Goal: Task Accomplishment & Management: Manage account settings

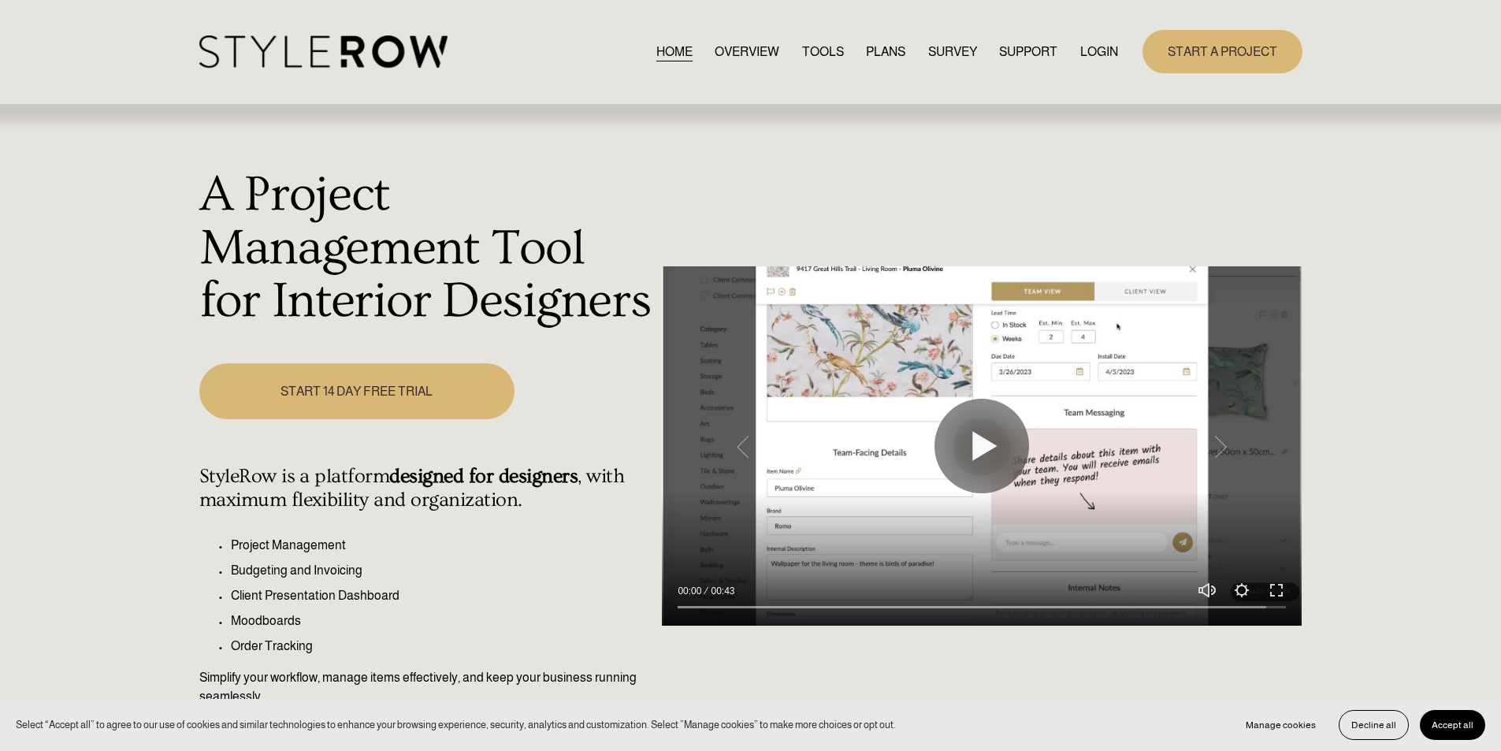
drag, startPoint x: 1102, startPoint y: 39, endPoint x: 1099, endPoint y: 52, distance: 13.0
click at [1102, 43] on div "HOME OVERVIEW TOOLS PLANS SURVEY SUPPORT QUESTIONS" at bounding box center [658, 51] width 919 height 32
click at [1098, 52] on link "LOGIN" at bounding box center [1099, 51] width 38 height 21
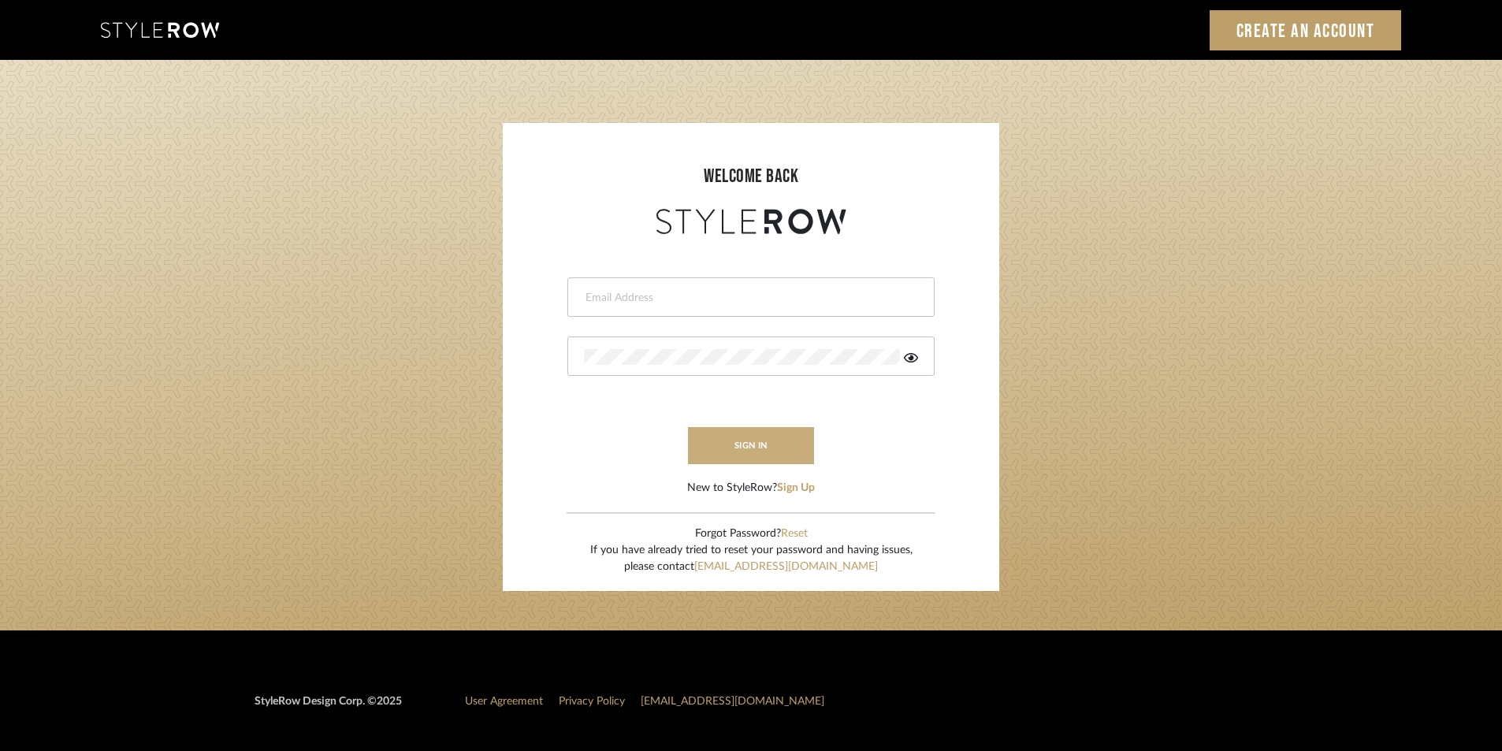
type input "jensalmon@perlalichi.com"
click at [713, 434] on button "sign in" at bounding box center [751, 445] width 126 height 37
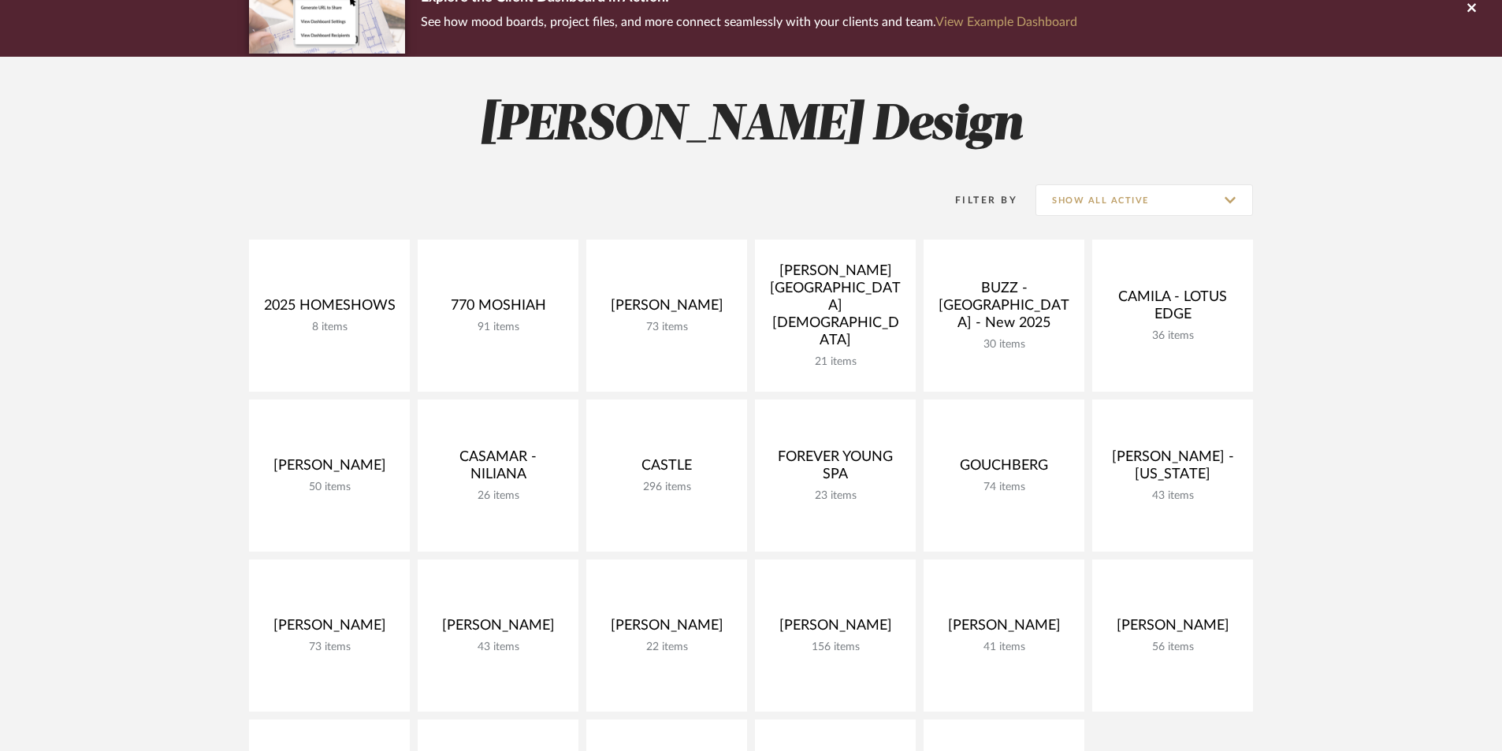
scroll to position [262, 0]
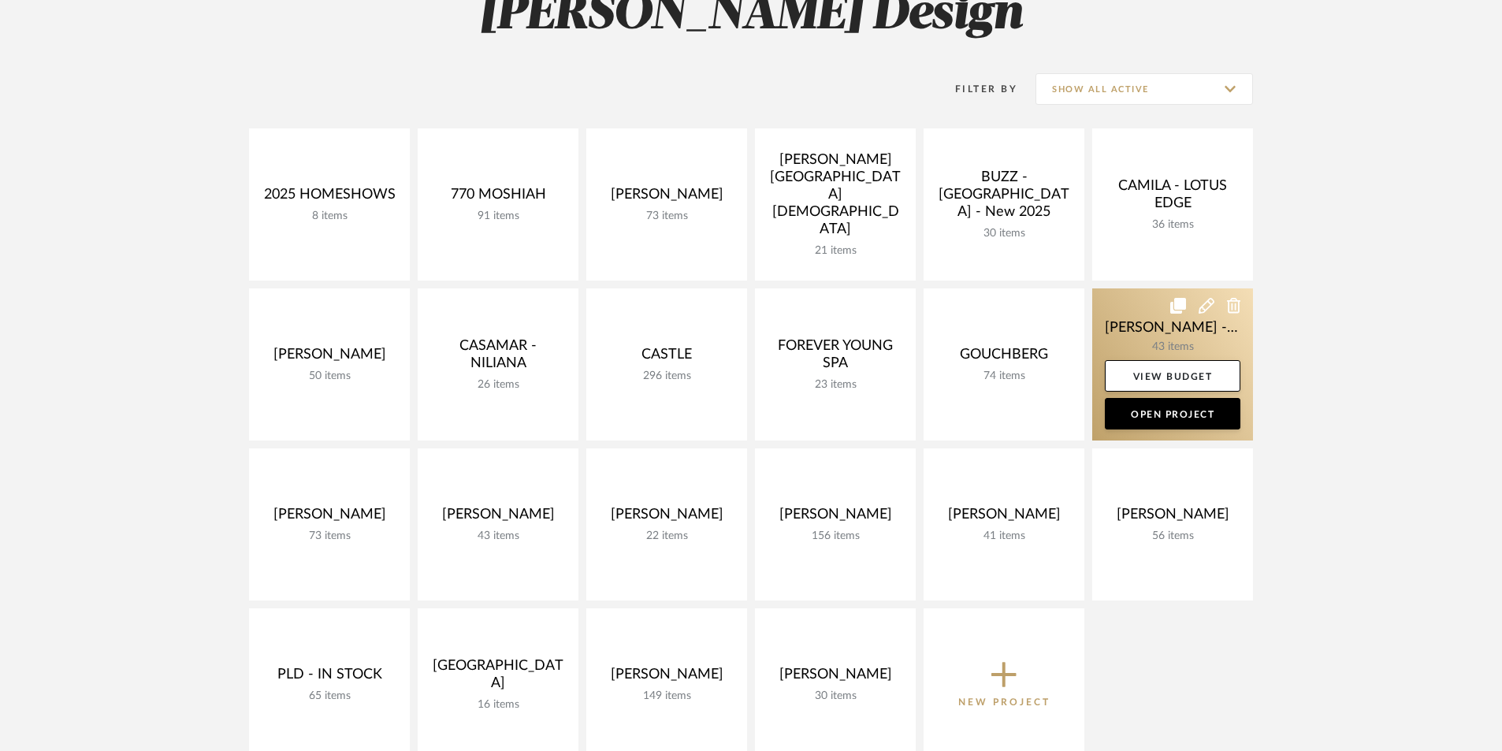
click at [1150, 332] on link at bounding box center [1172, 364] width 161 height 152
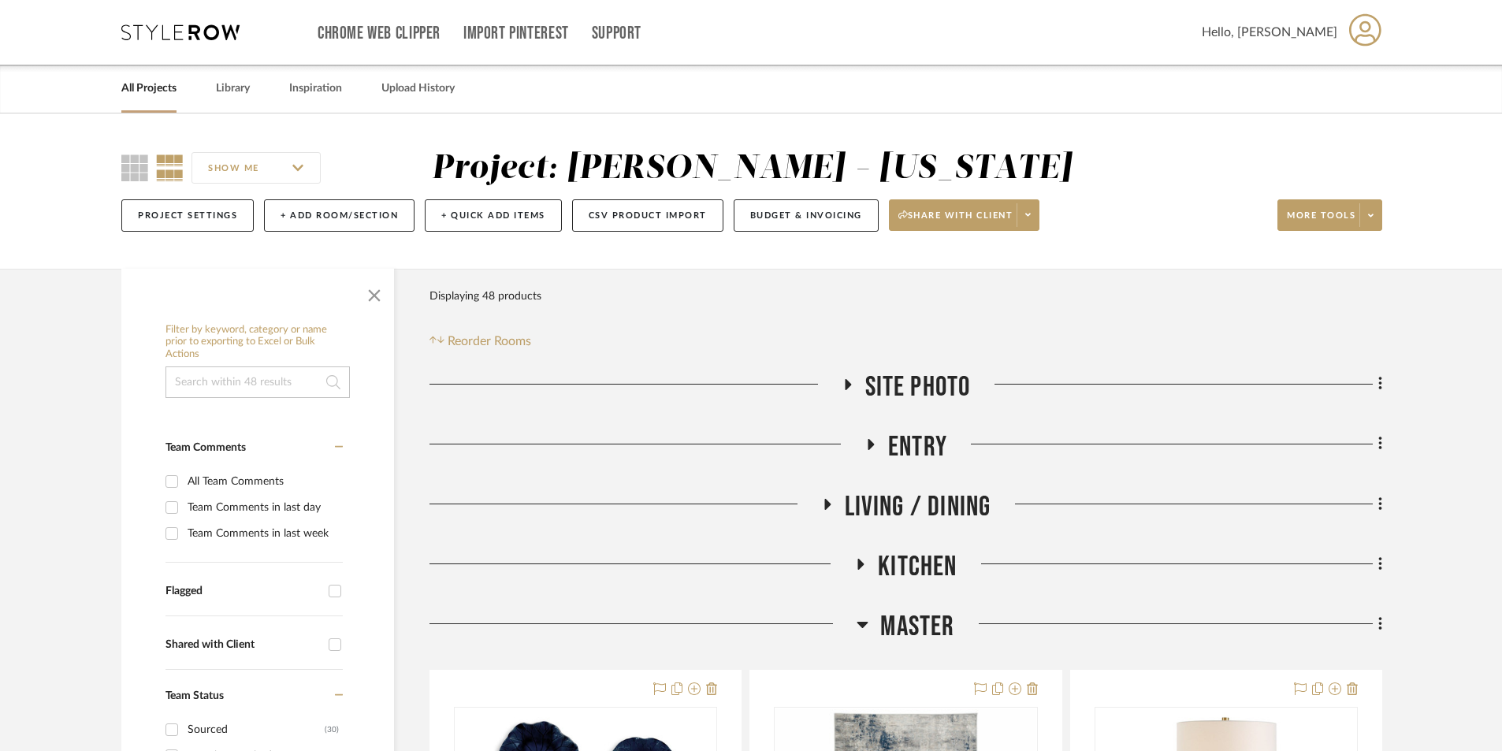
click at [870, 447] on icon at bounding box center [871, 444] width 6 height 11
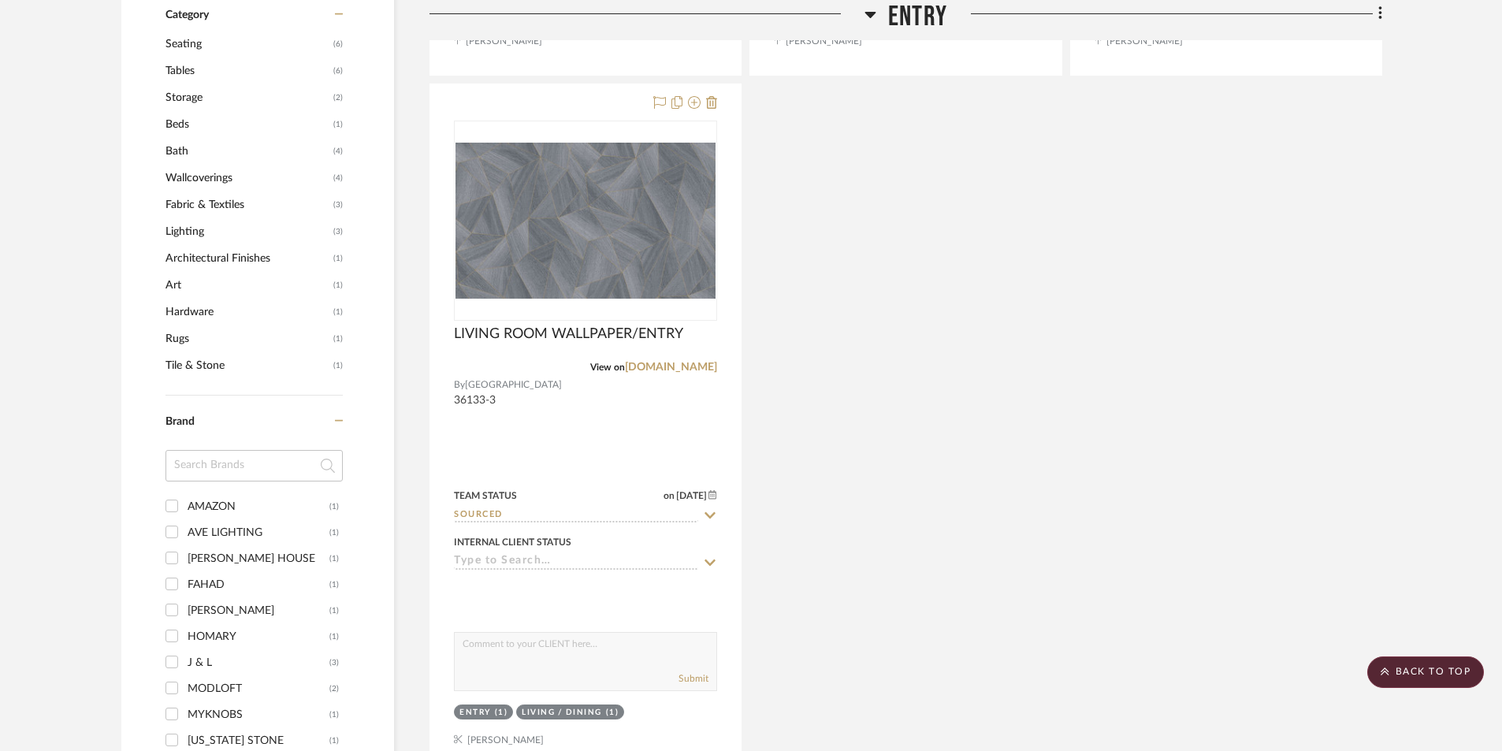
scroll to position [1365, 0]
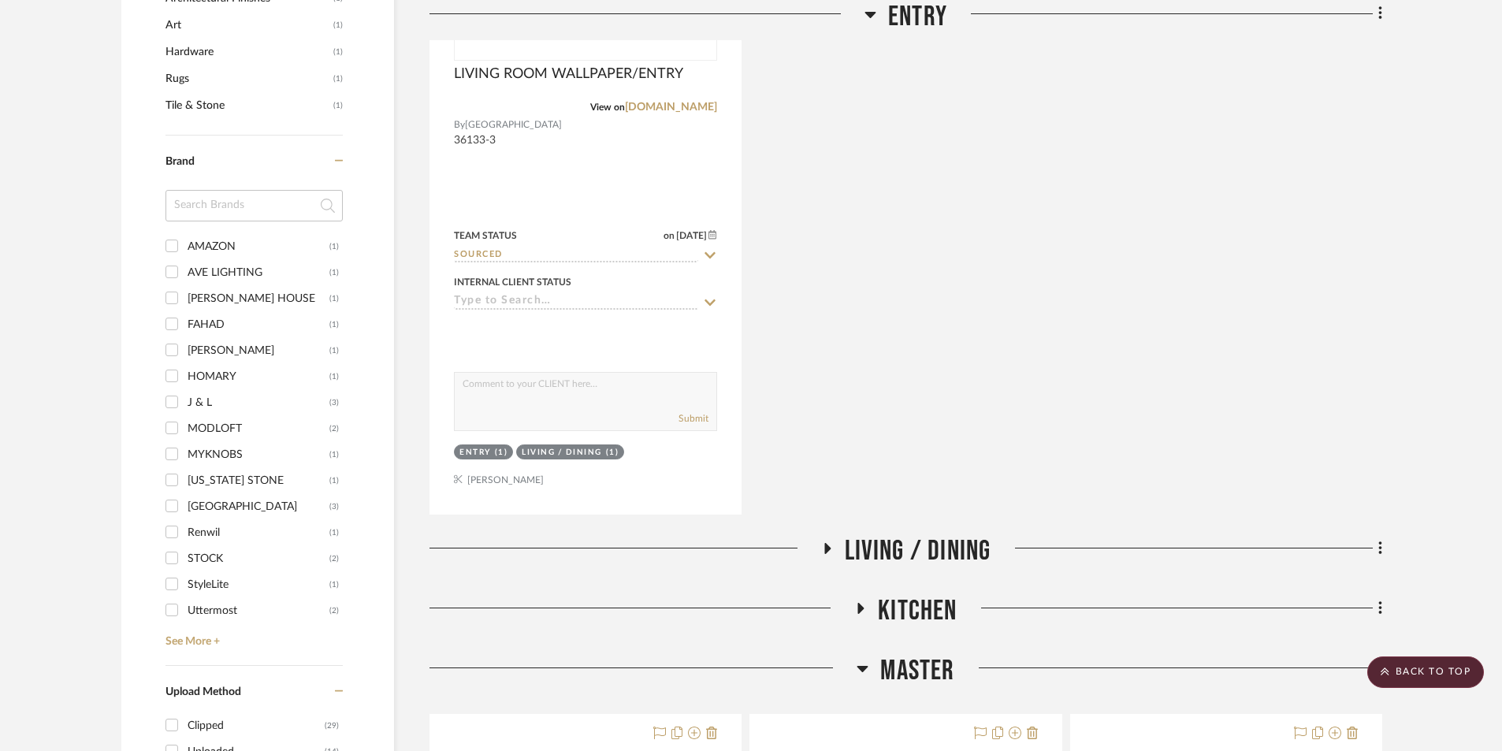
click at [826, 548] on icon at bounding box center [827, 548] width 6 height 11
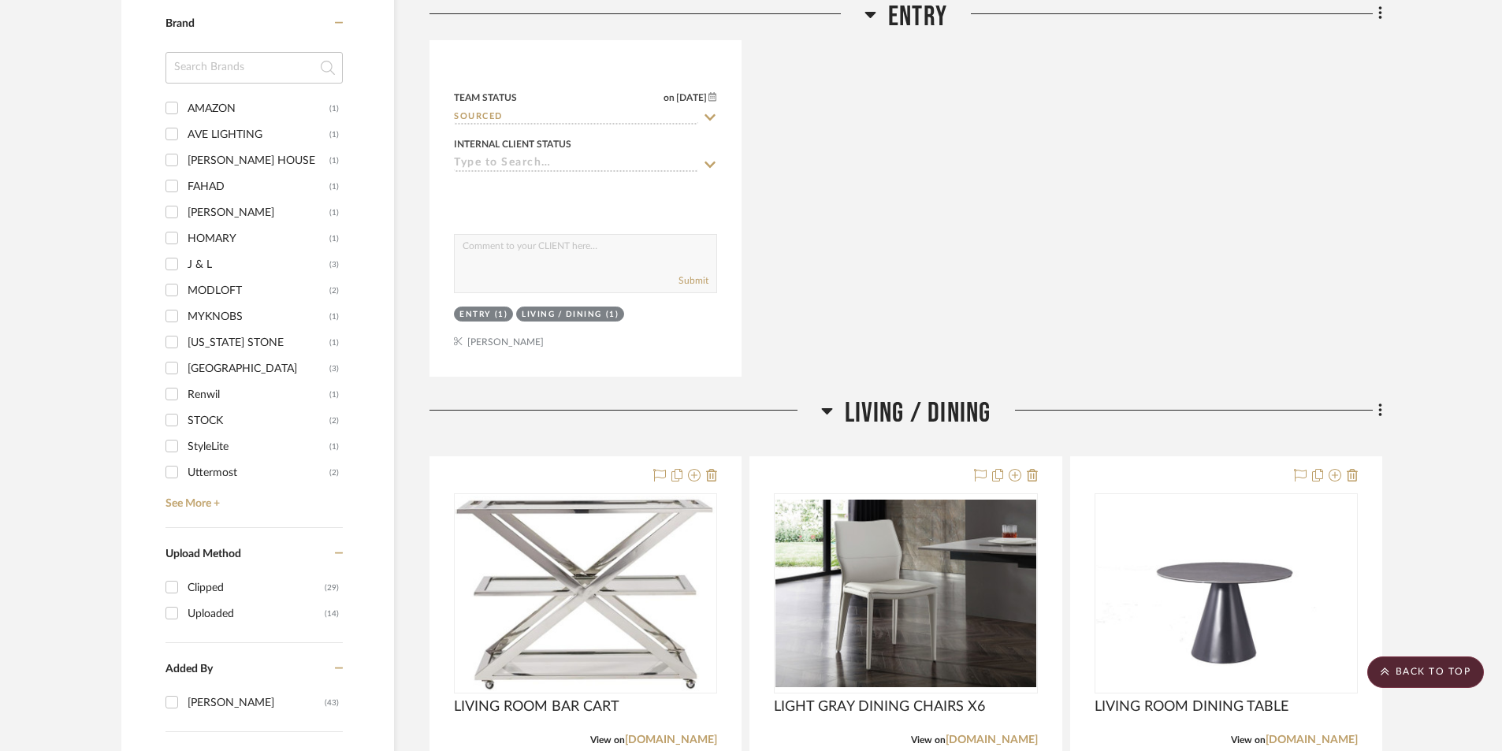
scroll to position [1733, 0]
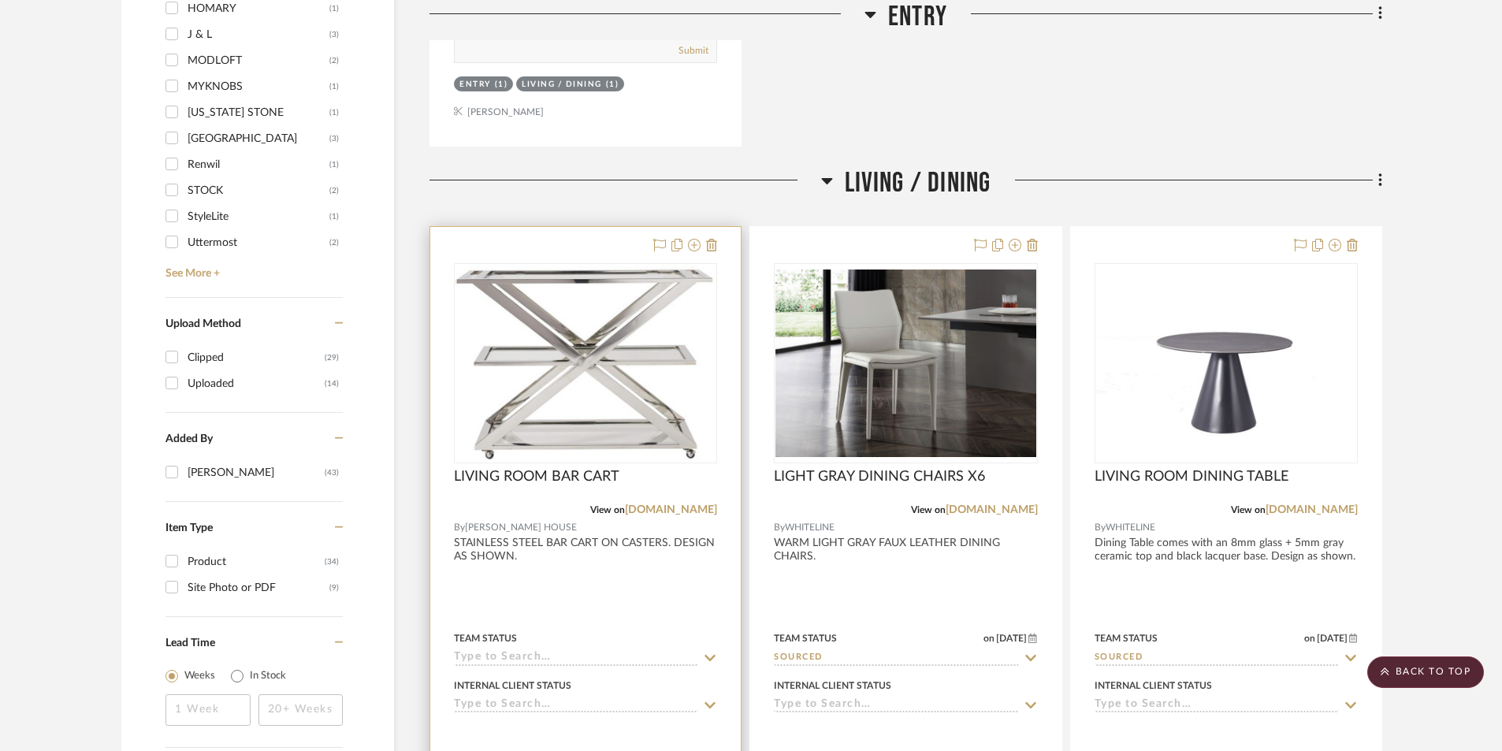
click at [581, 607] on div at bounding box center [585, 571] width 310 height 689
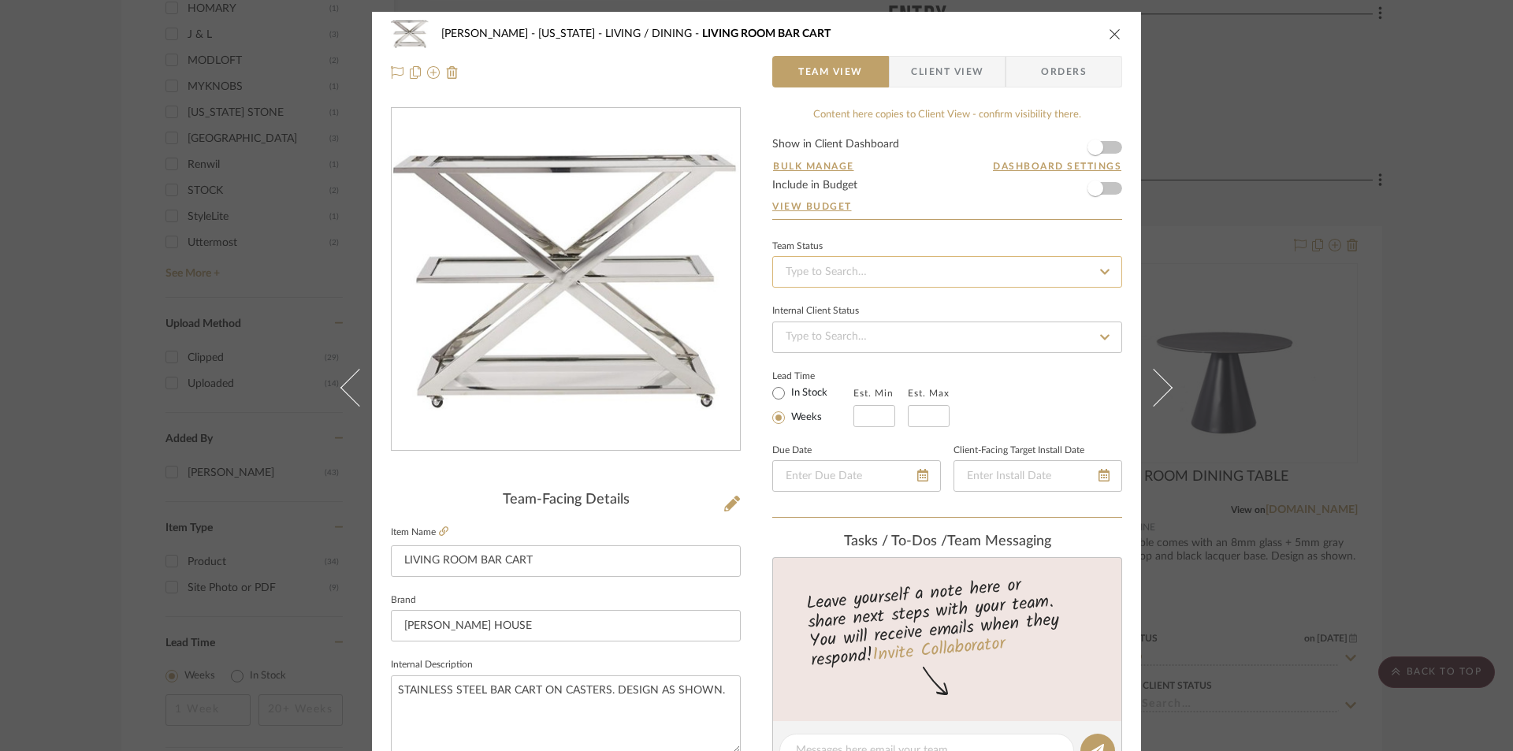
click at [849, 270] on input at bounding box center [947, 272] width 350 height 32
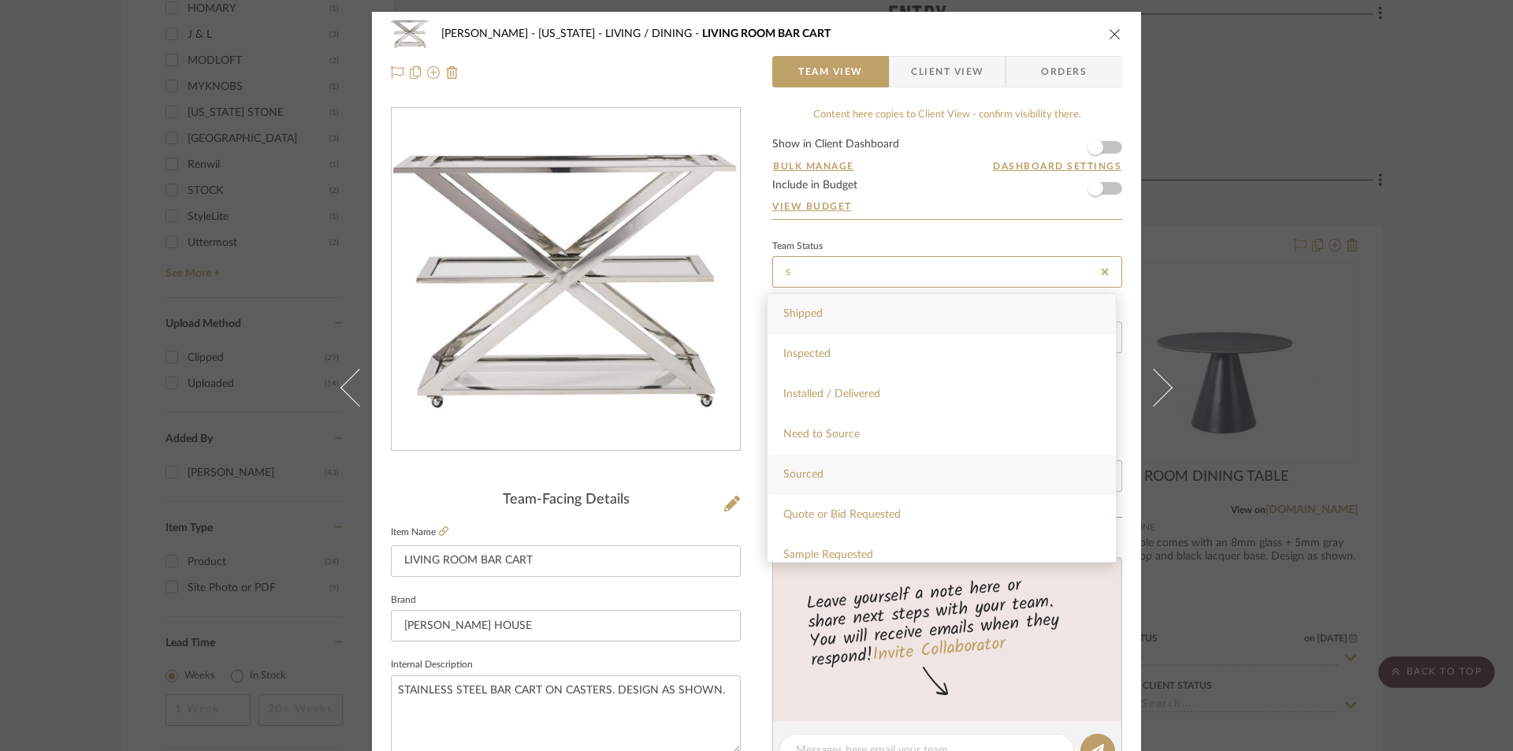
type input "s"
click at [833, 485] on div "Sourced" at bounding box center [941, 475] width 348 height 40
type input "9/11/2025"
type input "Sourced"
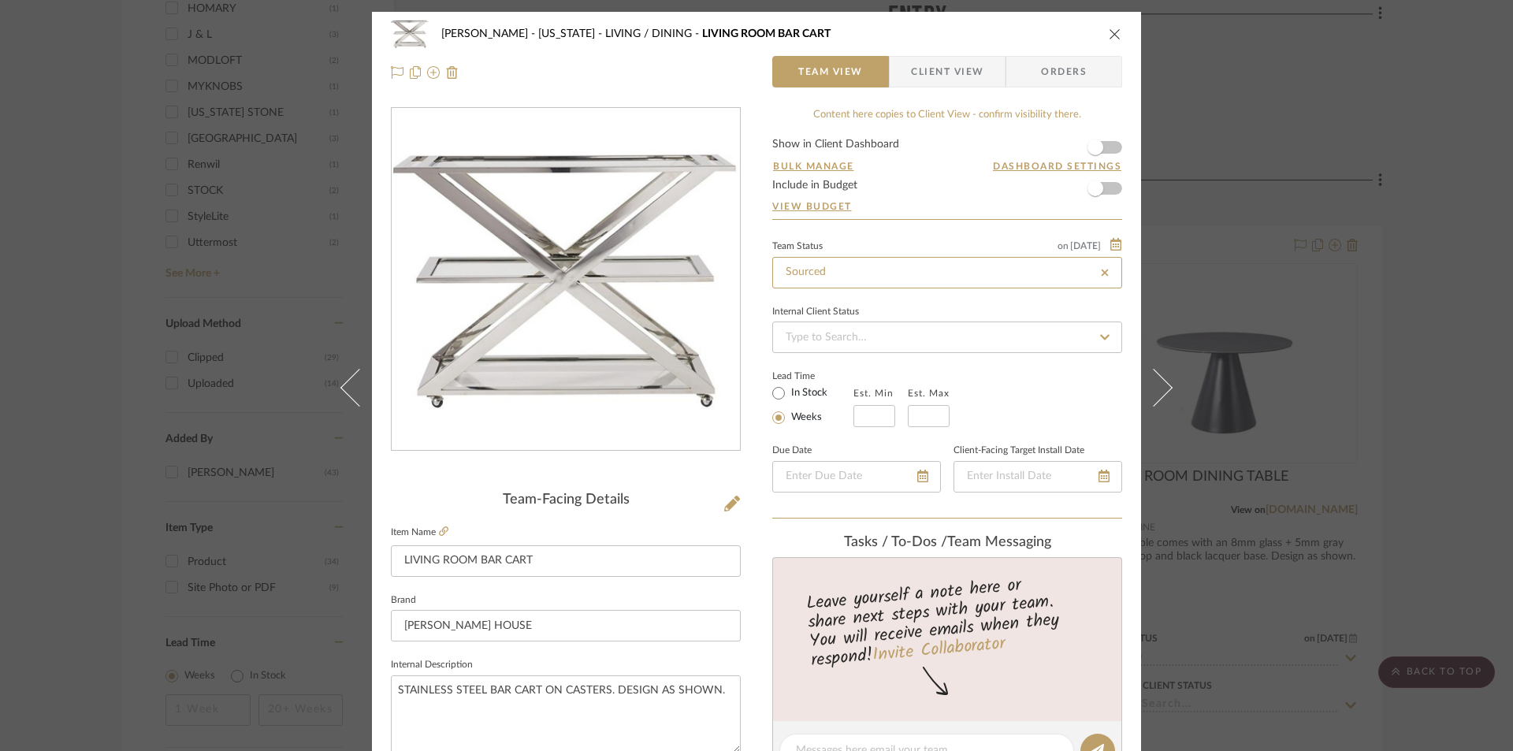
type input "9/11/2025"
type input "Sourced"
click at [912, 81] on span "Client View" at bounding box center [947, 72] width 72 height 32
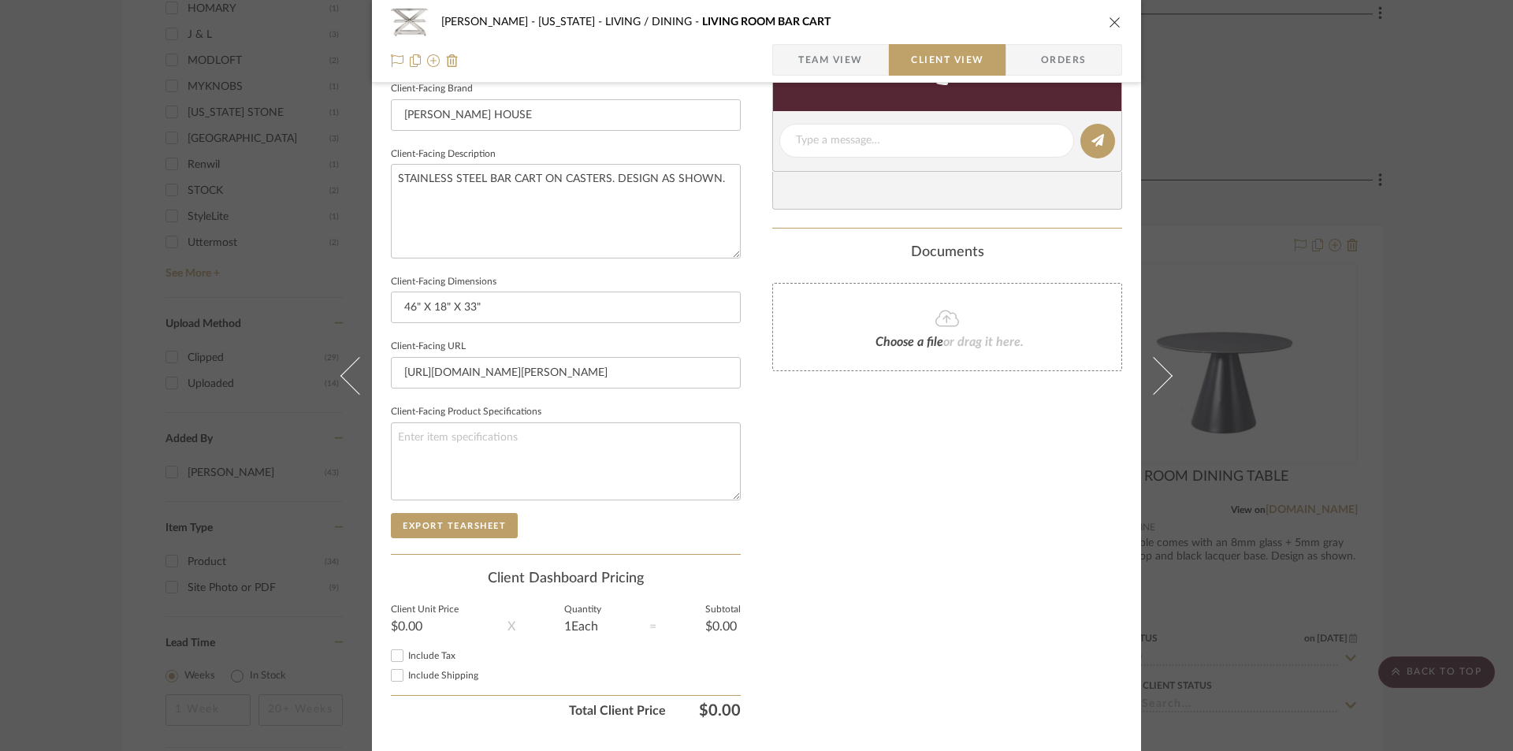
scroll to position [547, 0]
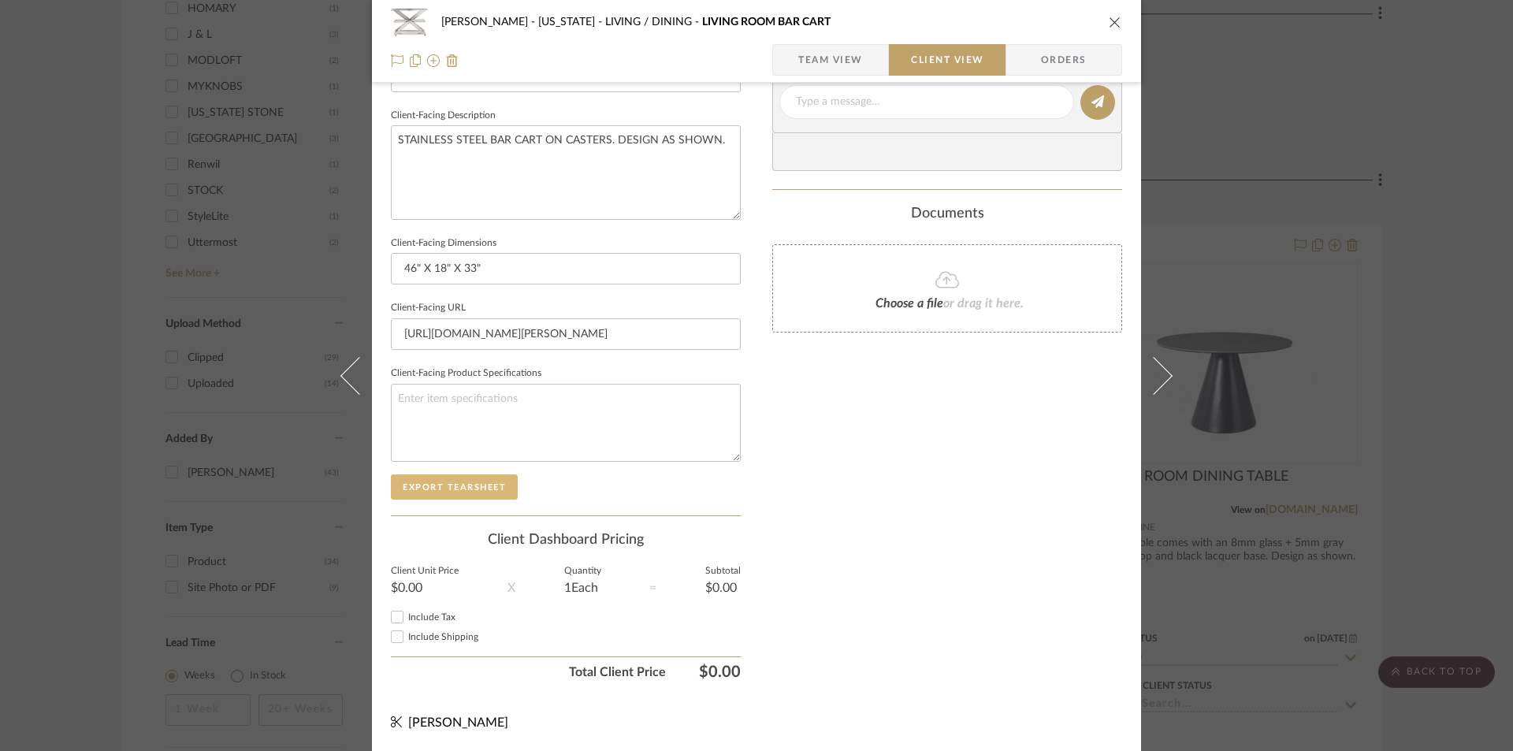
click at [427, 481] on button "Export Tearsheet" at bounding box center [454, 486] width 127 height 25
click at [1112, 17] on icon "close" at bounding box center [1115, 22] width 13 height 13
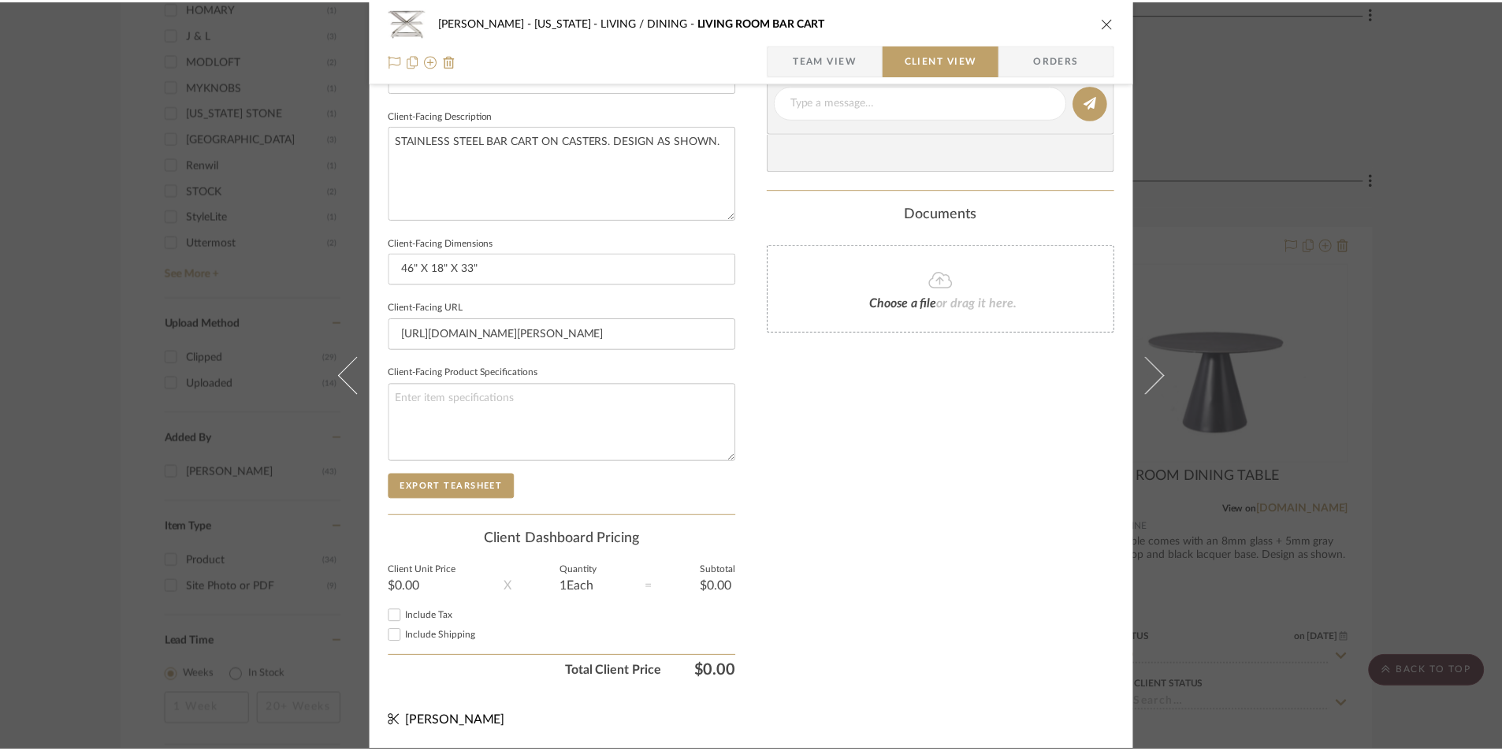
scroll to position [1733, 0]
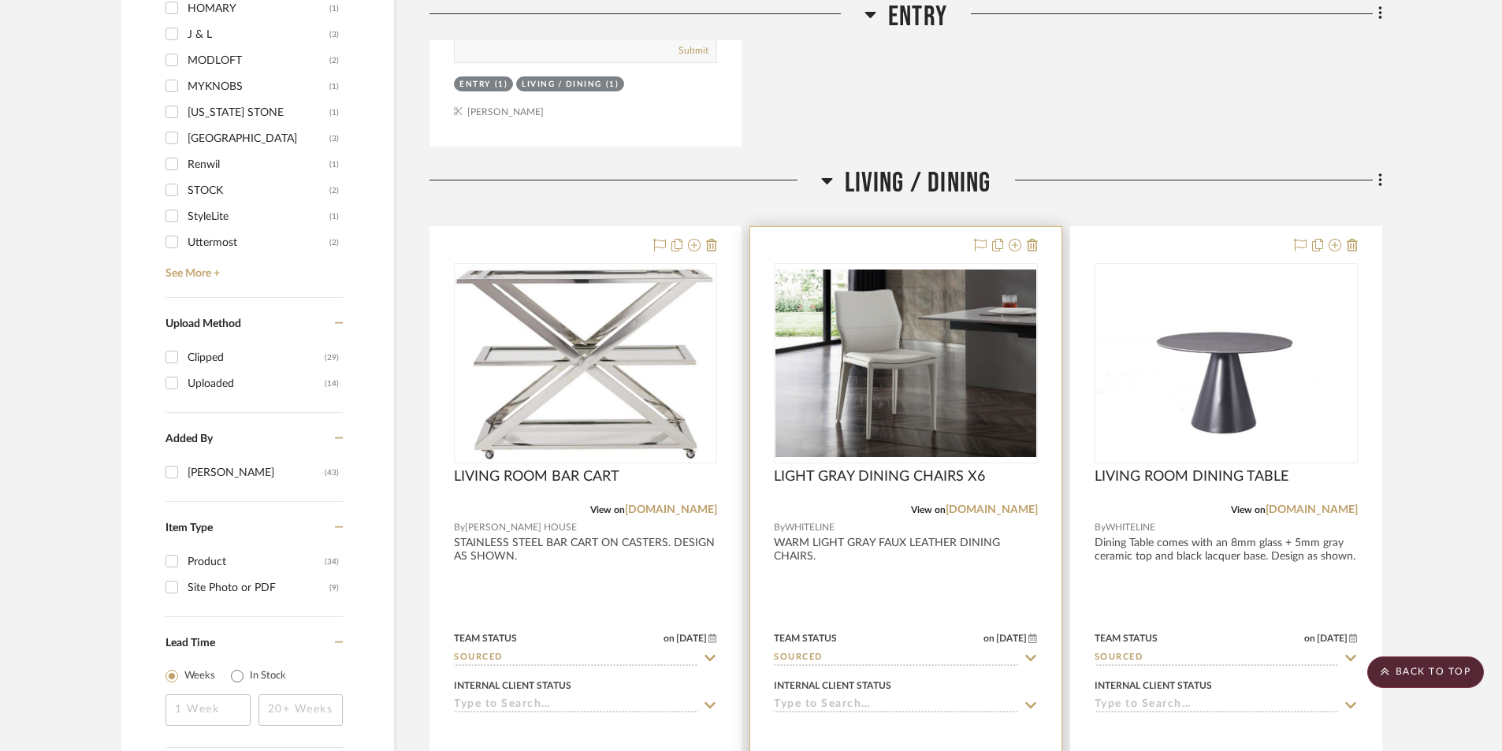
click at [898, 584] on div at bounding box center [905, 571] width 310 height 689
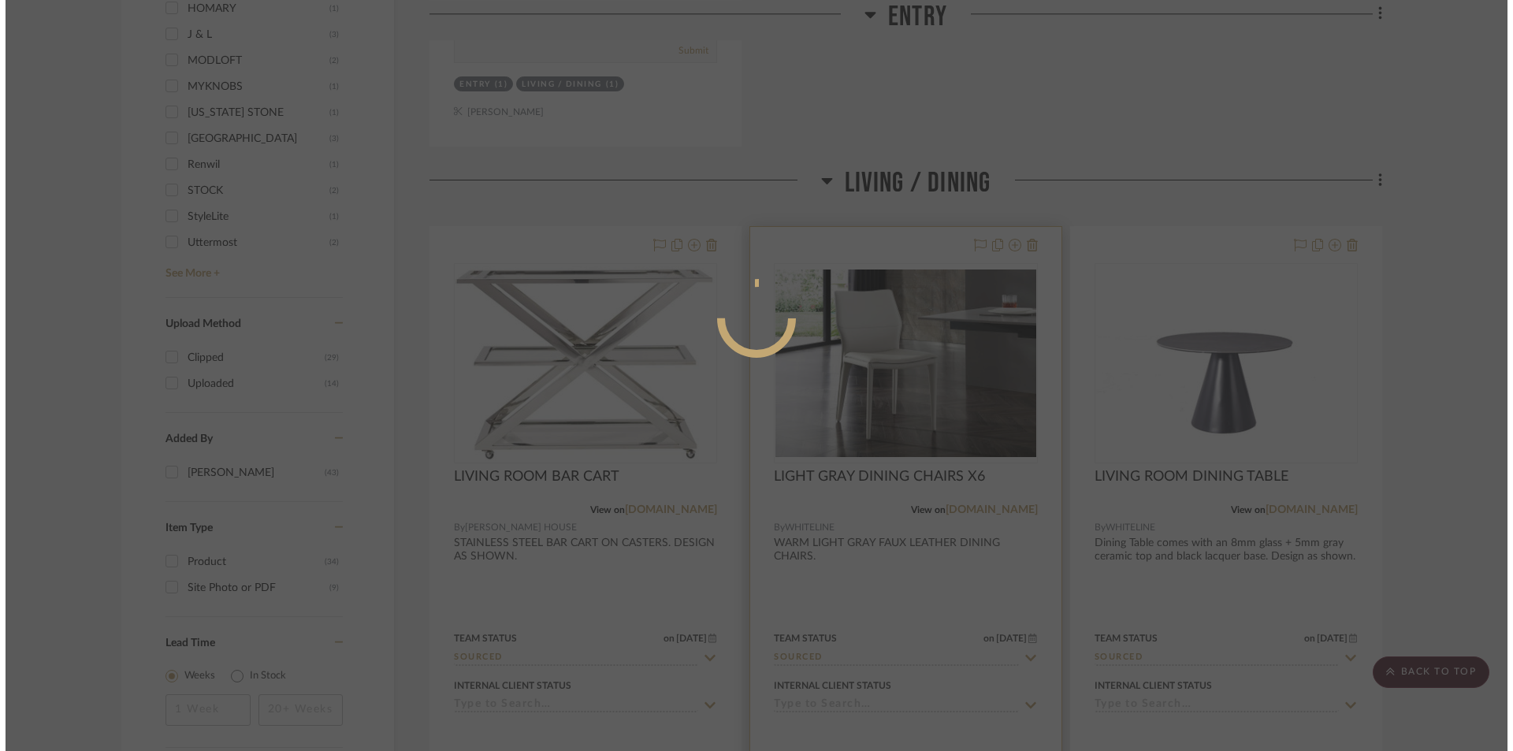
scroll to position [0, 0]
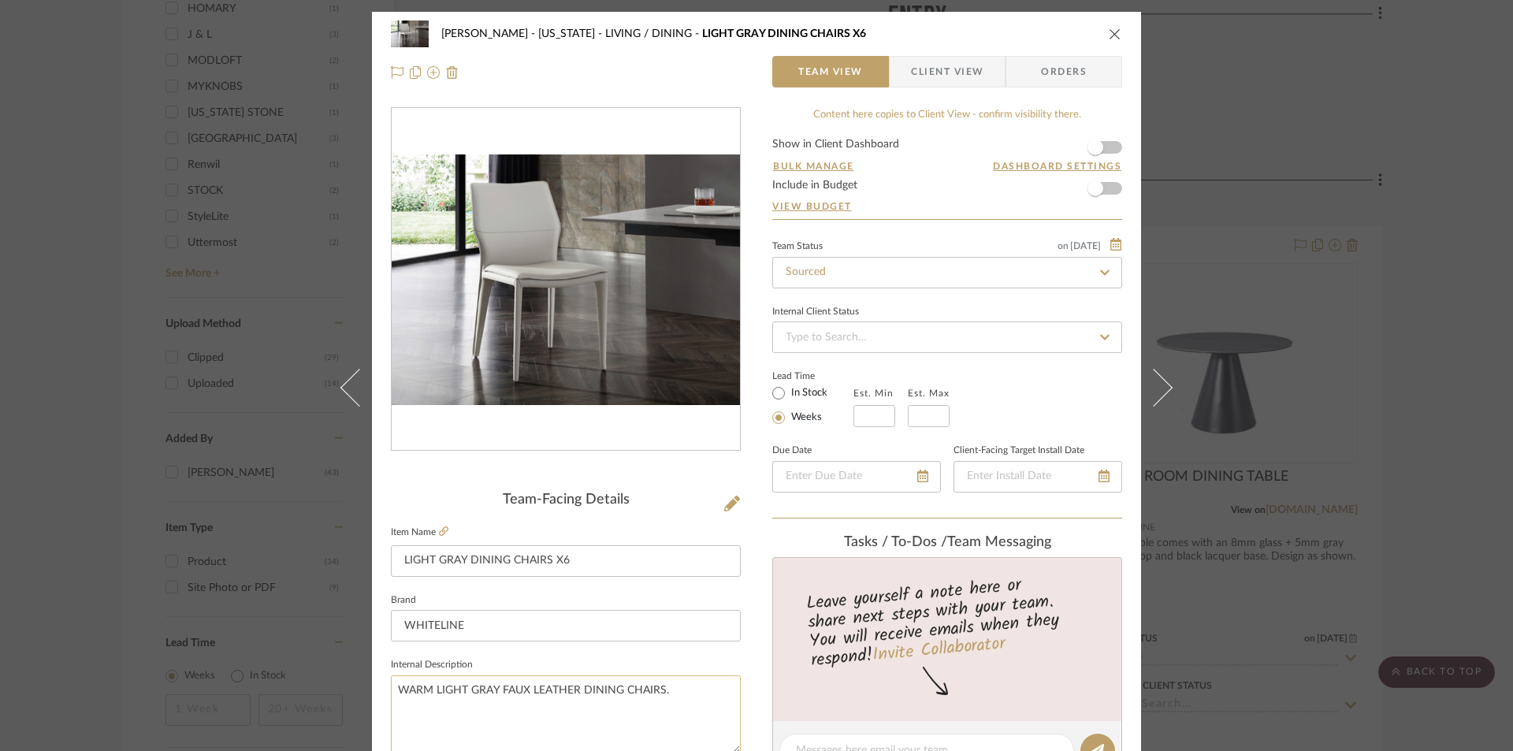
click at [679, 693] on textarea "WARM LIGHT GRAY FAUX LEATHER DINING CHAIRS." at bounding box center [566, 714] width 350 height 78
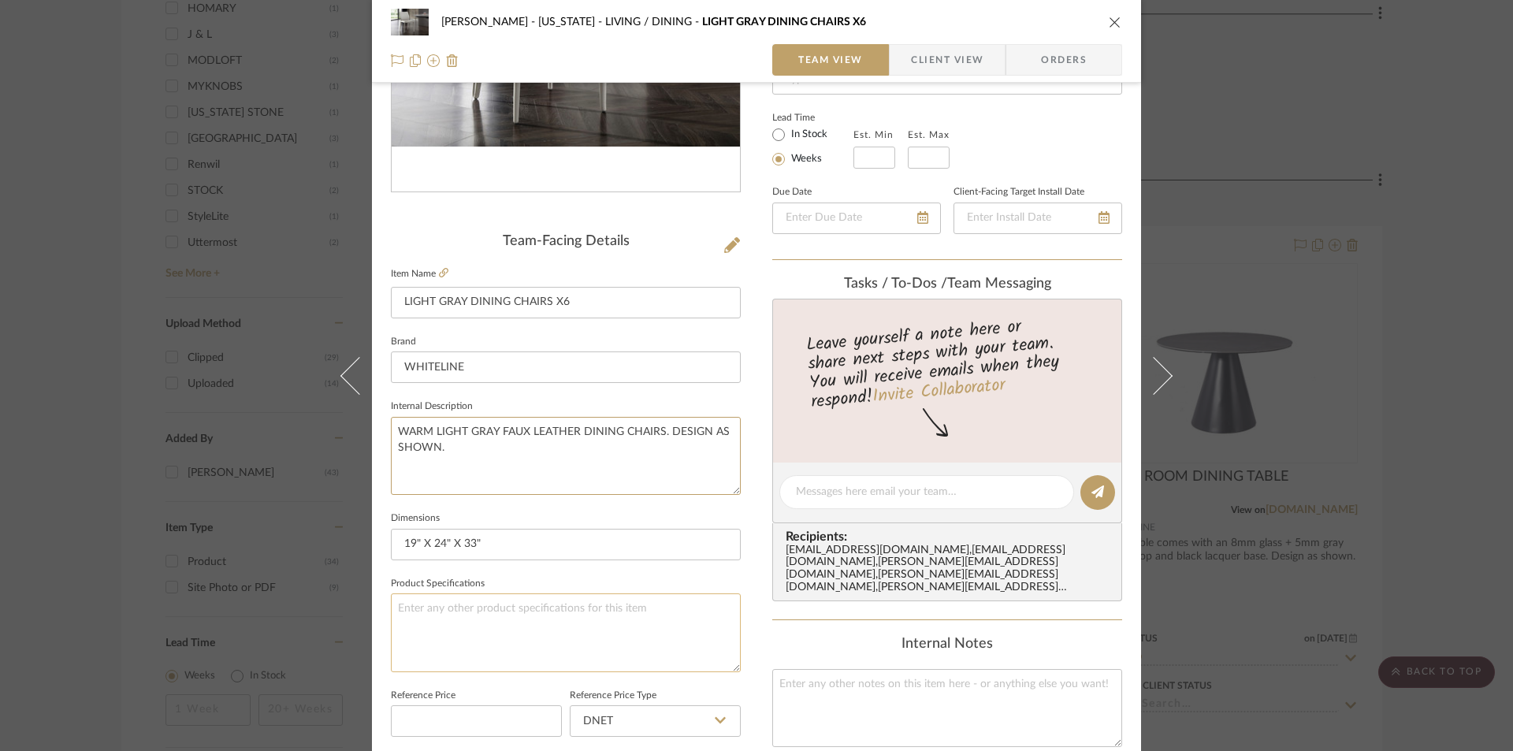
scroll to position [262, 0]
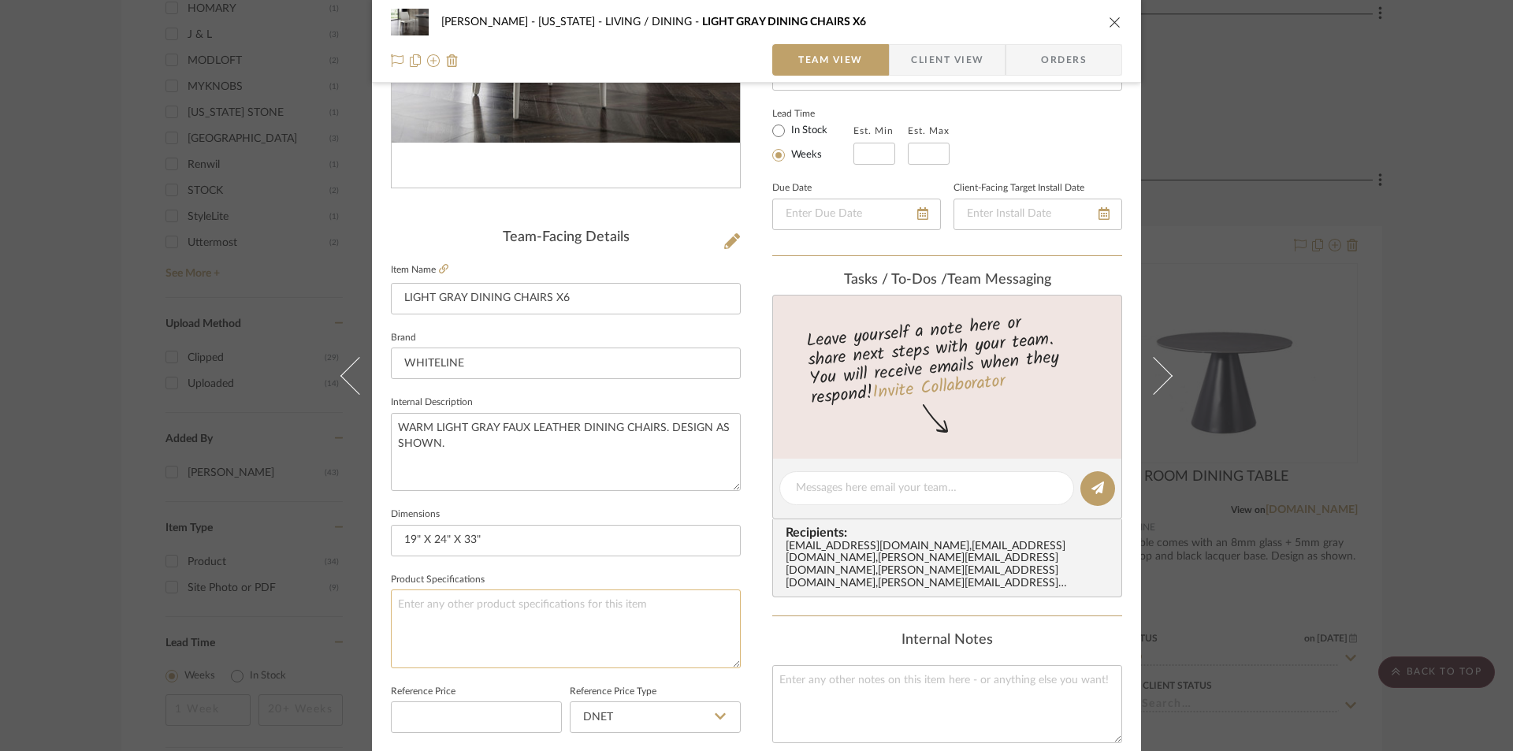
type textarea "WARM LIGHT GRAY FAUX LEATHER DINING CHAIRS. DESIGN AS SHOWN."
click at [504, 614] on textarea at bounding box center [566, 628] width 350 height 78
drag, startPoint x: 948, startPoint y: 61, endPoint x: 939, endPoint y: 73, distance: 15.3
click at [948, 63] on span "Client View" at bounding box center [947, 60] width 72 height 32
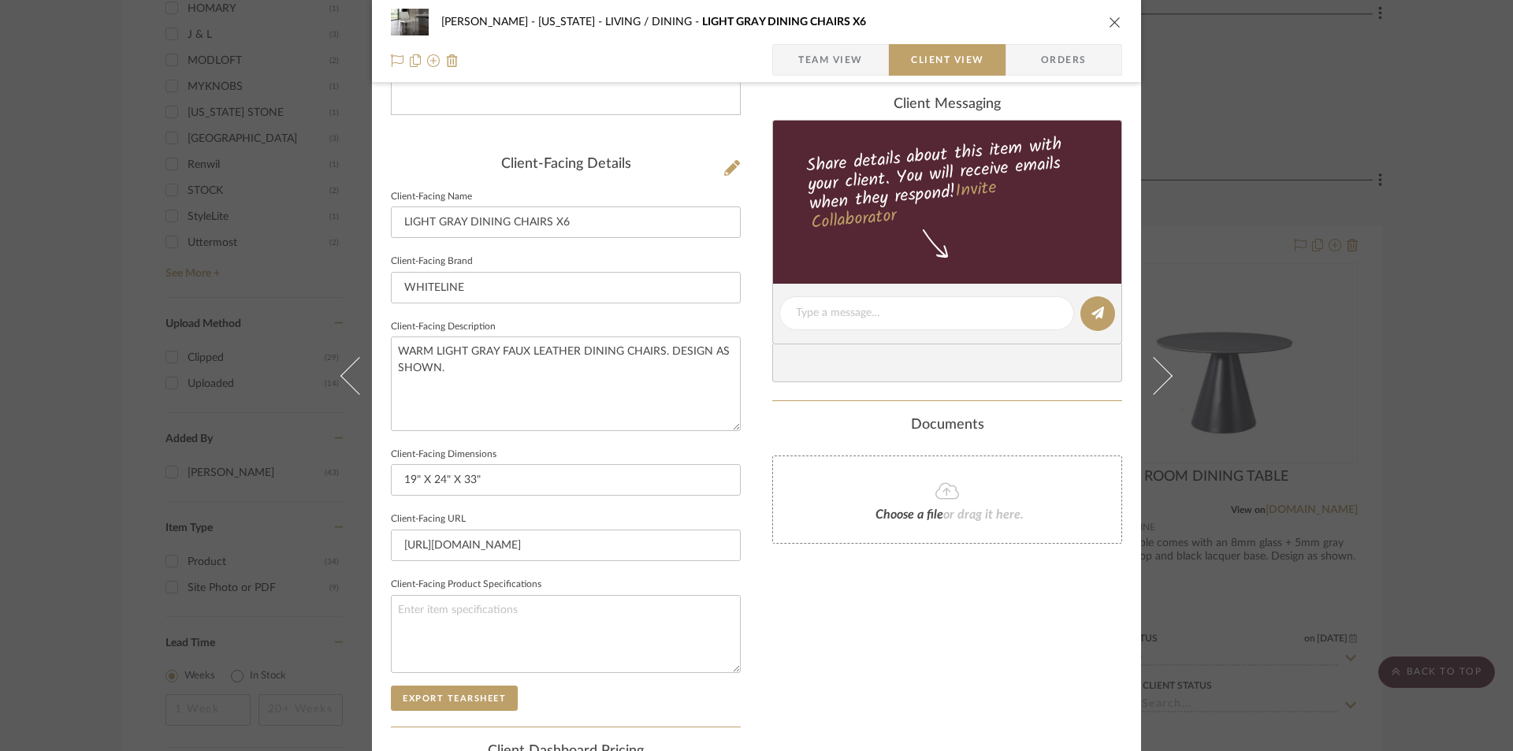
scroll to position [526, 0]
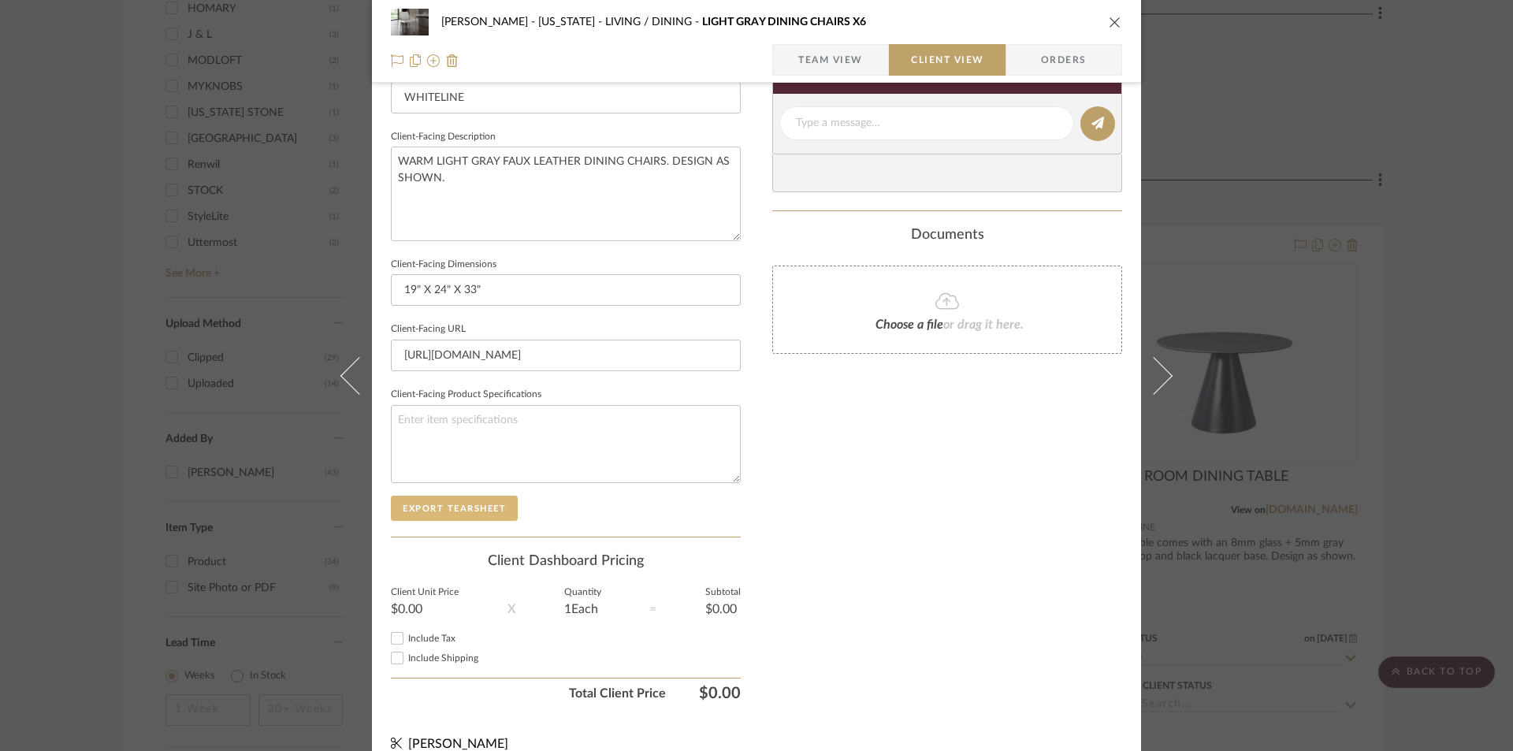
click at [491, 511] on button "Export Tearsheet" at bounding box center [454, 508] width 127 height 25
click at [1112, 20] on icon "close" at bounding box center [1115, 22] width 13 height 13
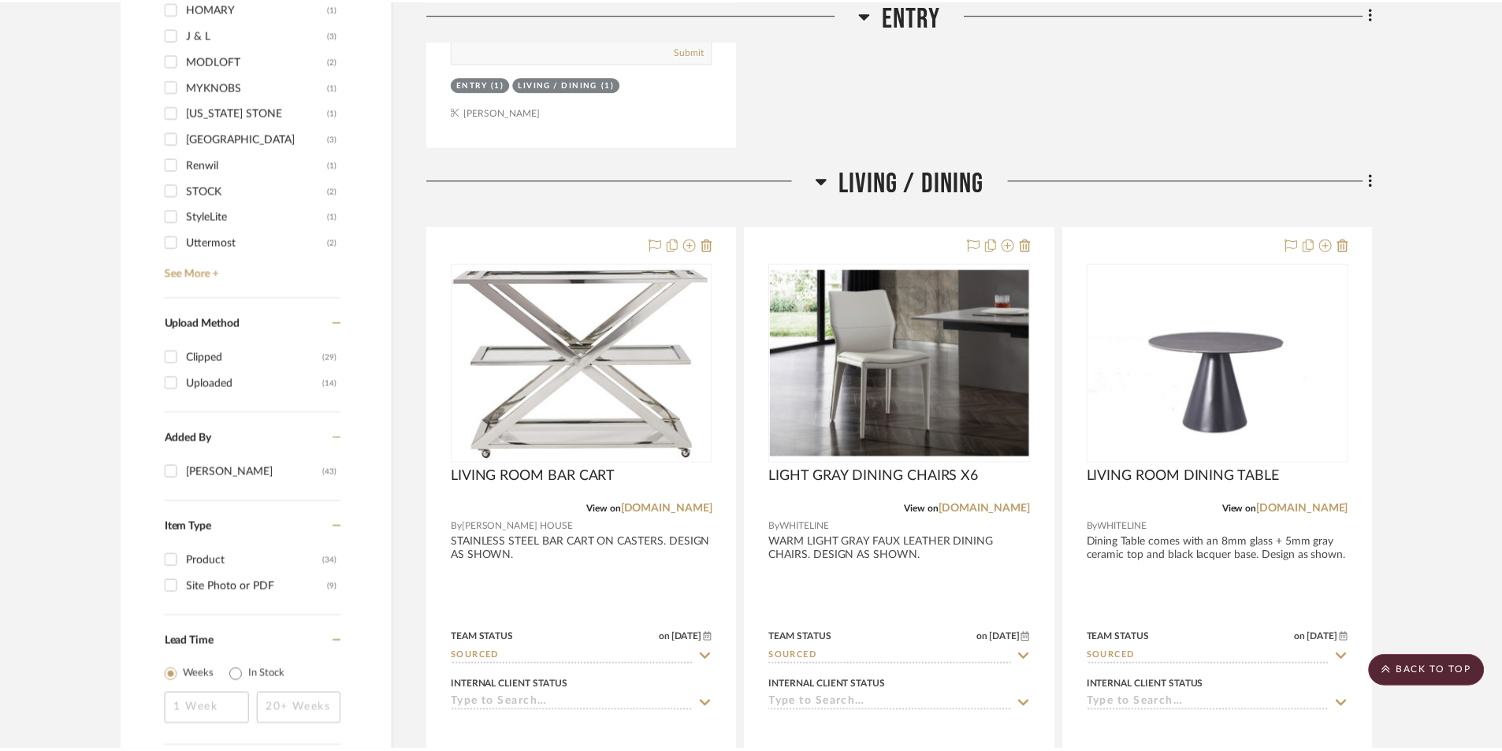
scroll to position [1733, 0]
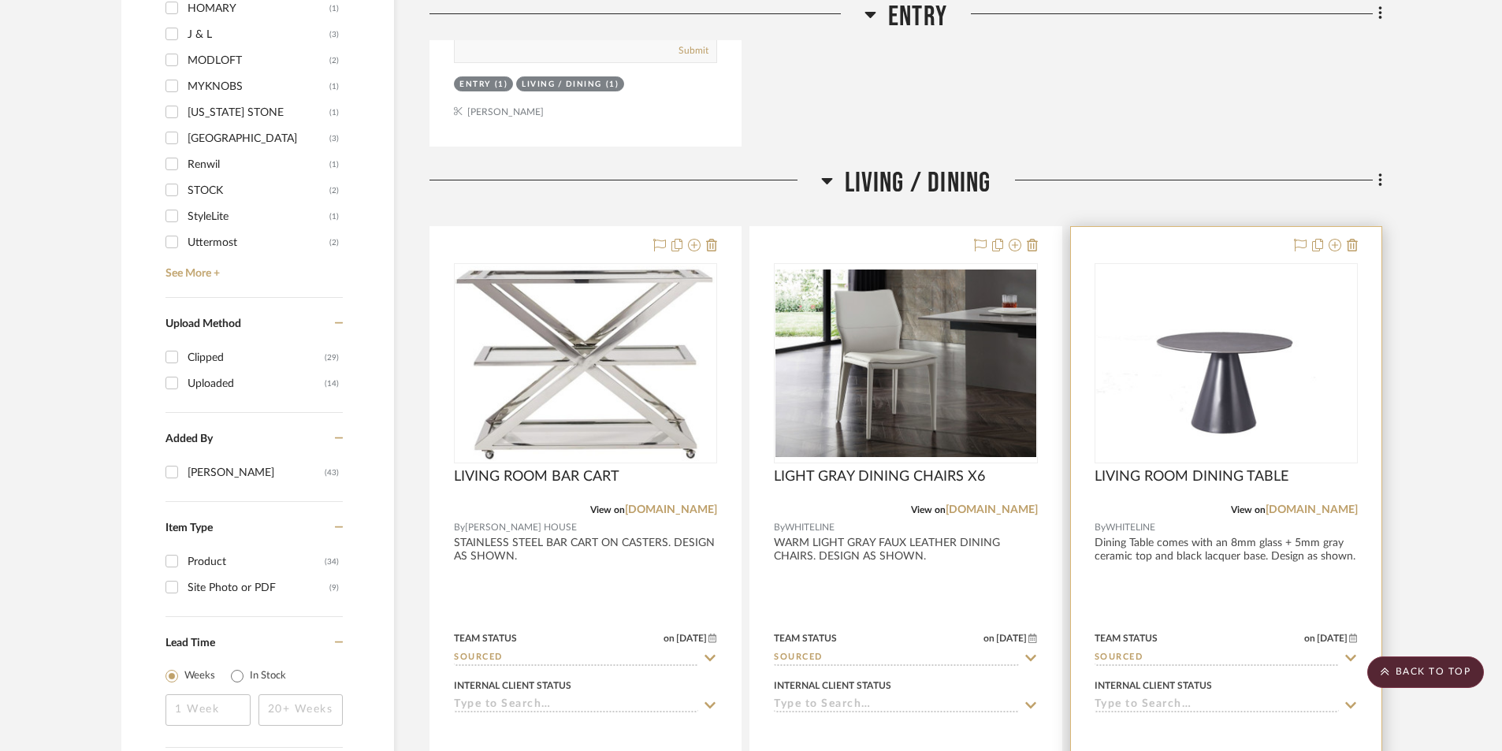
click at [1287, 587] on div at bounding box center [1226, 571] width 310 height 689
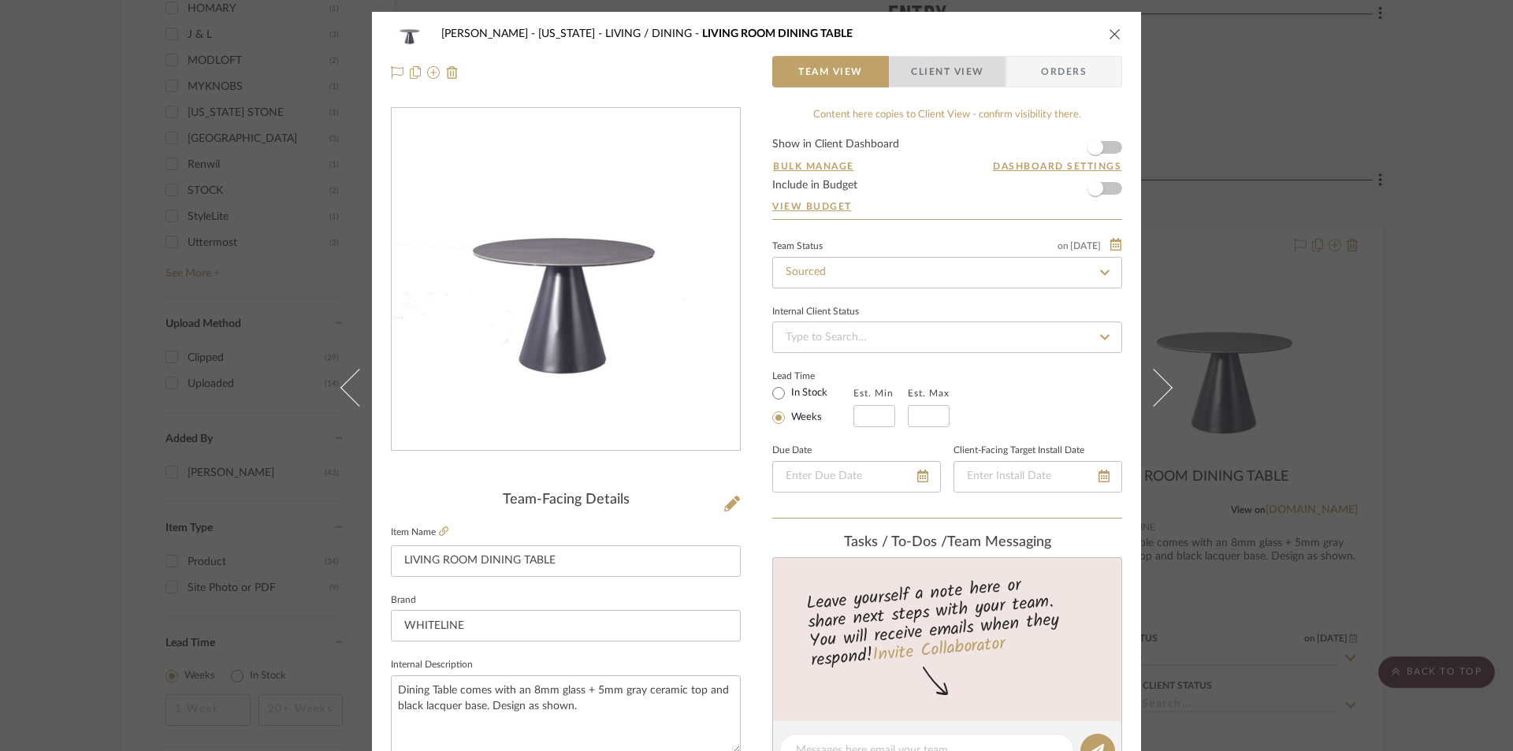
click at [930, 74] on span "Client View" at bounding box center [947, 72] width 72 height 32
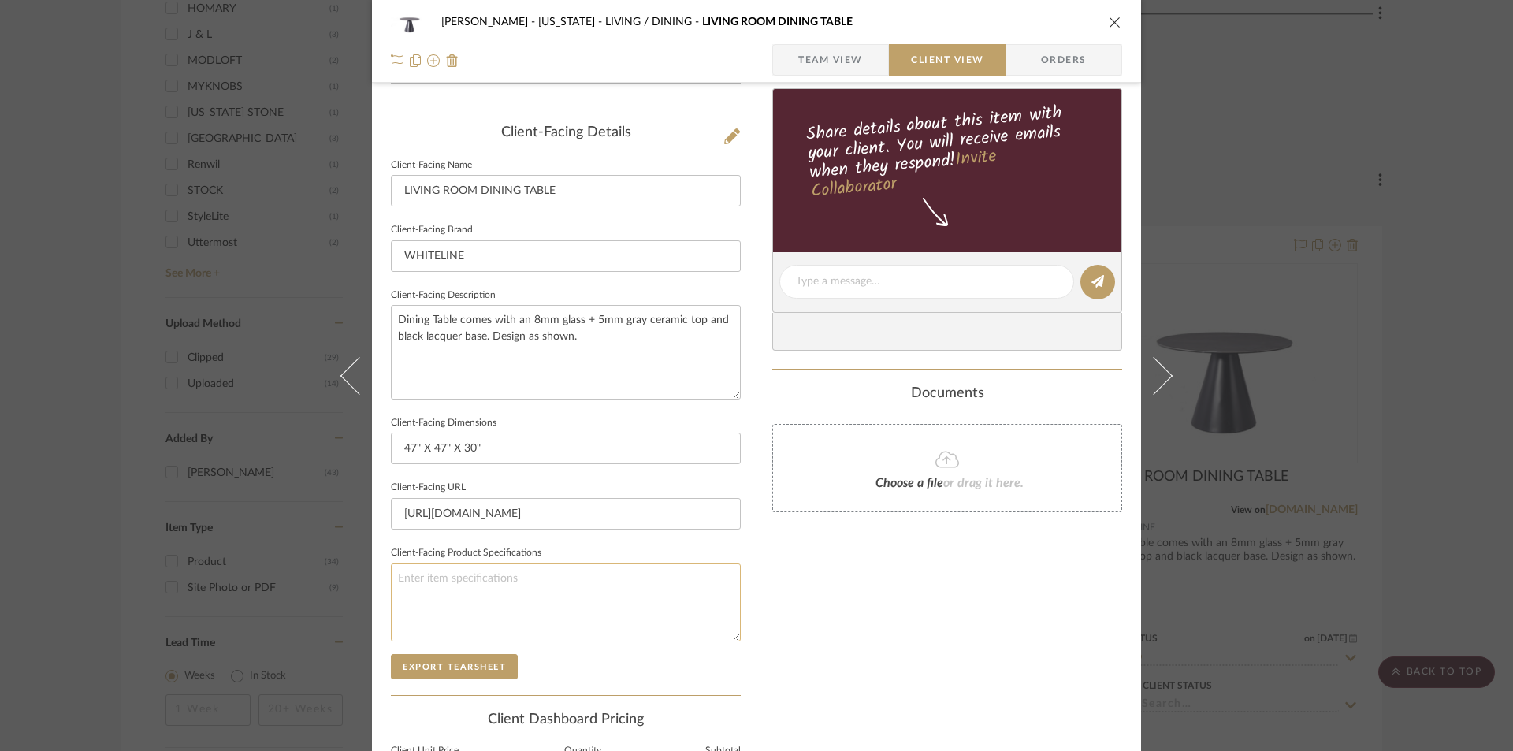
scroll to position [368, 0]
click at [479, 666] on button "Export Tearsheet" at bounding box center [454, 665] width 127 height 25
click at [1110, 24] on icon "close" at bounding box center [1115, 22] width 13 height 13
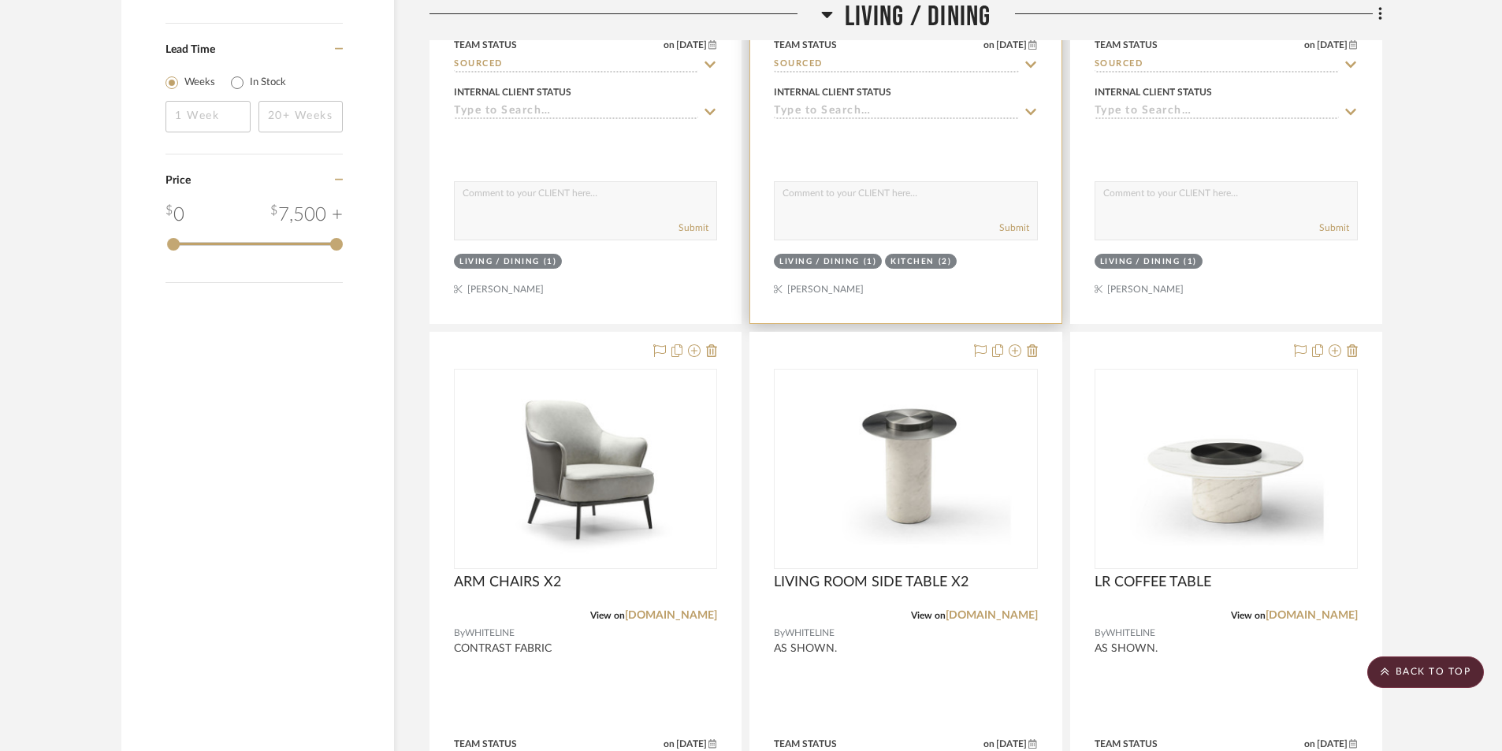
scroll to position [2416, 0]
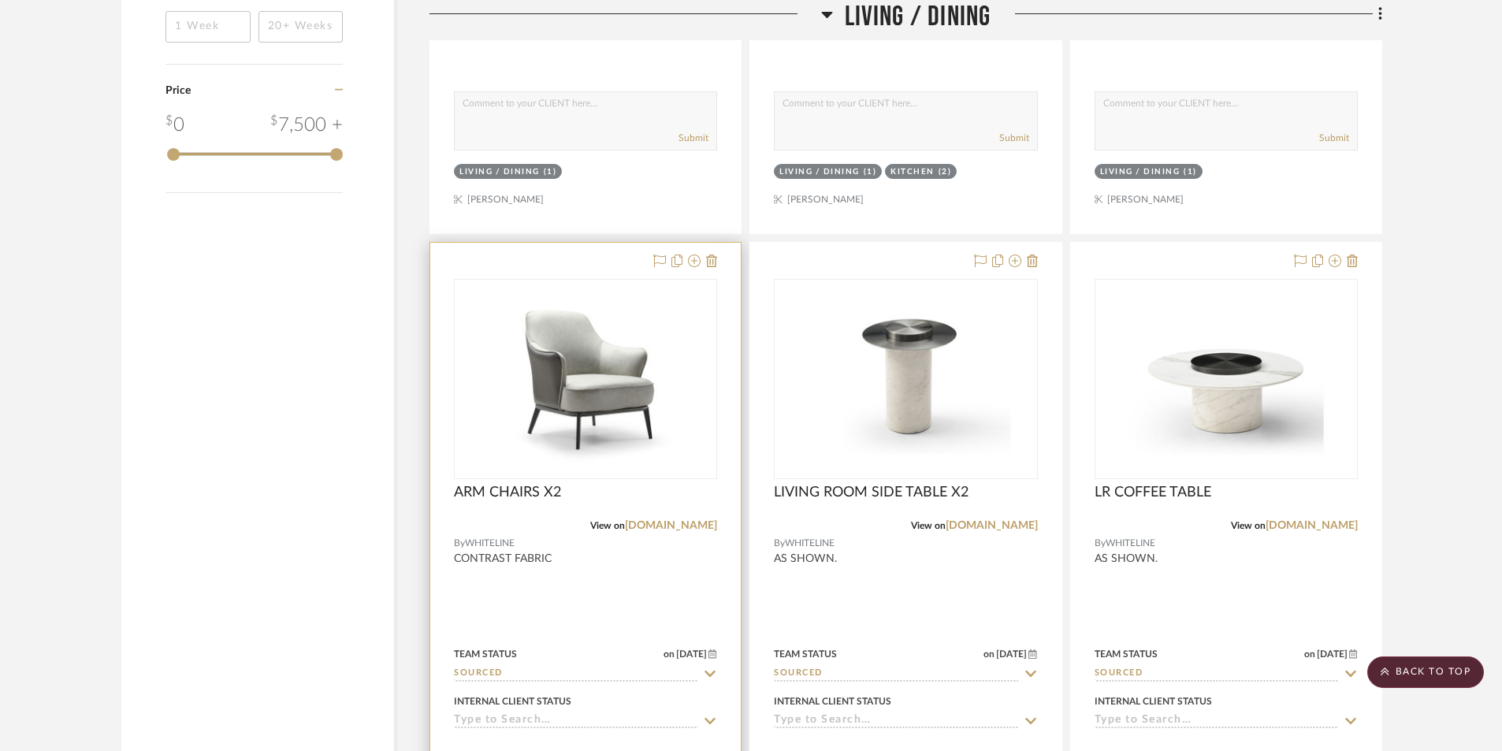
click at [567, 566] on div at bounding box center [585, 587] width 310 height 689
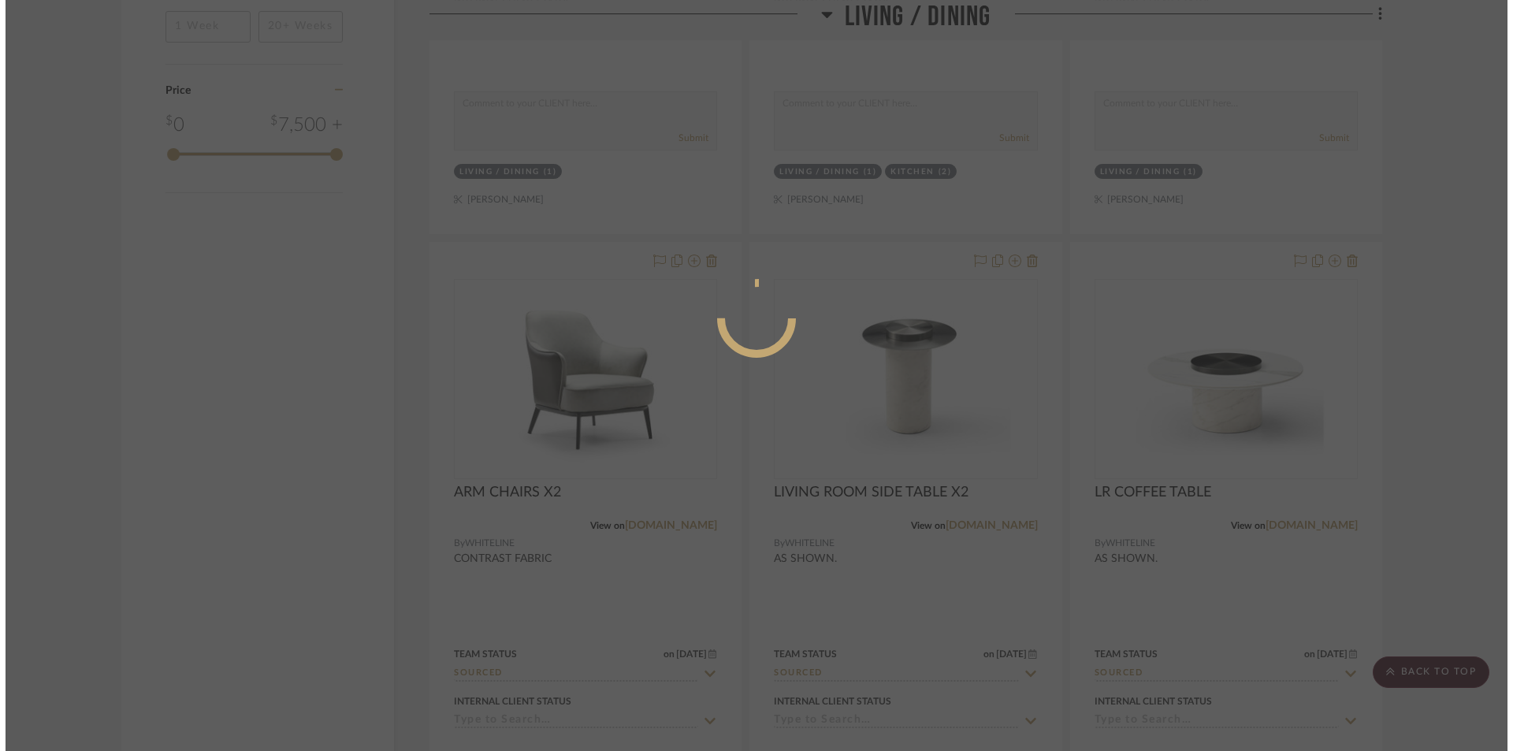
scroll to position [0, 0]
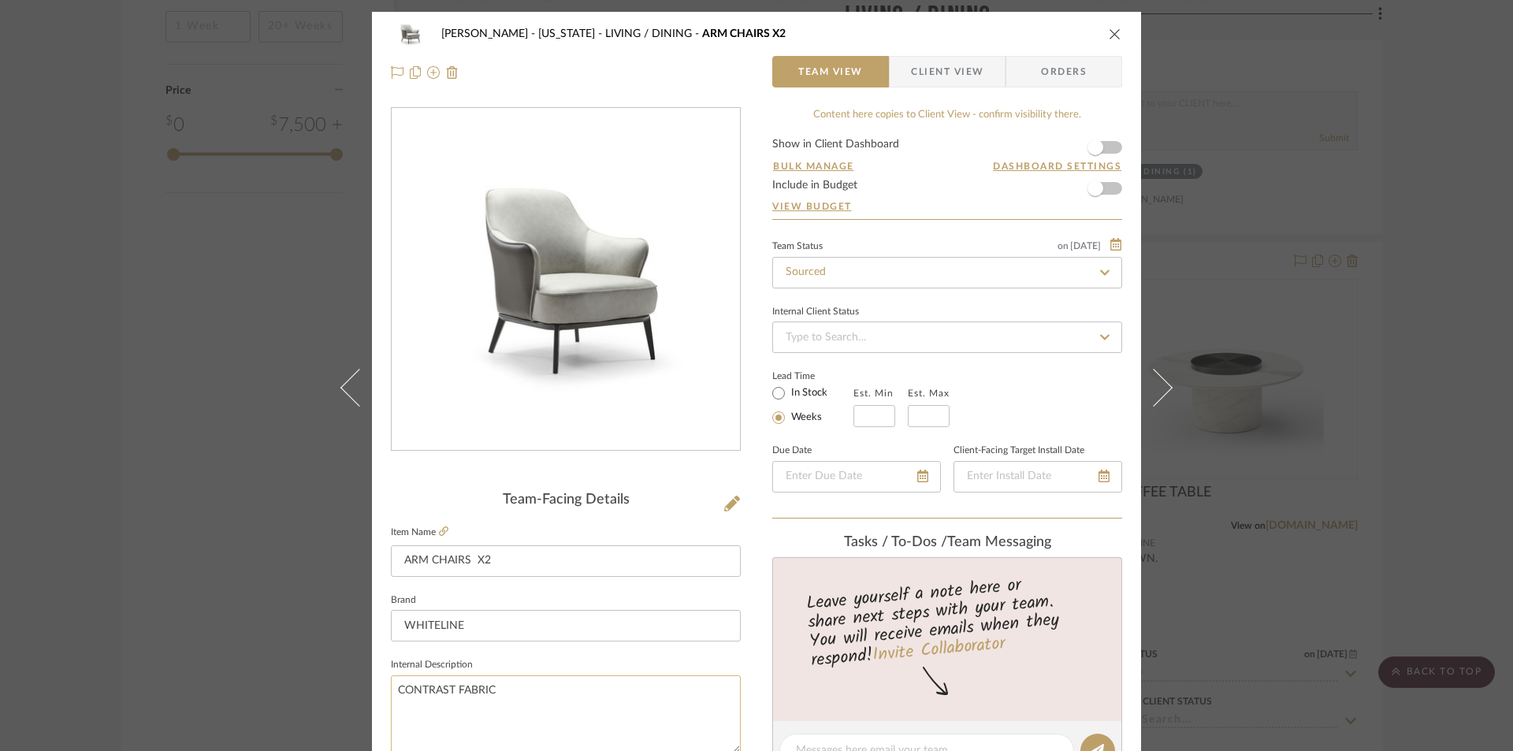
click at [504, 686] on textarea "CONTRAST FABRIC" at bounding box center [566, 714] width 350 height 78
click at [463, 710] on textarea "CONTRAST FAUX LEATHER LOUNGE CHAIR. LIGHT AND DARK WARM GRAY. DESIG NAS SHOWN." at bounding box center [566, 714] width 350 height 78
type textarea "CONTRAST FAUX LEATHER LOUNGE CHAIR. LIGHT AND DARK WARM GRAY. WITH BLACK POWDER…"
click at [565, 566] on input "ARM CHAIRS X2" at bounding box center [566, 561] width 350 height 32
click at [911, 65] on span "Client View" at bounding box center [947, 72] width 72 height 32
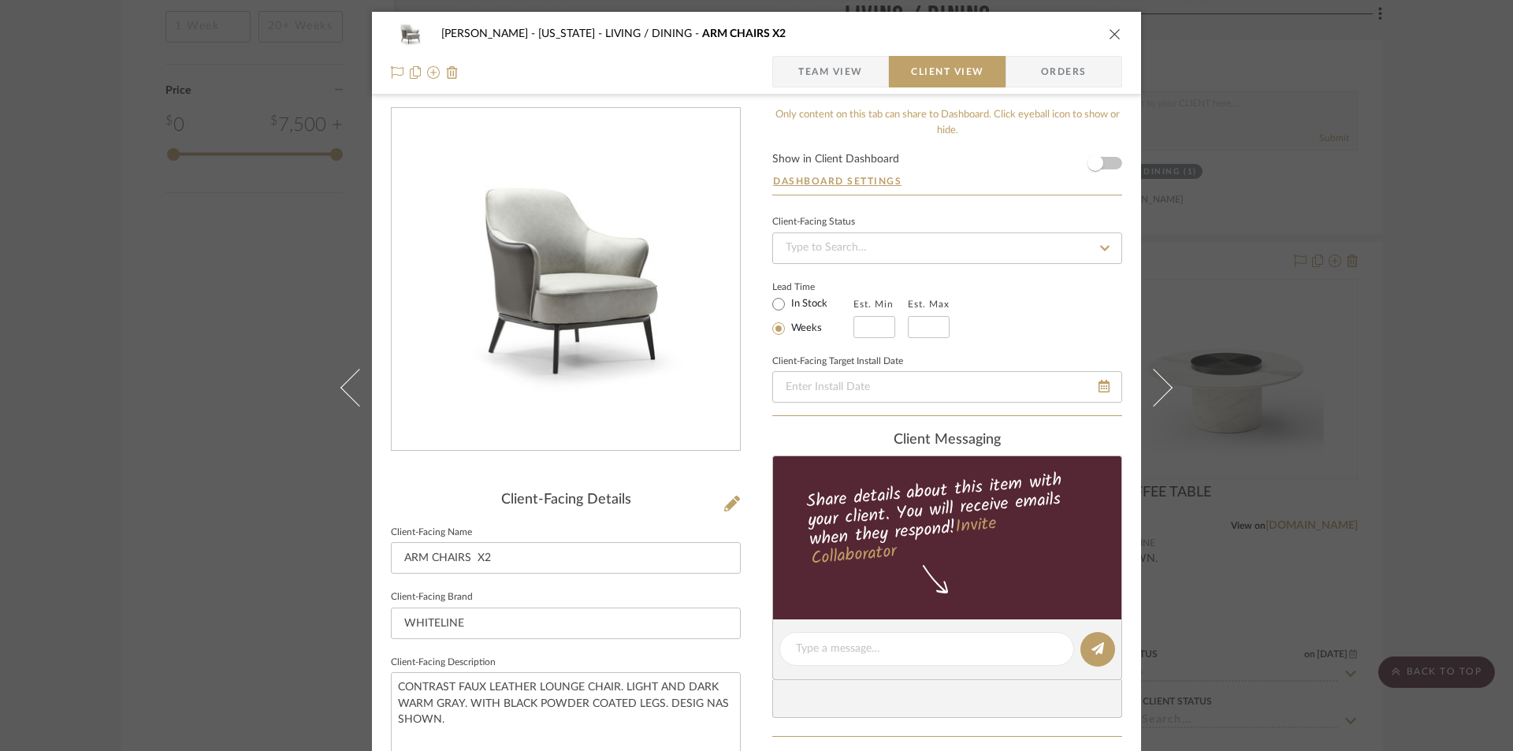
scroll to position [368, 0]
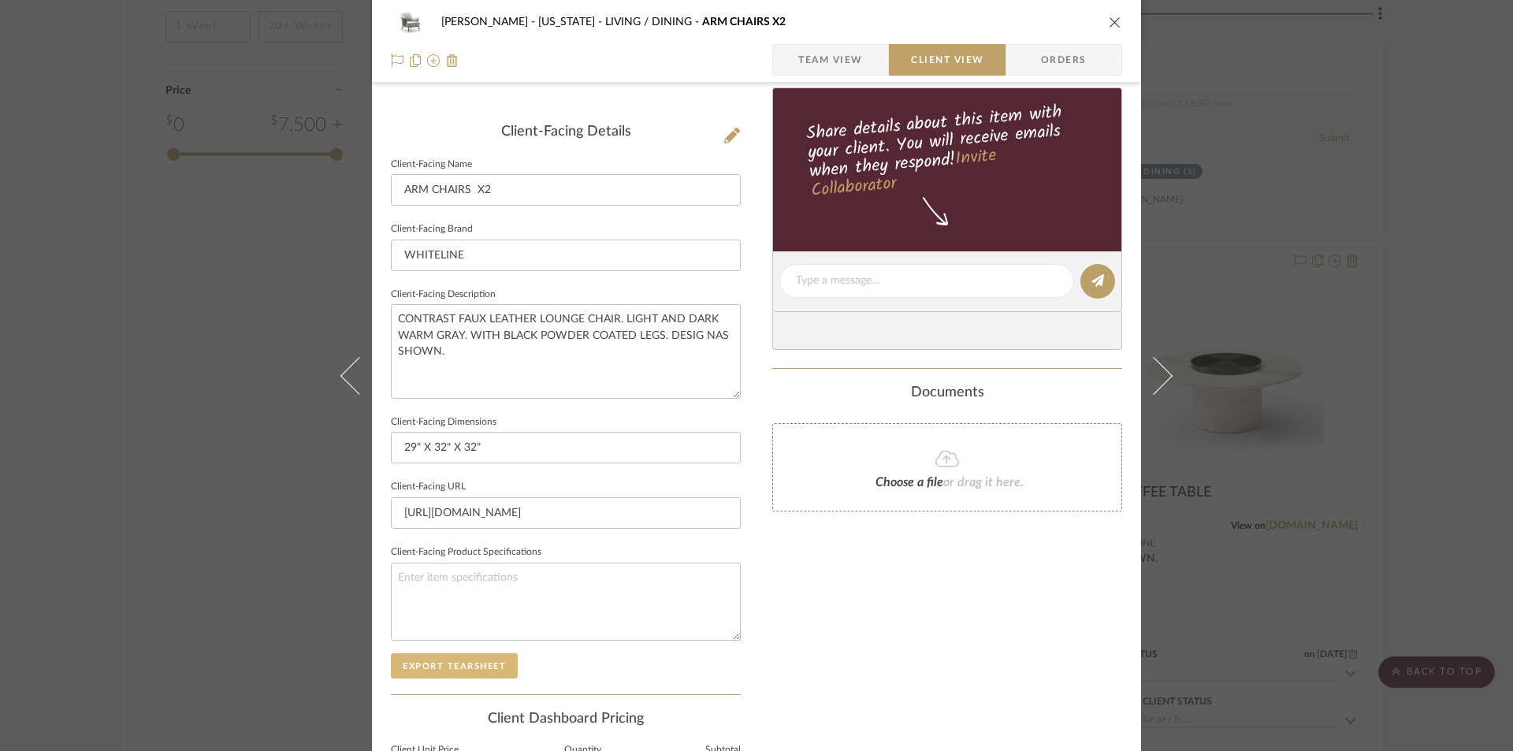
click at [455, 670] on button "Export Tearsheet" at bounding box center [454, 665] width 127 height 25
click at [1108, 21] on button "close" at bounding box center [1115, 22] width 14 height 14
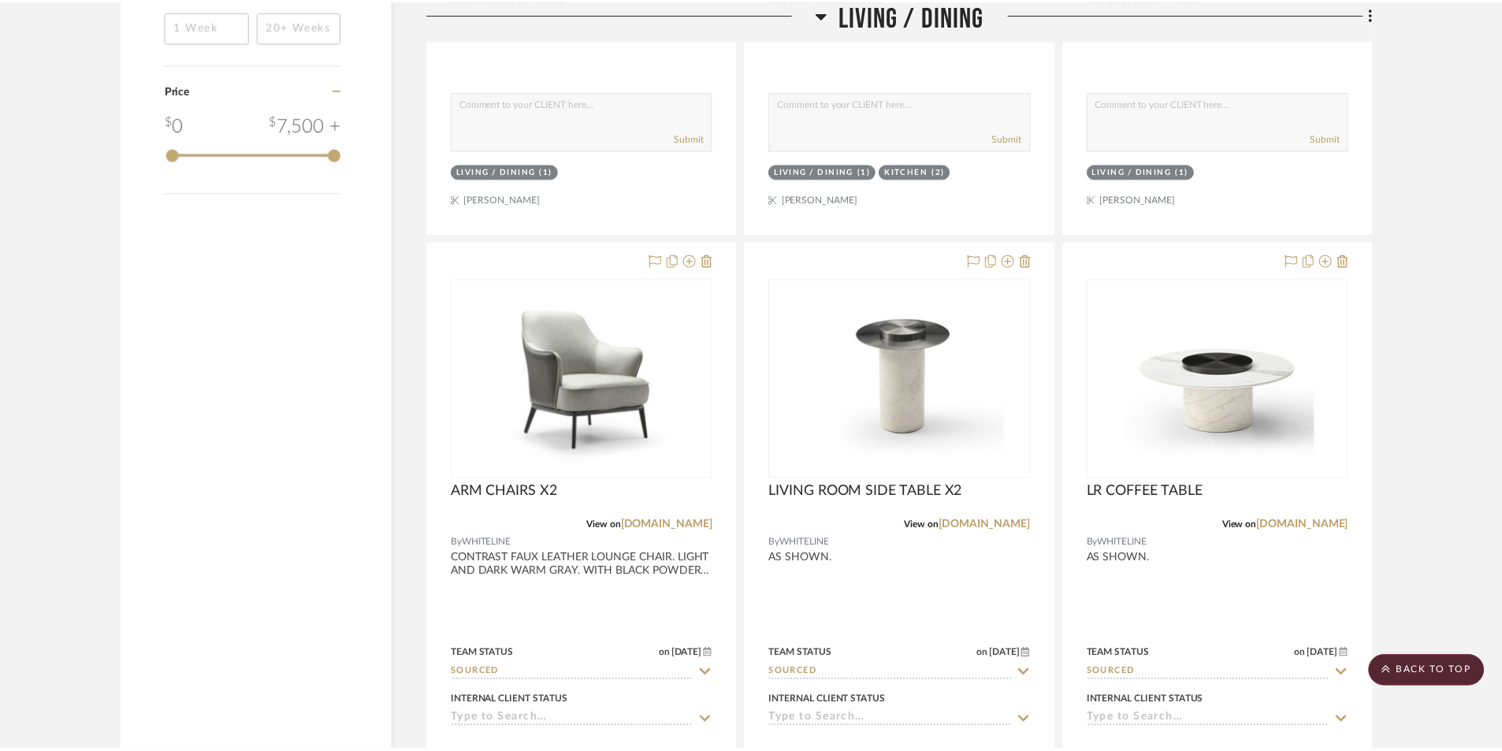
scroll to position [2416, 0]
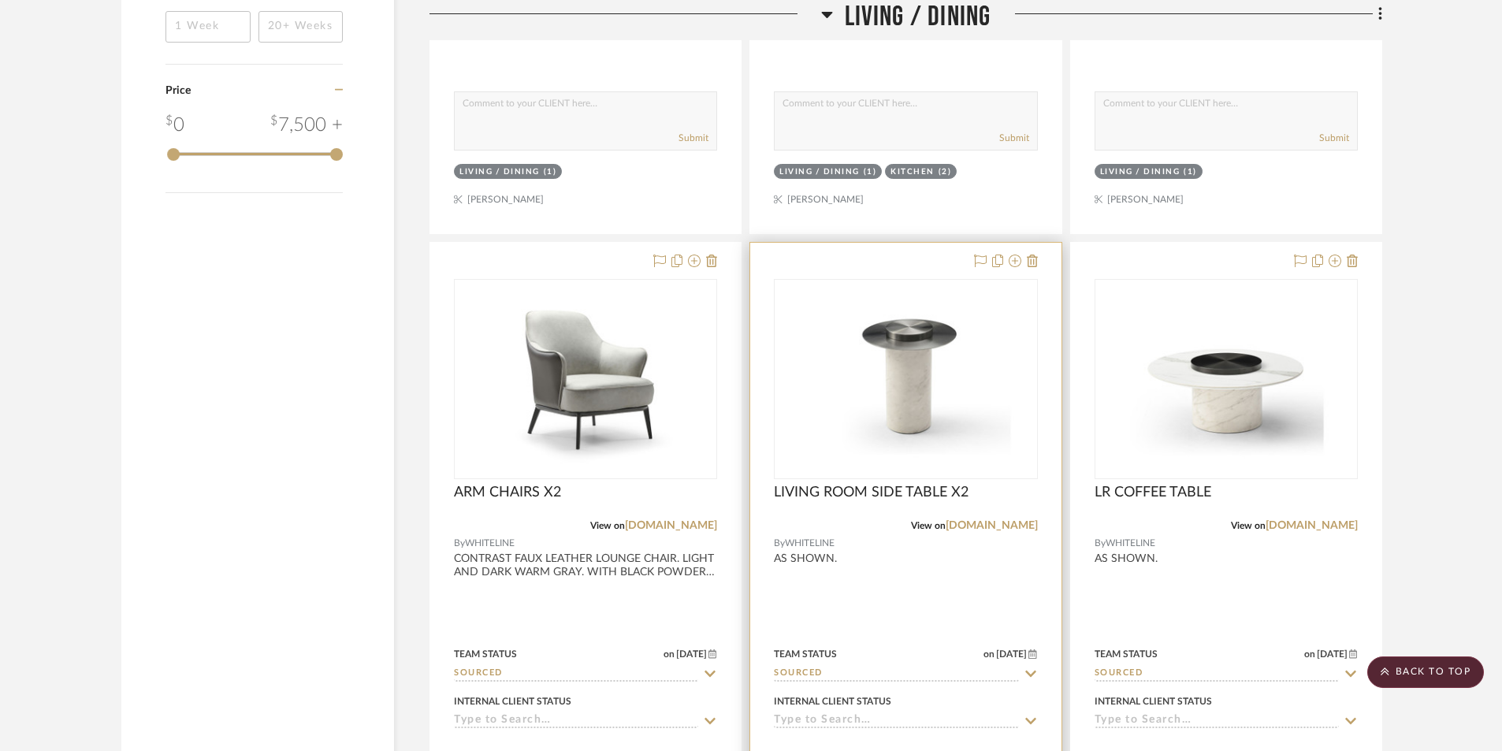
click at [945, 578] on div at bounding box center [905, 587] width 310 height 689
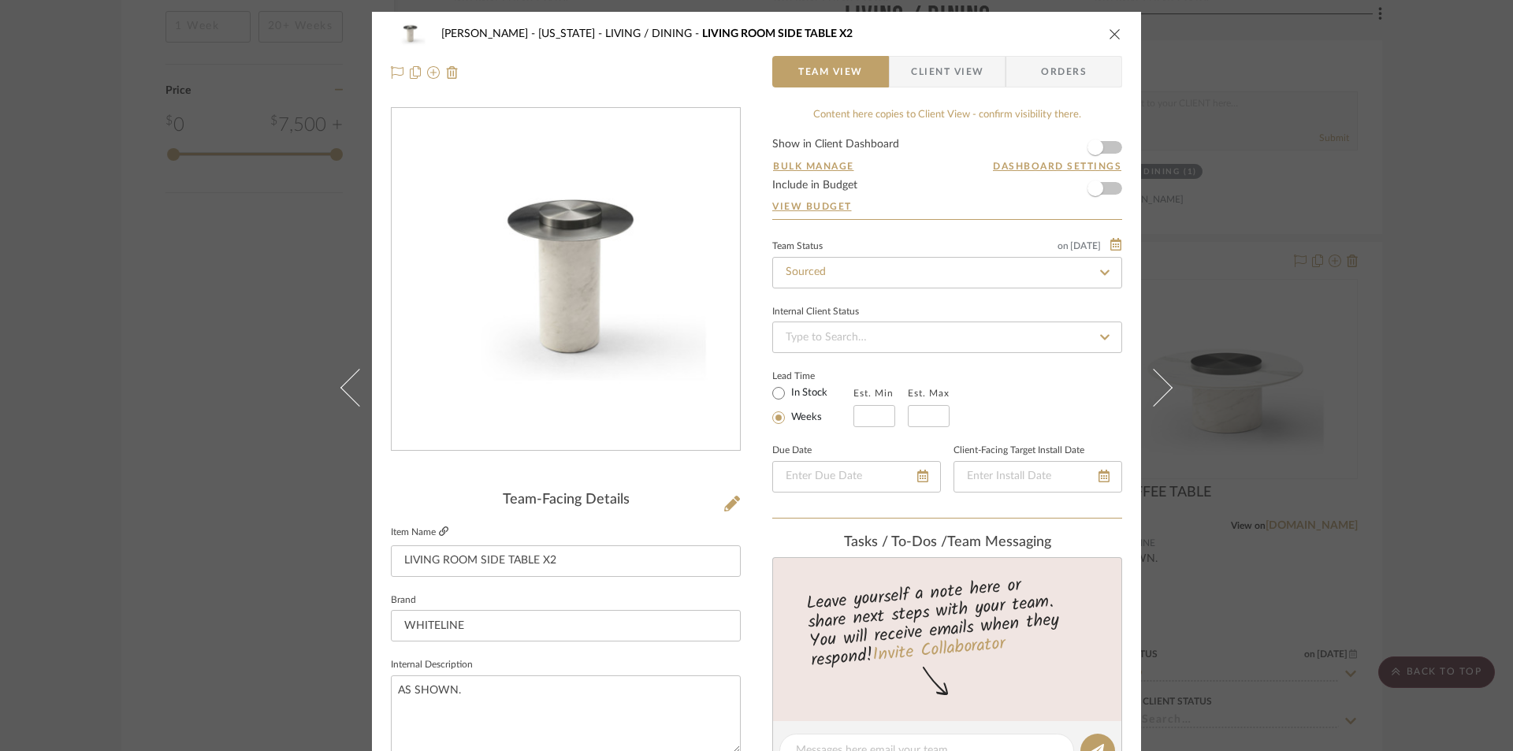
click at [439, 532] on icon at bounding box center [443, 530] width 9 height 9
click at [392, 688] on textarea "AS SHOWN." at bounding box center [566, 714] width 350 height 78
type textarea "BASE IS MARBLE LAQUER WITH AS SHOWN."
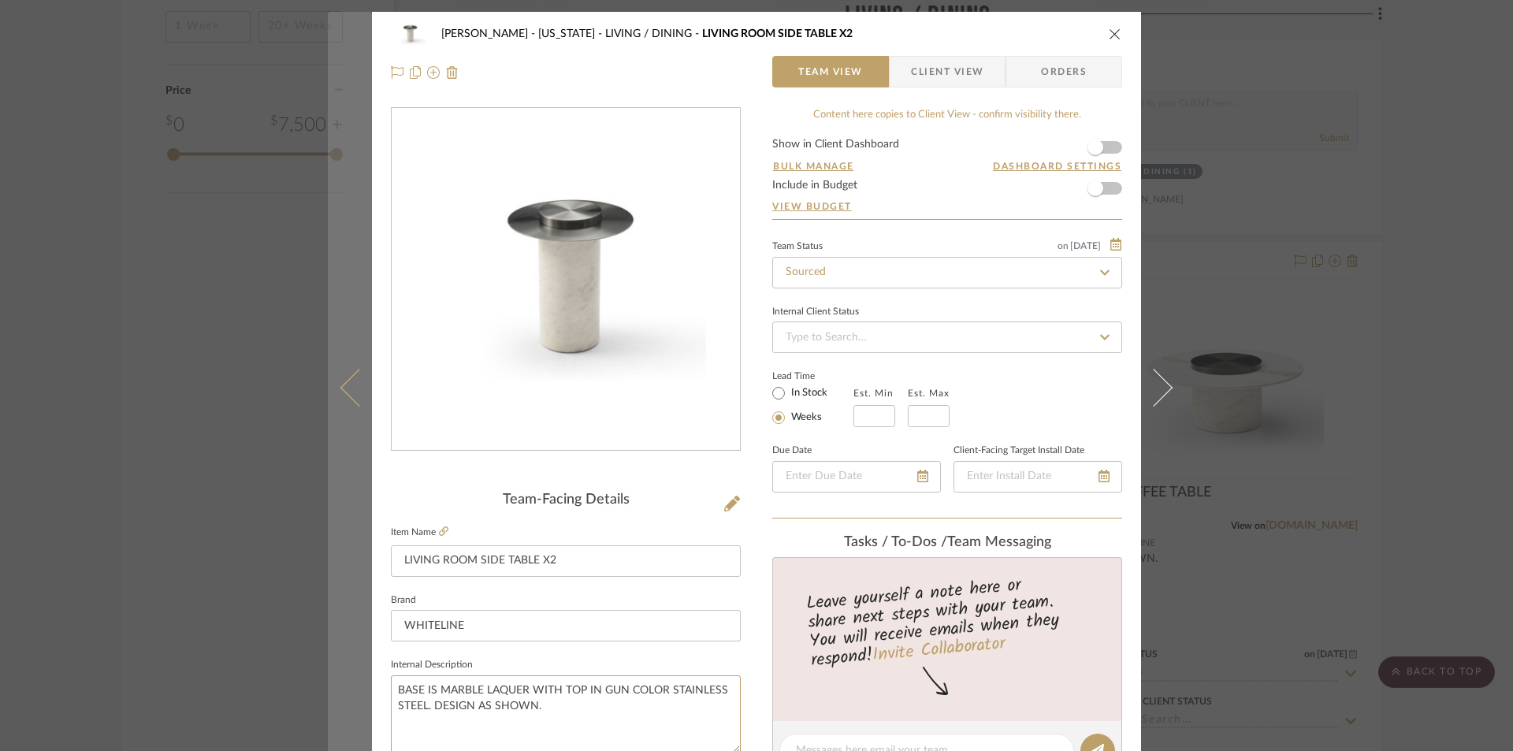
drag, startPoint x: 559, startPoint y: 704, endPoint x: 325, endPoint y: 683, distance: 234.2
click at [328, 683] on mat-dialog-content "GUPTA, ANMOL - NEW YORK LIVING / DINING LIVING ROOM SIDE TABLE X2 Team View Cli…" at bounding box center [756, 739] width 857 height 1455
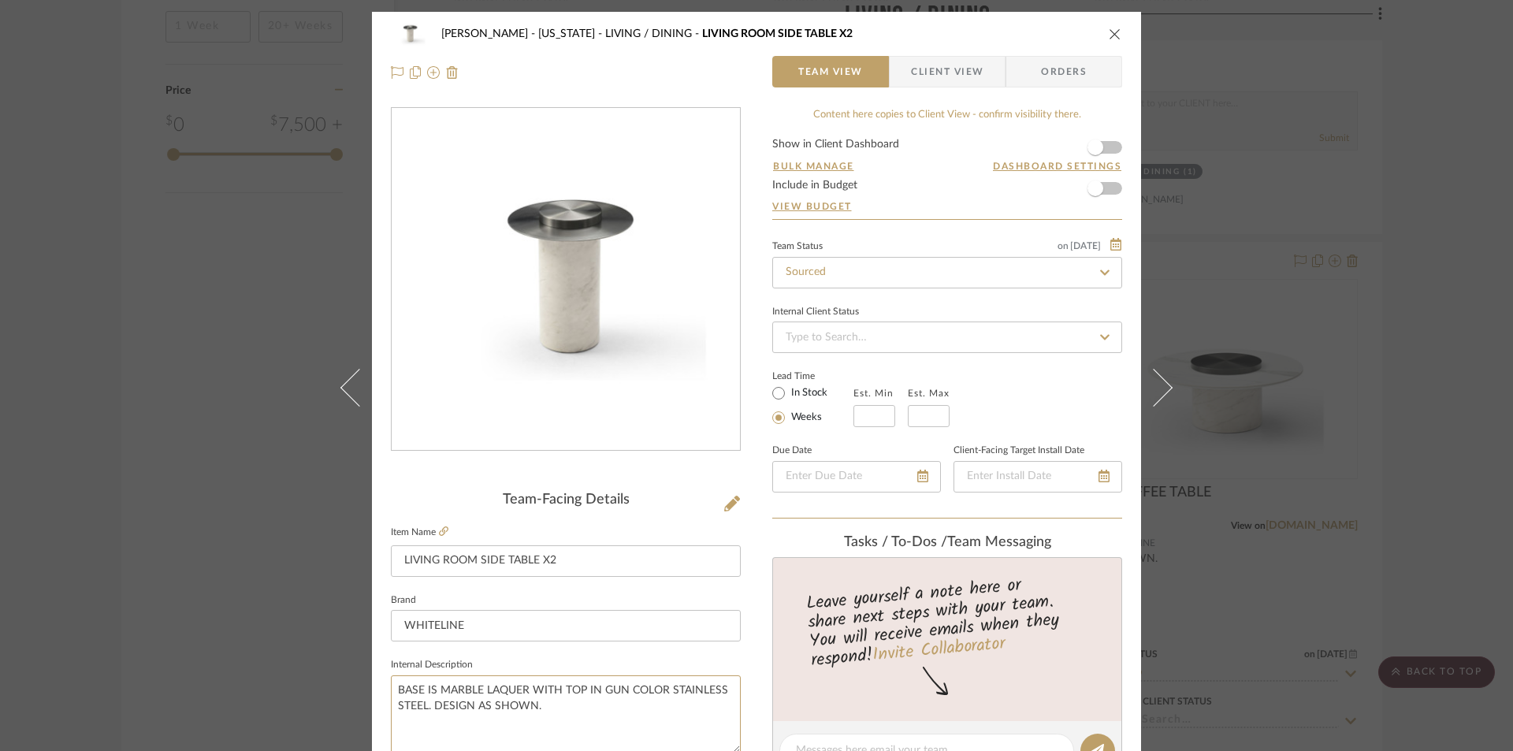
type textarea "BASE IS MARBLE LAQUER WITH TOP IN GUN COLOR STAINLESS STEEL. DESIGN AS SHOWN."
click at [971, 65] on span "Client View" at bounding box center [947, 72] width 72 height 32
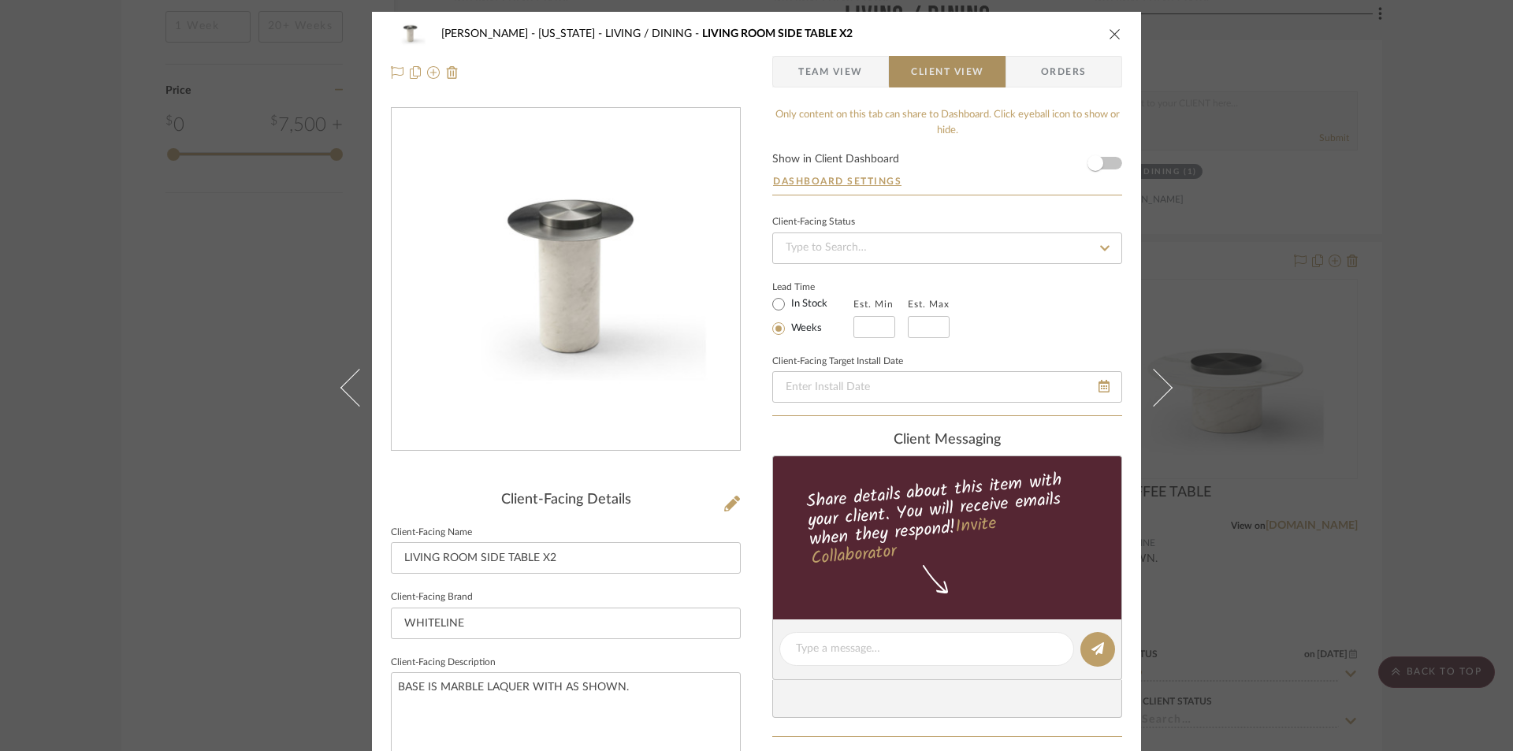
type textarea "BASE IS MARBLE LAQUER WITH TOP IN GUN COLOR STAINLESS STEEL. DESIGN AS SHOWN."
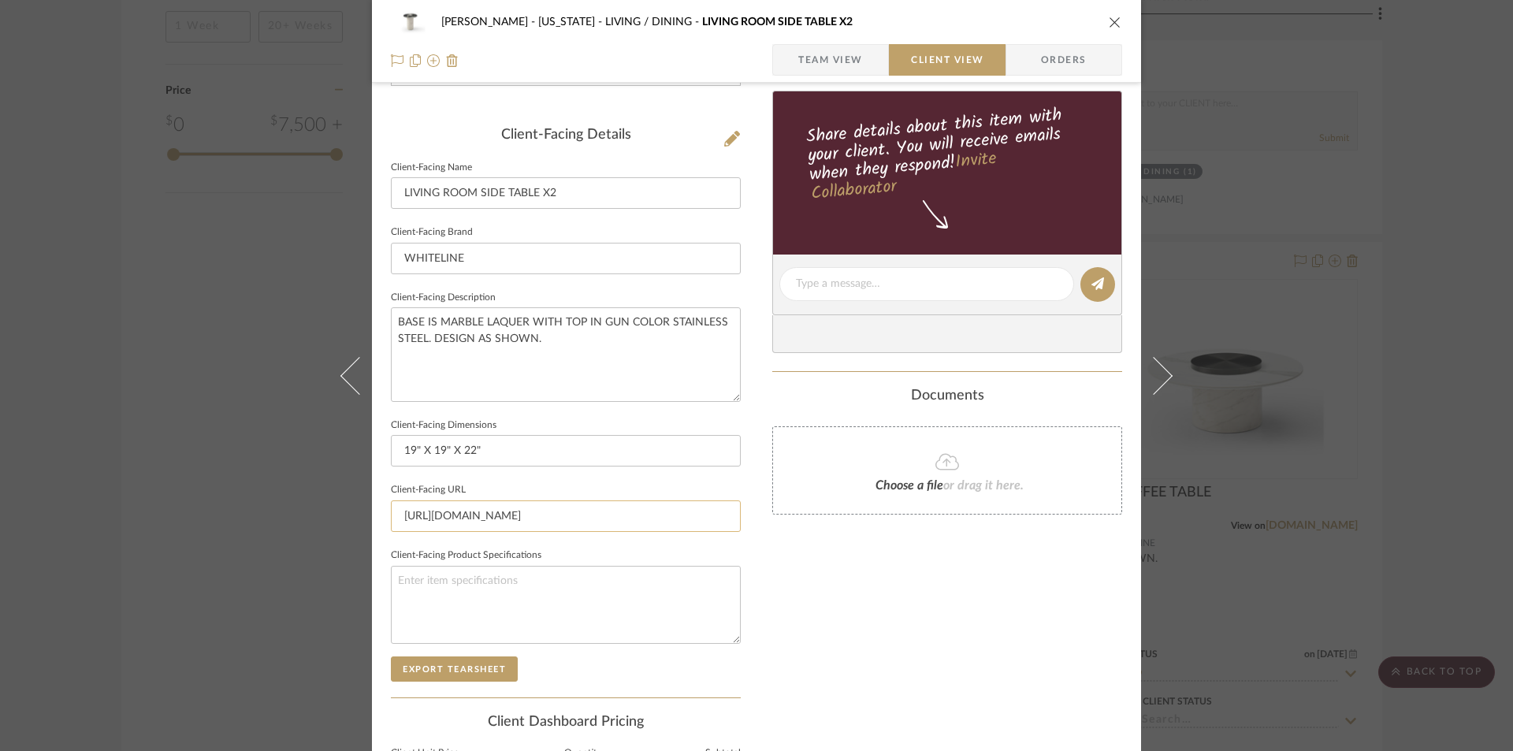
scroll to position [368, 0]
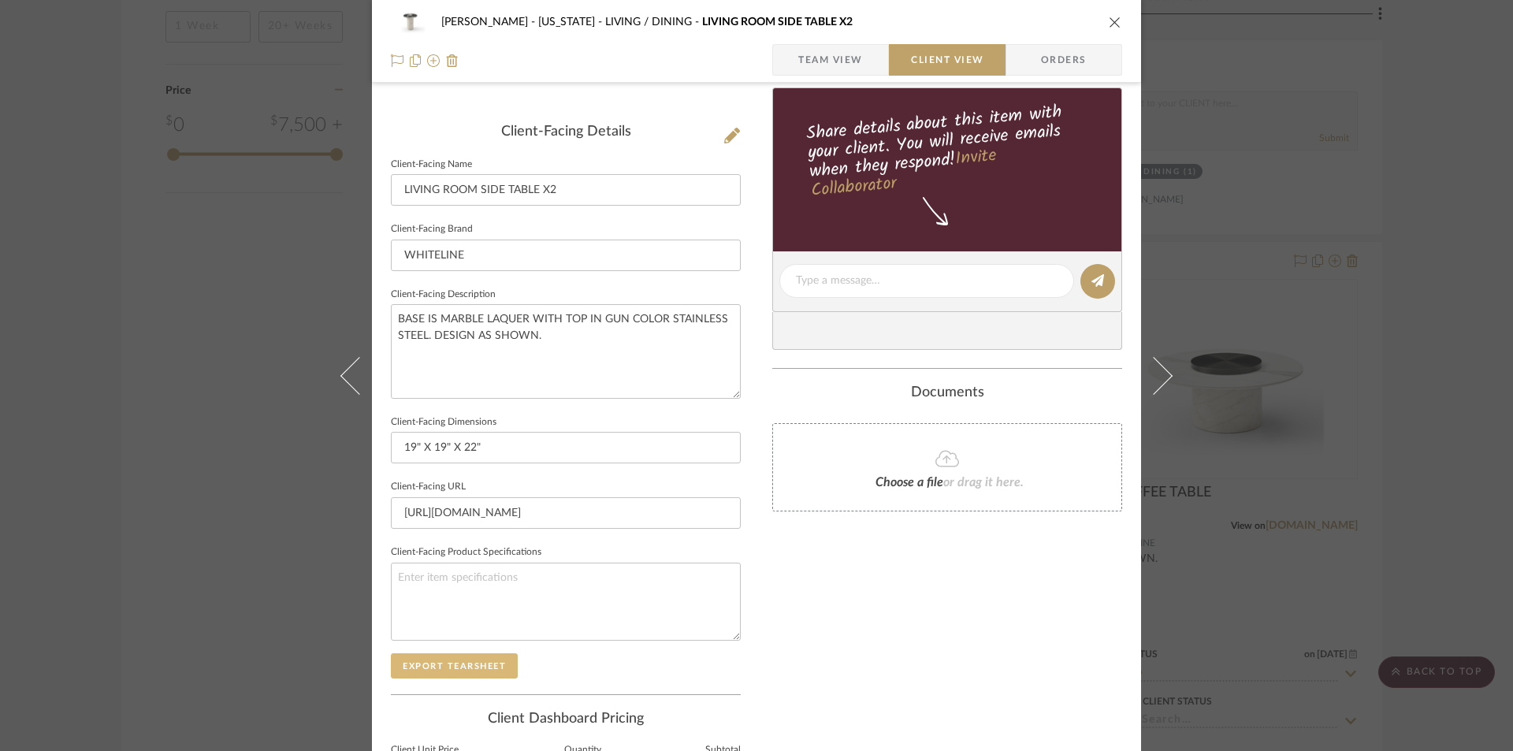
click at [460, 663] on button "Export Tearsheet" at bounding box center [454, 665] width 127 height 25
drag, startPoint x: 1109, startPoint y: 18, endPoint x: 1001, endPoint y: 93, distance: 132.0
click at [1109, 19] on icon "close" at bounding box center [1115, 22] width 13 height 13
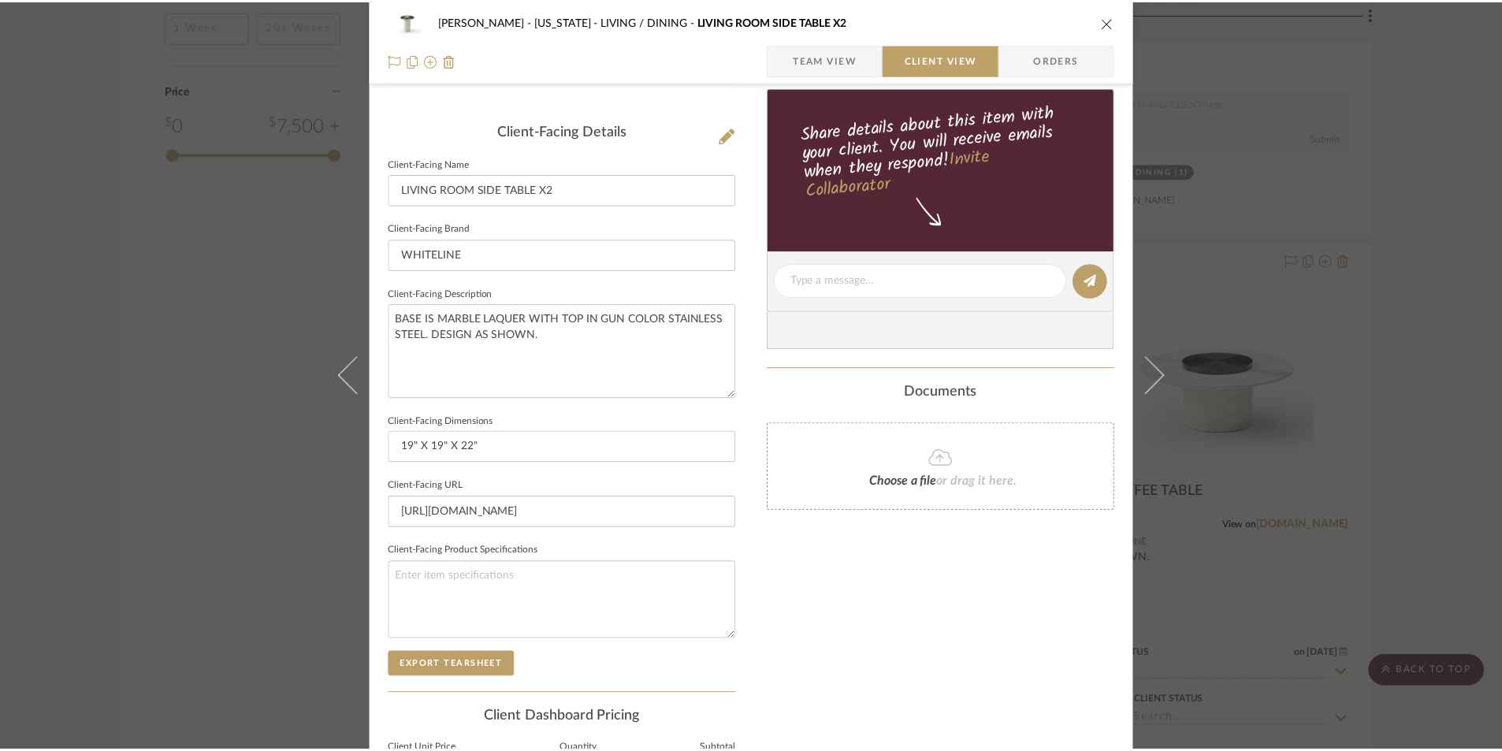
scroll to position [2416, 0]
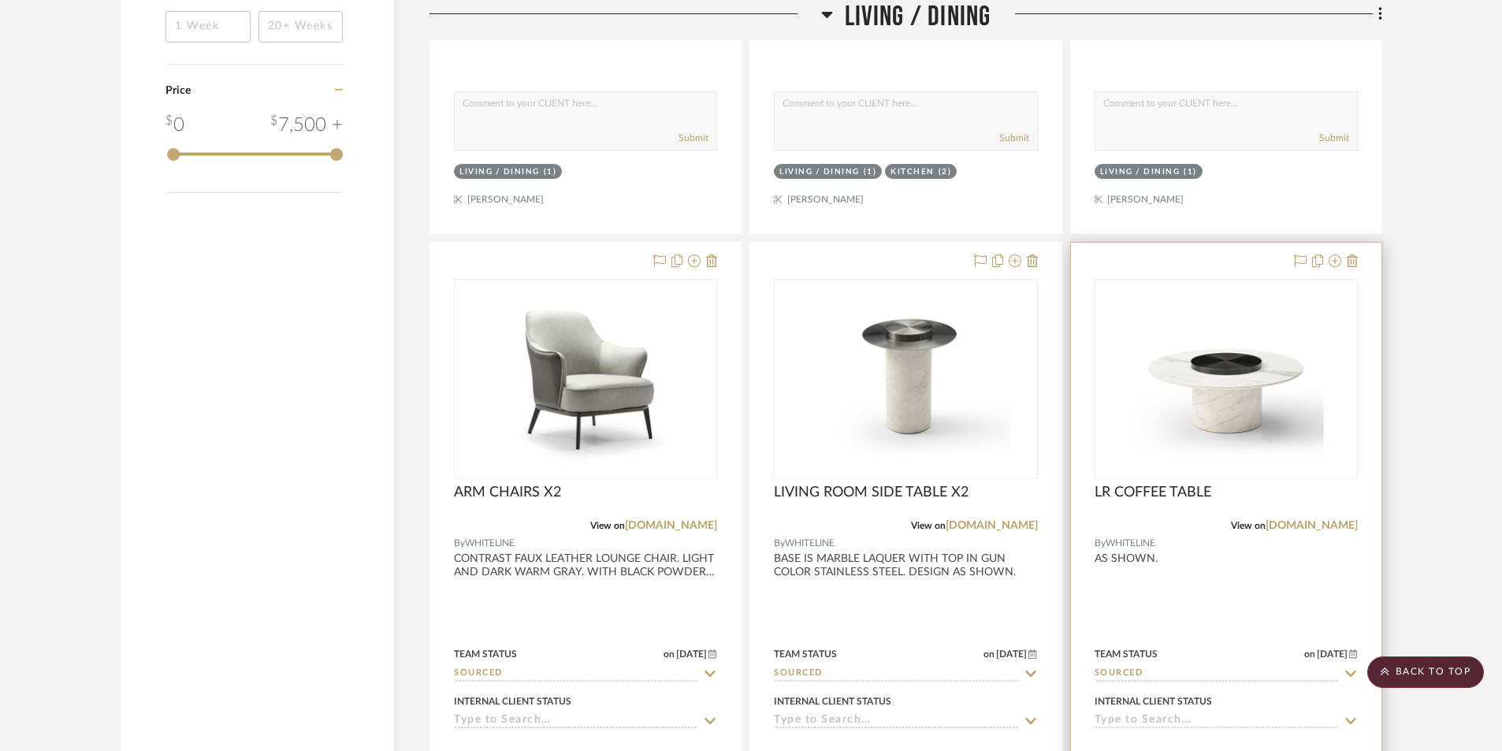
click at [1205, 592] on div at bounding box center [1226, 587] width 310 height 689
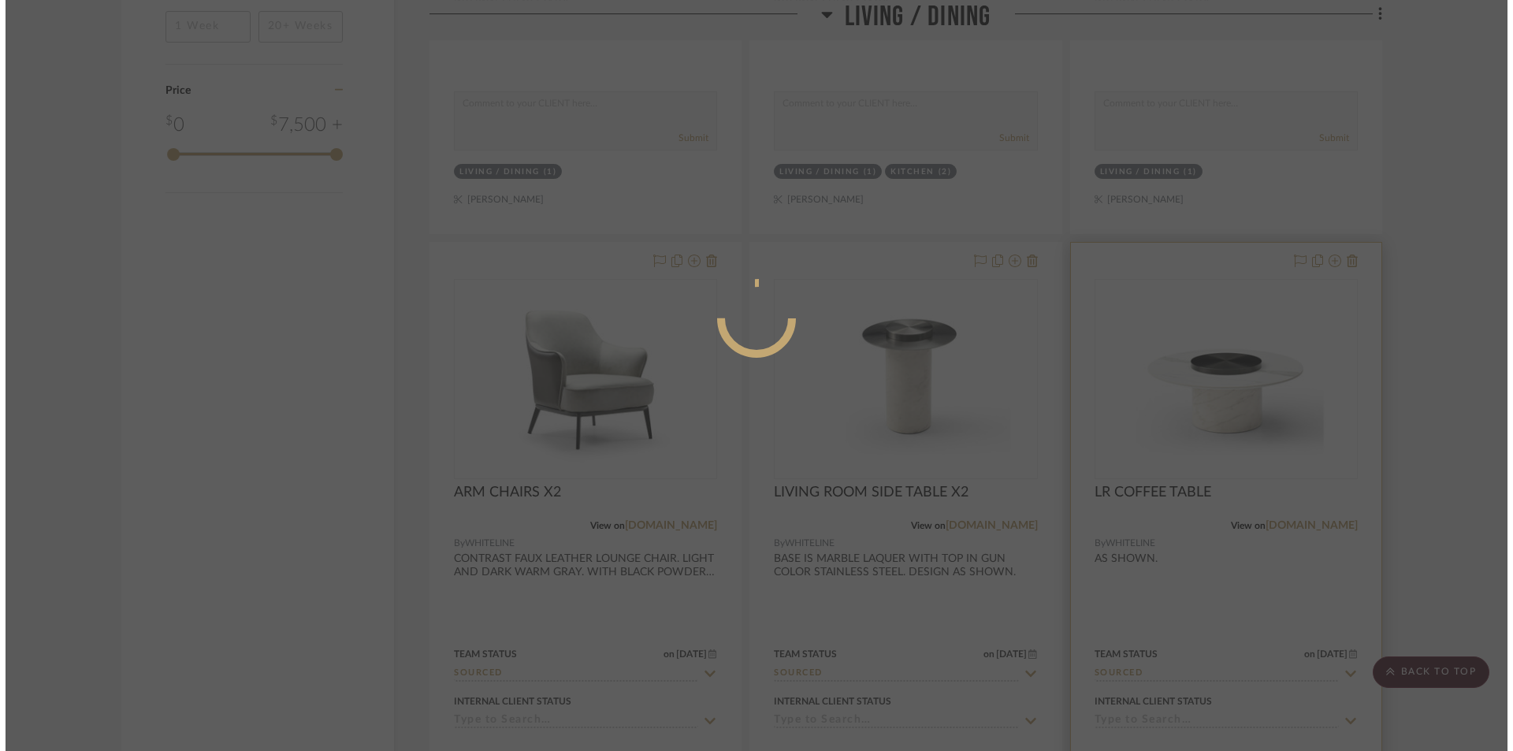
scroll to position [0, 0]
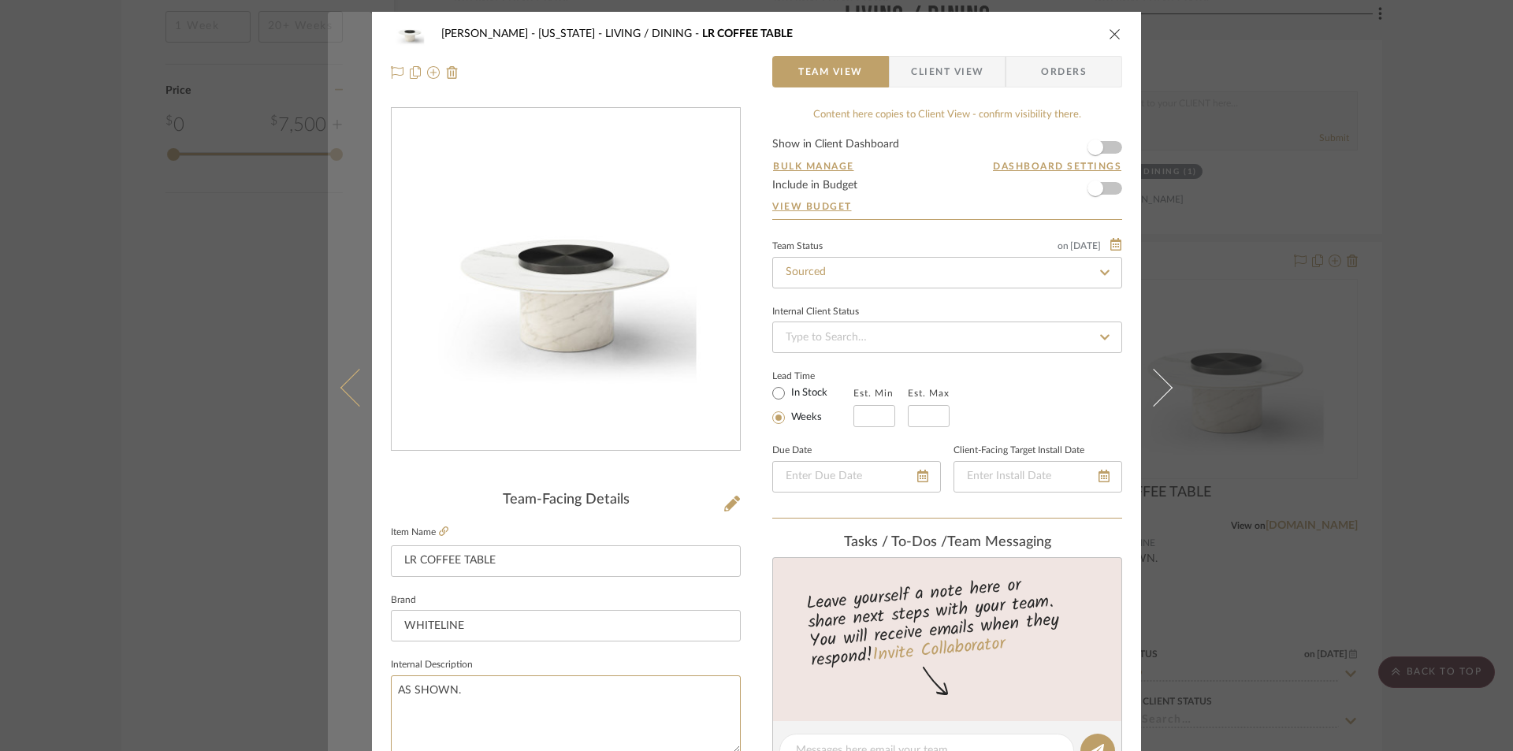
drag, startPoint x: 542, startPoint y: 684, endPoint x: 336, endPoint y: 678, distance: 206.5
click at [336, 678] on mat-dialog-content "GUPTA, ANMOL - NEW YORK LIVING / DINING LR COFFEE TABLE Team View Client View O…" at bounding box center [756, 739] width 857 height 1455
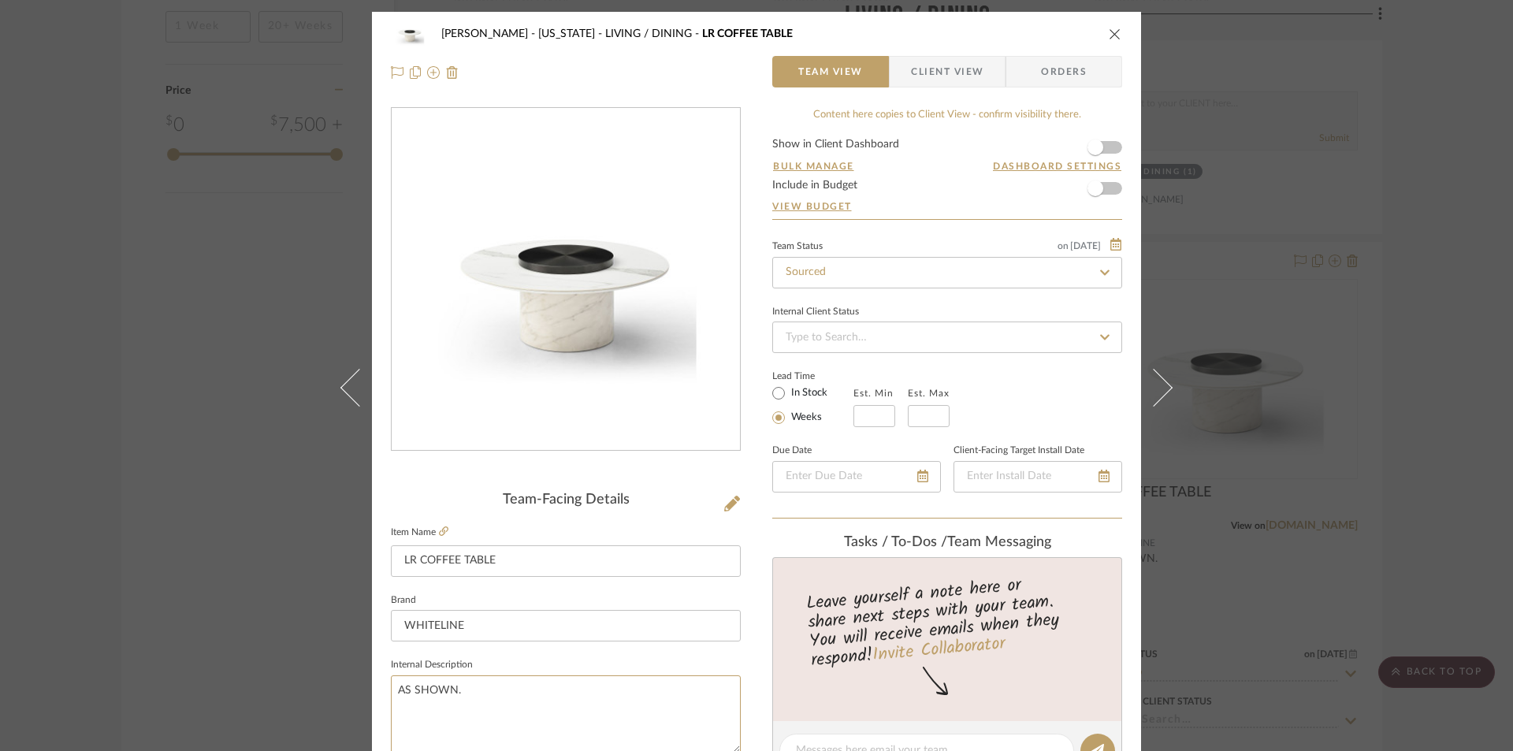
paste textarea "BASE IS MARBLE LAQUER WITH TOP IN GUN COLOR STAINLESS STEEL. DESIGN"
type textarea "BASE IS MARBLE LAQUER WITH TOP IN GUN COLOR STAINLESS STEEL. DESIGN AS SHOWN."
click at [440, 528] on icon at bounding box center [443, 530] width 9 height 9
click at [582, 689] on textarea "BASE IS MARBLE LAQUER WITH TOP IN GUN COLOR STAINLESS STEEL. DESIGN AS SHOWN." at bounding box center [566, 714] width 350 height 78
type textarea "BASE IS MARBLE LAQUER WITH TOP IN WHIN GUN COLOR STAINLESS STEEL. DESIGN AS SHO…"
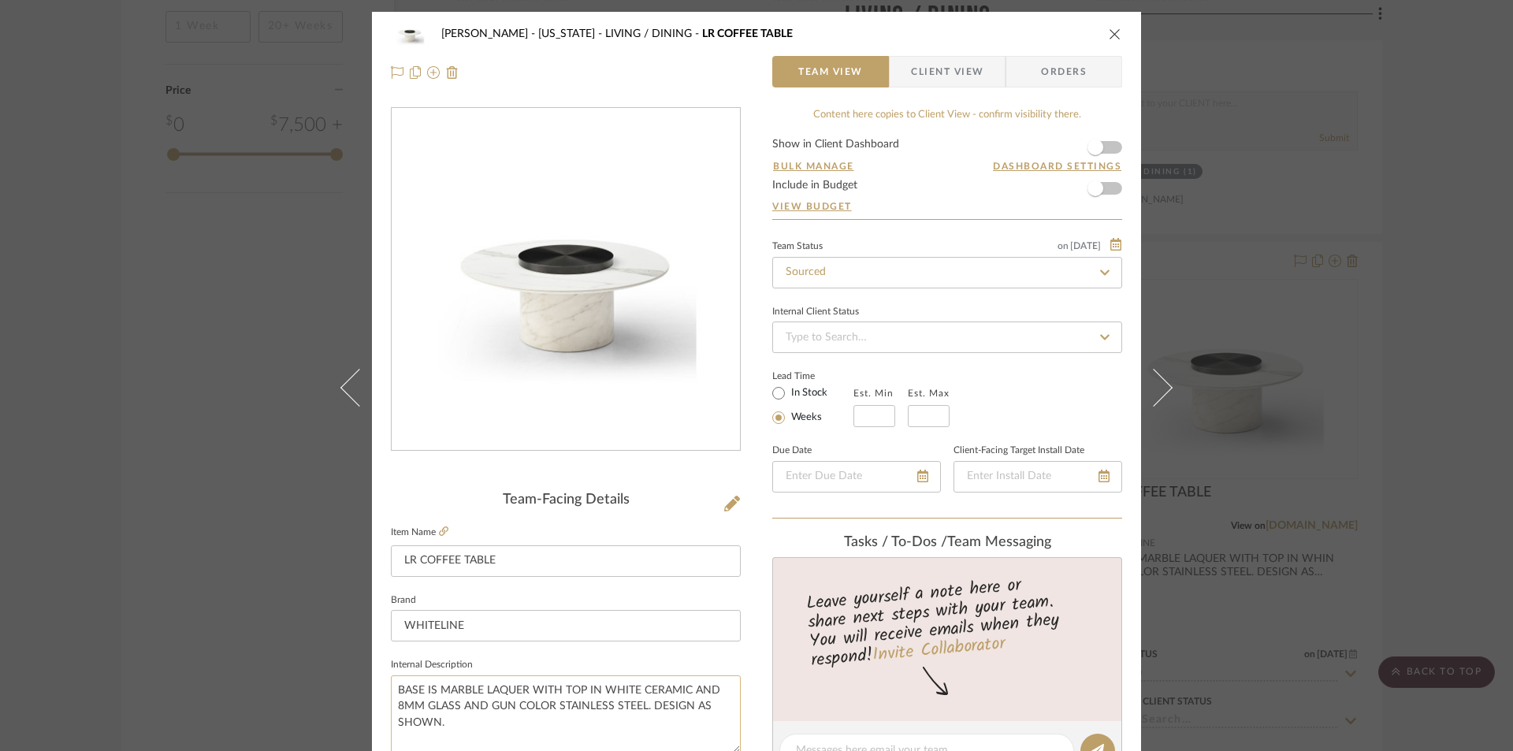
click at [640, 706] on textarea "BASE IS MARBLE LAQUER WITH TOP IN WHITE CERAMIC AND 8MM GLASS AND GUN COLOR STA…" at bounding box center [566, 714] width 350 height 78
type textarea "BASE IS MARBLE LAQUER WITH TOP IN WHITE CERAMIC AND 8MM GLASS AND GUN COLOR STA…"
click at [971, 75] on span "Client View" at bounding box center [947, 72] width 72 height 32
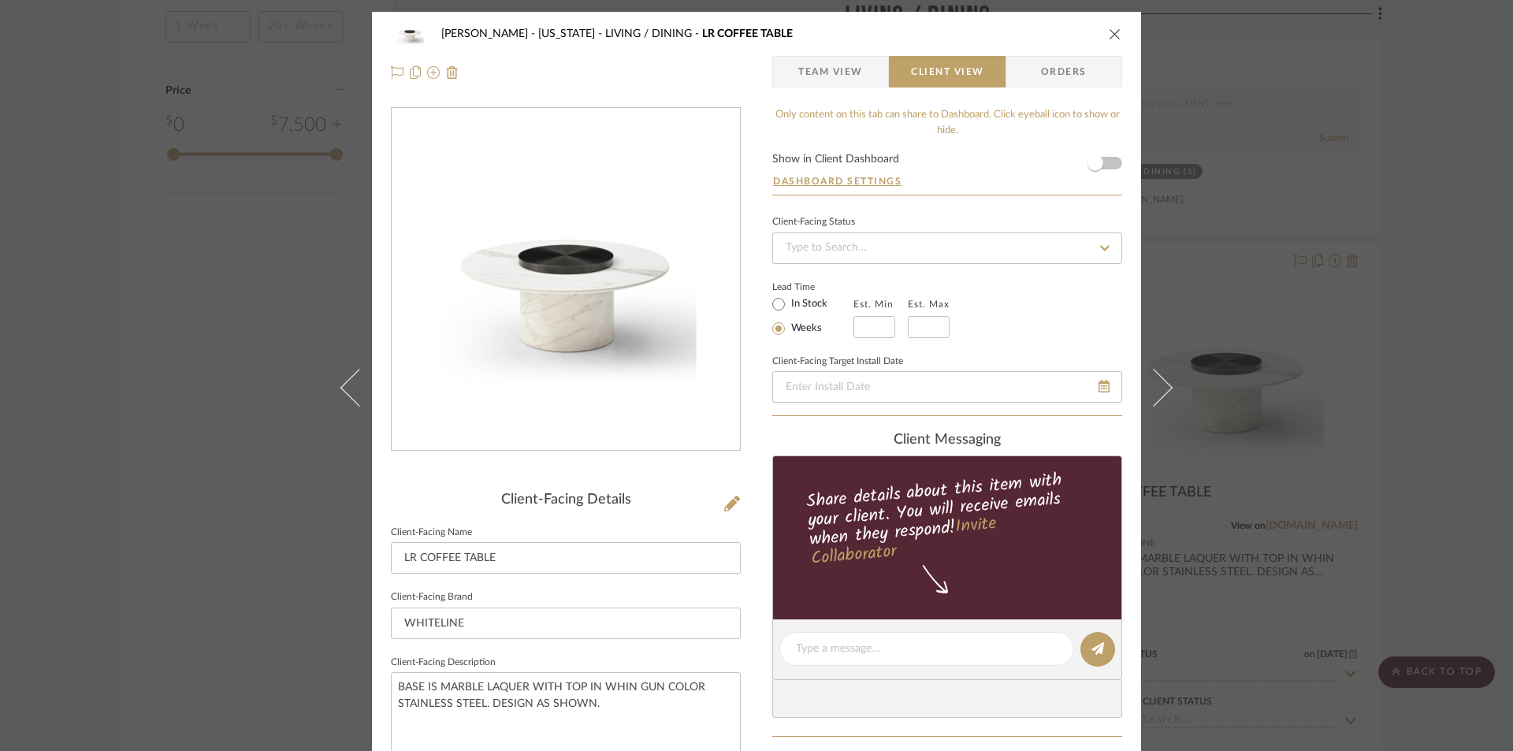
type textarea "BASE IS MARBLE LAQUER WITH TOP IN WHITE CERAMIC AND 8MM GLASS AND GUN COLOR STA…"
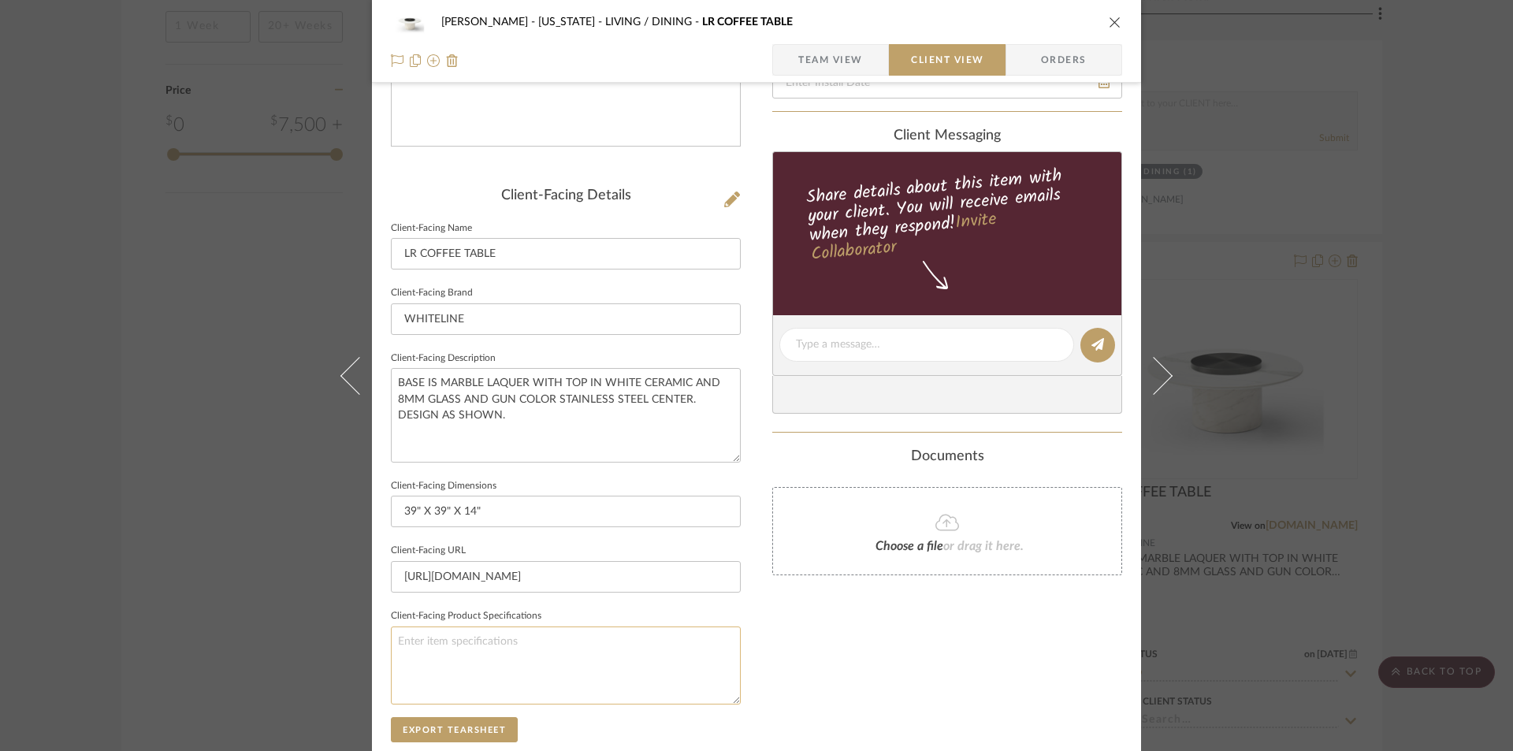
scroll to position [315, 0]
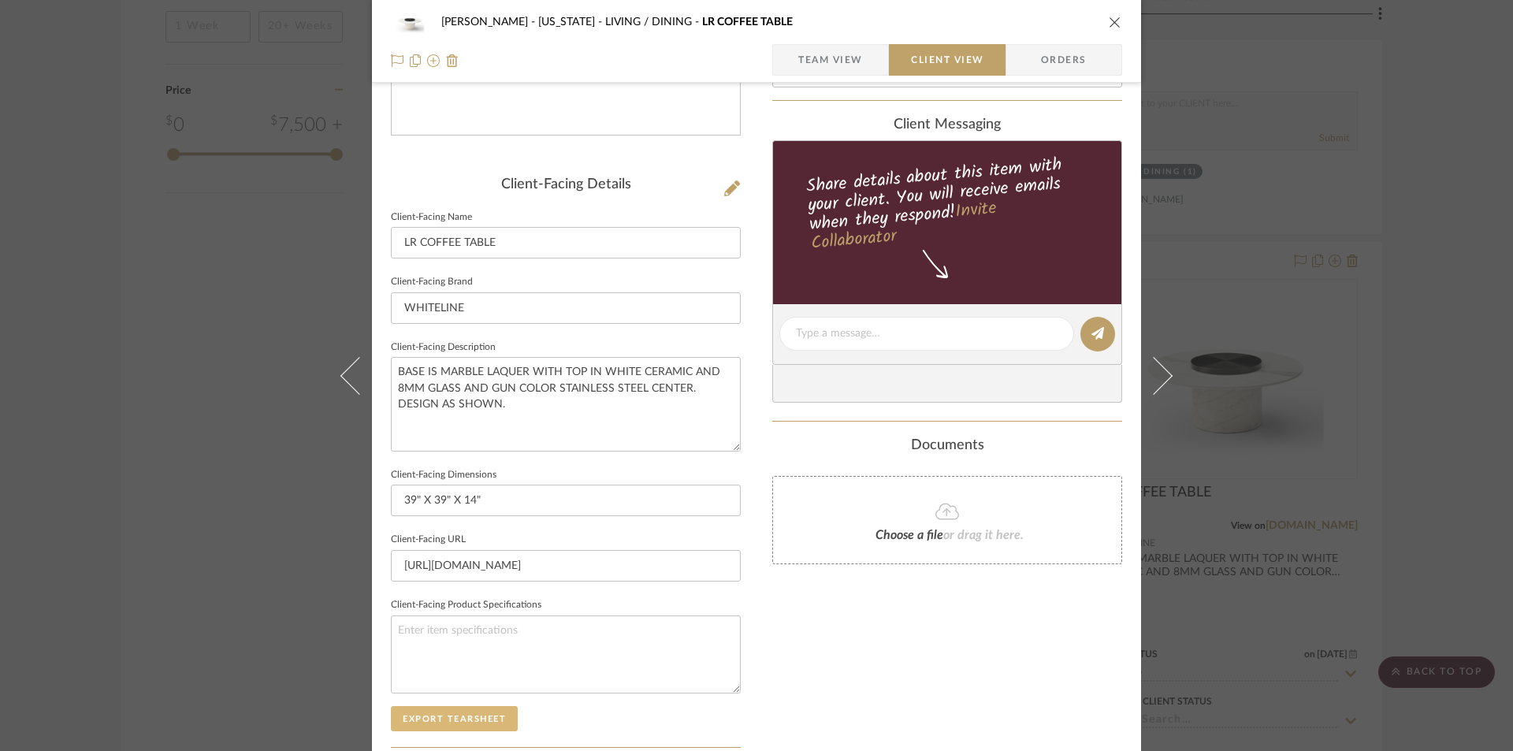
click at [449, 709] on button "Export Tearsheet" at bounding box center [454, 718] width 127 height 25
click at [1109, 20] on icon "close" at bounding box center [1115, 22] width 13 height 13
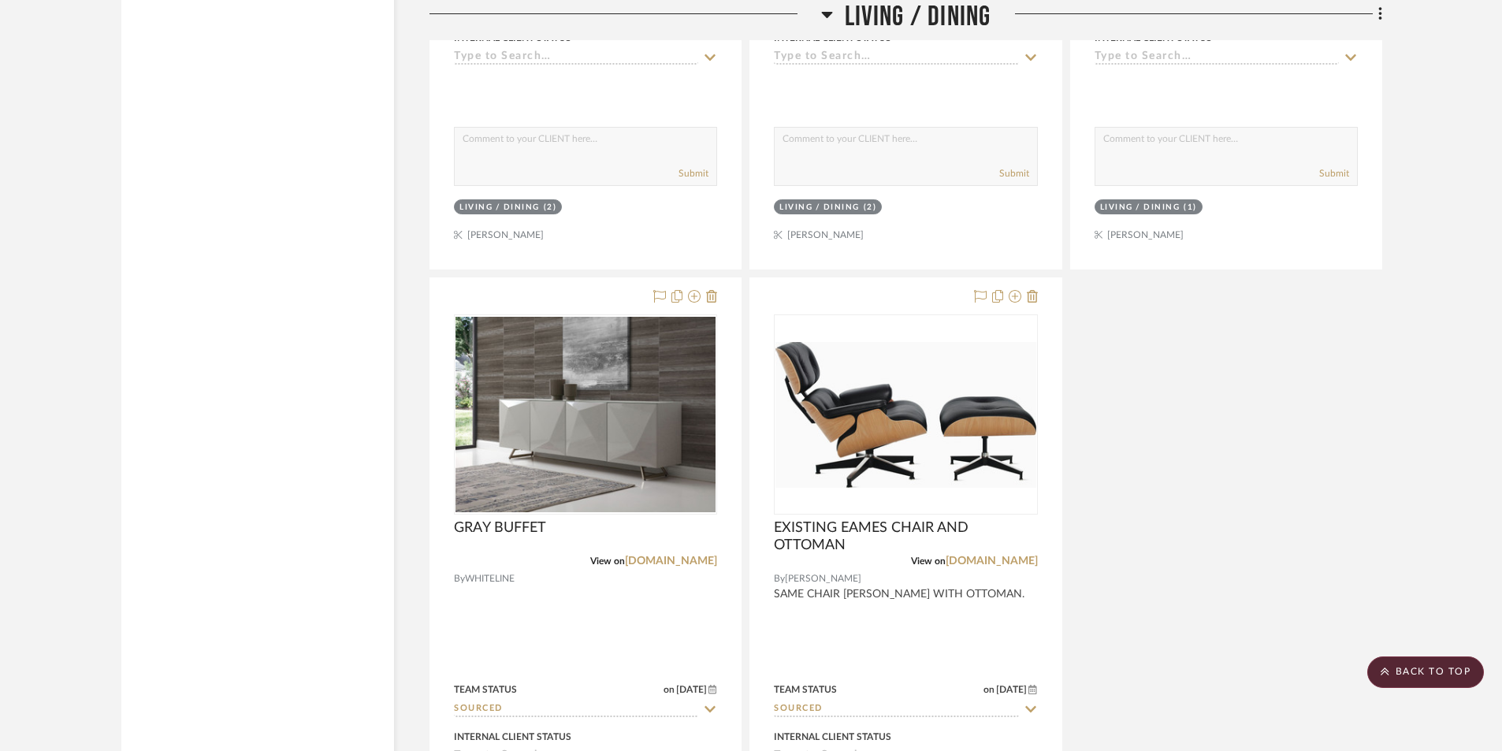
scroll to position [3099, 0]
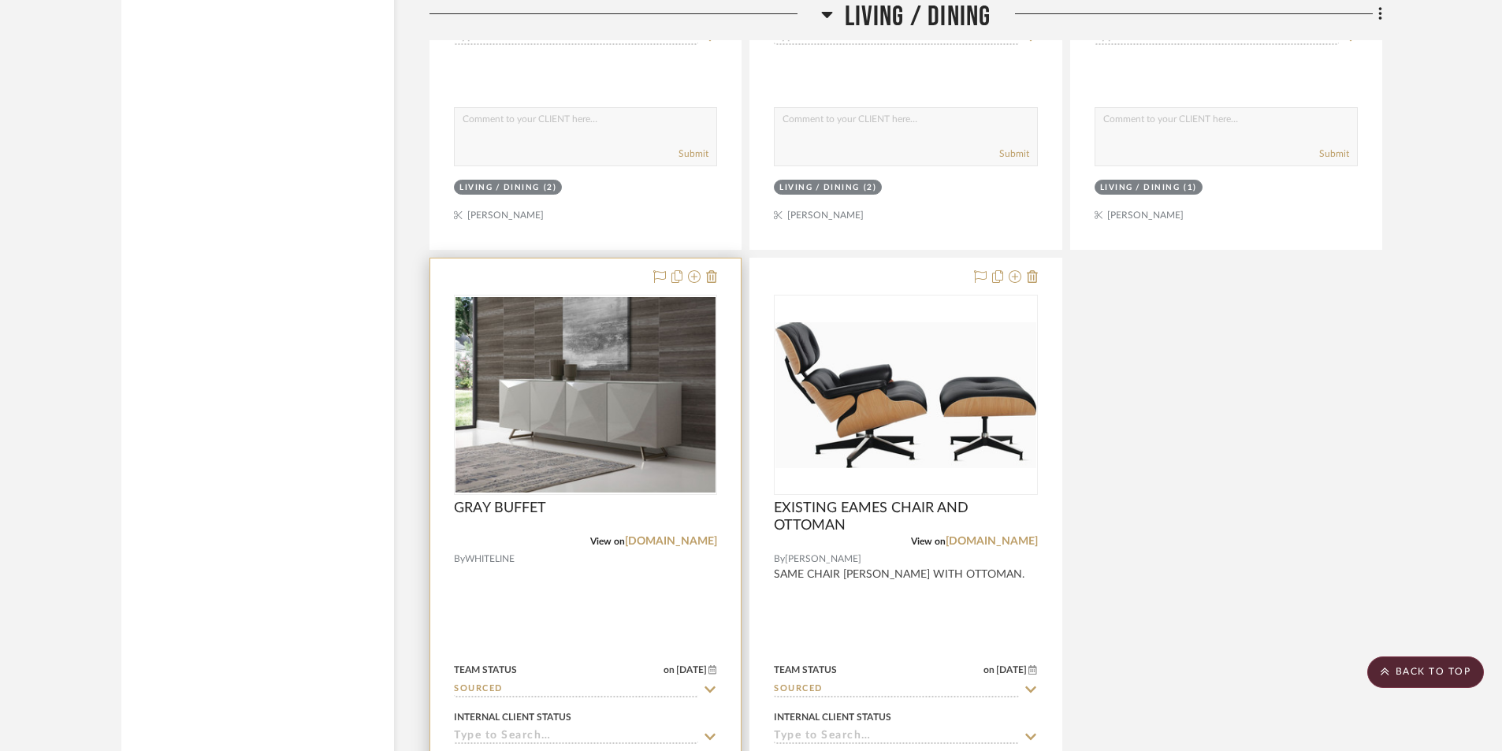
click at [528, 598] on div at bounding box center [585, 602] width 310 height 689
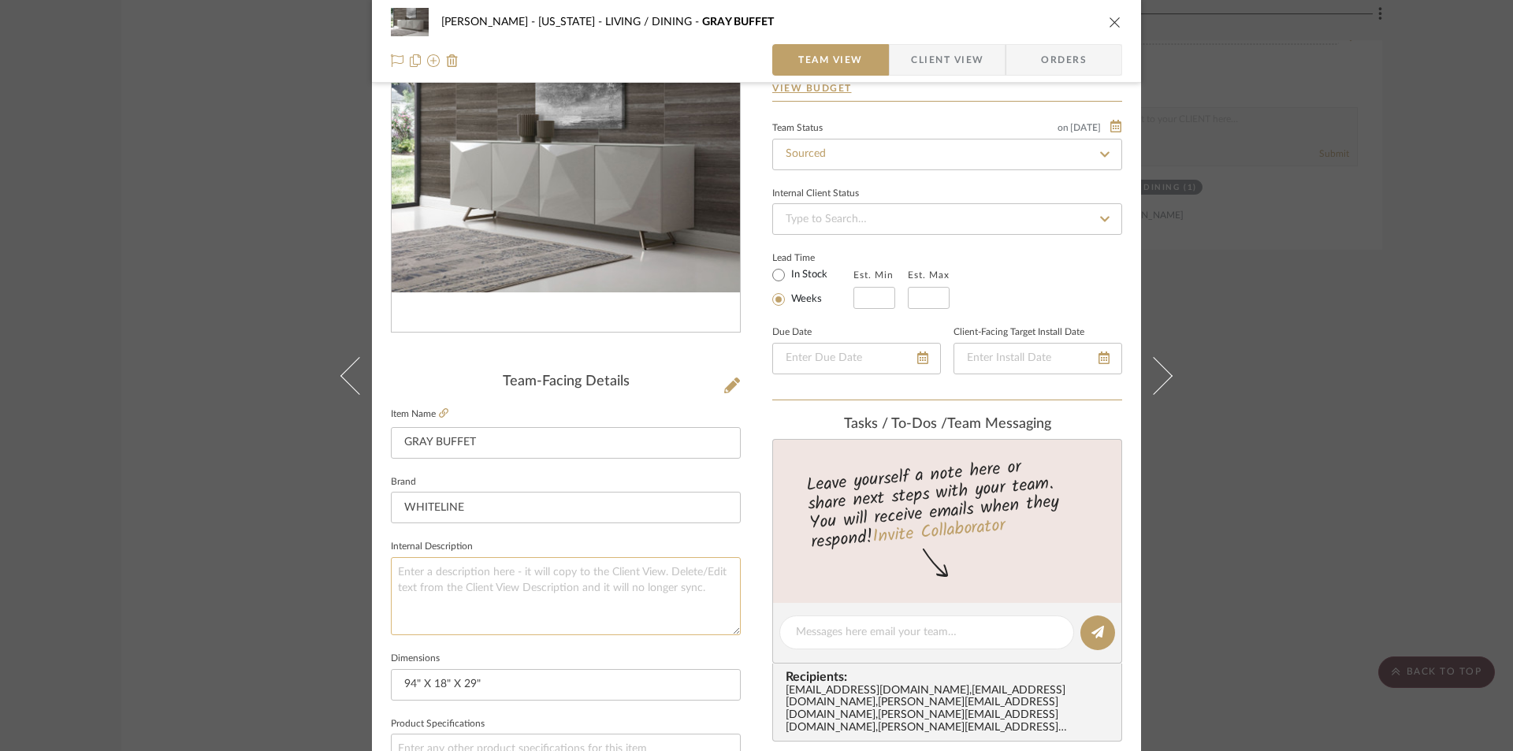
scroll to position [210, 0]
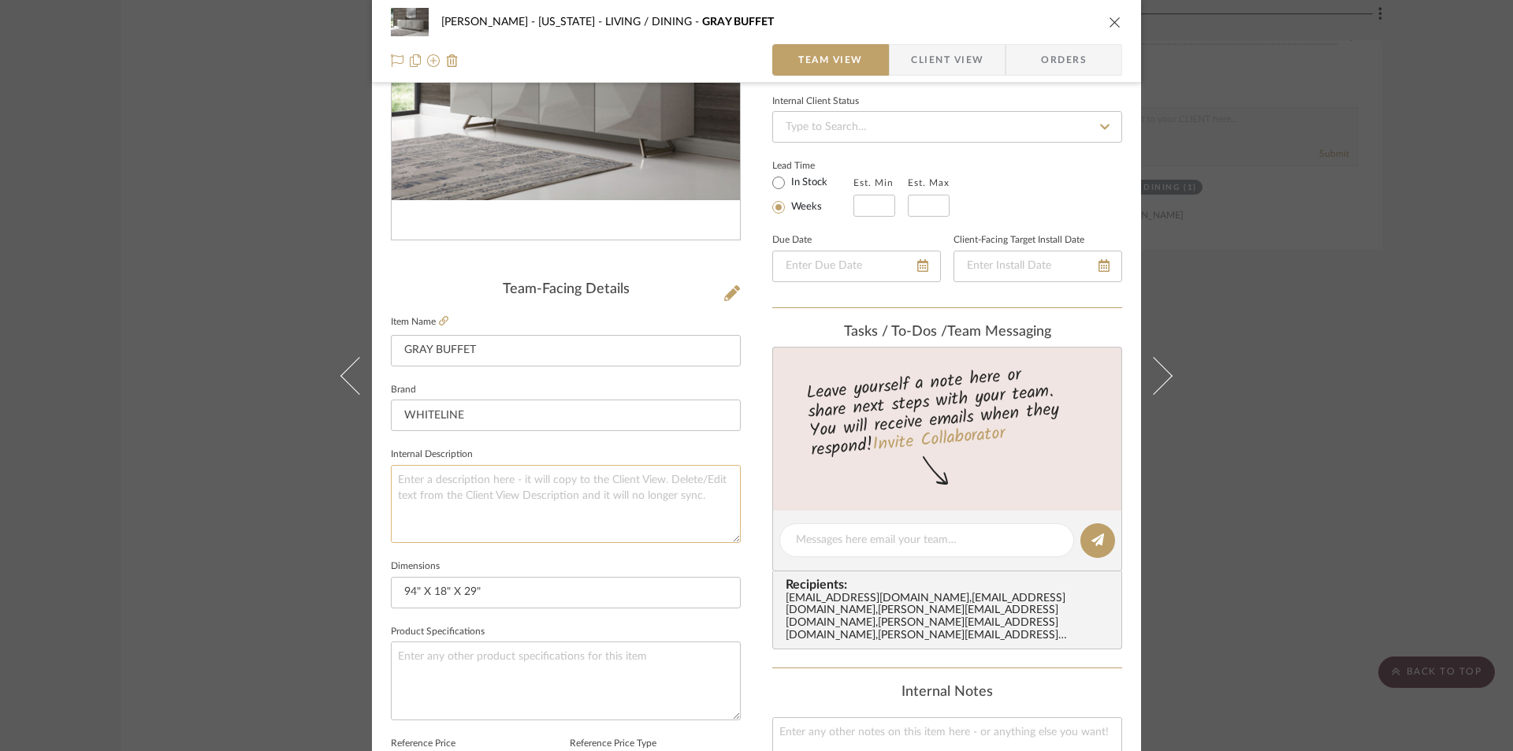
click at [458, 475] on textarea at bounding box center [566, 504] width 350 height 78
type textarea "LIGHT GRAY GLOSS GEOMETRIC 3D BUFFET. WITH GLASS TOP. AND"
click at [439, 320] on icon at bounding box center [443, 320] width 9 height 9
click at [618, 480] on textarea "LIGHT GRAY GLOSS GEOMETRIC 3D BUFFET. WITH GLASS TOP. AND" at bounding box center [566, 504] width 350 height 78
click at [443, 494] on textarea "LIGHT GRAY GLOSS GEOMETRIC 3D BUFFET WITH GLASS TOP. AND" at bounding box center [566, 504] width 350 height 78
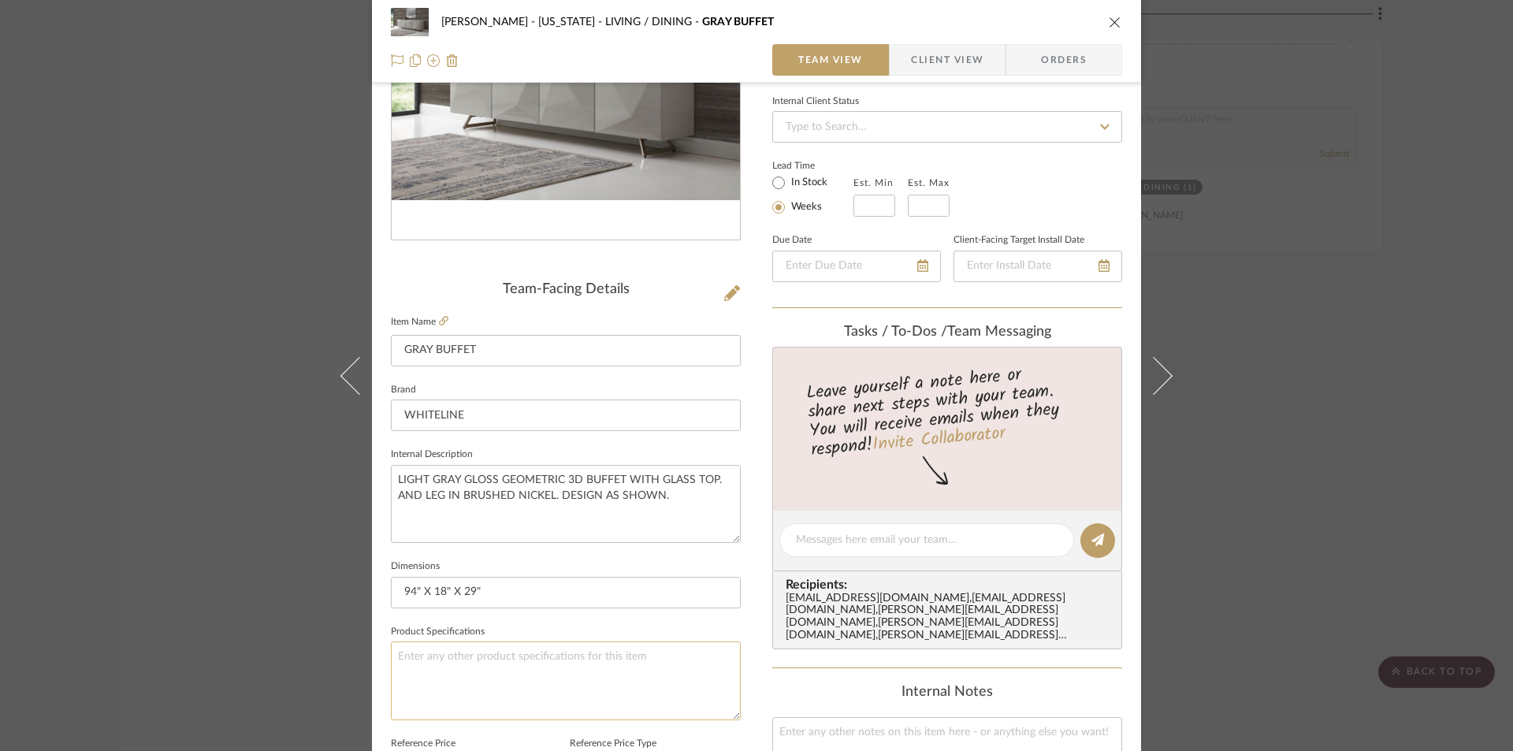
type textarea "LIGHT GRAY GLOSS GEOMETRIC 3D BUFFET WITH GLASS TOP. AND LEG IN BRUSHED NICKEL.…"
click at [593, 698] on textarea at bounding box center [566, 680] width 350 height 78
drag, startPoint x: 950, startPoint y: 55, endPoint x: 927, endPoint y: 79, distance: 32.9
click at [949, 55] on span "Client View" at bounding box center [947, 60] width 72 height 32
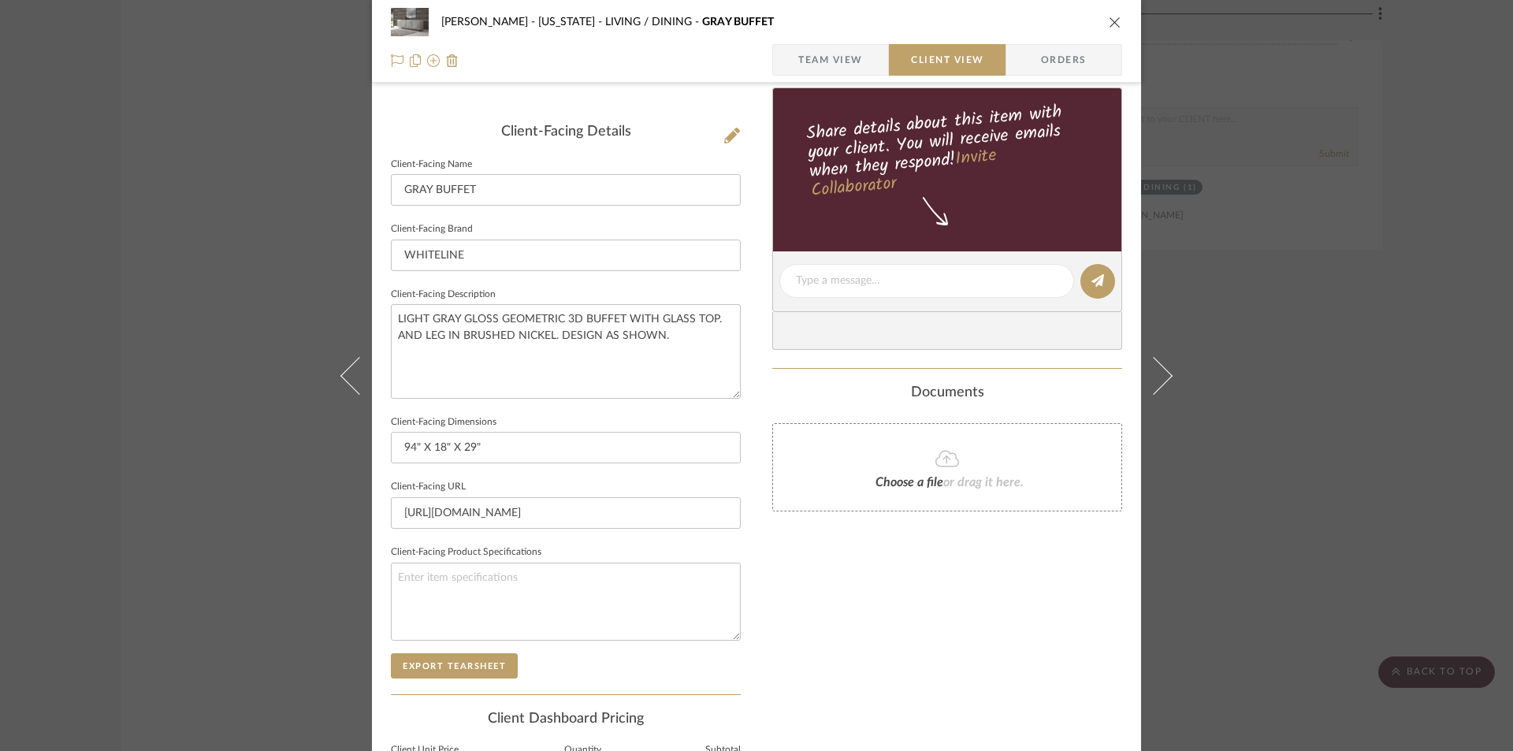
scroll to position [547, 0]
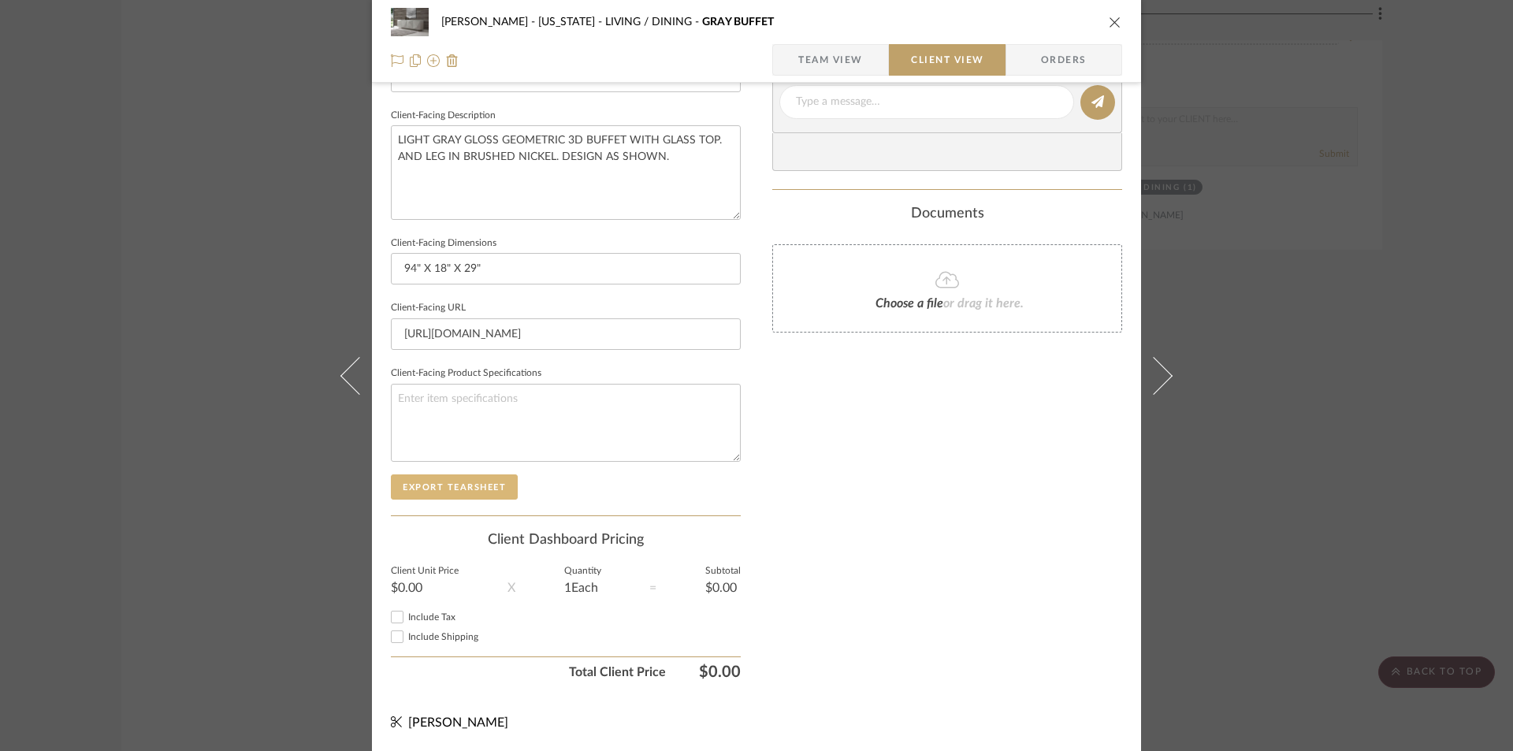
click at [470, 486] on button "Export Tearsheet" at bounding box center [454, 486] width 127 height 25
drag, startPoint x: 1109, startPoint y: 18, endPoint x: 1120, endPoint y: 21, distance: 12.2
click at [1111, 19] on icon "close" at bounding box center [1115, 22] width 13 height 13
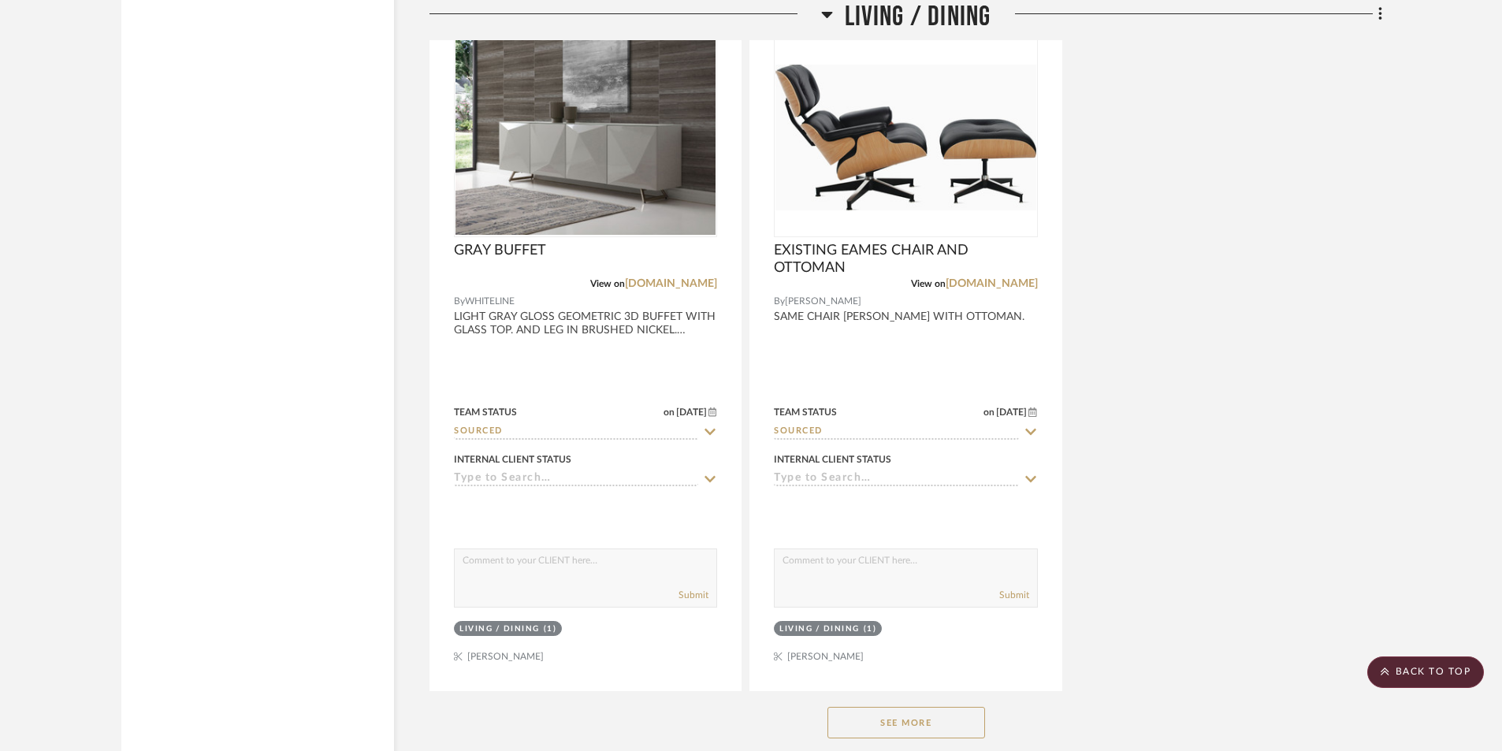
scroll to position [3362, 0]
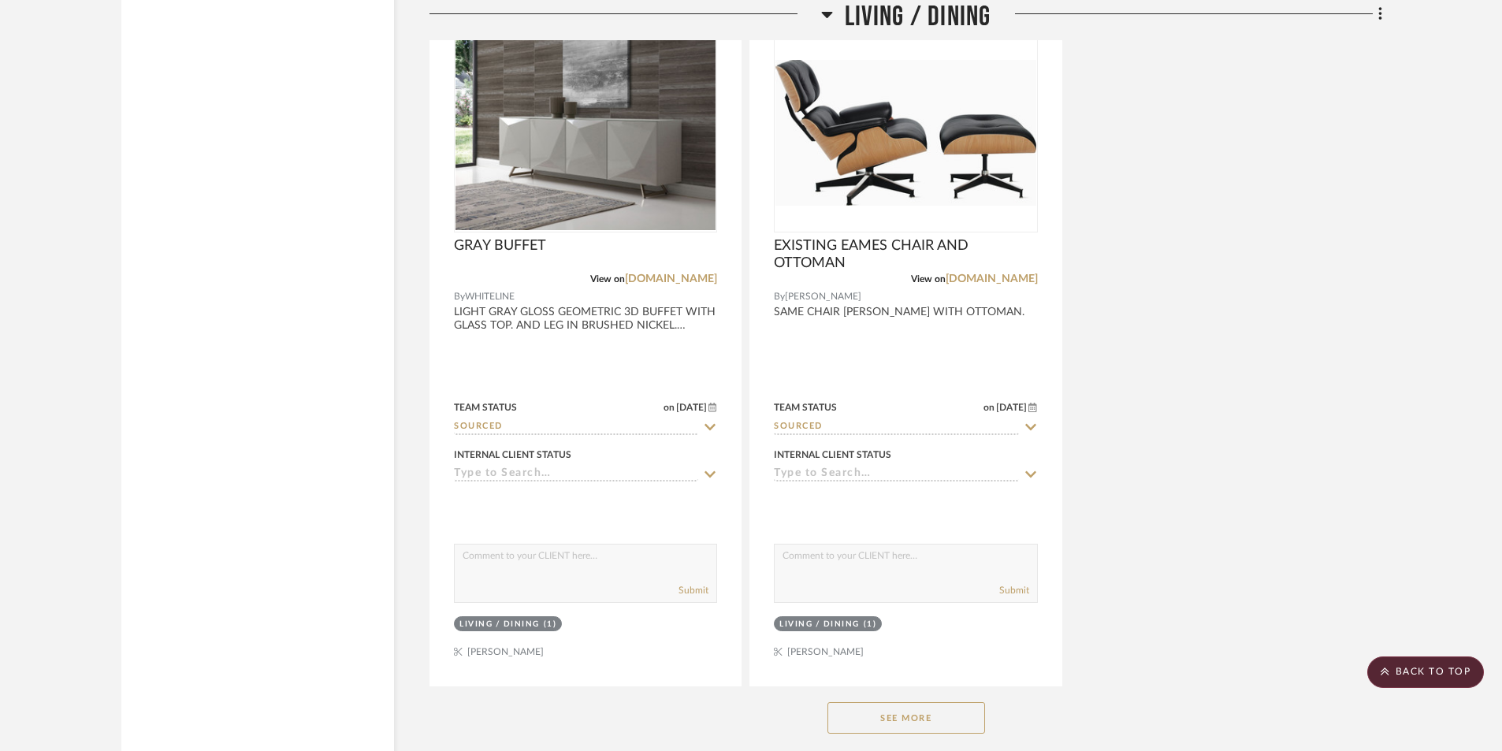
click at [939, 709] on button "See More" at bounding box center [906, 718] width 158 height 32
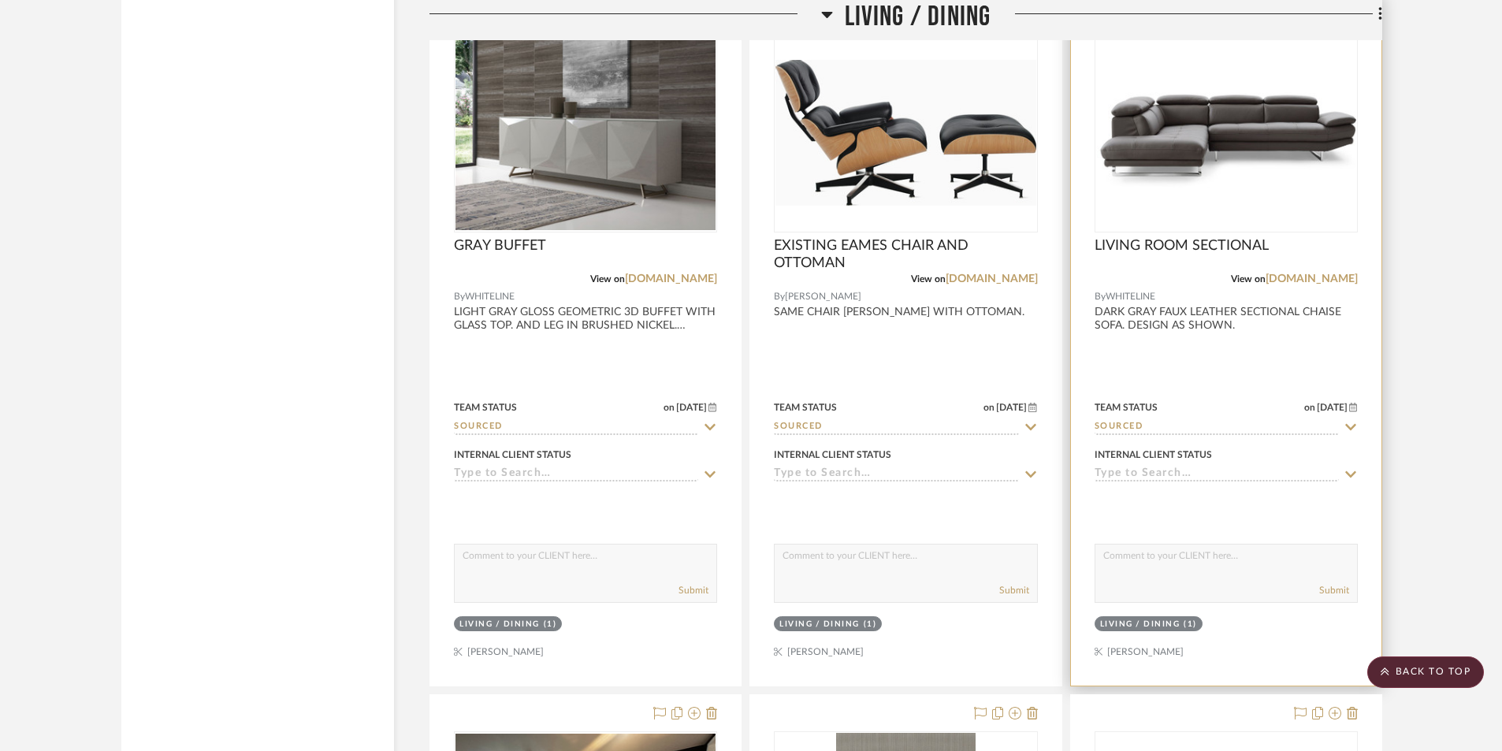
click at [1276, 358] on div at bounding box center [1226, 340] width 310 height 689
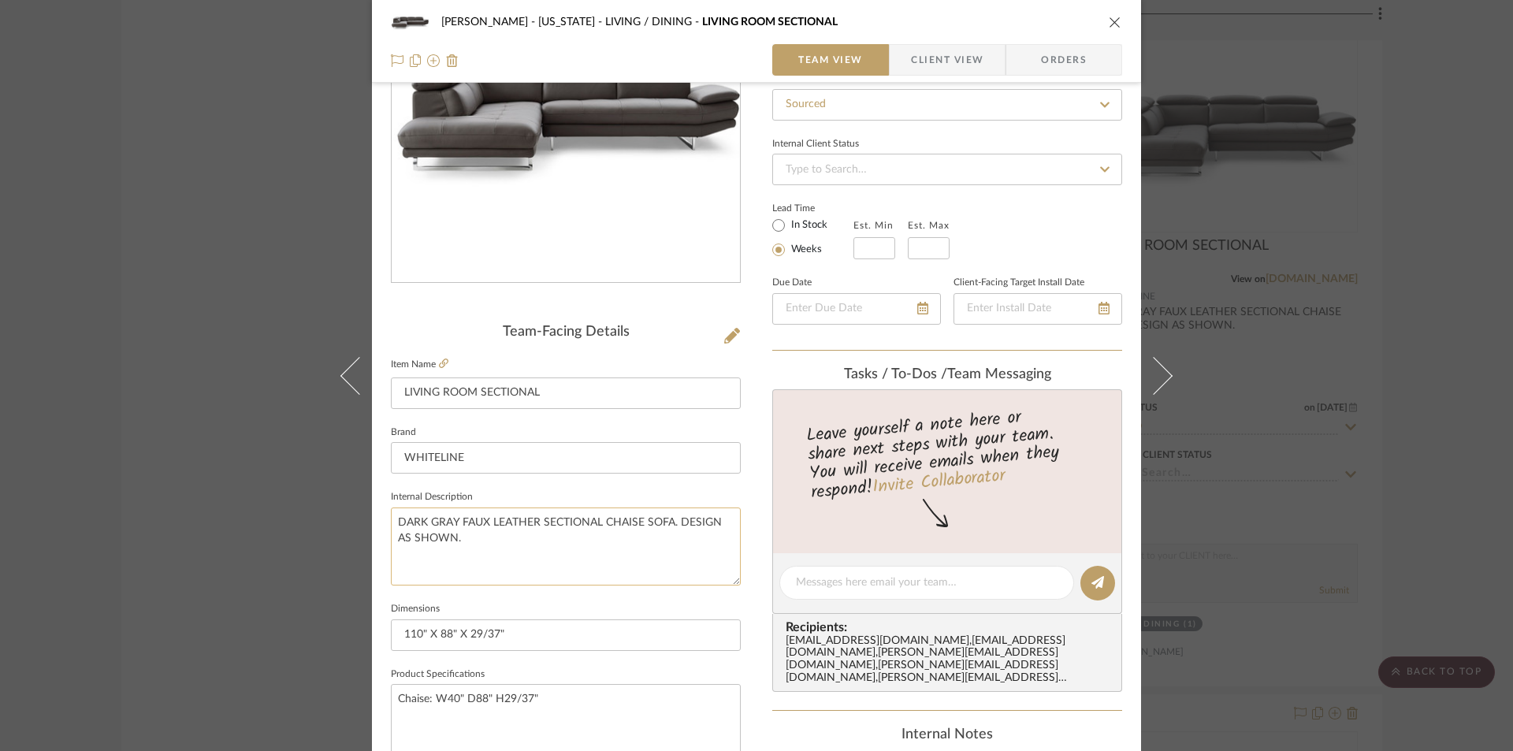
scroll to position [210, 0]
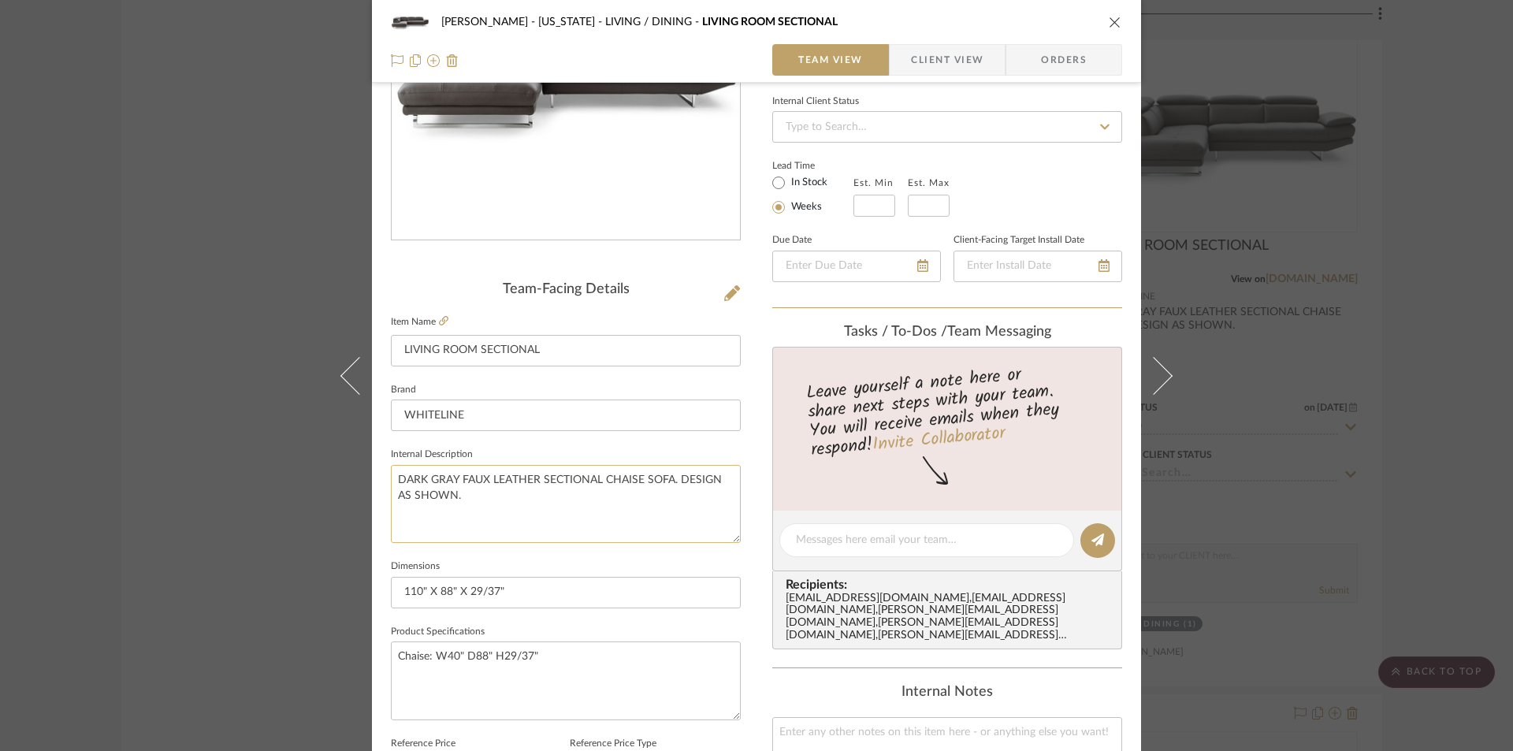
click at [675, 480] on textarea "DARK GRAY FAUX LEATHER SECTIONAL CHAISE SOFA. DESIGN AS SHOWN." at bounding box center [566, 504] width 350 height 78
click at [441, 322] on icon at bounding box center [443, 320] width 9 height 9
click at [677, 479] on textarea "DARK GRAY FAUX LEATHER SECTIONAL CHAISE SOFA. DESIGN AS SHOWN." at bounding box center [566, 504] width 350 height 78
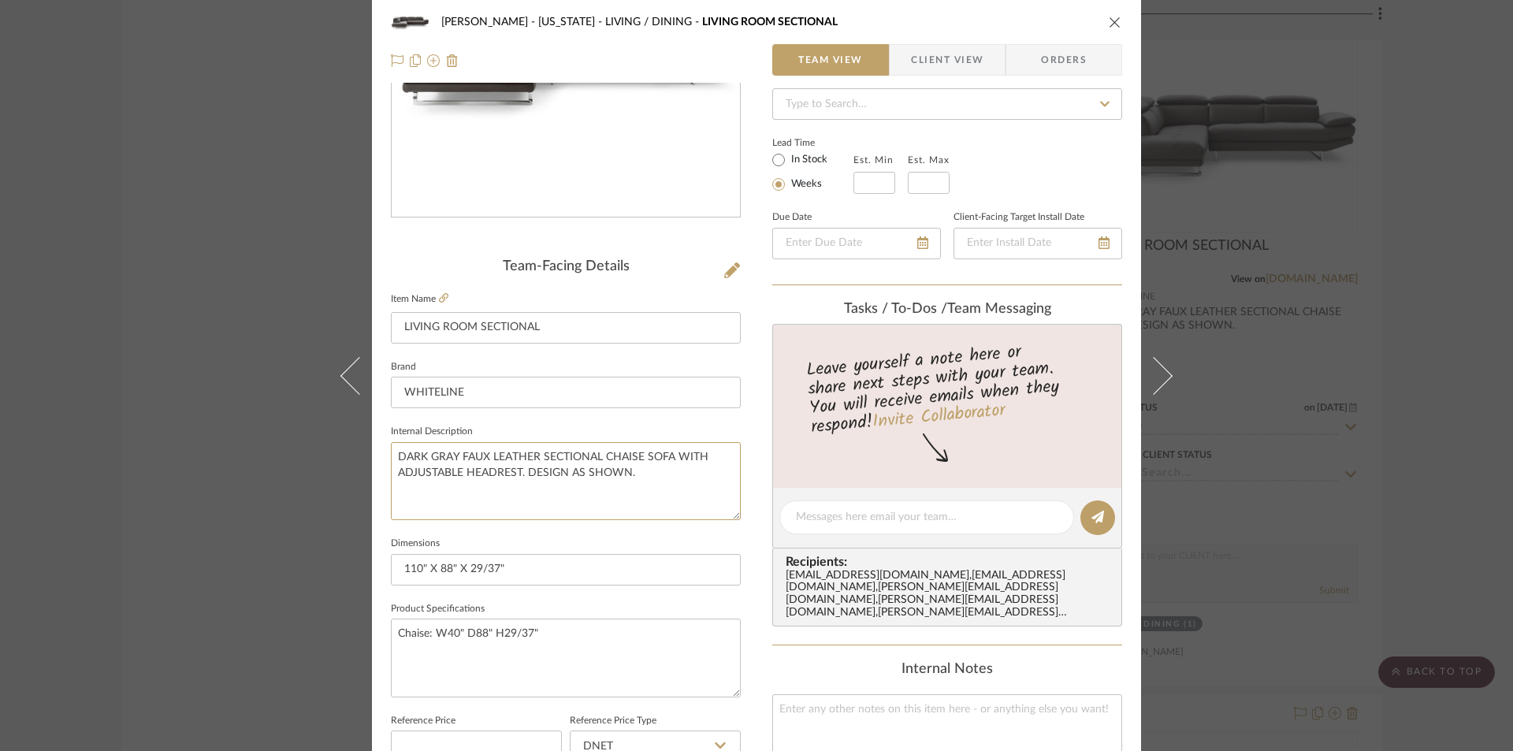
scroll to position [0, 0]
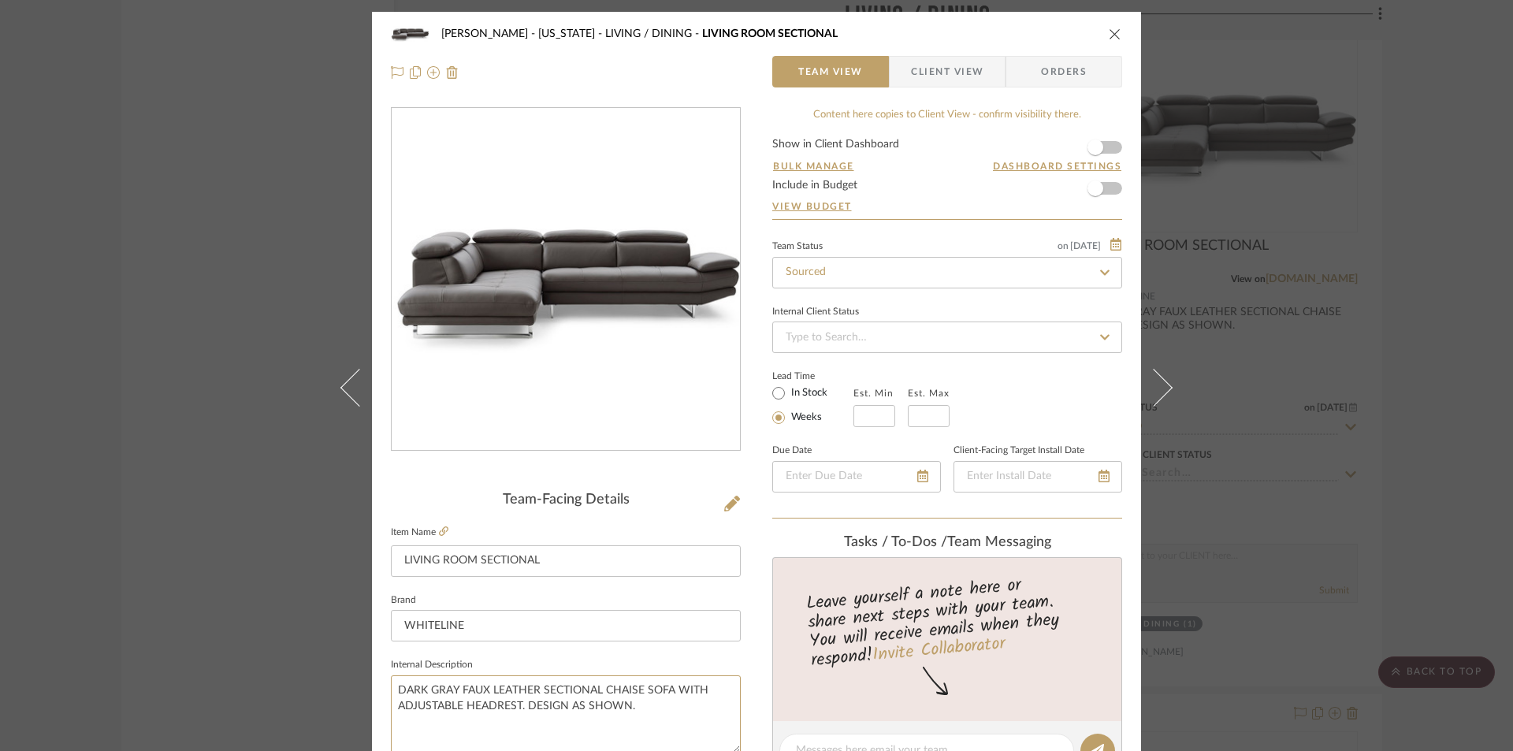
type textarea "DARK GRAY FAUX LEATHER SECTIONAL CHAISE SOFA WITH ADJUSTABLE HEADREST. DESIGN A…"
click at [949, 80] on span "Client View" at bounding box center [947, 72] width 72 height 32
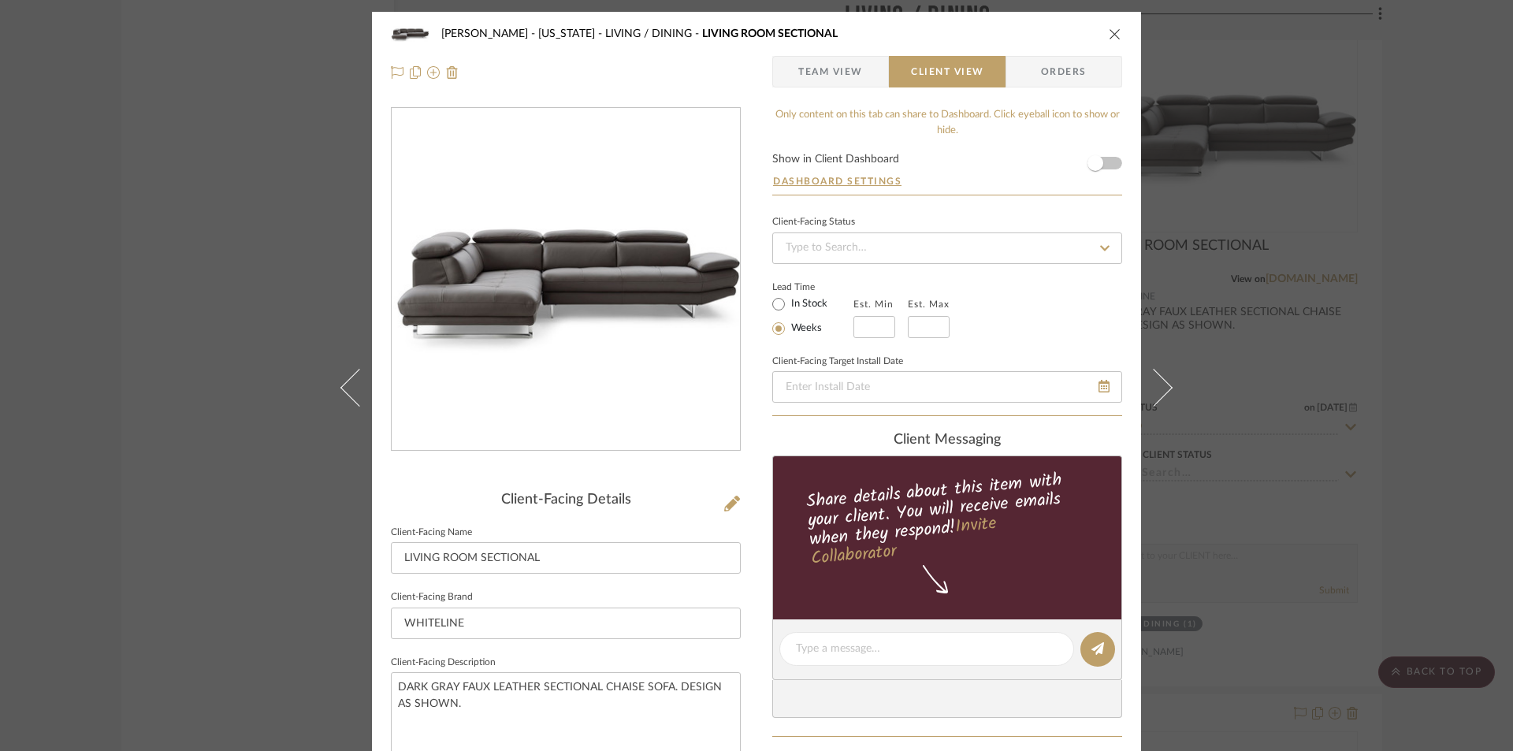
type textarea "DARK GRAY FAUX LEATHER SECTIONAL CHAISE SOFA WITH ADJUSTABLE HEADREST. DESIGN A…"
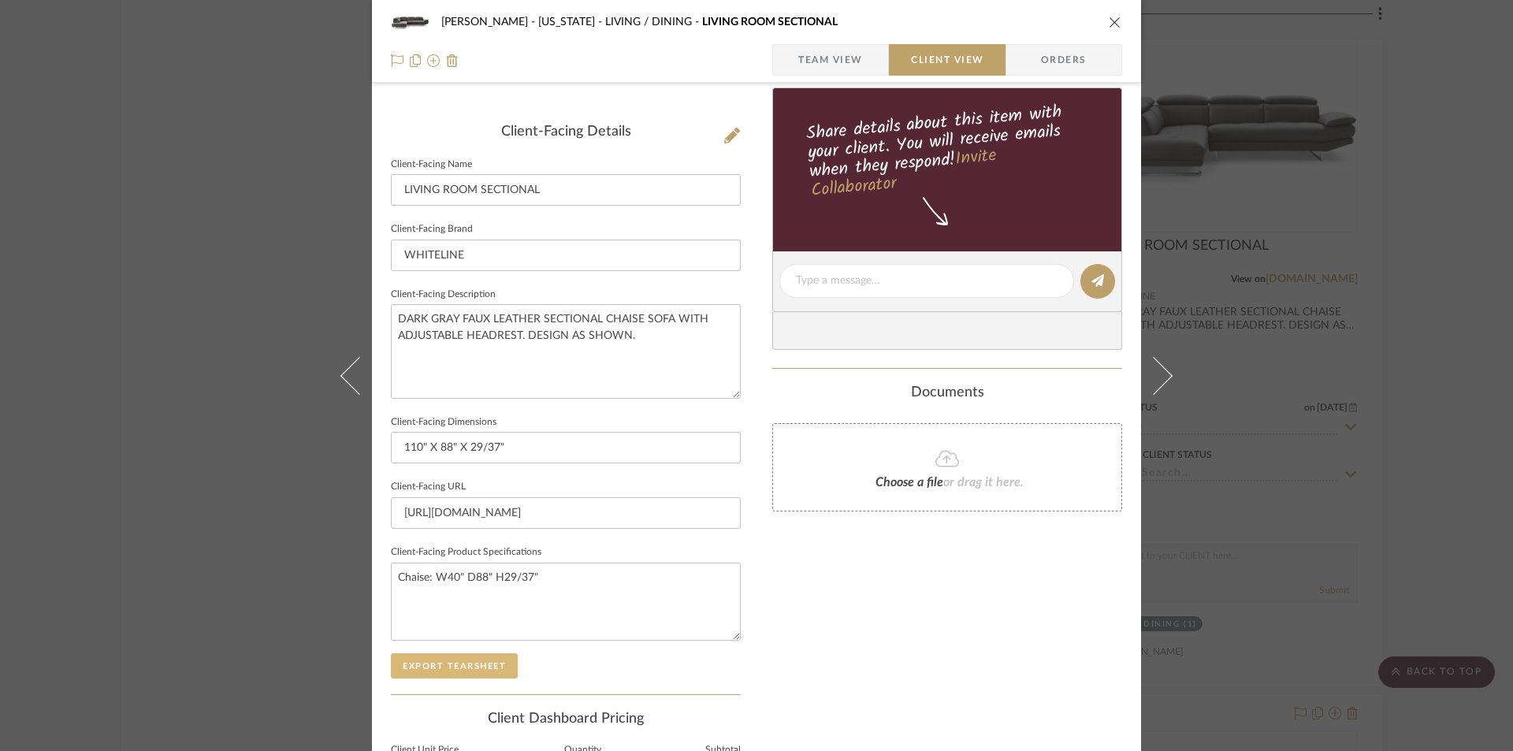
click at [465, 670] on button "Export Tearsheet" at bounding box center [454, 665] width 127 height 25
click at [1112, 24] on icon "close" at bounding box center [1115, 22] width 13 height 13
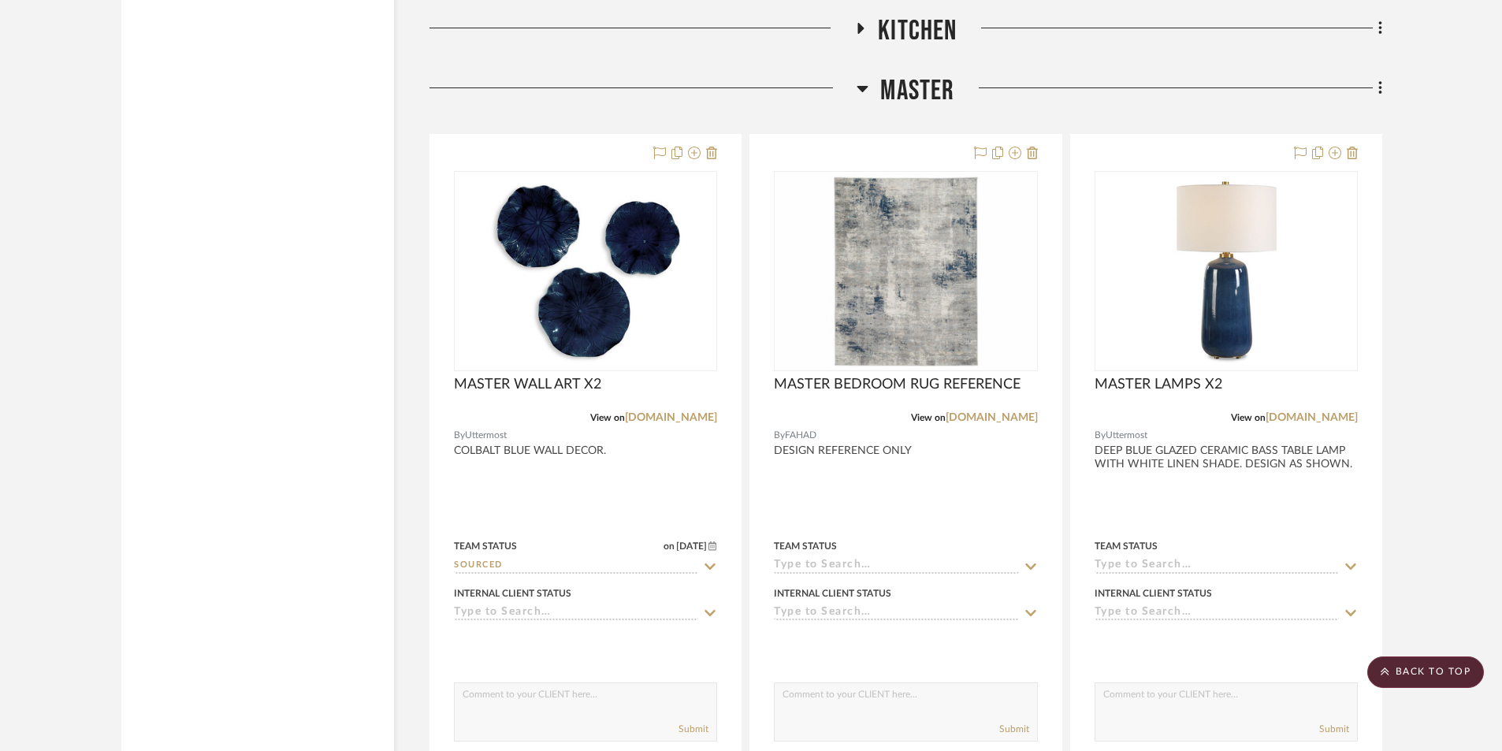
scroll to position [5515, 0]
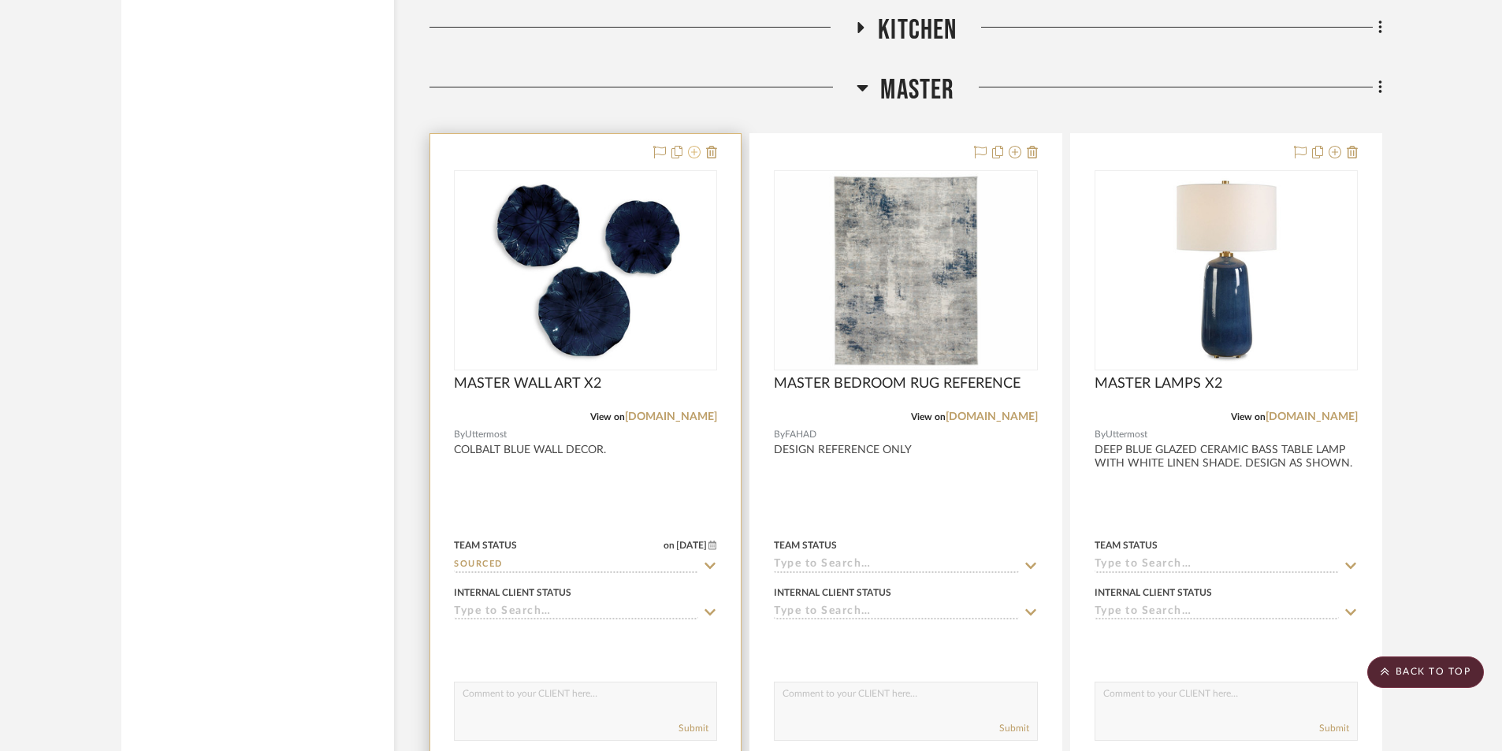
click at [695, 150] on icon at bounding box center [694, 152] width 13 height 13
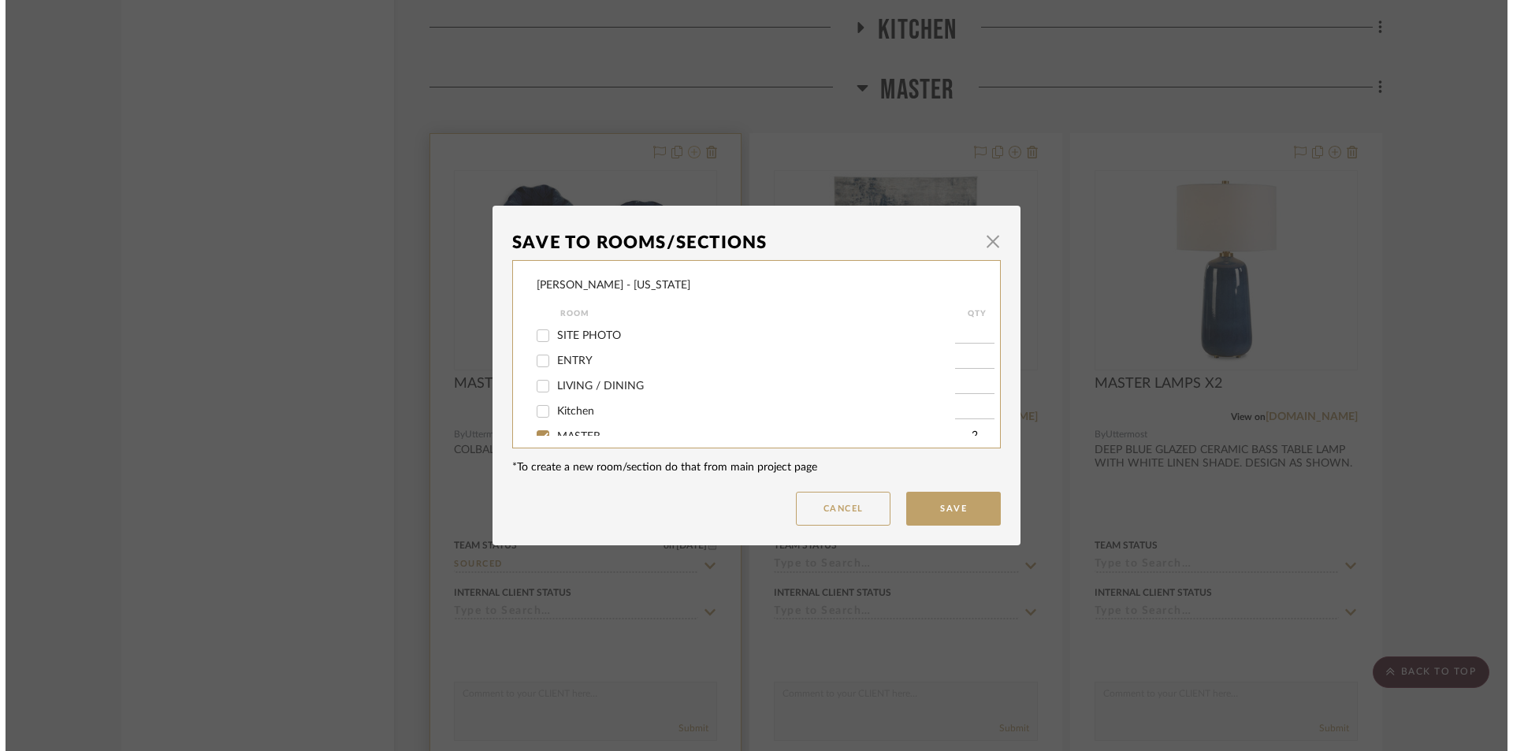
scroll to position [0, 0]
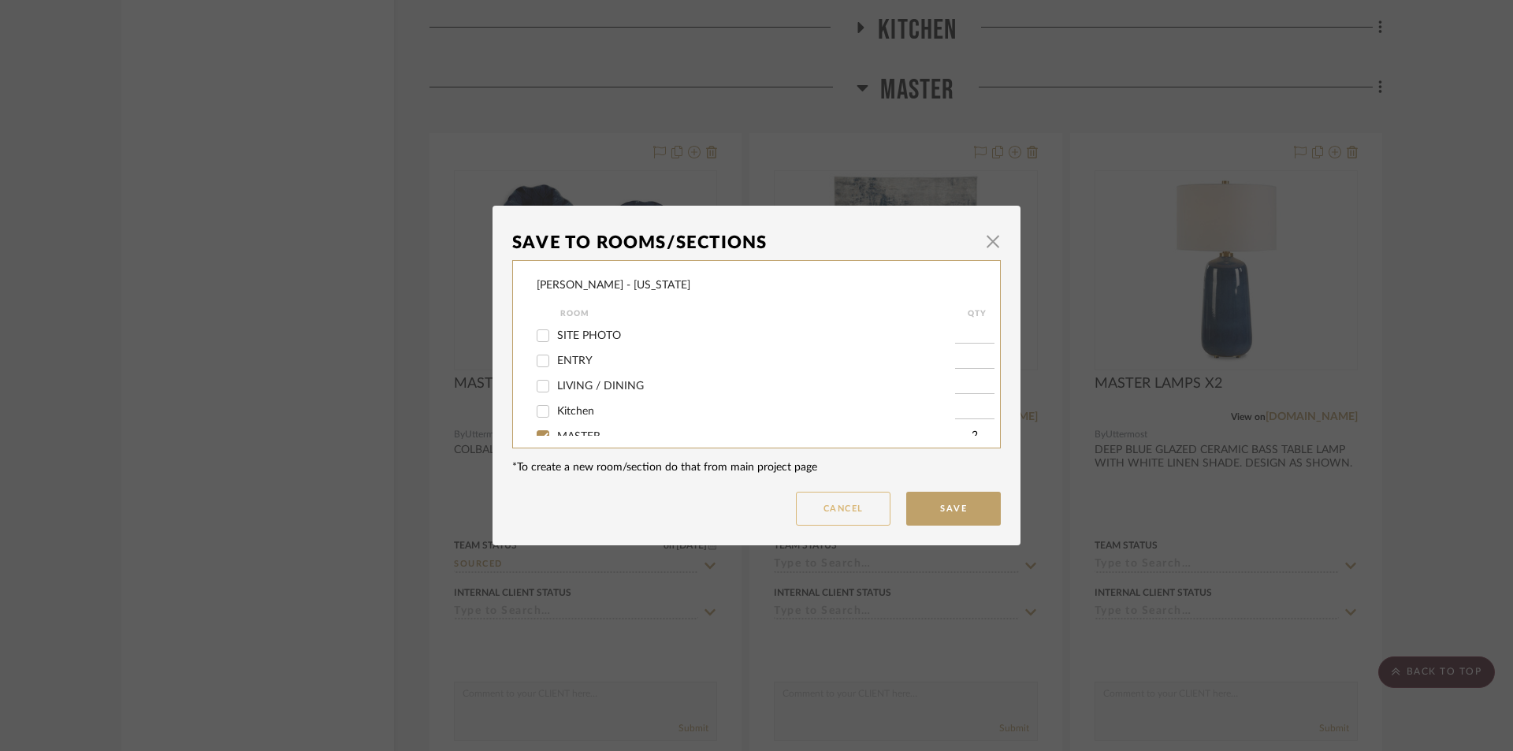
click at [826, 509] on button "Cancel" at bounding box center [843, 509] width 95 height 34
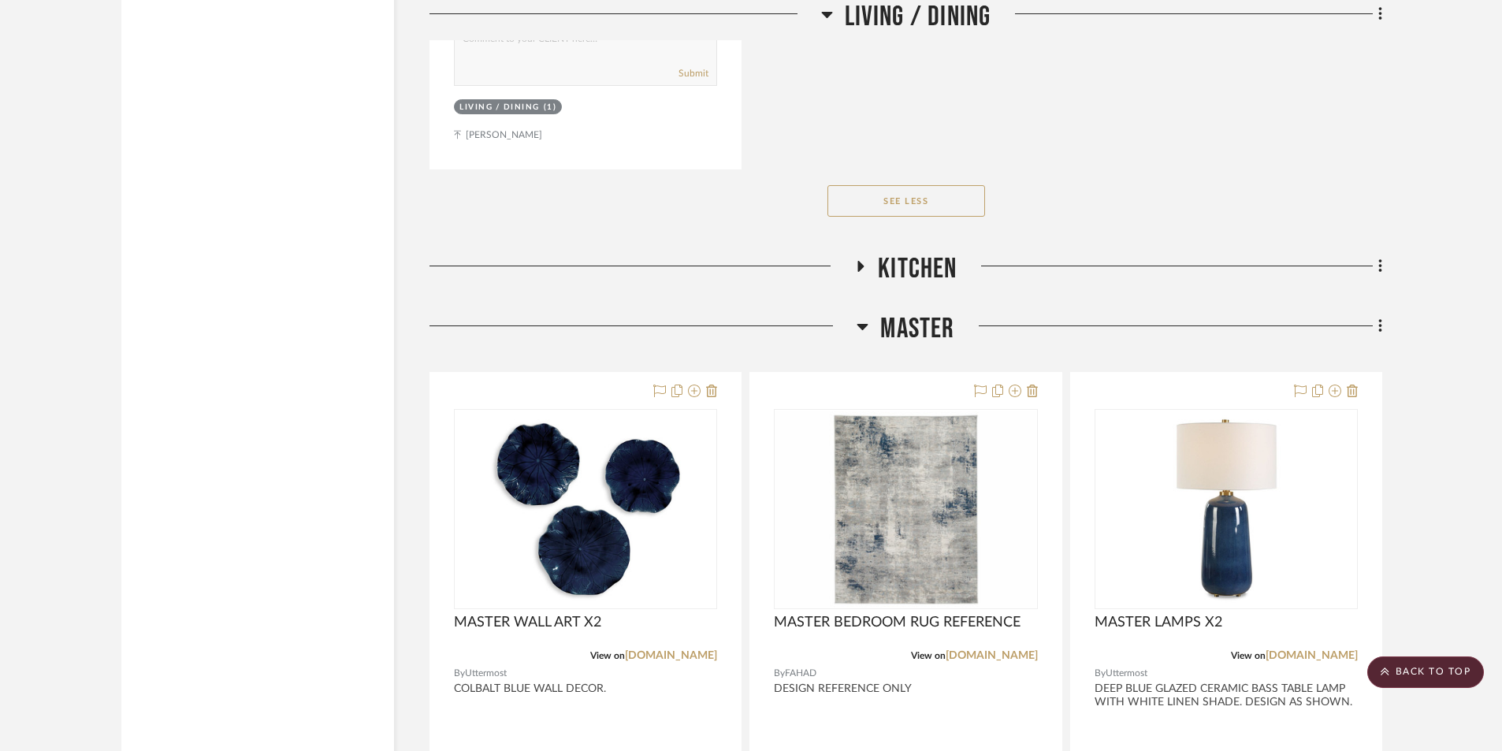
scroll to position [5253, 0]
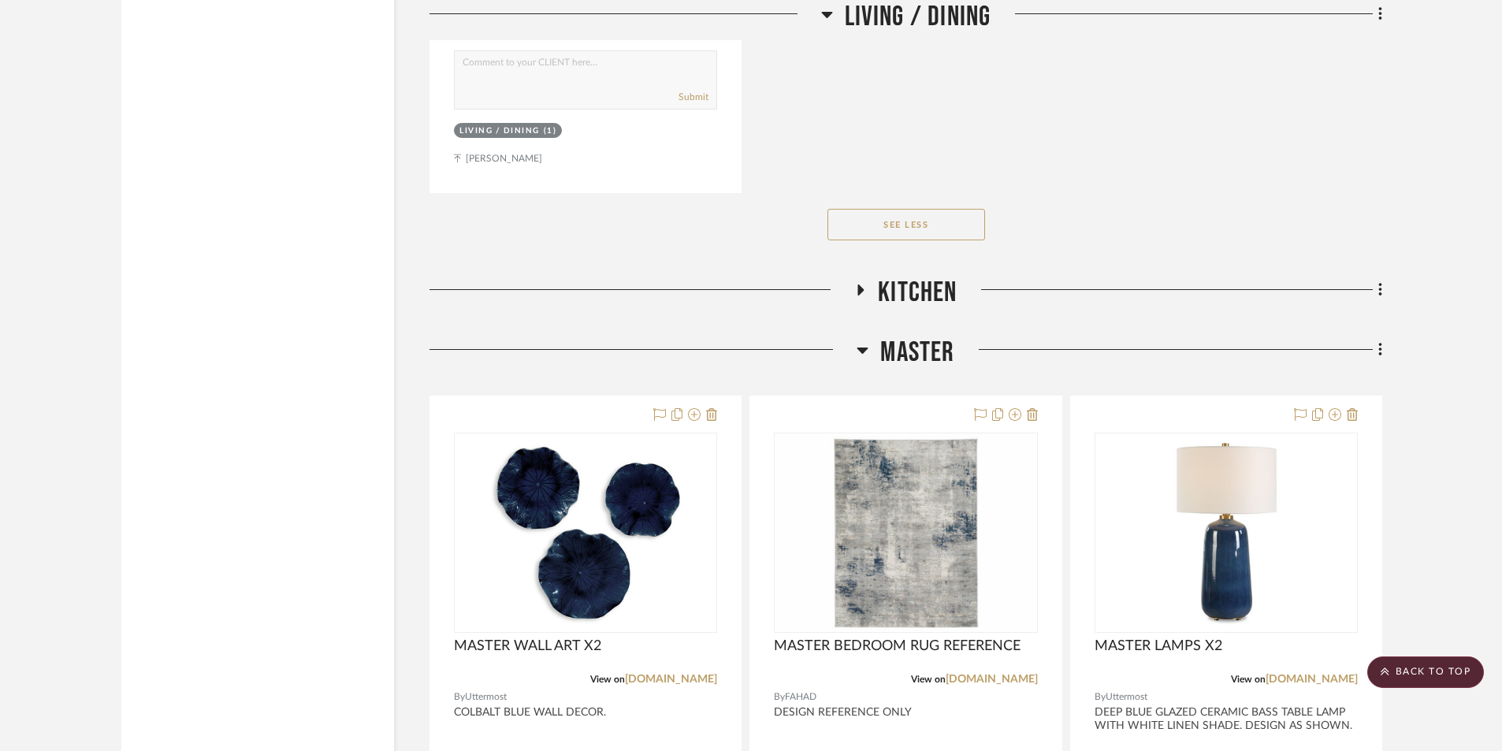
click at [857, 292] on icon at bounding box center [860, 290] width 19 height 12
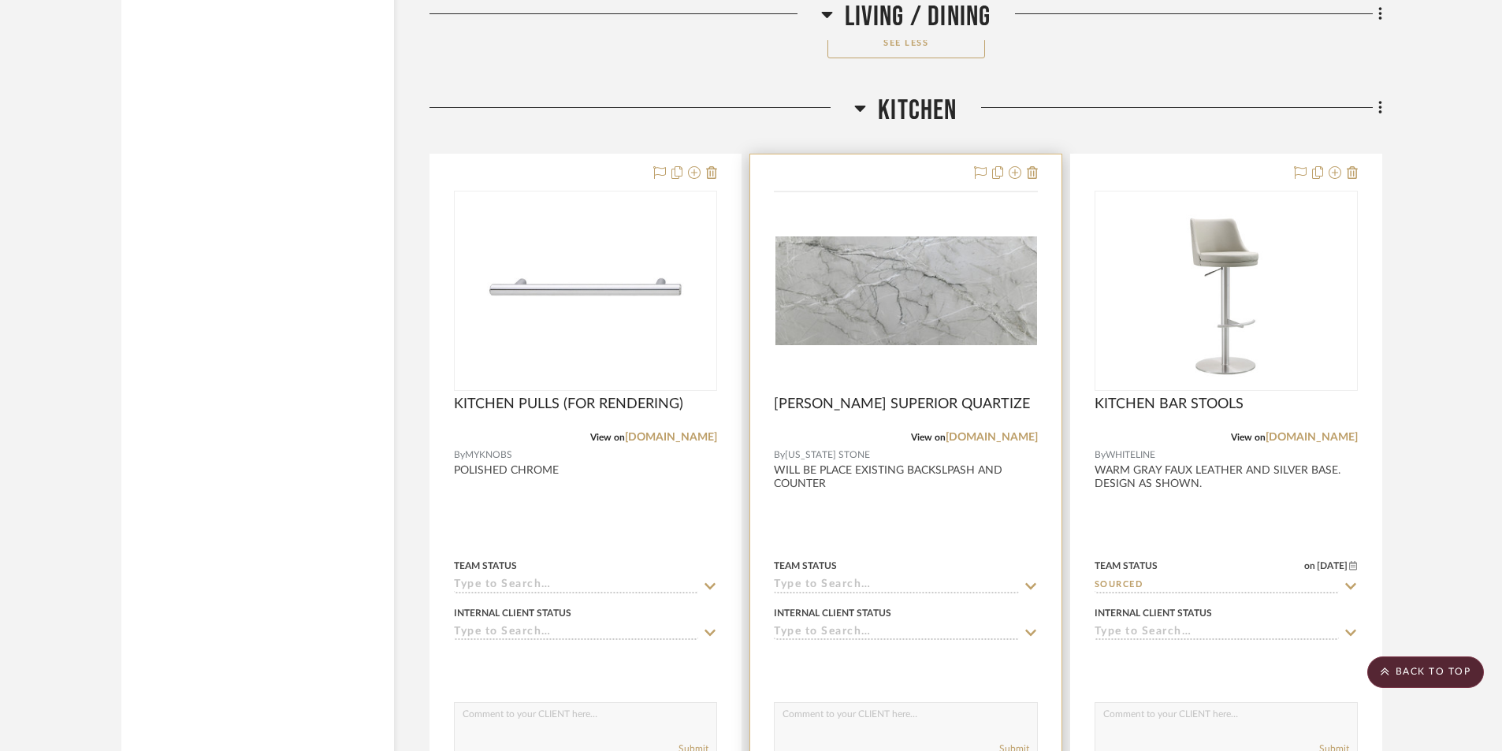
scroll to position [5462, 0]
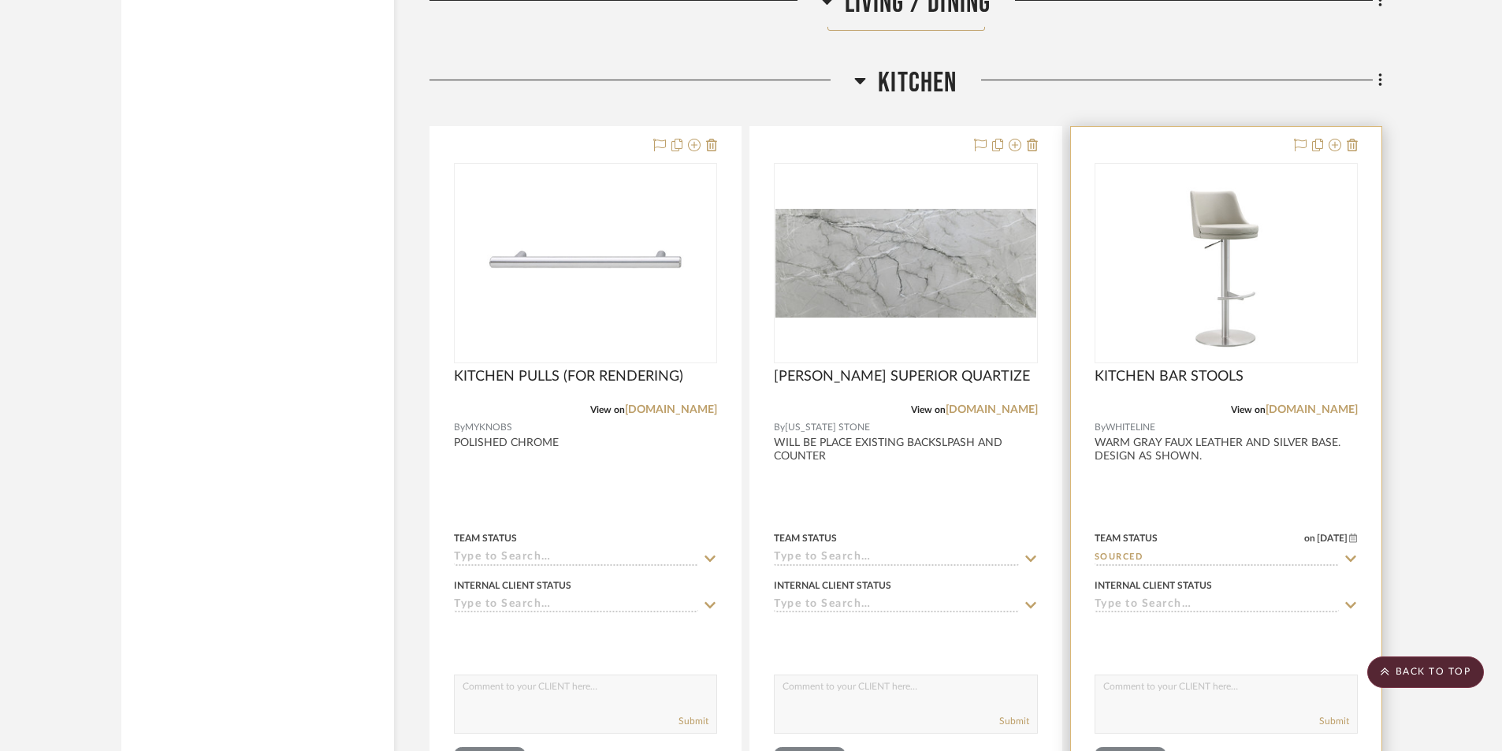
click at [1230, 473] on div at bounding box center [1226, 471] width 310 height 689
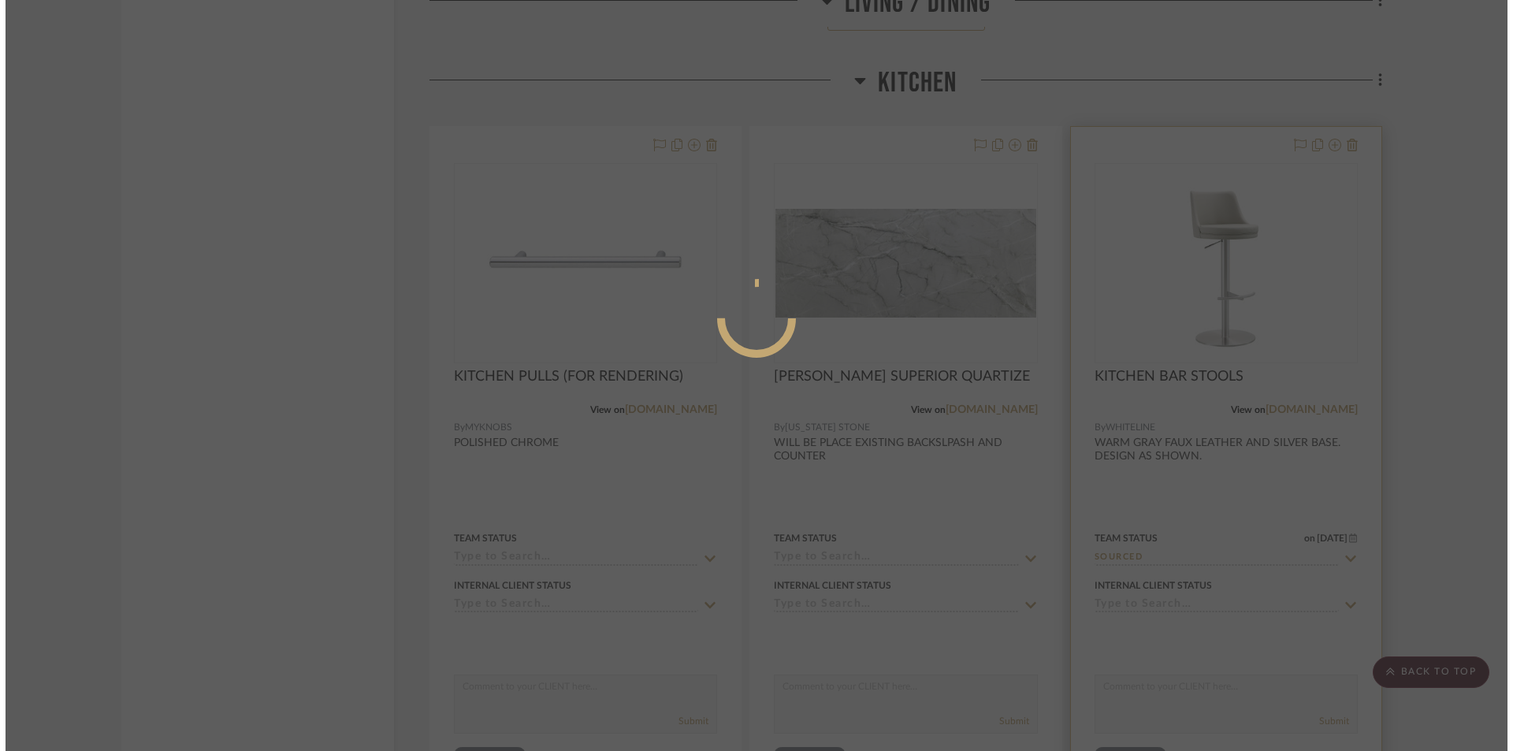
scroll to position [0, 0]
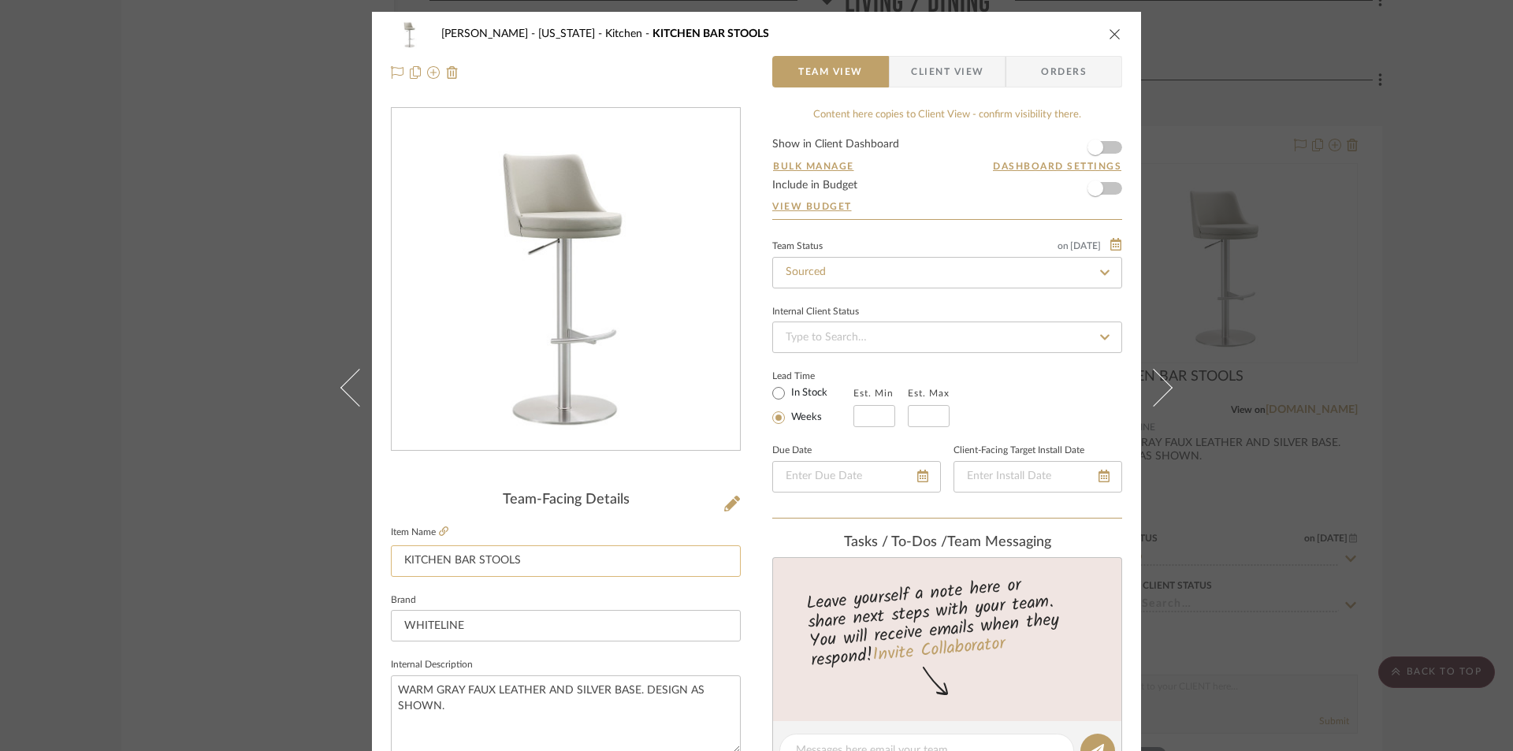
click at [596, 554] on input "KITCHEN BAR STOOLS" at bounding box center [566, 561] width 350 height 32
type input "KITCHEN BAR STOOLS X3"
click at [947, 80] on span "Client View" at bounding box center [947, 72] width 72 height 32
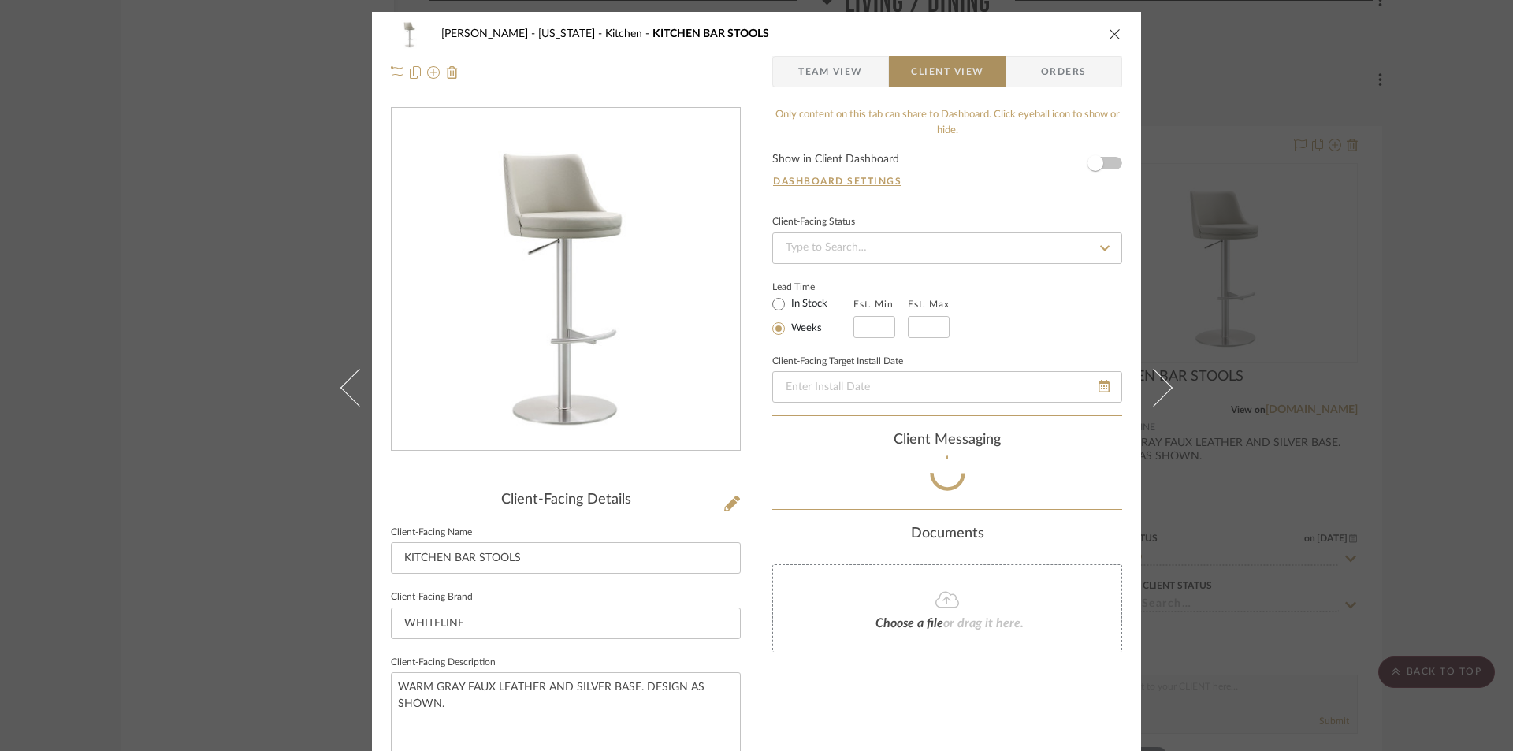
type input "KITCHEN BAR STOOLS X3"
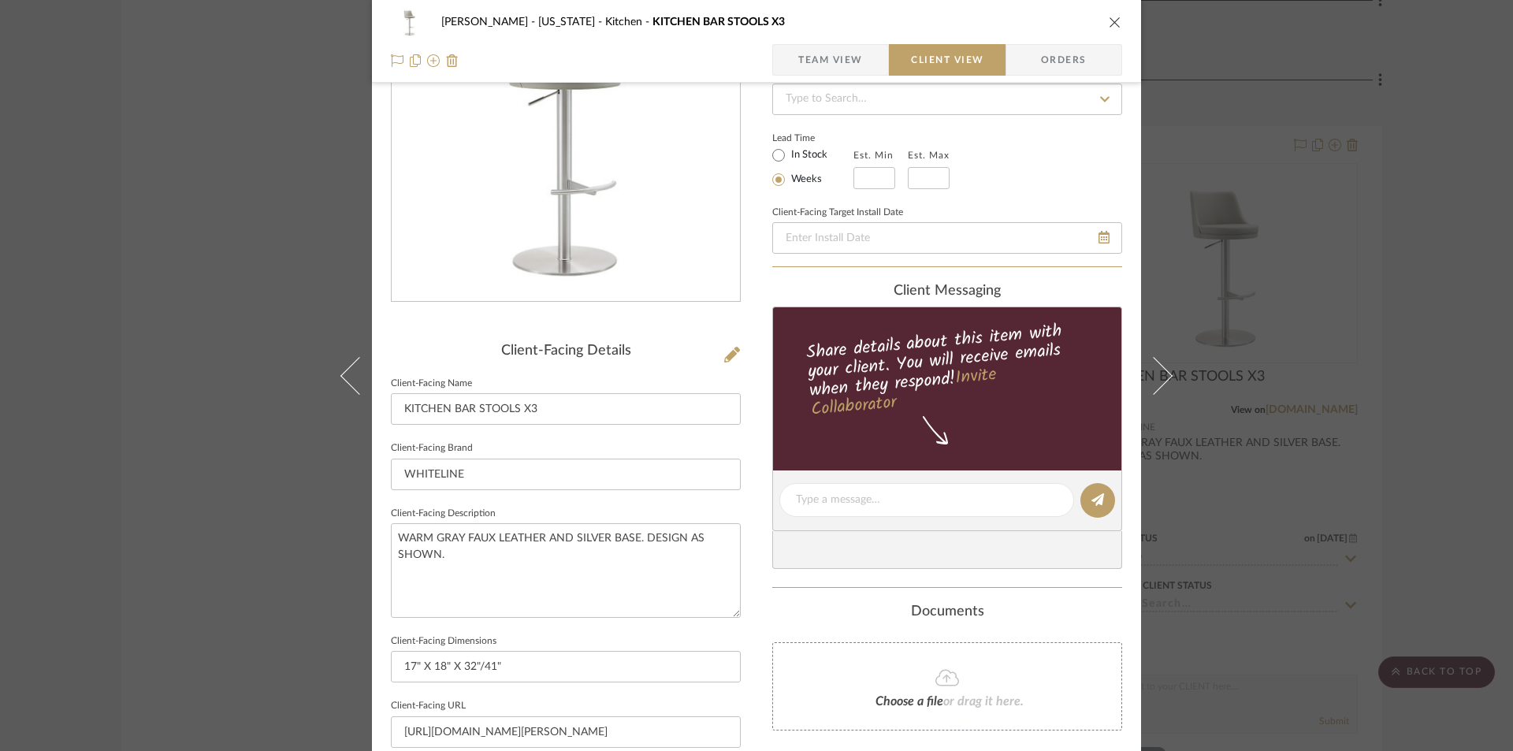
scroll to position [368, 0]
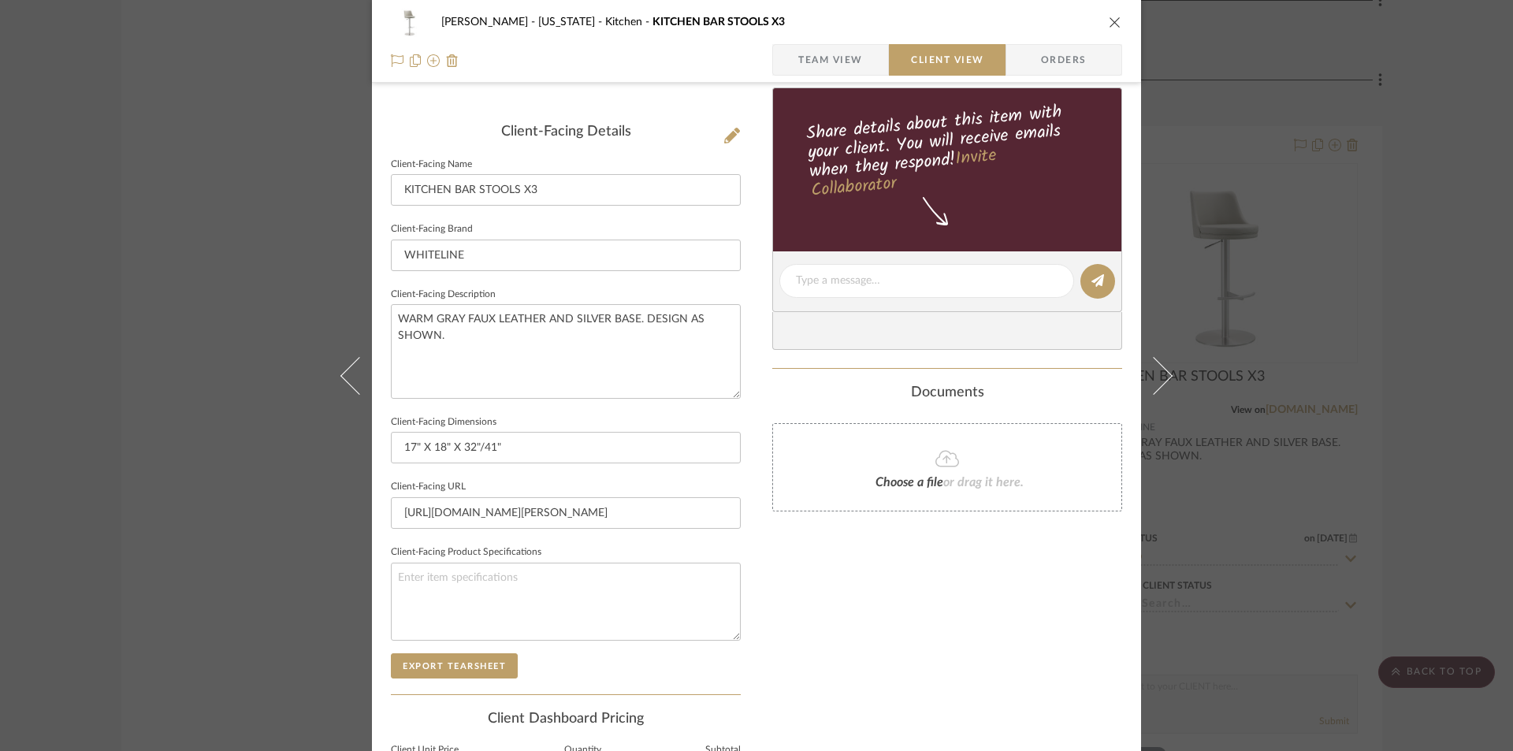
click at [466, 678] on div "Client-Facing Details Client-Facing Name KITCHEN BAR STOOLS X3 Client-Facing Br…" at bounding box center [566, 409] width 350 height 570
click at [456, 663] on button "Export Tearsheet" at bounding box center [454, 665] width 127 height 25
click at [1112, 20] on icon "close" at bounding box center [1115, 22] width 13 height 13
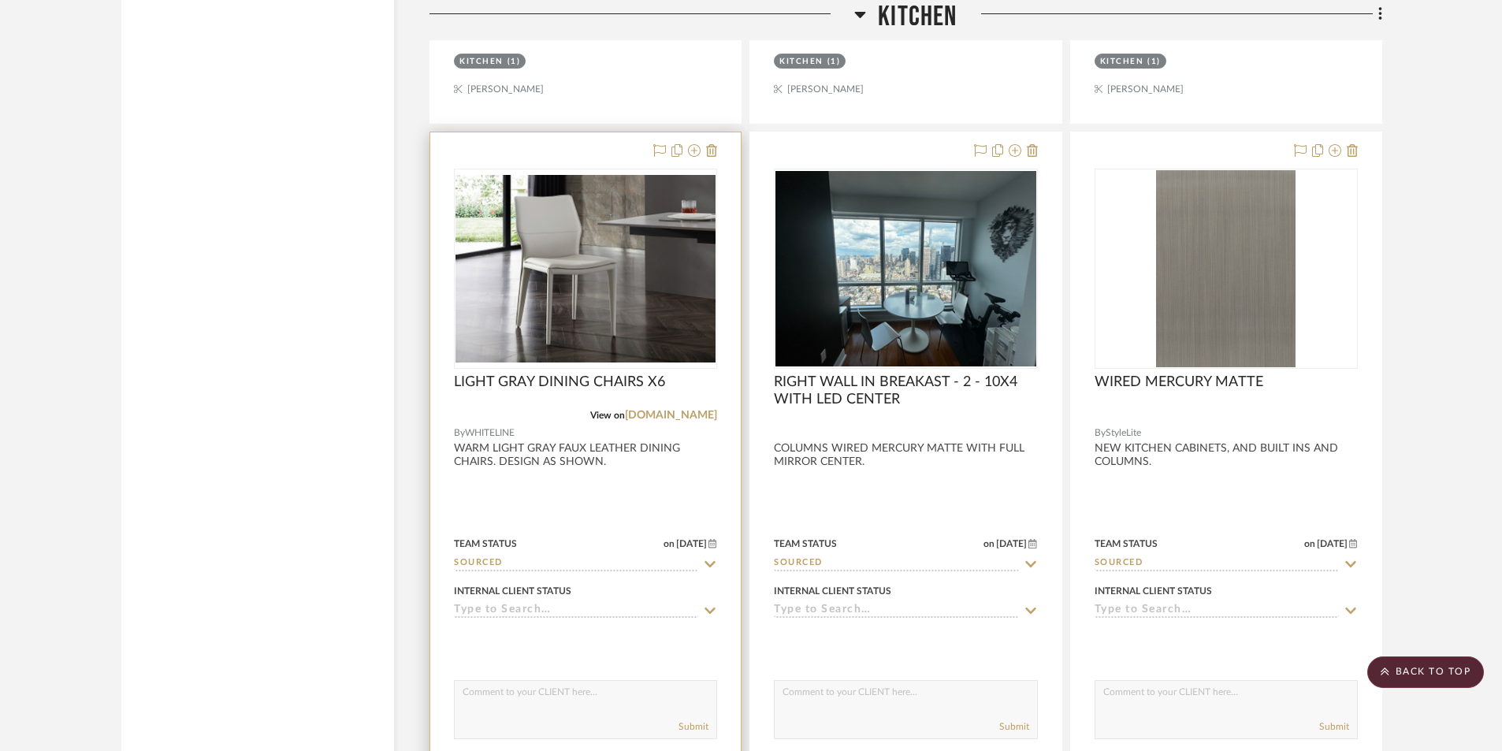
scroll to position [6145, 0]
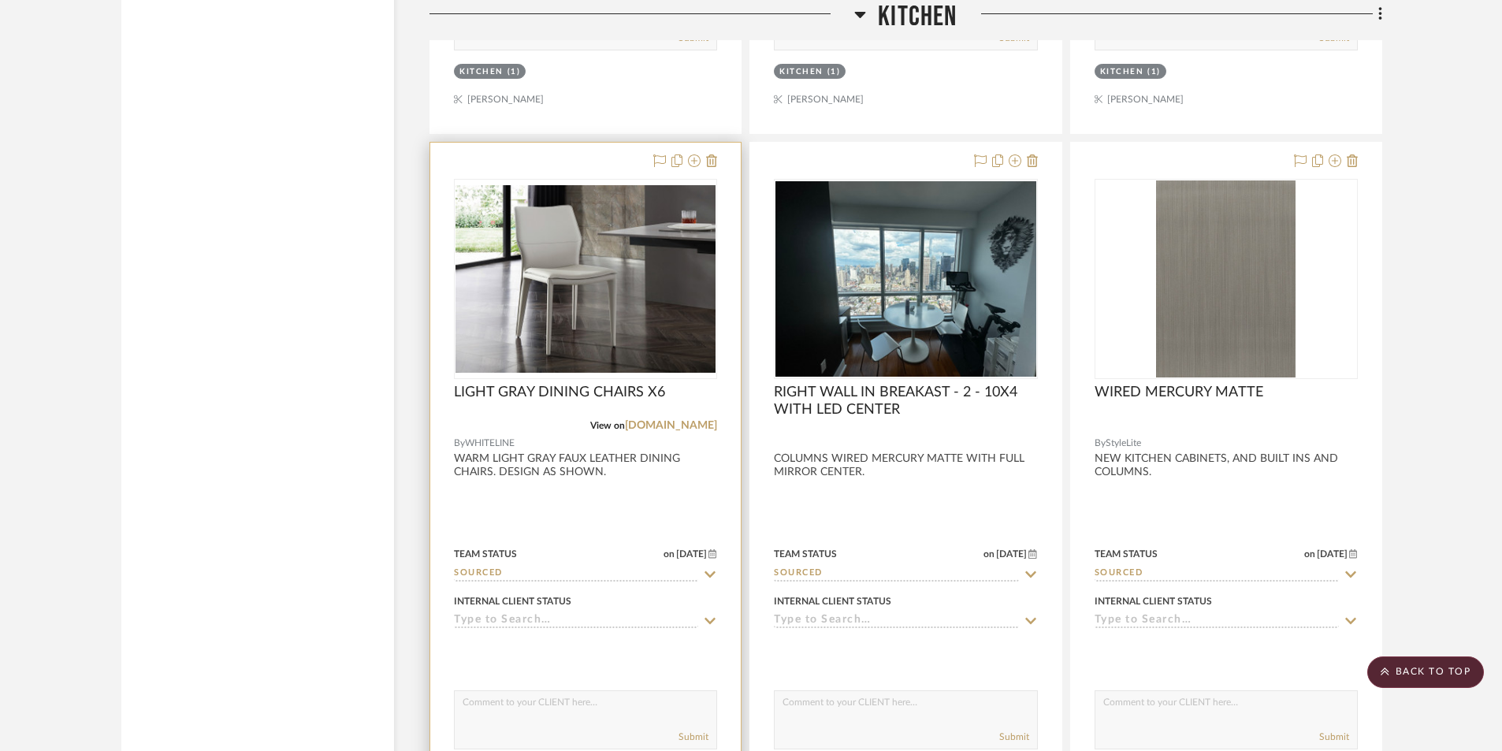
click at [565, 511] on div at bounding box center [585, 487] width 310 height 689
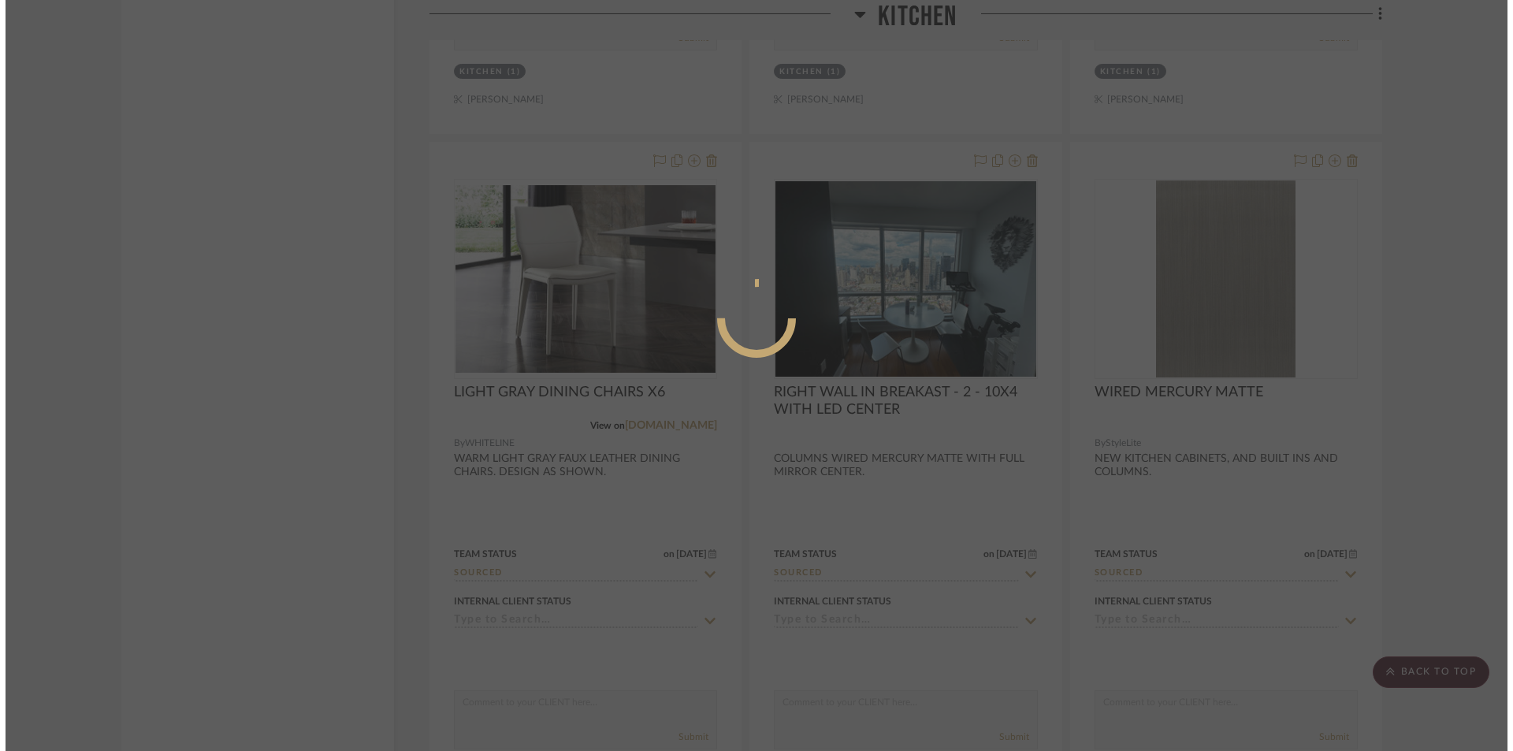
scroll to position [0, 0]
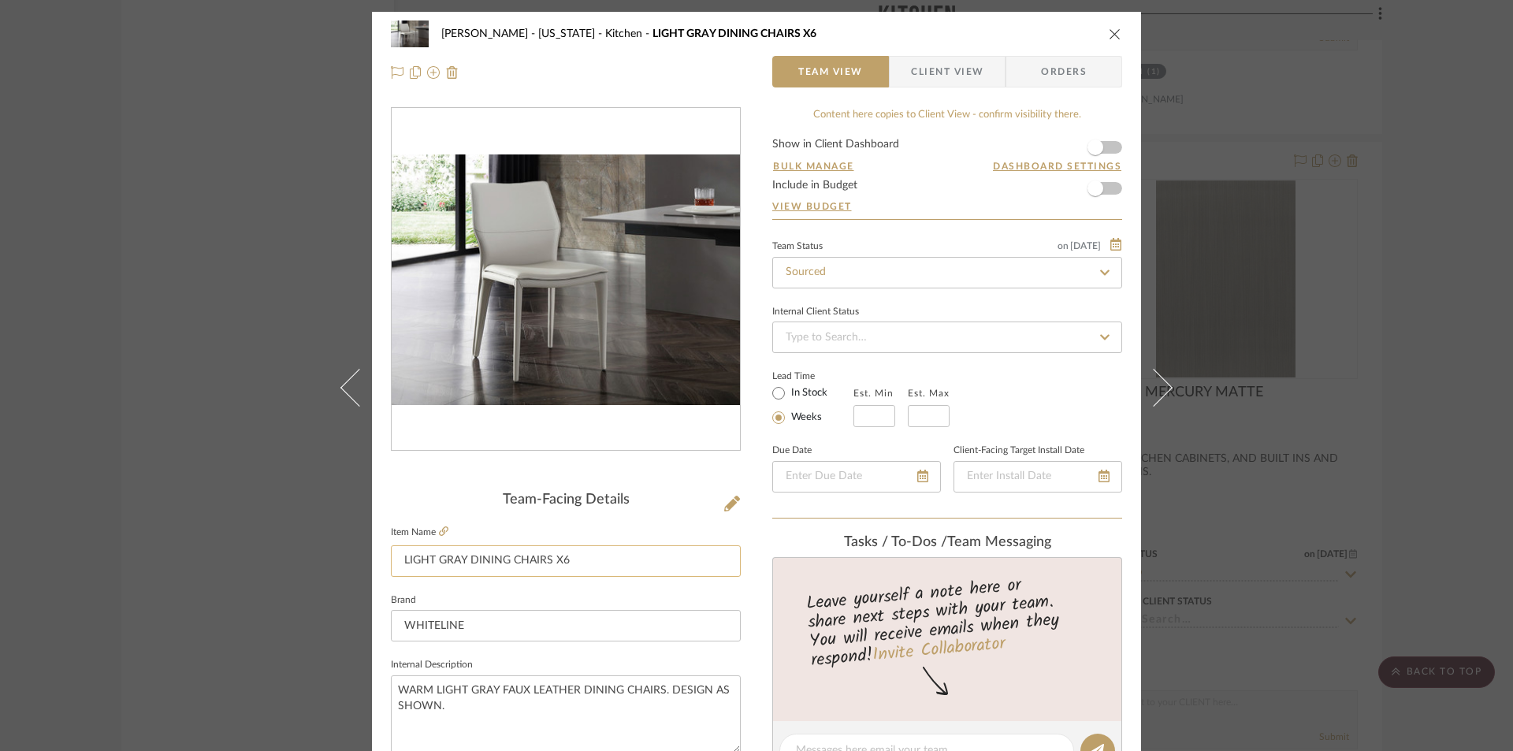
drag, startPoint x: 501, startPoint y: 560, endPoint x: 467, endPoint y: 558, distance: 34.0
click at [467, 558] on input "LIGHT GRAY DINING CHAIRS X6" at bounding box center [566, 561] width 350 height 32
drag, startPoint x: 588, startPoint y: 563, endPoint x: 574, endPoint y: 561, distance: 14.4
click at [574, 561] on input "LIGHT GRAY BREAKFAST CHAIRS X6" at bounding box center [566, 561] width 350 height 32
type input "LIGHT GRAY BREAKFAST CHAIRS X4"
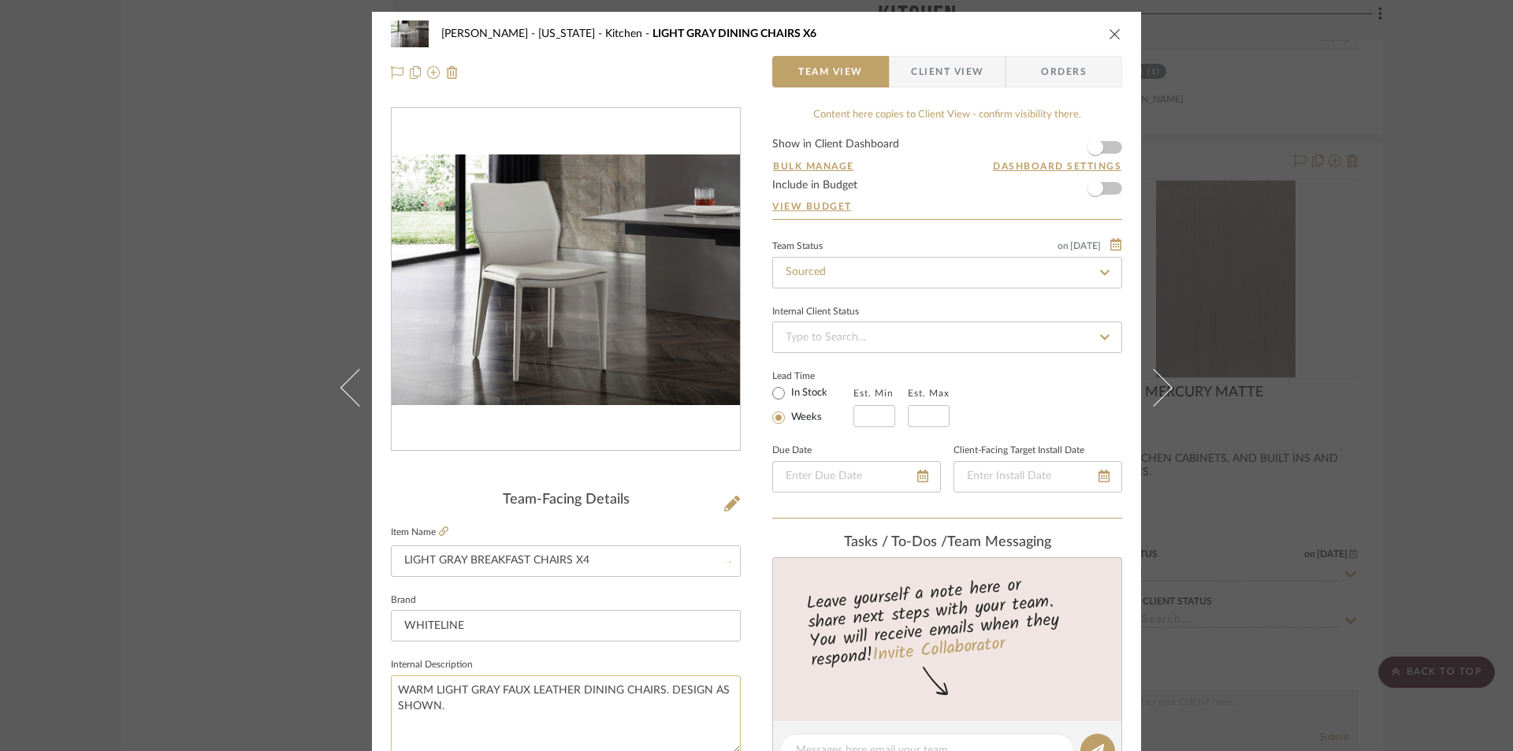
click at [516, 709] on textarea "WARM LIGHT GRAY FAUX LEATHER DINING CHAIRS. DESIGN AS SHOWN." at bounding box center [566, 714] width 350 height 78
click at [953, 70] on span "Client View" at bounding box center [947, 72] width 72 height 32
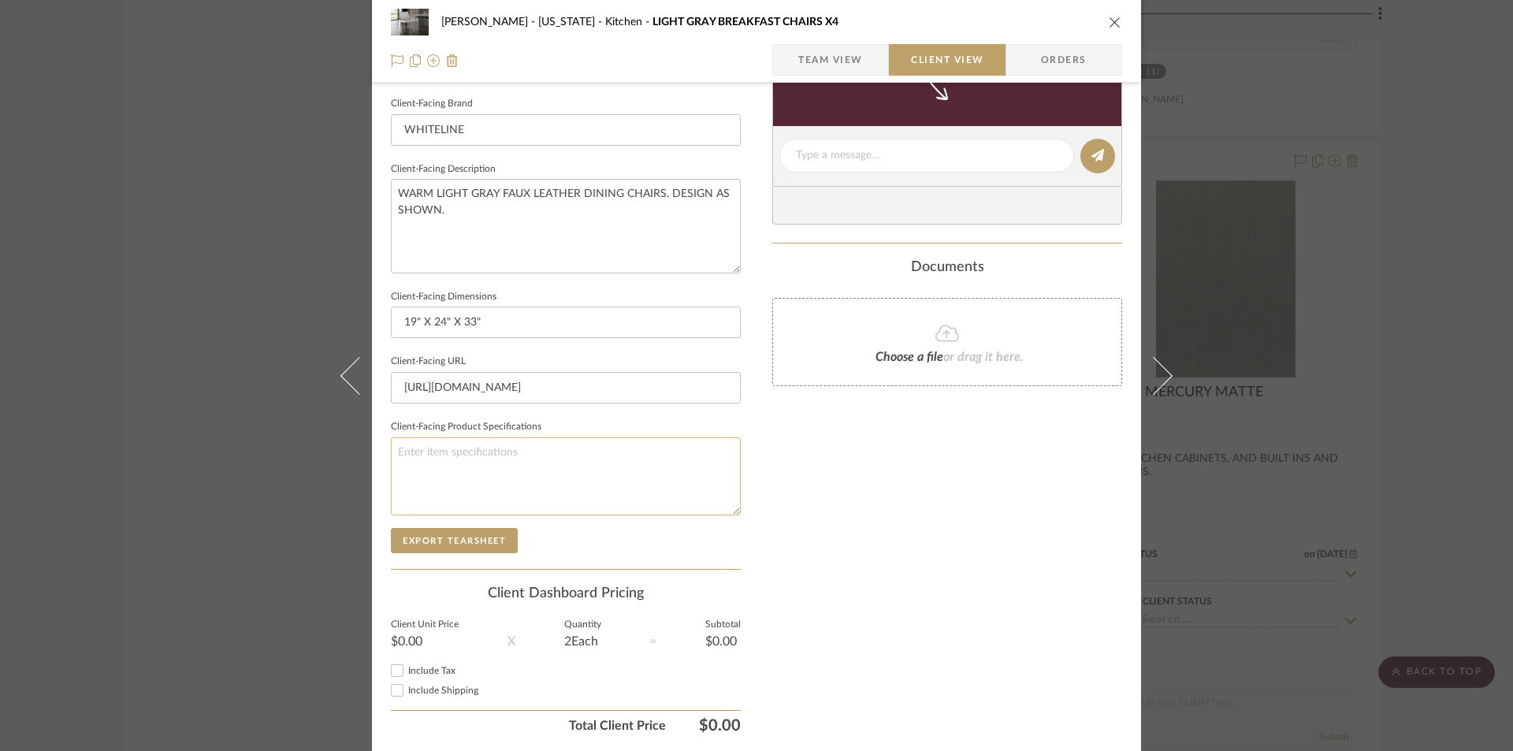
scroll to position [547, 0]
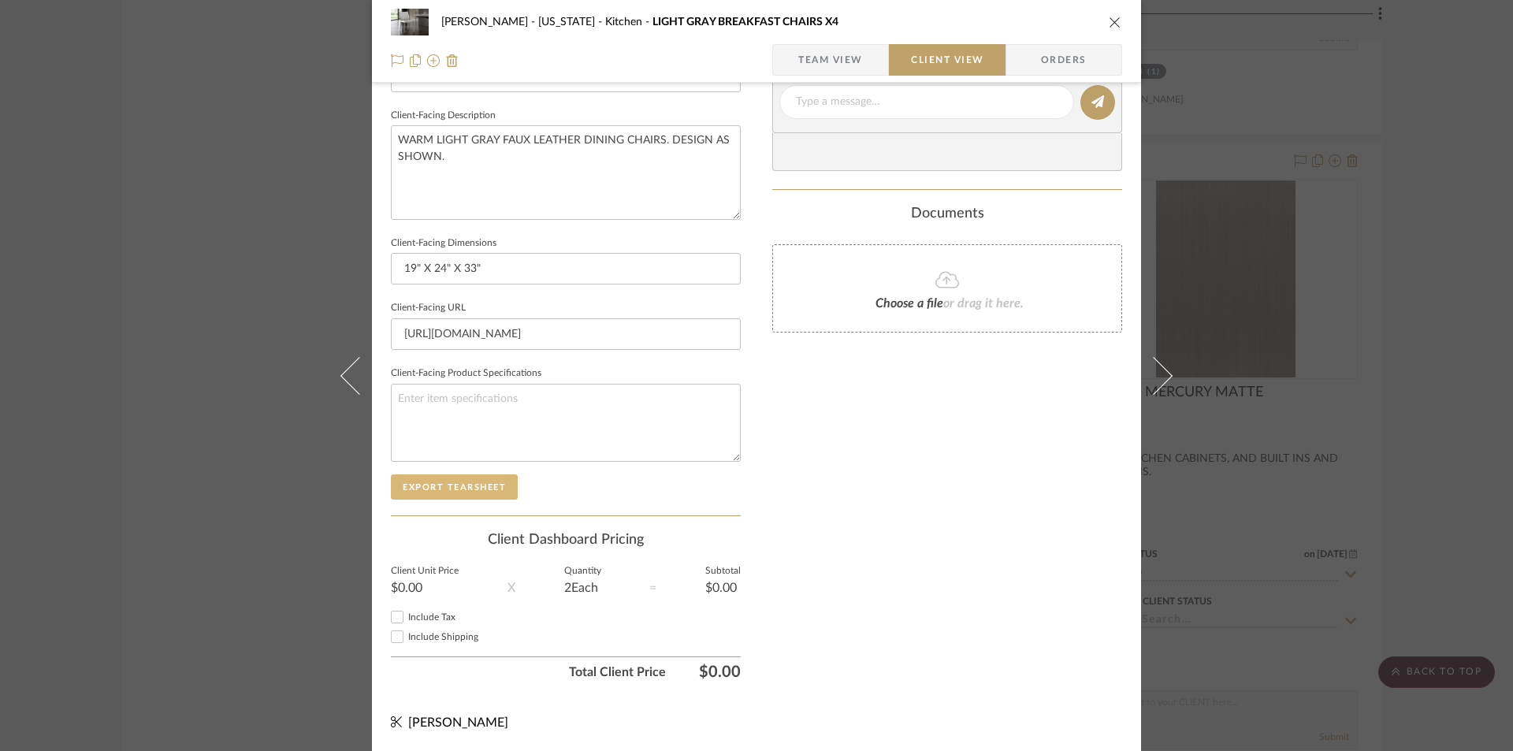
click at [487, 485] on button "Export Tearsheet" at bounding box center [454, 486] width 127 height 25
click at [1109, 15] on button "close" at bounding box center [1115, 22] width 14 height 14
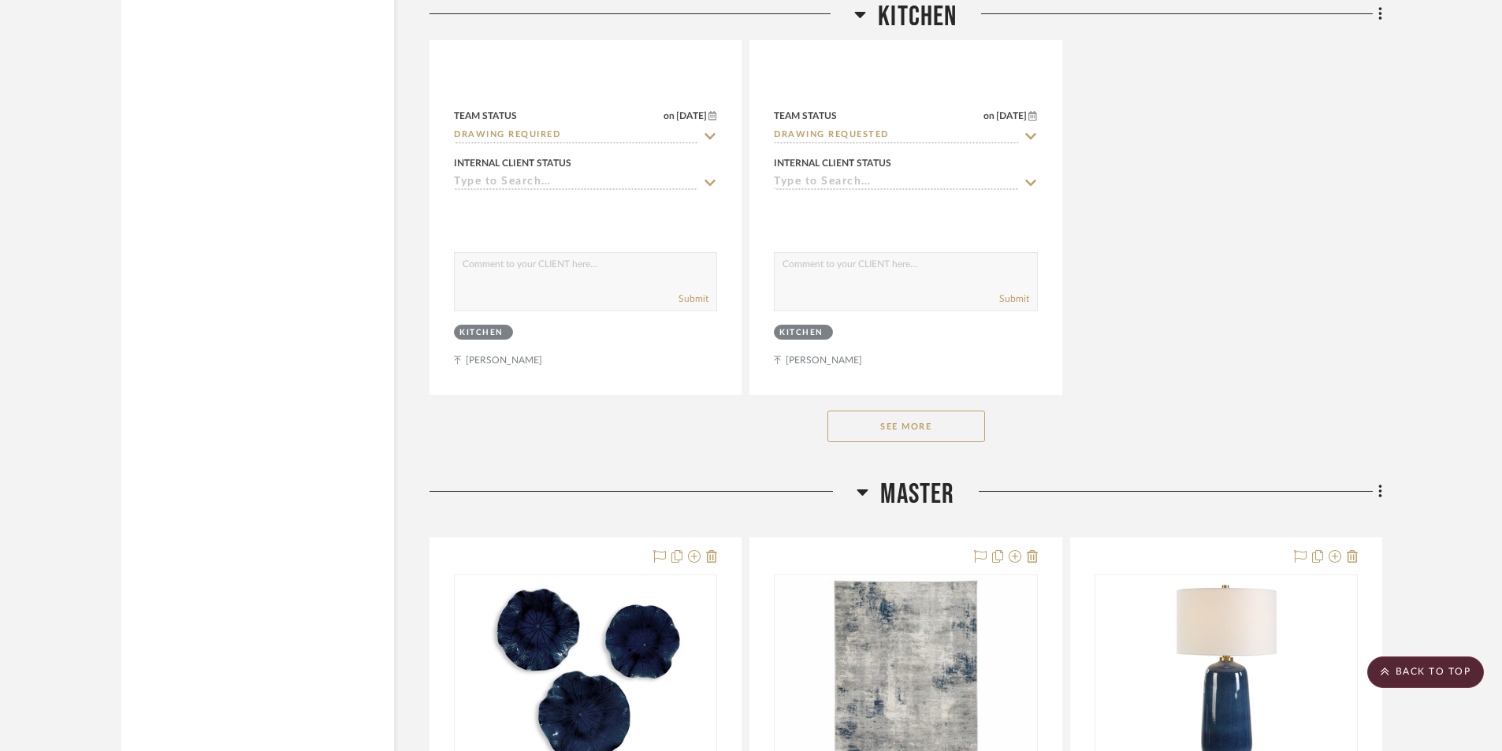
scroll to position [7301, 0]
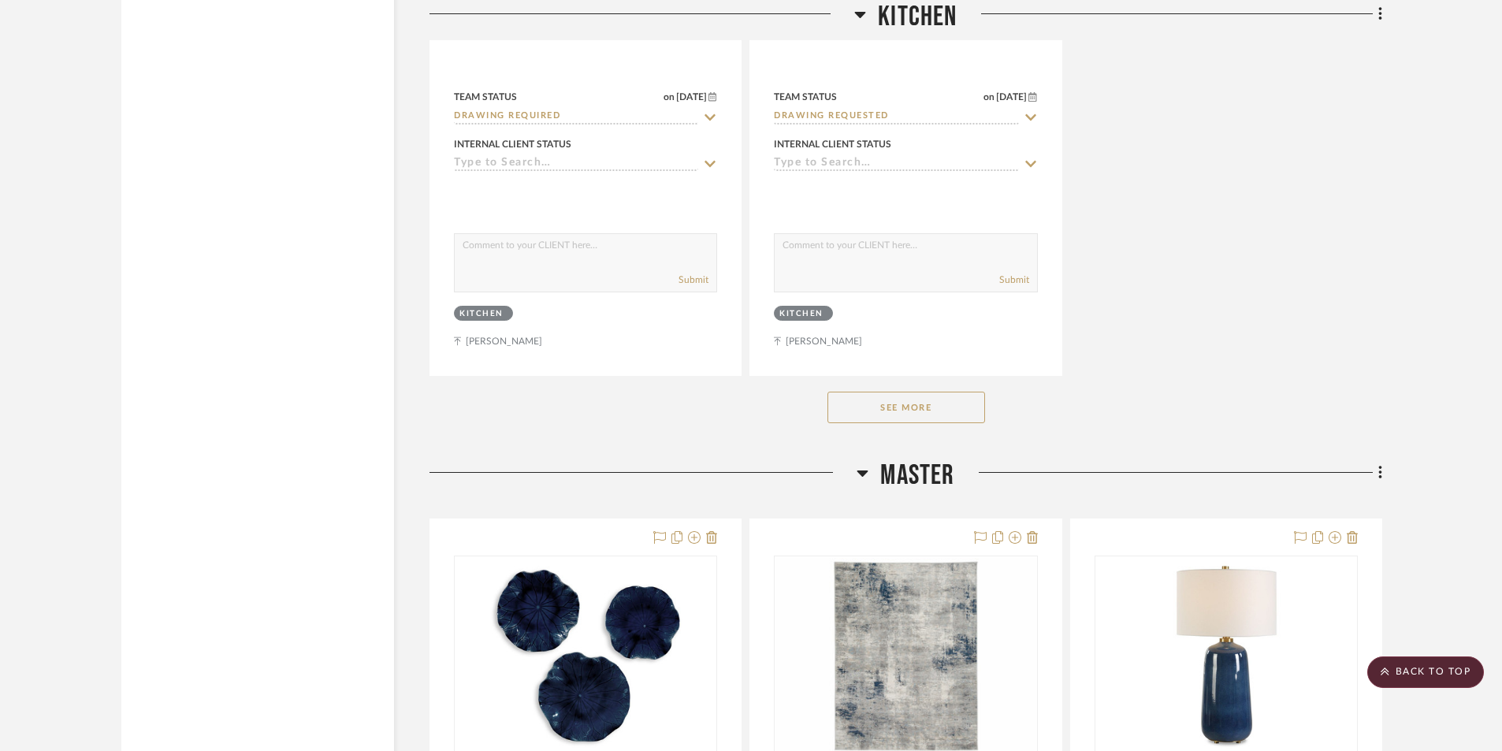
click at [956, 413] on button "See More" at bounding box center [906, 408] width 158 height 32
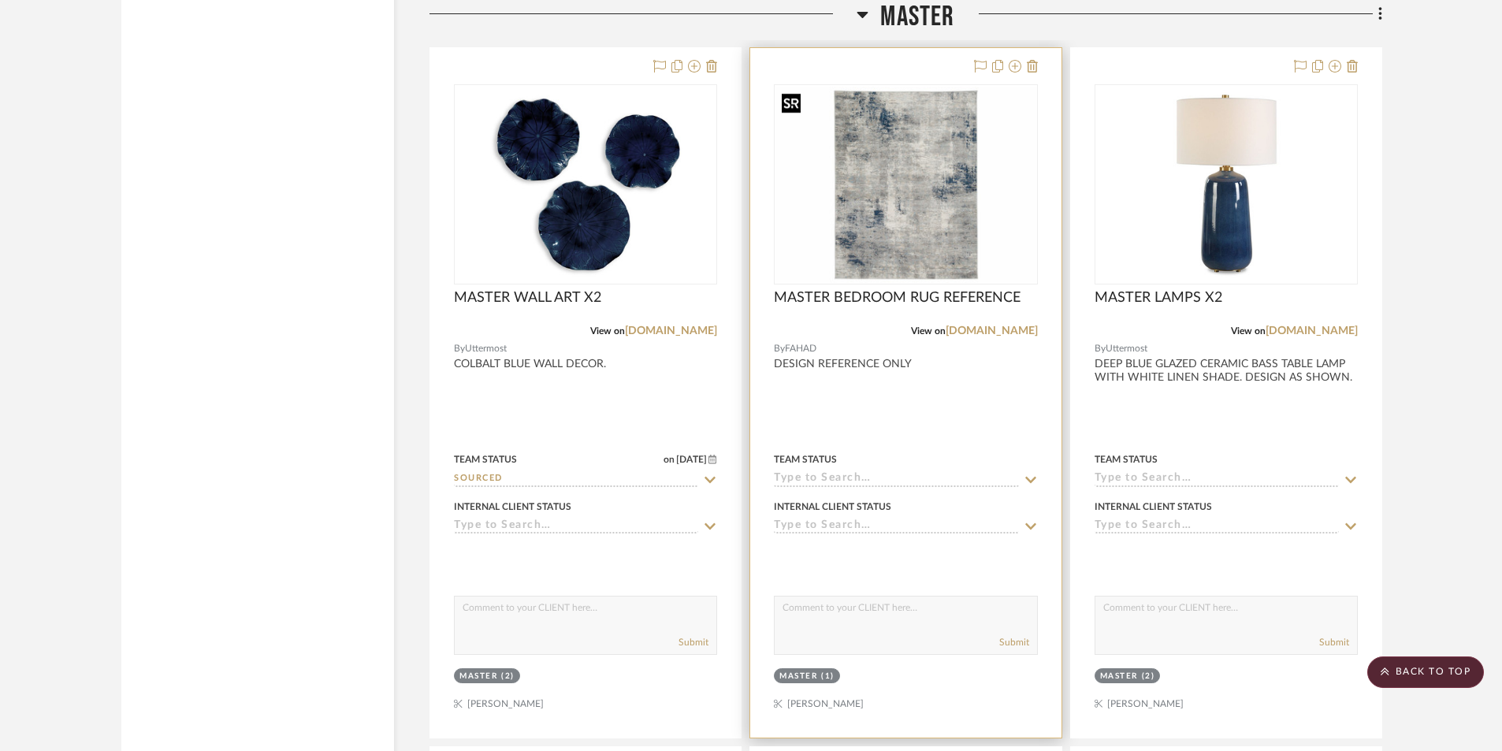
scroll to position [7879, 0]
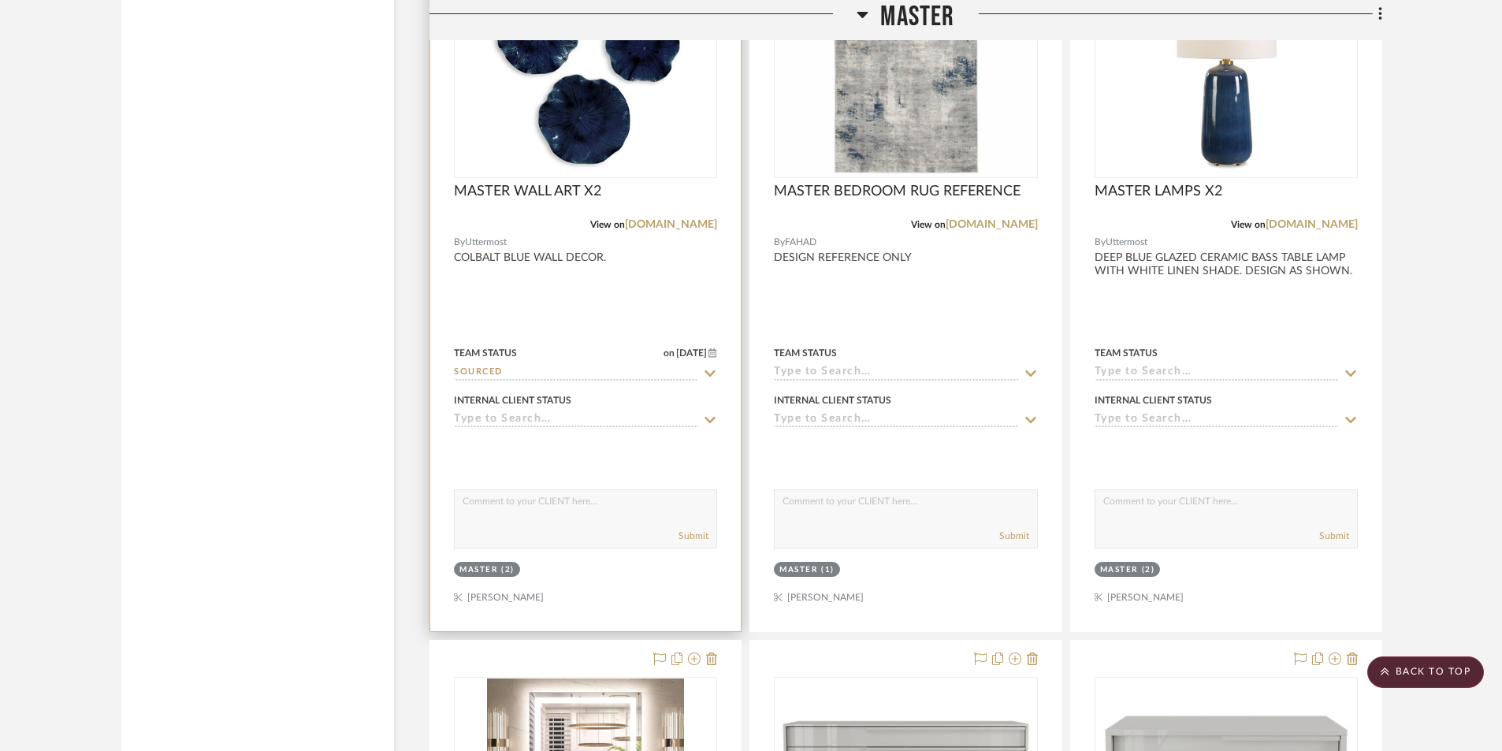
click at [514, 293] on div at bounding box center [585, 286] width 310 height 689
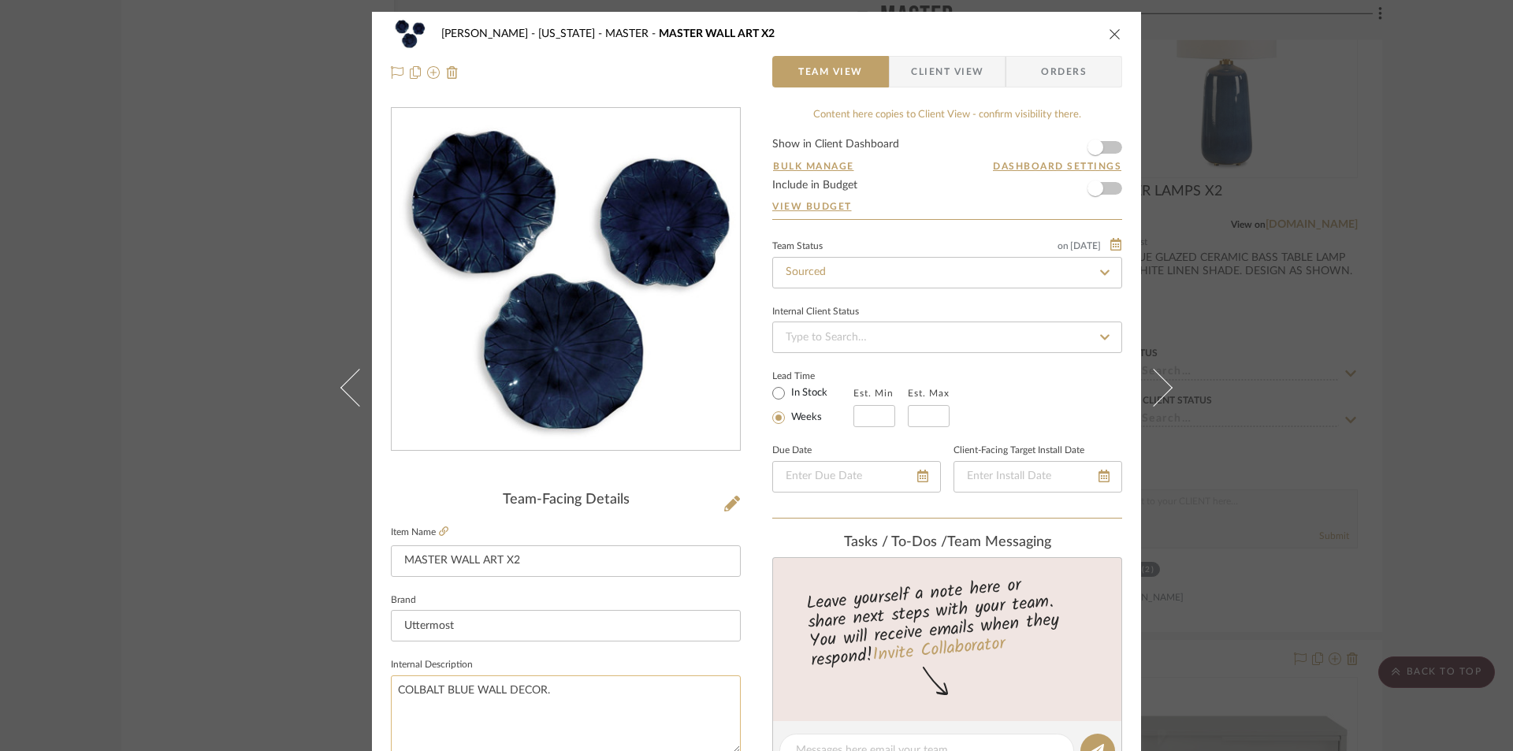
click at [474, 688] on textarea "COLBALT BLUE WALL DECOR." at bounding box center [566, 714] width 350 height 78
click at [631, 689] on textarea "COLBALT BLUE CERAMIC WALL DECOR." at bounding box center [566, 714] width 350 height 78
type textarea "COLBALT BLUE CERAMIC WALL DECOR. DESIGN AS SHOWN."
click at [613, 573] on input "MASTER WALL ART X2" at bounding box center [566, 561] width 350 height 32
click at [939, 71] on span "Client View" at bounding box center [947, 72] width 72 height 32
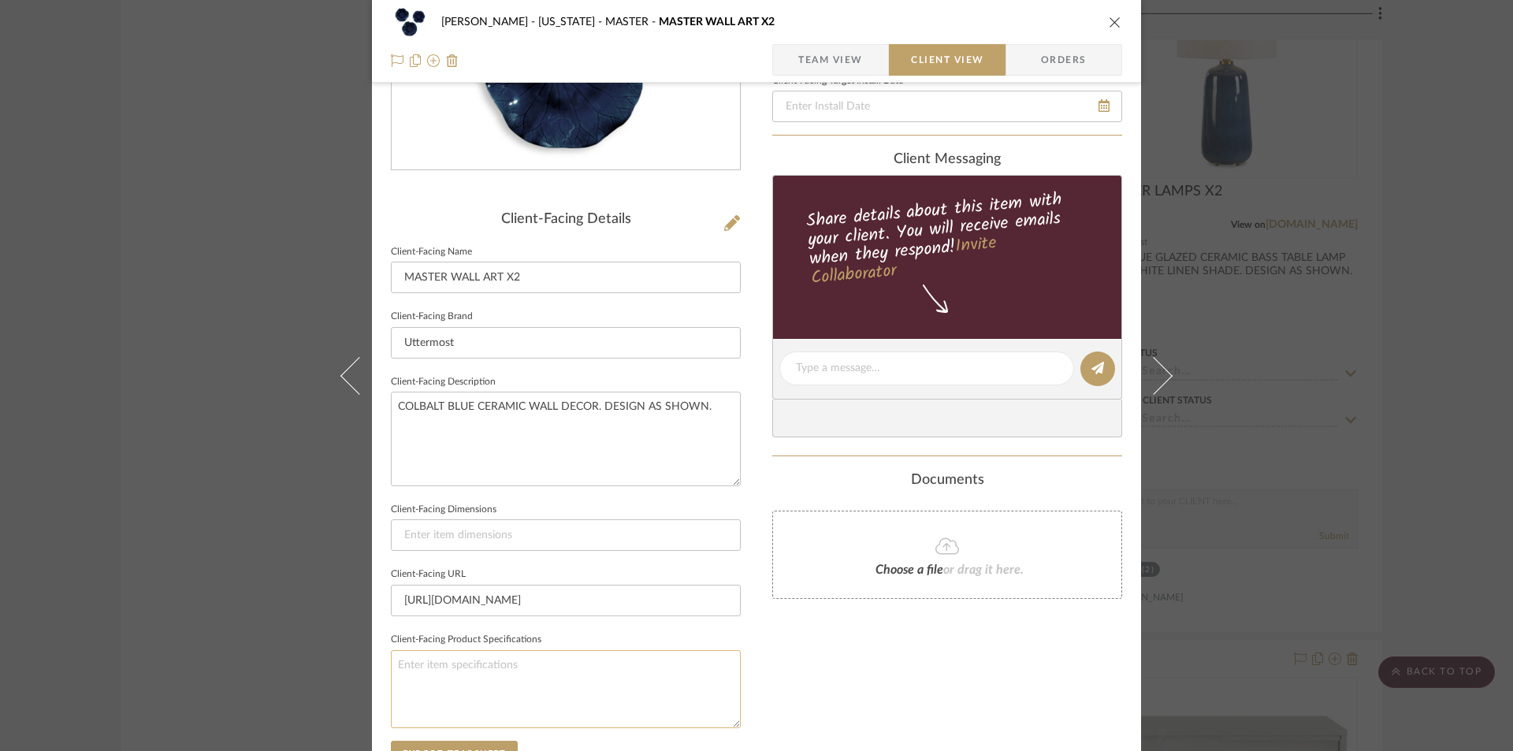
scroll to position [315, 0]
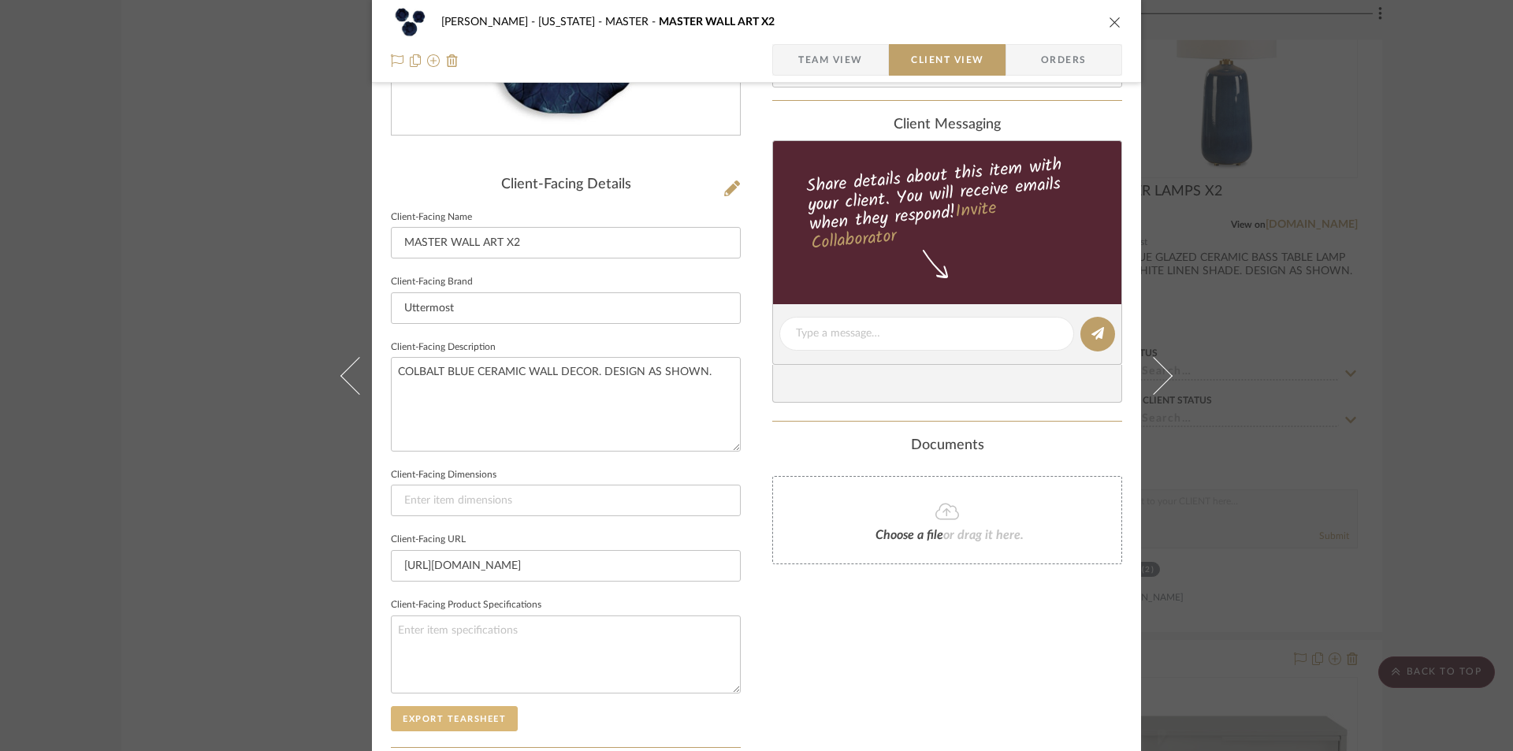
click at [439, 722] on button "Export Tearsheet" at bounding box center [454, 718] width 127 height 25
click at [1111, 20] on icon "close" at bounding box center [1115, 22] width 13 height 13
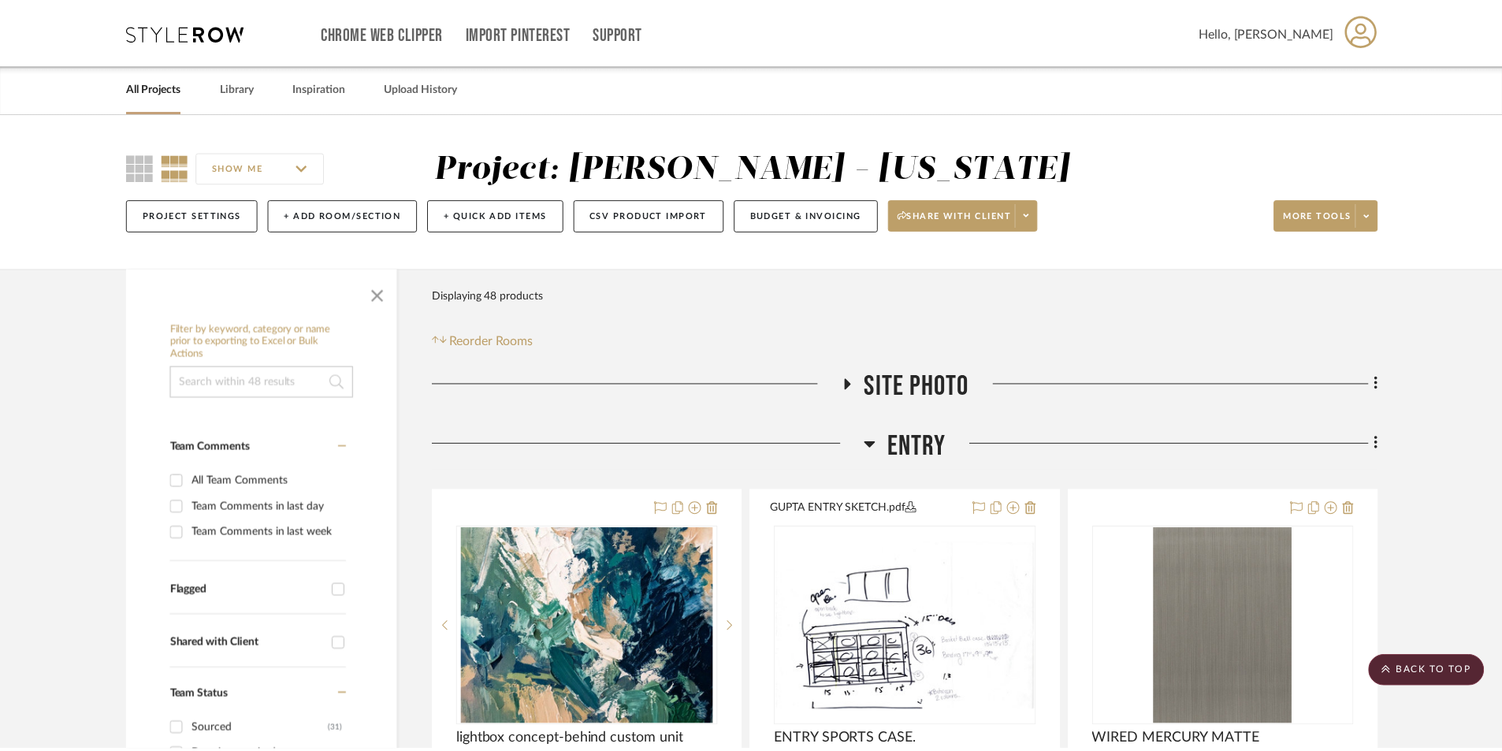
scroll to position [7879, 0]
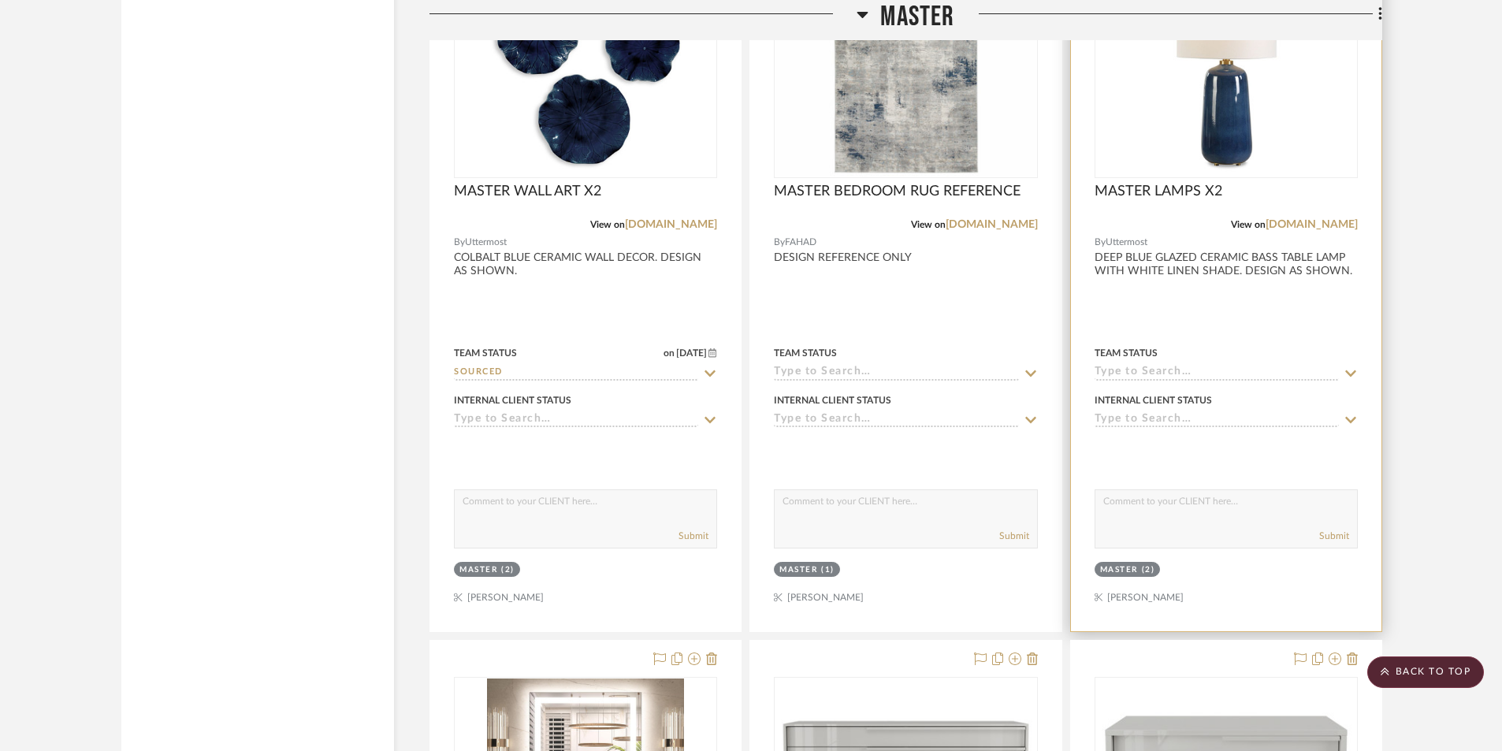
click at [1297, 325] on div at bounding box center [1226, 286] width 310 height 689
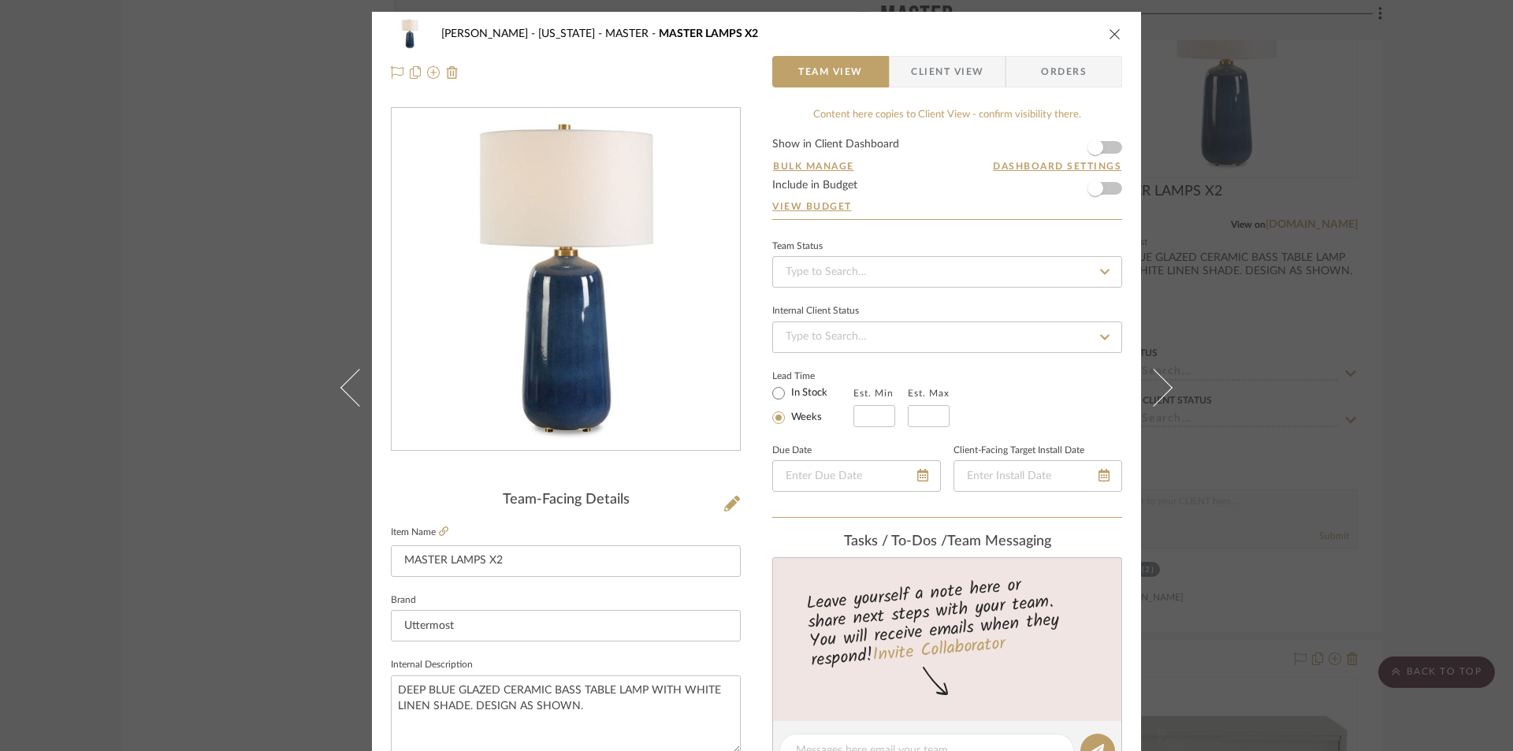
click at [934, 61] on span "Client View" at bounding box center [947, 72] width 72 height 32
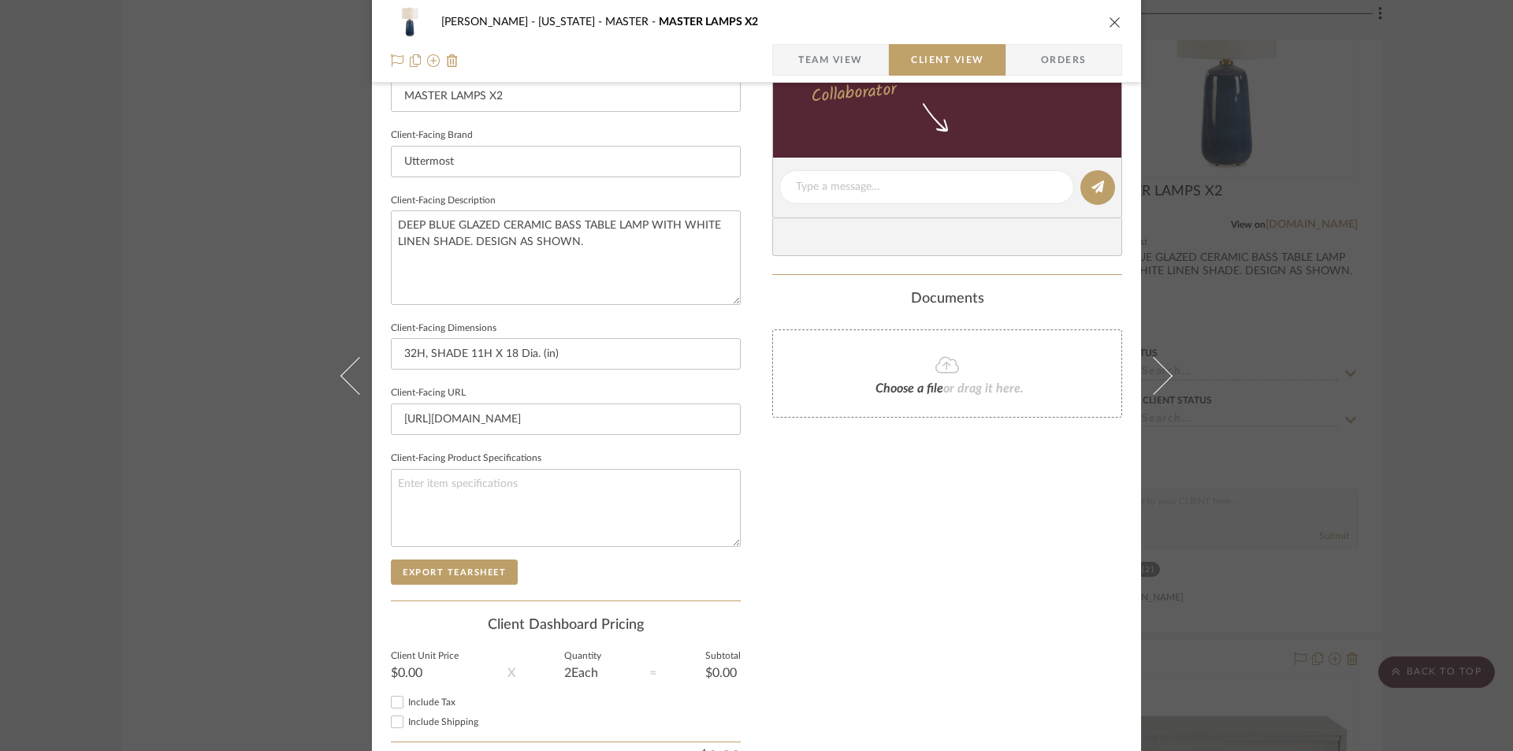
scroll to position [473, 0]
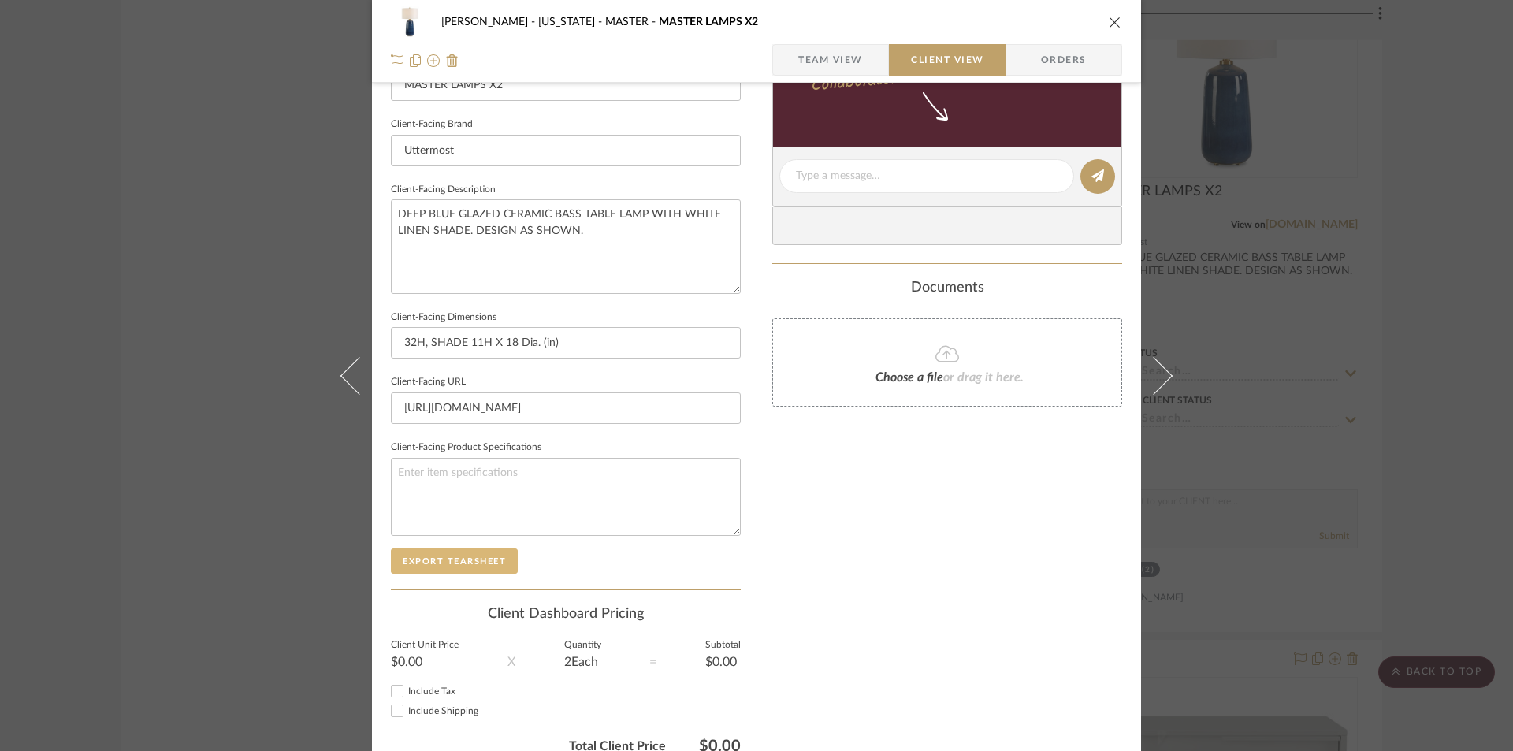
click at [480, 555] on button "Export Tearsheet" at bounding box center [454, 560] width 127 height 25
click at [1115, 20] on icon "close" at bounding box center [1115, 22] width 13 height 13
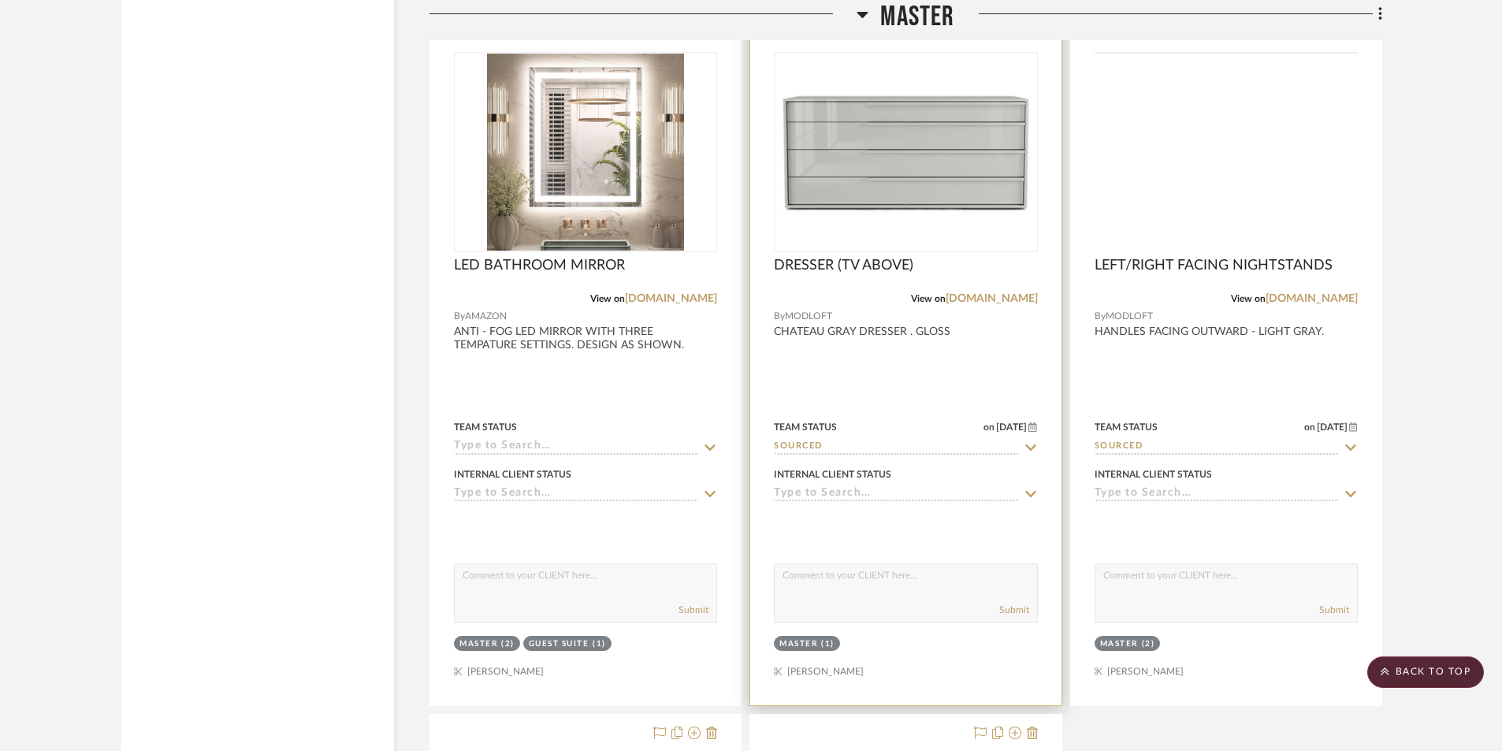
scroll to position [8509, 0]
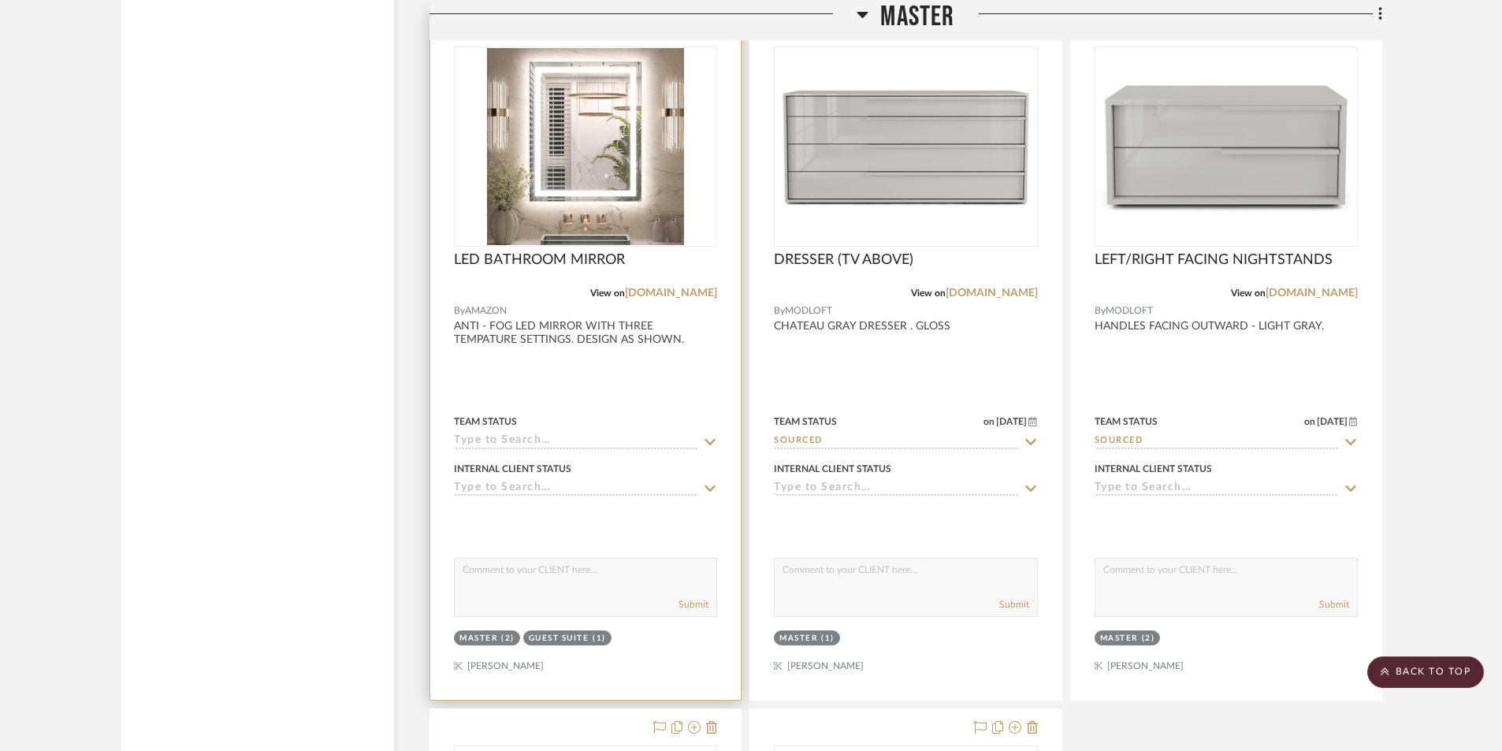
click at [604, 392] on div at bounding box center [585, 354] width 310 height 689
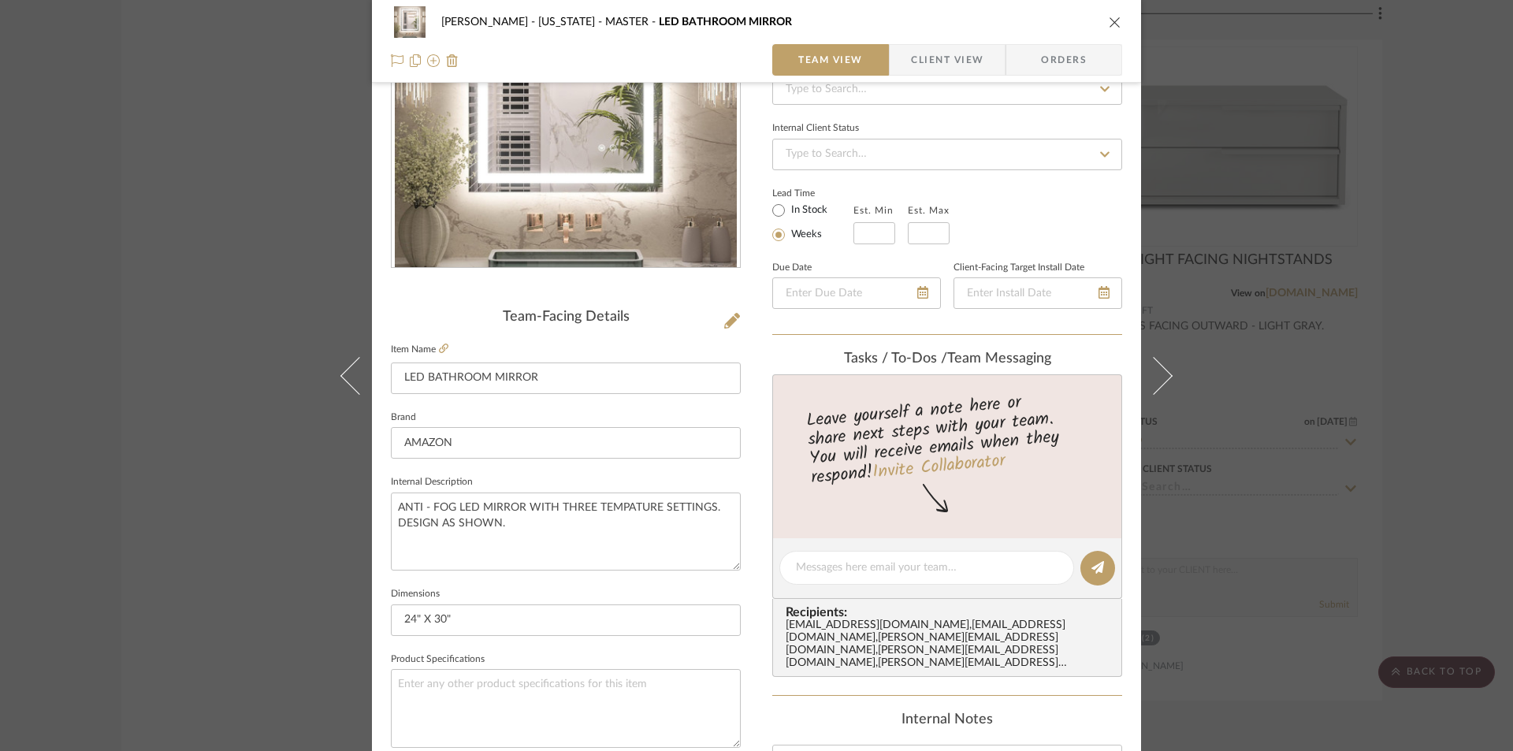
scroll to position [210, 0]
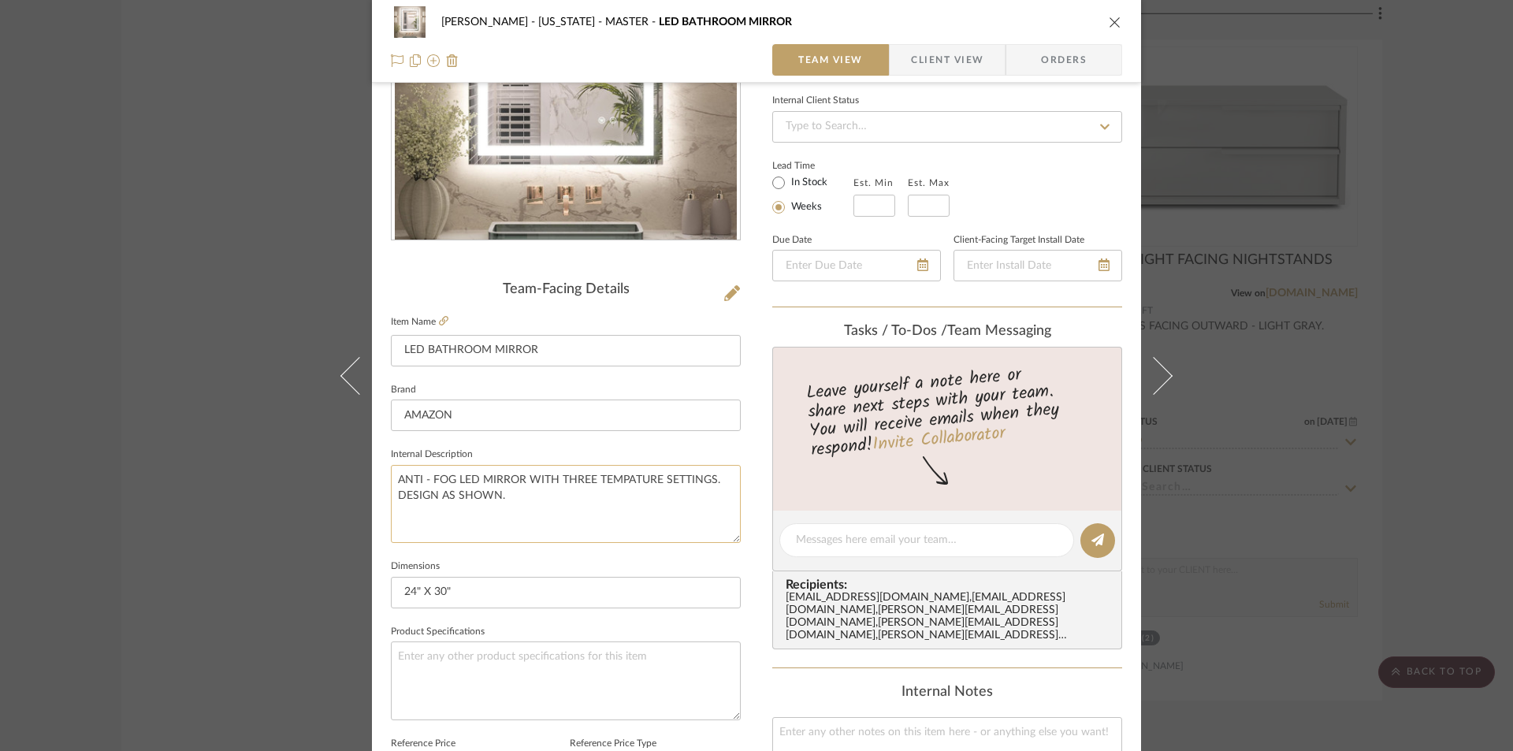
click at [511, 507] on textarea "ANTI - FOG LED MIRROR WITH THREE TEMPATURE SETTINGS. DESIGN AS SHOWN." at bounding box center [566, 504] width 350 height 78
type textarea "ANTI - FOG LED MIRROR WITH THREE TEMPATURE SETTINGS. DESIGN AS SHOWN. X2 MASTER…"
click at [637, 585] on input "24" X 30"" at bounding box center [566, 593] width 350 height 32
click at [968, 54] on span "Client View" at bounding box center [947, 60] width 72 height 32
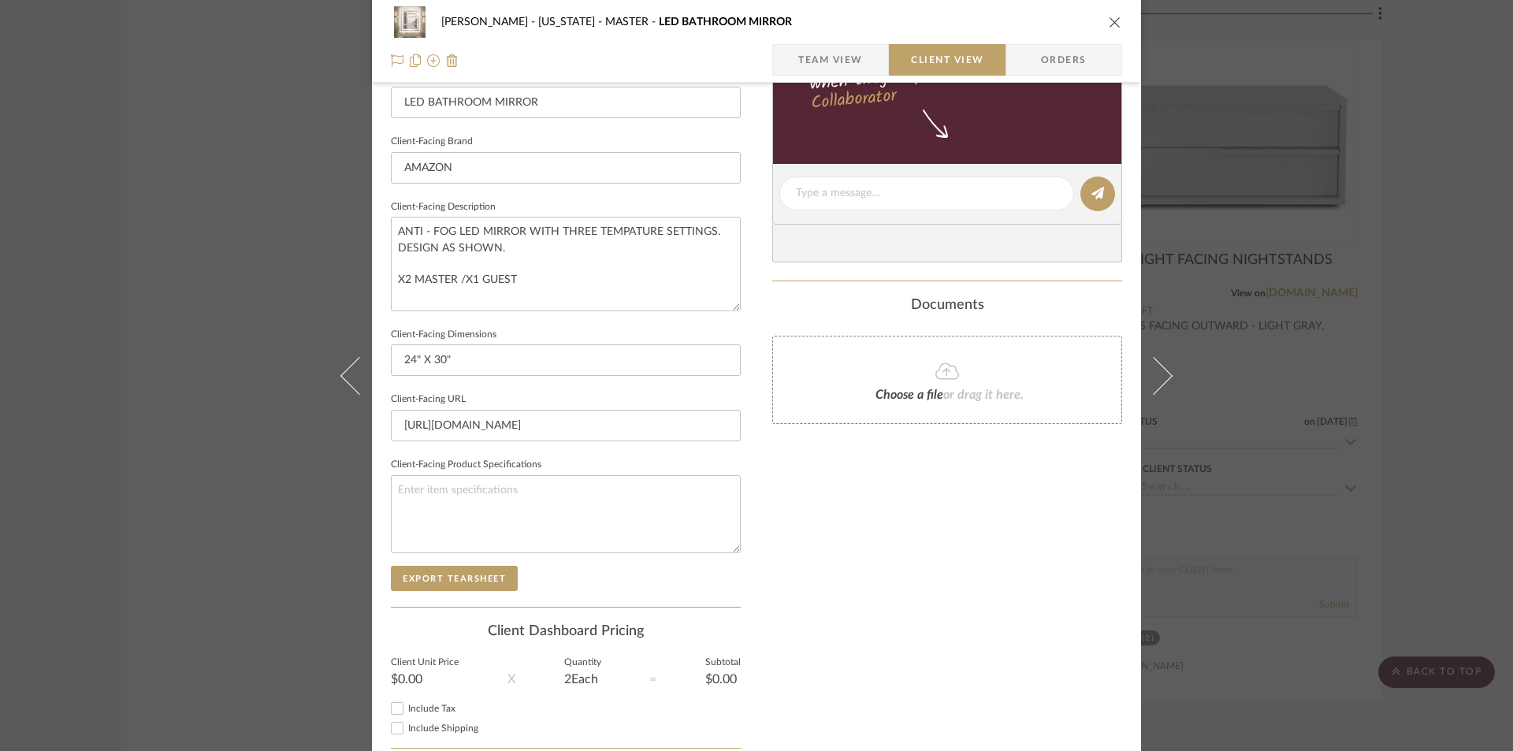
scroll to position [473, 0]
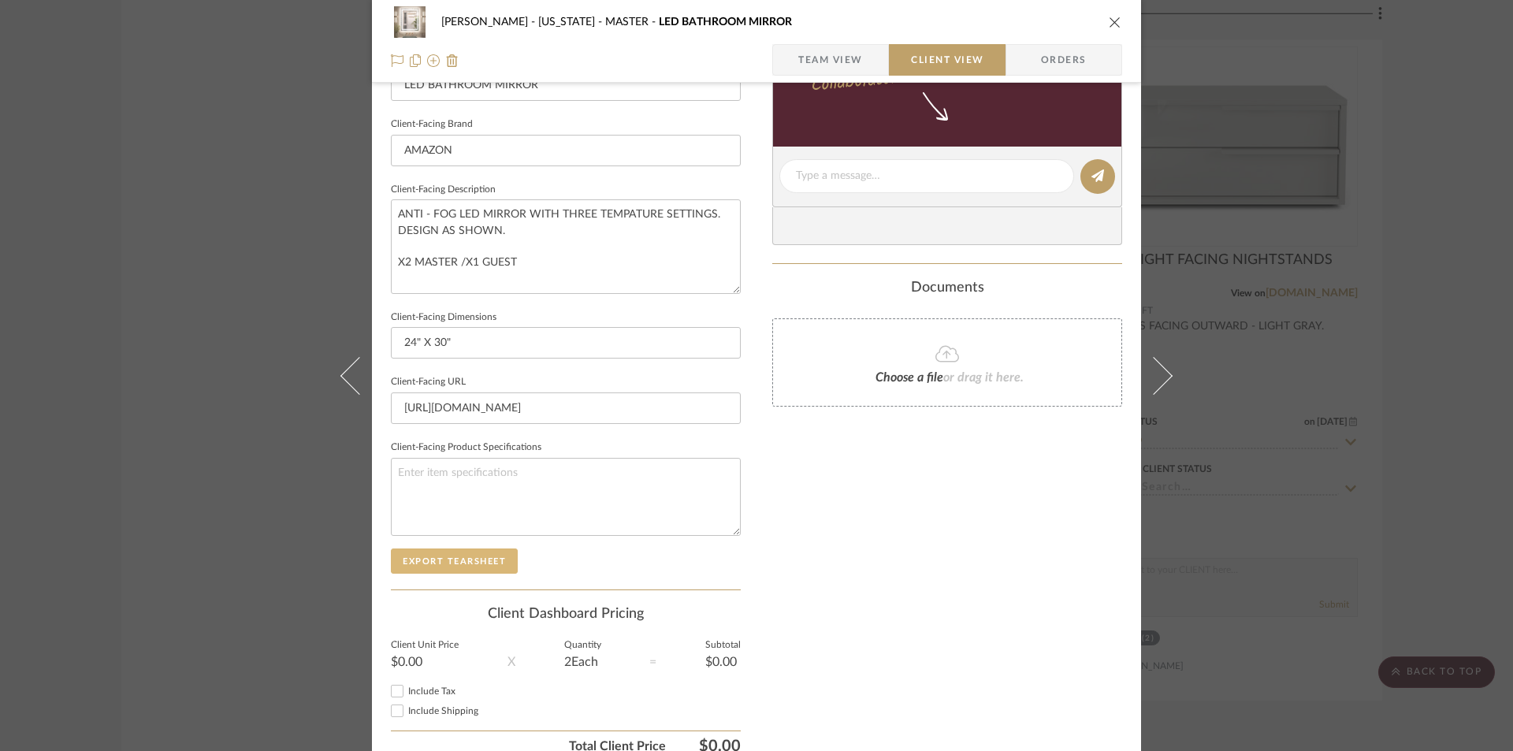
click at [467, 559] on button "Export Tearsheet" at bounding box center [454, 560] width 127 height 25
click at [1109, 21] on icon "close" at bounding box center [1115, 22] width 13 height 13
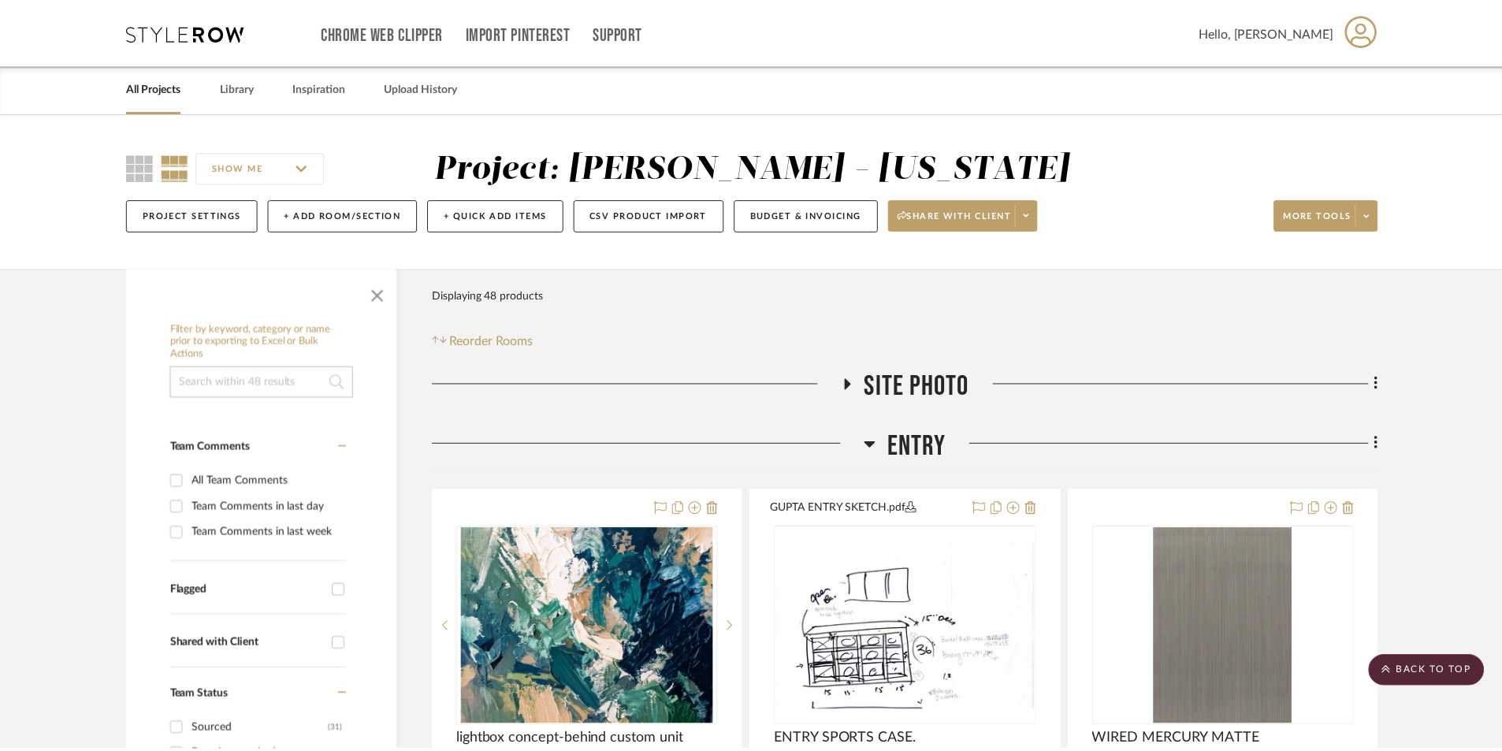
scroll to position [8509, 0]
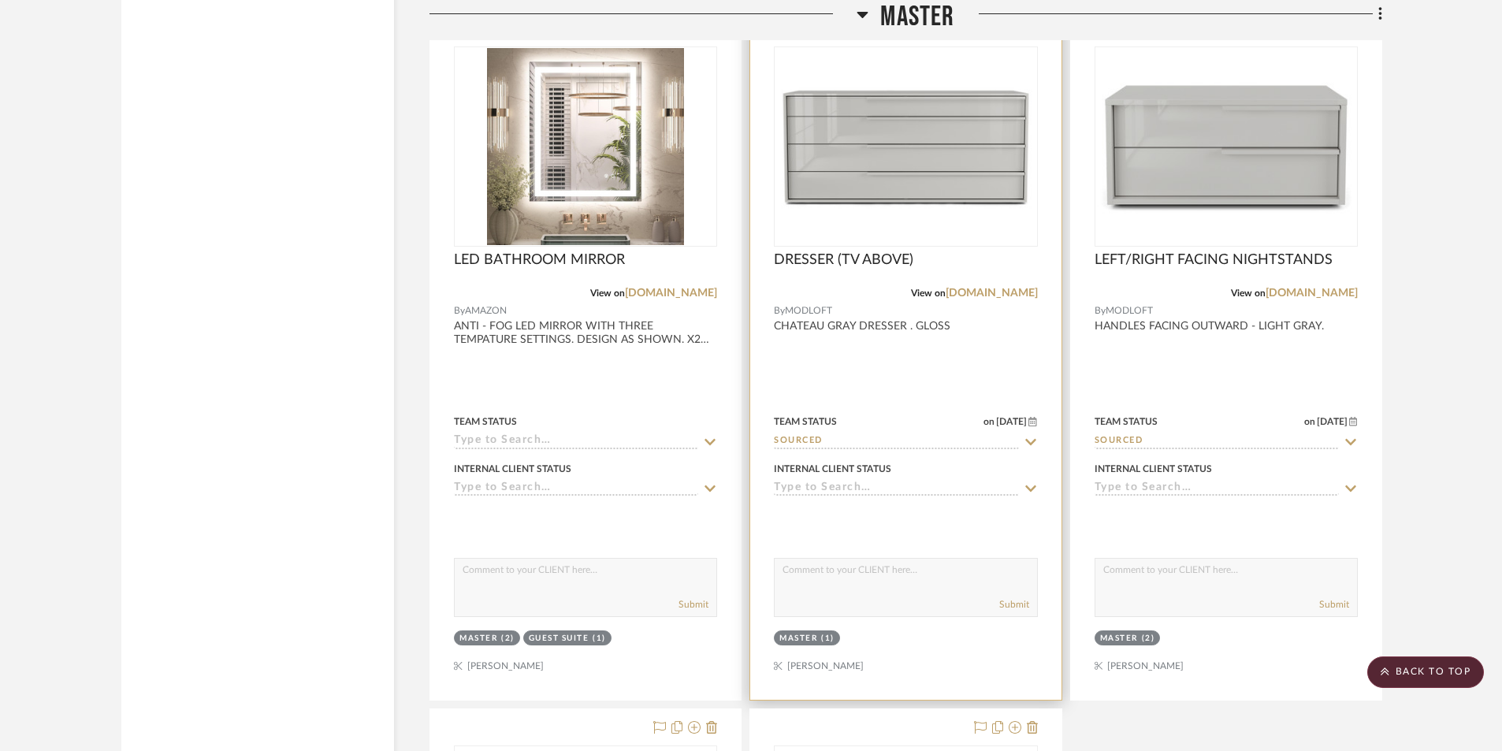
click at [932, 372] on div at bounding box center [905, 354] width 310 height 689
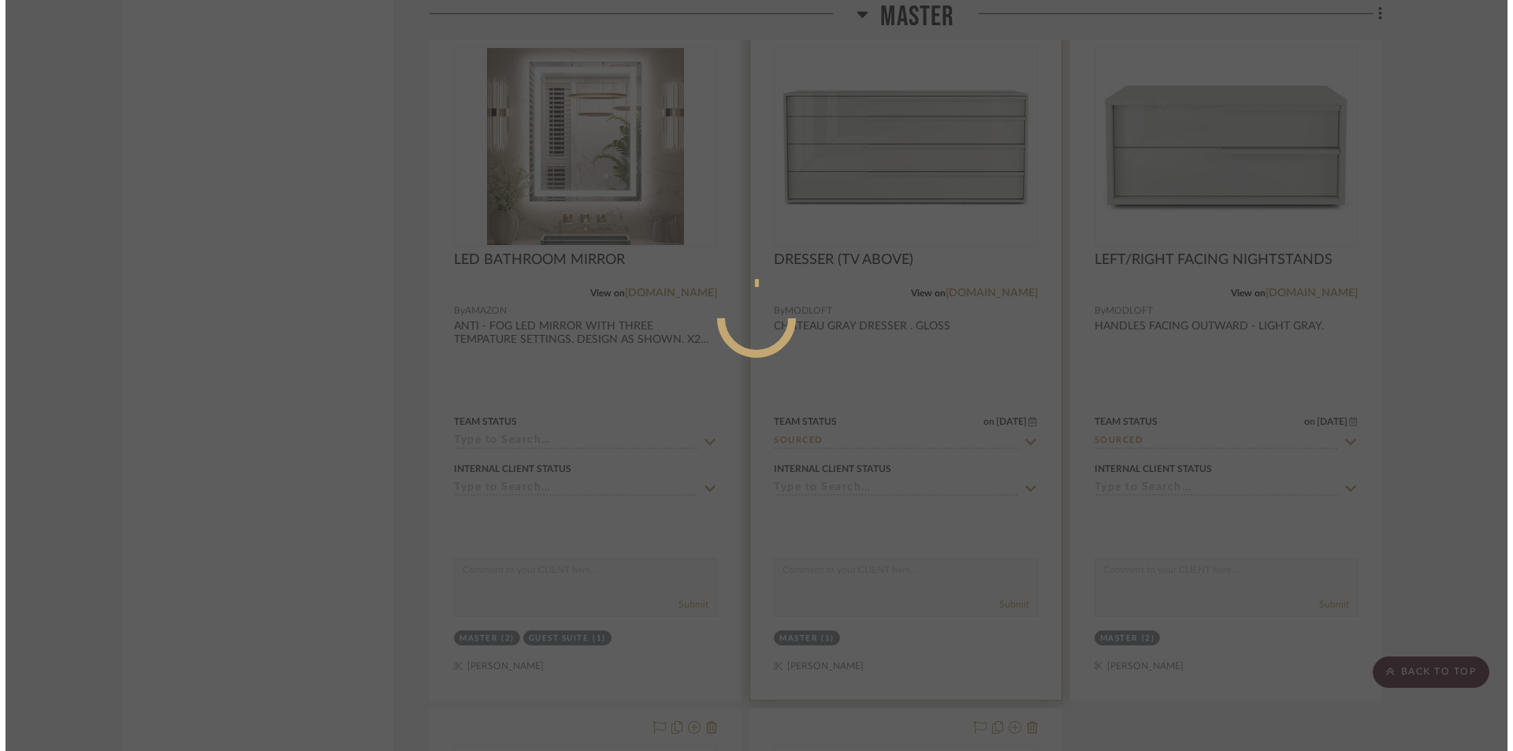
scroll to position [0, 0]
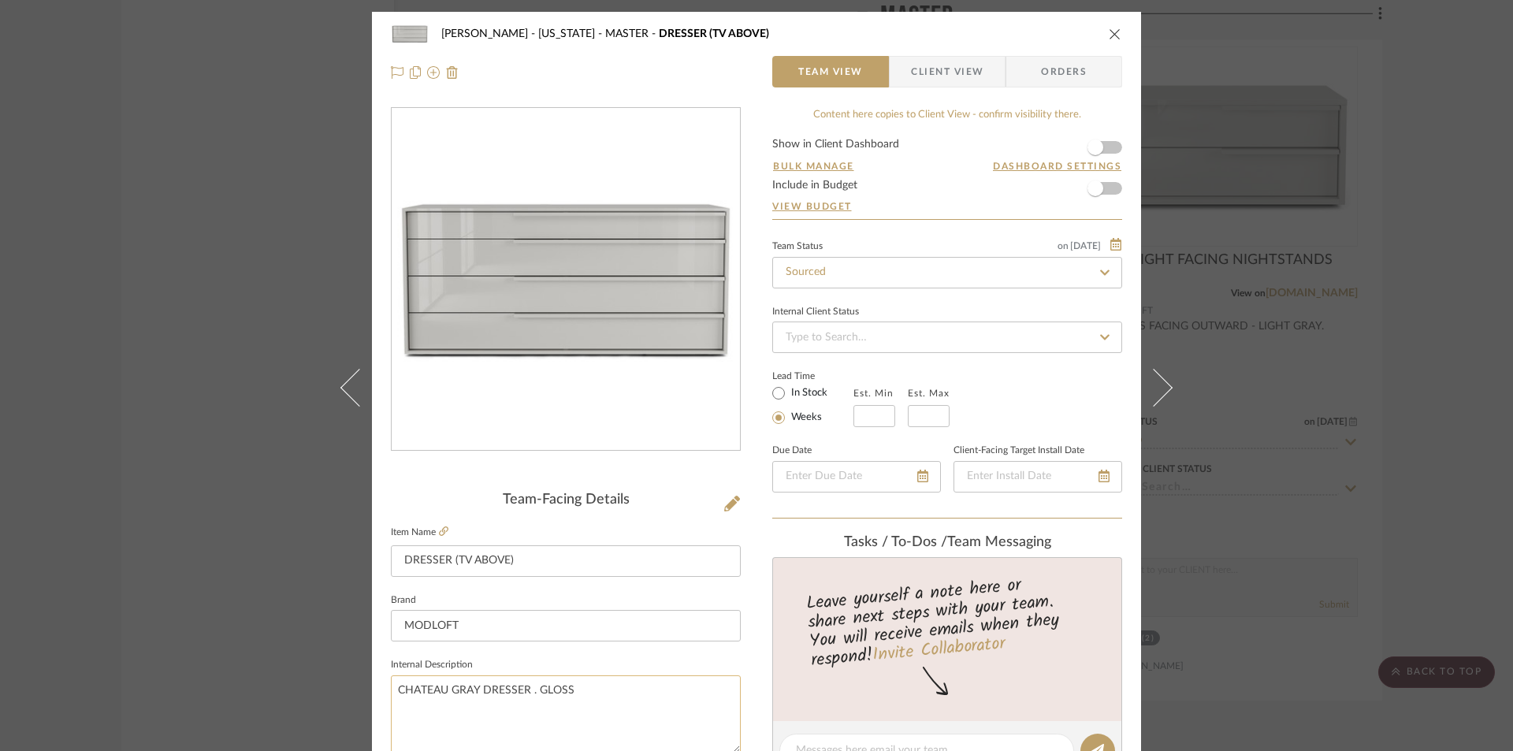
drag, startPoint x: 572, startPoint y: 684, endPoint x: 485, endPoint y: 689, distance: 86.8
click at [480, 691] on textarea "CHATEAU GRAY DRESSER . GLOSS" at bounding box center [566, 714] width 350 height 78
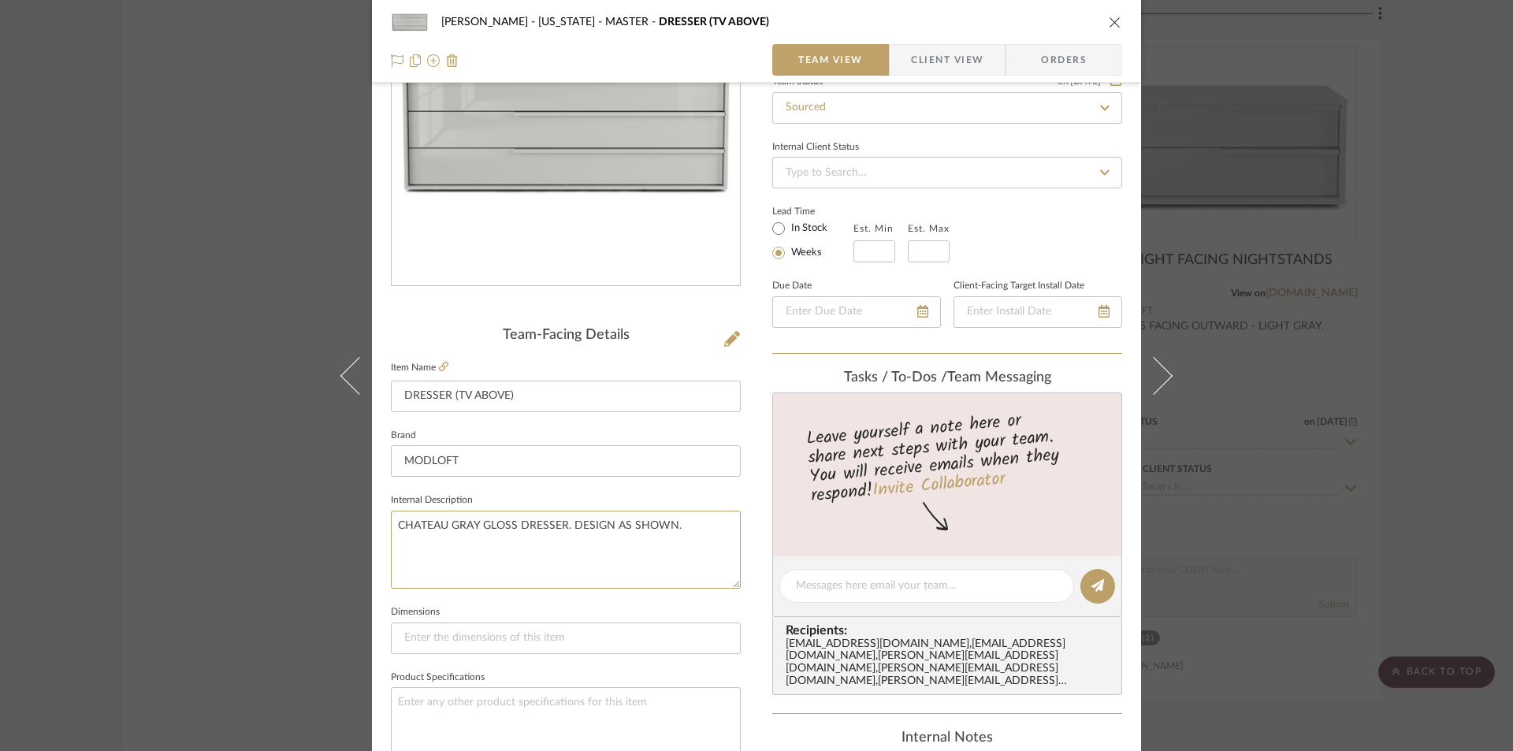
scroll to position [262, 0]
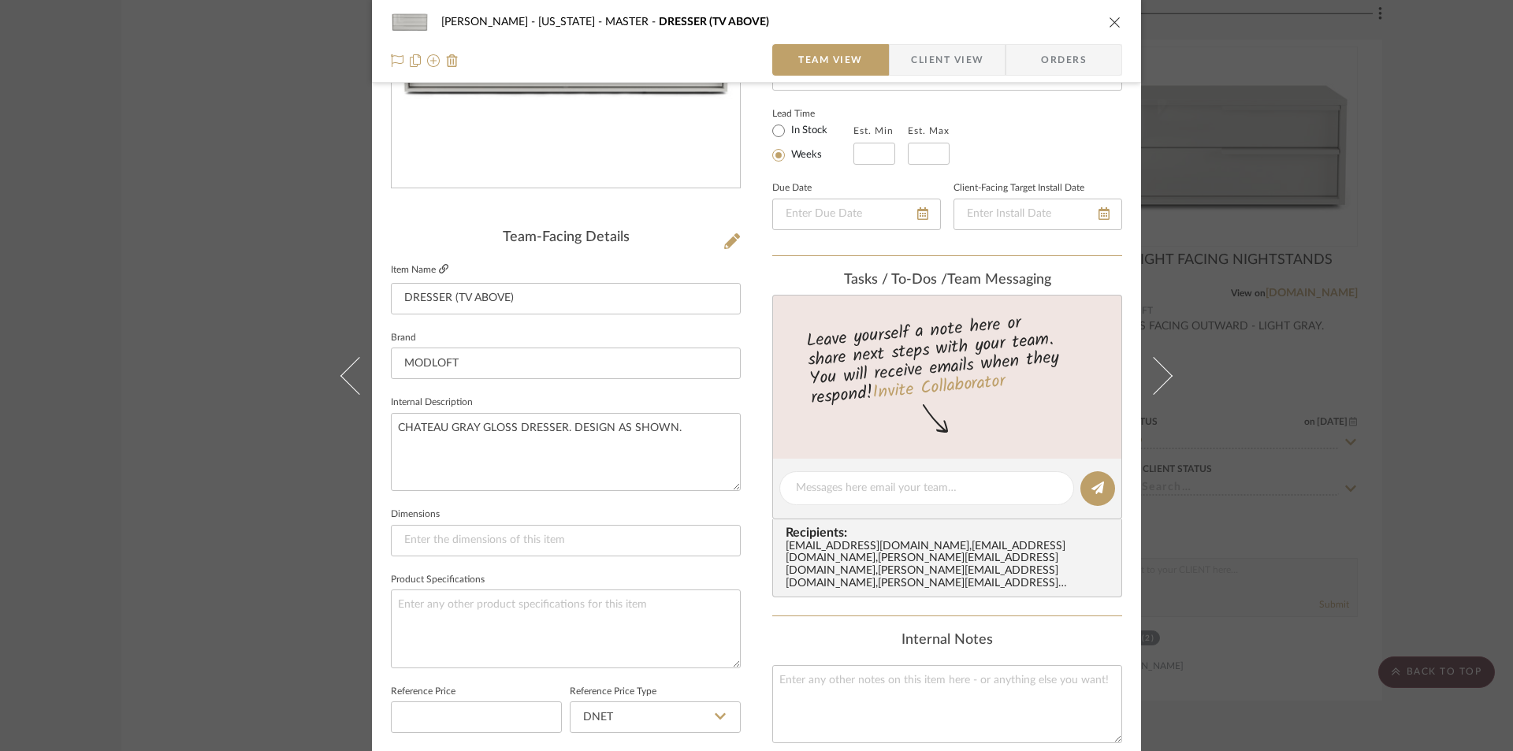
type textarea "CHATEAU GRAY GLOSS DRESSER. DESIGN AS SHOWN."
click at [439, 268] on icon at bounding box center [443, 268] width 9 height 9
click at [416, 535] on input at bounding box center [566, 541] width 350 height 32
paste input "60" W x 21" D x 29" H"
type input "60" W x 21" D x 29" H"
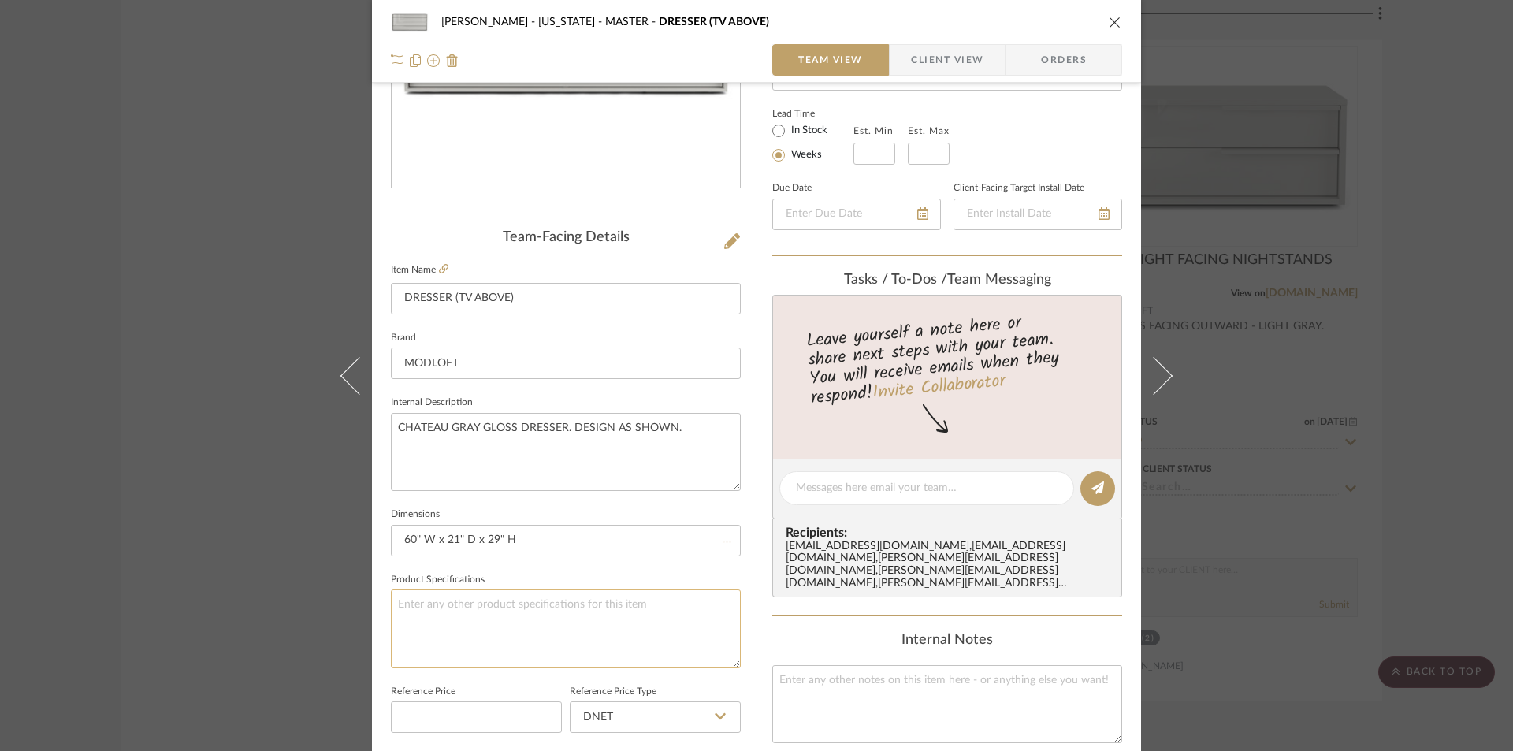
drag, startPoint x: 617, startPoint y: 636, endPoint x: 770, endPoint y: 363, distance: 312.5
click at [617, 635] on textarea at bounding box center [566, 628] width 350 height 78
drag, startPoint x: 596, startPoint y: 462, endPoint x: 726, endPoint y: 336, distance: 180.5
click at [597, 461] on textarea "CHATEAU GRAY GLOSS DRESSER. DESIGN AS SHOWN." at bounding box center [566, 452] width 350 height 78
click at [953, 58] on span "Client View" at bounding box center [947, 60] width 72 height 32
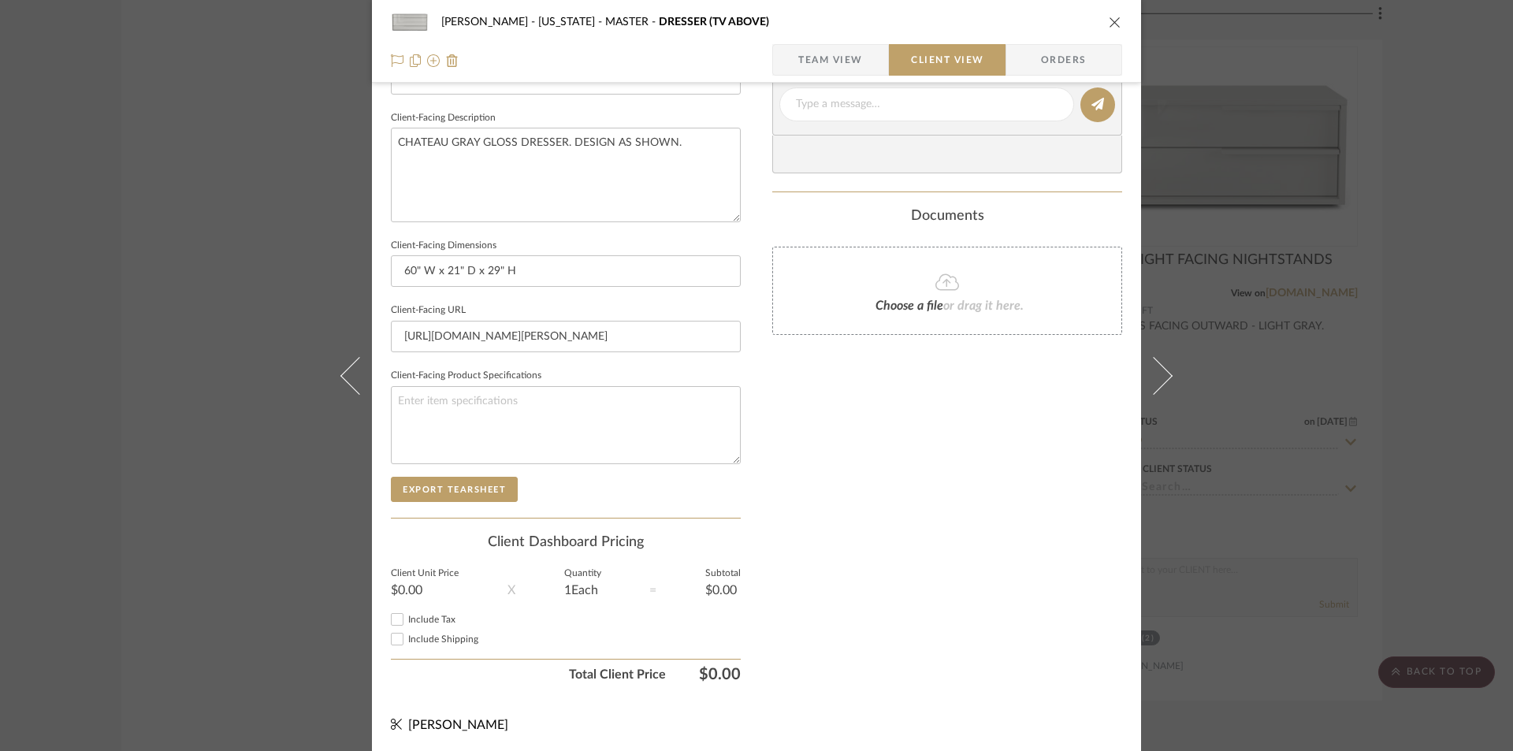
scroll to position [547, 0]
click at [451, 484] on button "Export Tearsheet" at bounding box center [454, 486] width 127 height 25
click at [1116, 17] on div "GUPTA, ANMOL - NEW YORK MASTER DRESSER (TV ABOVE) Team View Client View Orders" at bounding box center [756, 41] width 769 height 83
click at [1111, 18] on icon "close" at bounding box center [1115, 22] width 13 height 13
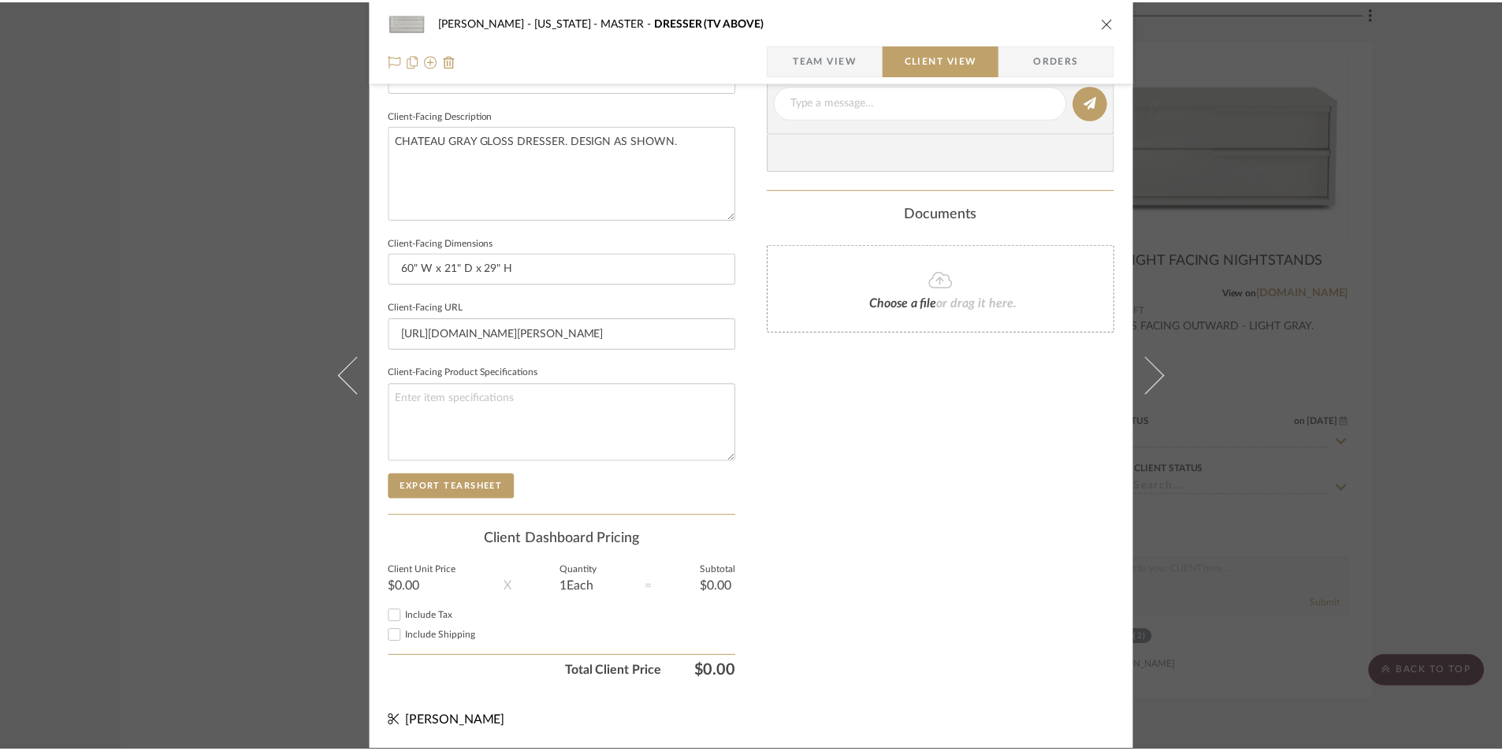
scroll to position [8509, 0]
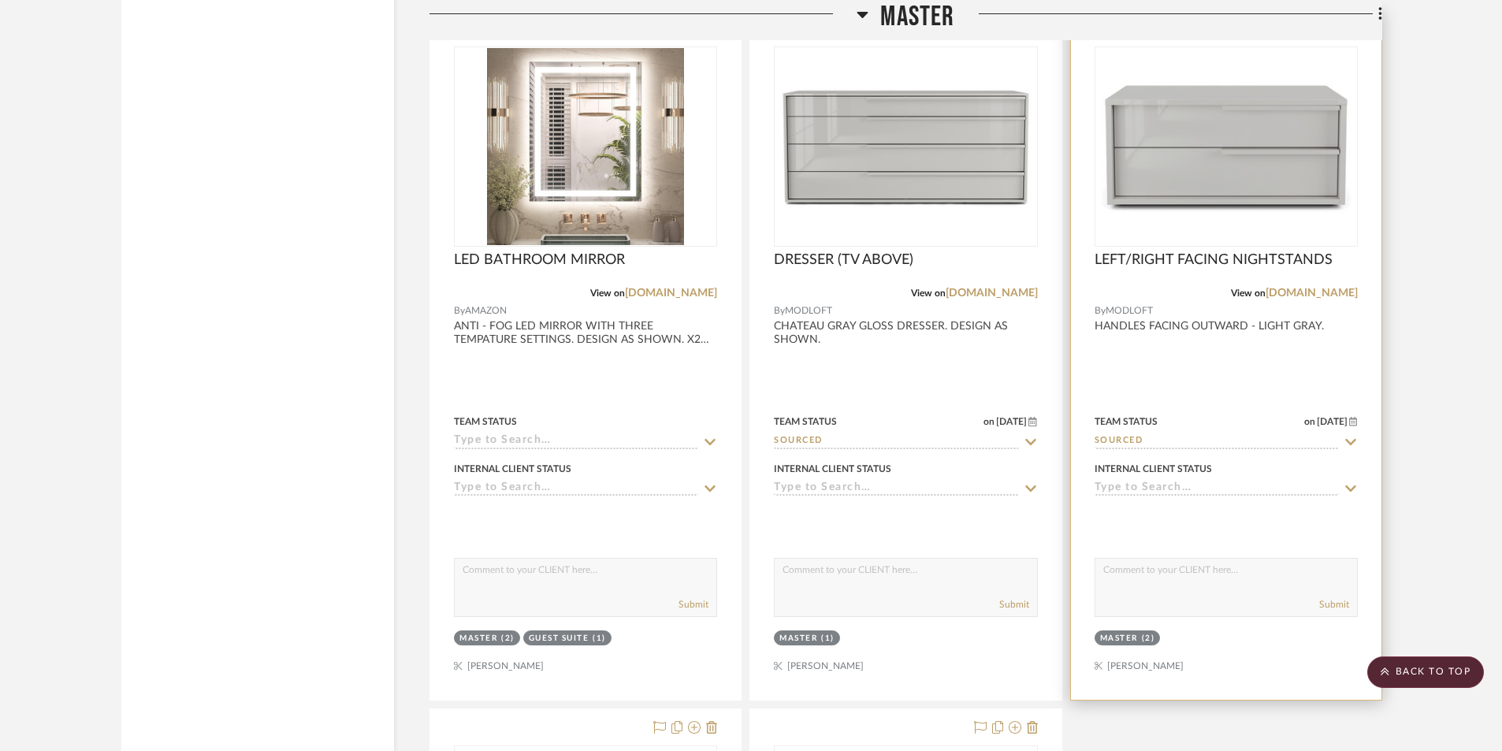
click at [1277, 373] on div at bounding box center [1226, 354] width 310 height 689
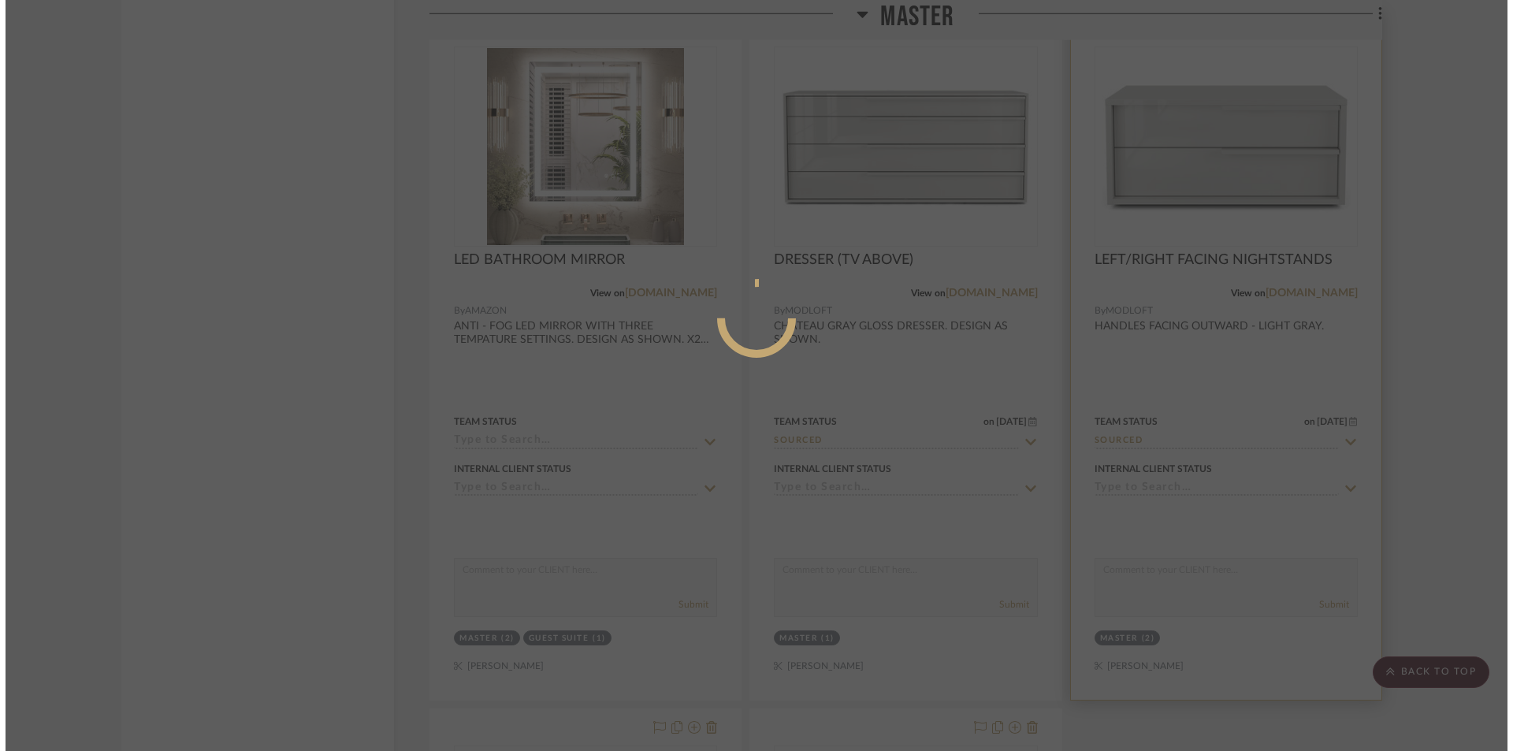
scroll to position [0, 0]
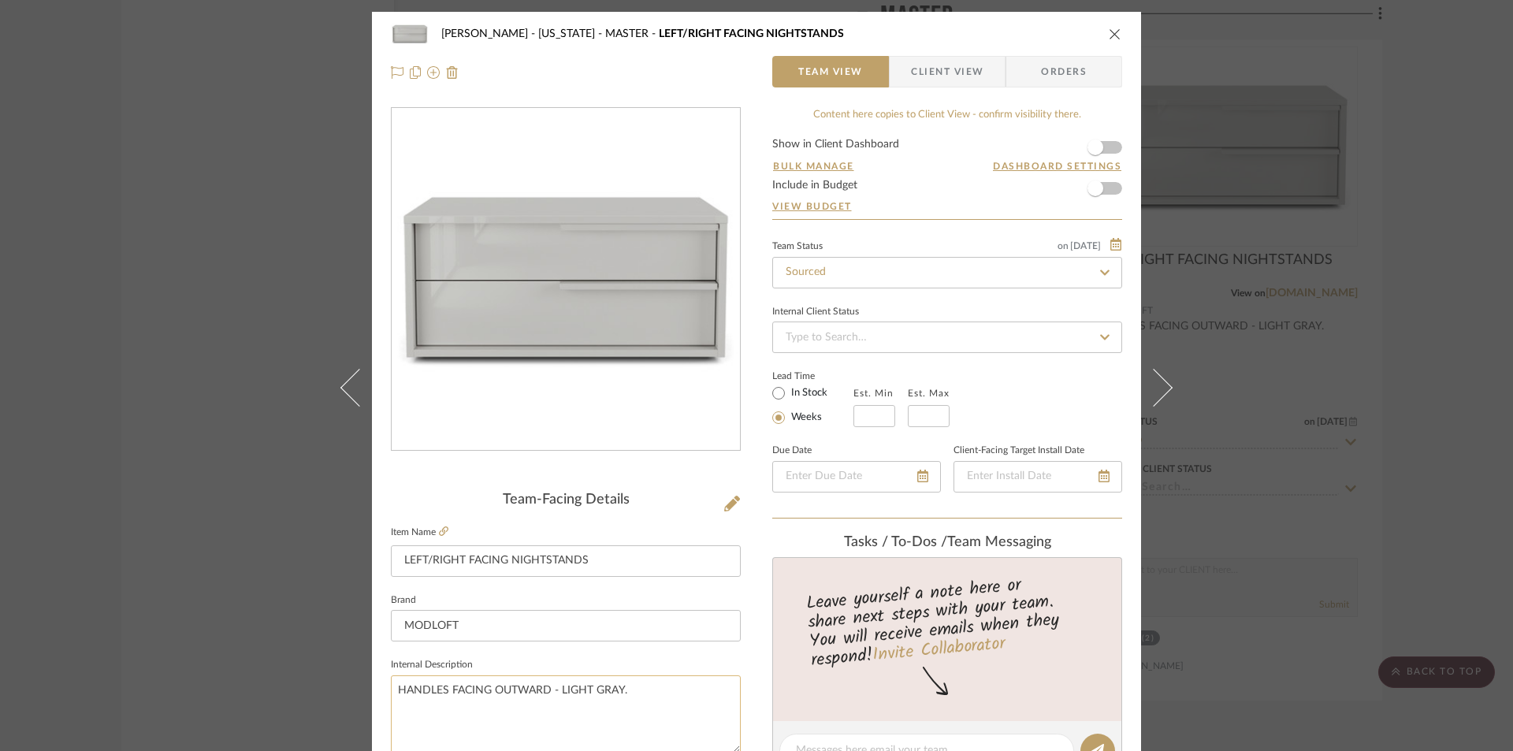
drag, startPoint x: 589, startPoint y: 691, endPoint x: 544, endPoint y: 690, distance: 44.1
click at [544, 690] on textarea "HANDLES FACING OUTWARD - LIGHT GRAY." at bounding box center [566, 714] width 350 height 78
click at [396, 687] on textarea "HANDLES FACING OUTWARDS. DESIGN AS SHOWN." at bounding box center [566, 714] width 350 height 78
drag, startPoint x: 444, startPoint y: 691, endPoint x: 425, endPoint y: 693, distance: 18.2
click at [425, 693] on textarea "CHATUAEHANDLES FACING OUTWARDS. DESIGN AS SHOWN." at bounding box center [566, 714] width 350 height 78
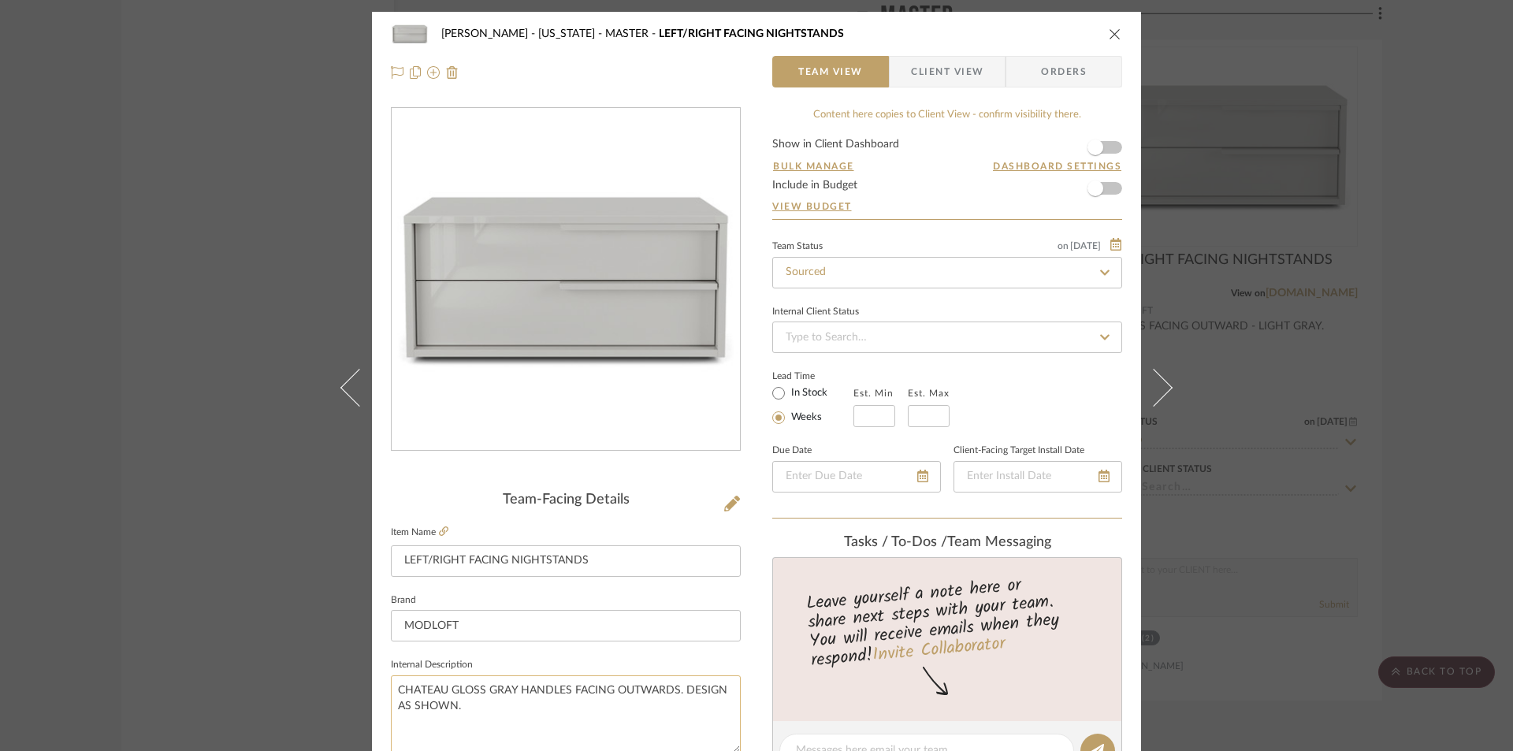
click at [453, 708] on textarea "CHATEAU GLOSS GRAY HANDLES FACING OUTWARDS. DESIGN AS SHOWN." at bounding box center [566, 714] width 350 height 78
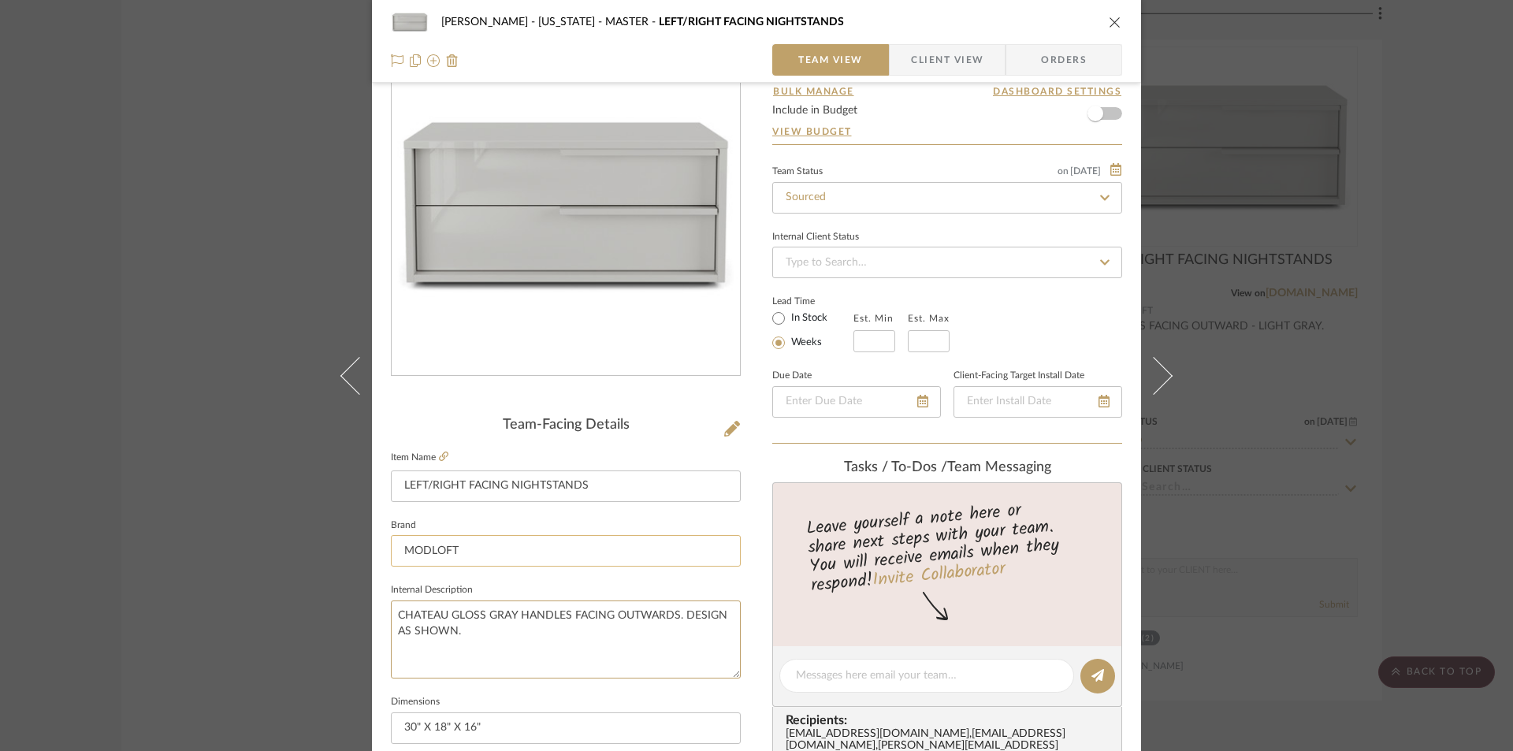
scroll to position [262, 0]
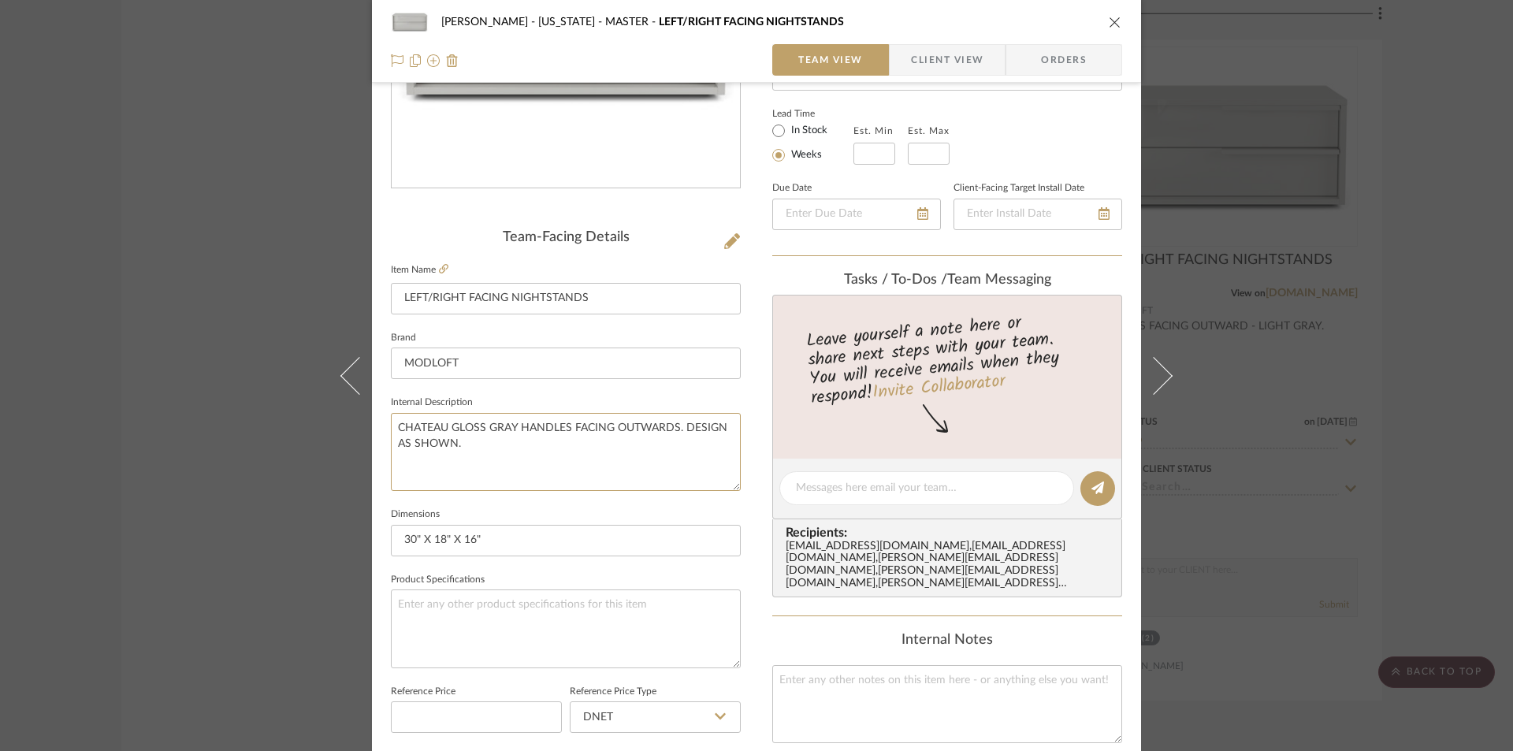
type textarea "CHATEAU GLOSS GRAY HANDLES FACING OUTWARDS. DESIGN AS SHOWN."
click at [975, 61] on span "Client View" at bounding box center [947, 60] width 72 height 32
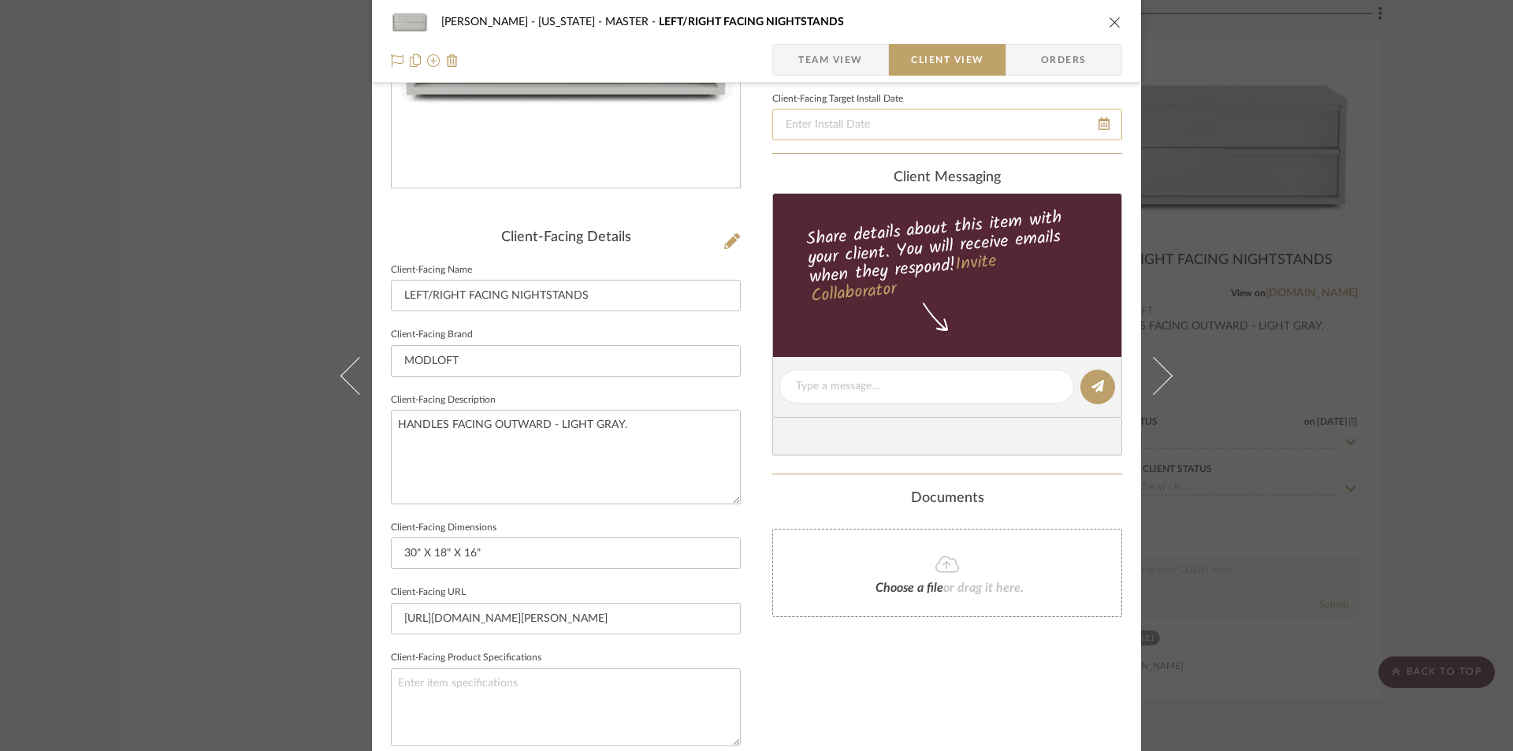
type textarea "CHATEAU GLOSS GRAY HANDLES FACING OUTWARDS. DESIGN AS SHOWN."
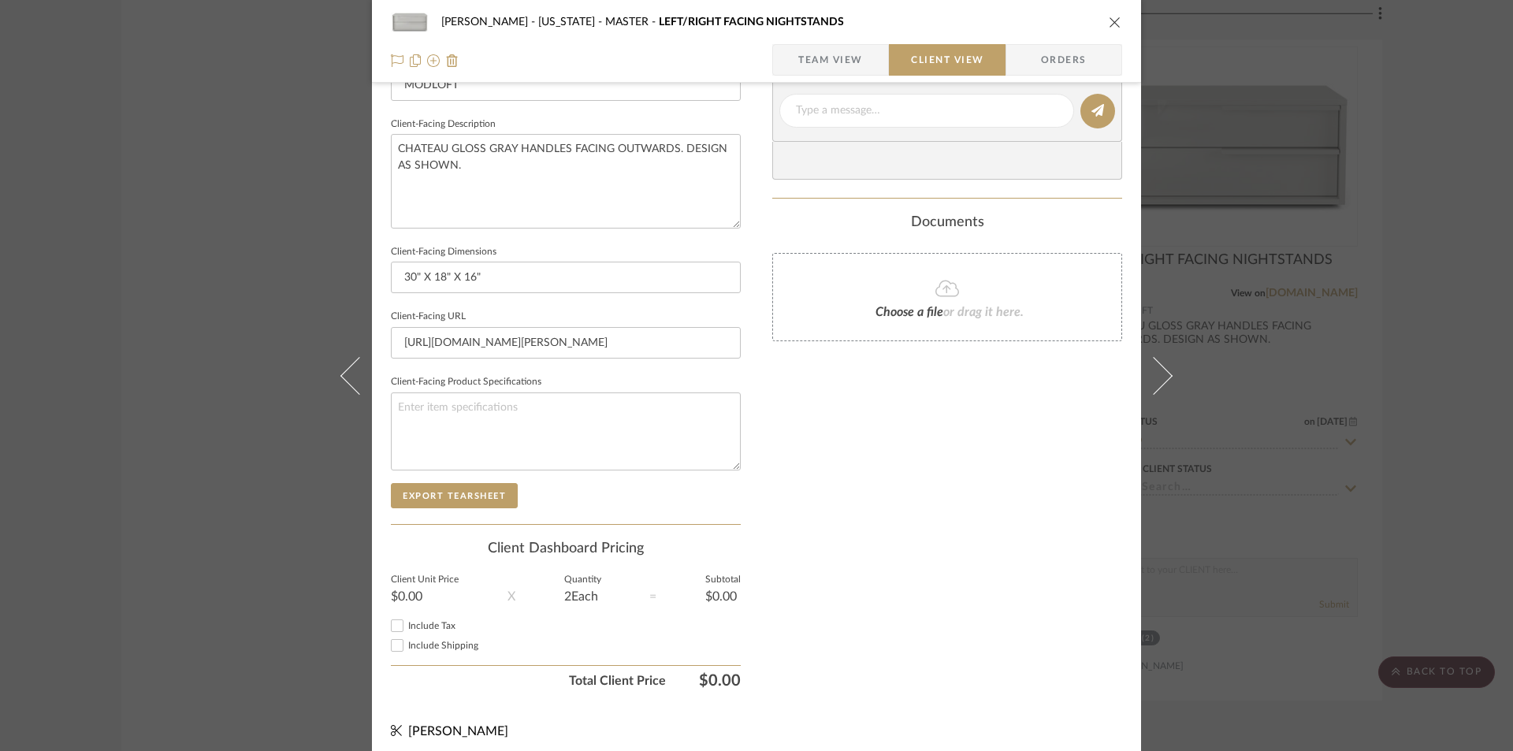
scroll to position [547, 0]
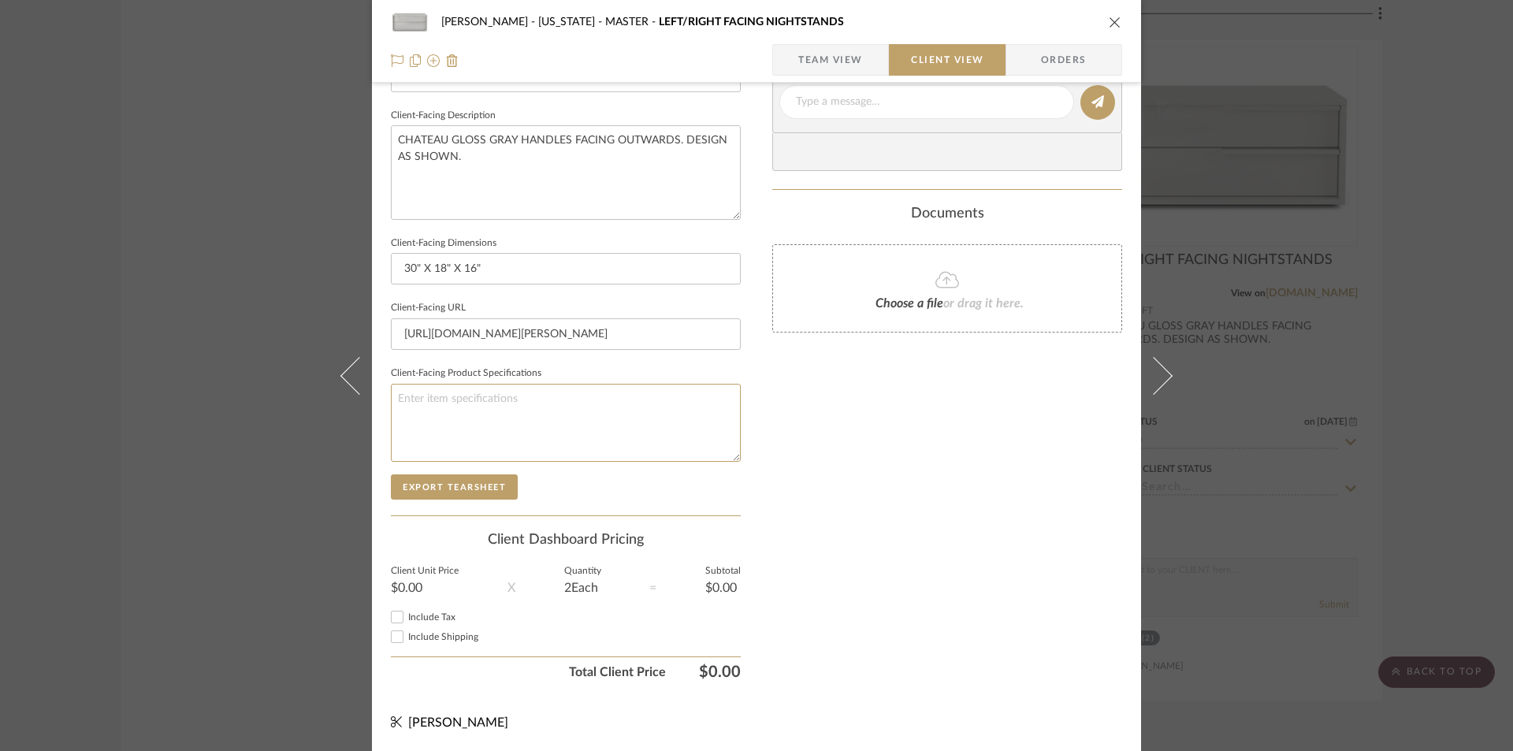
click at [470, 465] on sr-form-field "Client-Facing Product Specifications" at bounding box center [566, 418] width 350 height 112
click at [462, 485] on button "Export Tearsheet" at bounding box center [454, 486] width 127 height 25
click at [1109, 24] on icon "close" at bounding box center [1115, 22] width 13 height 13
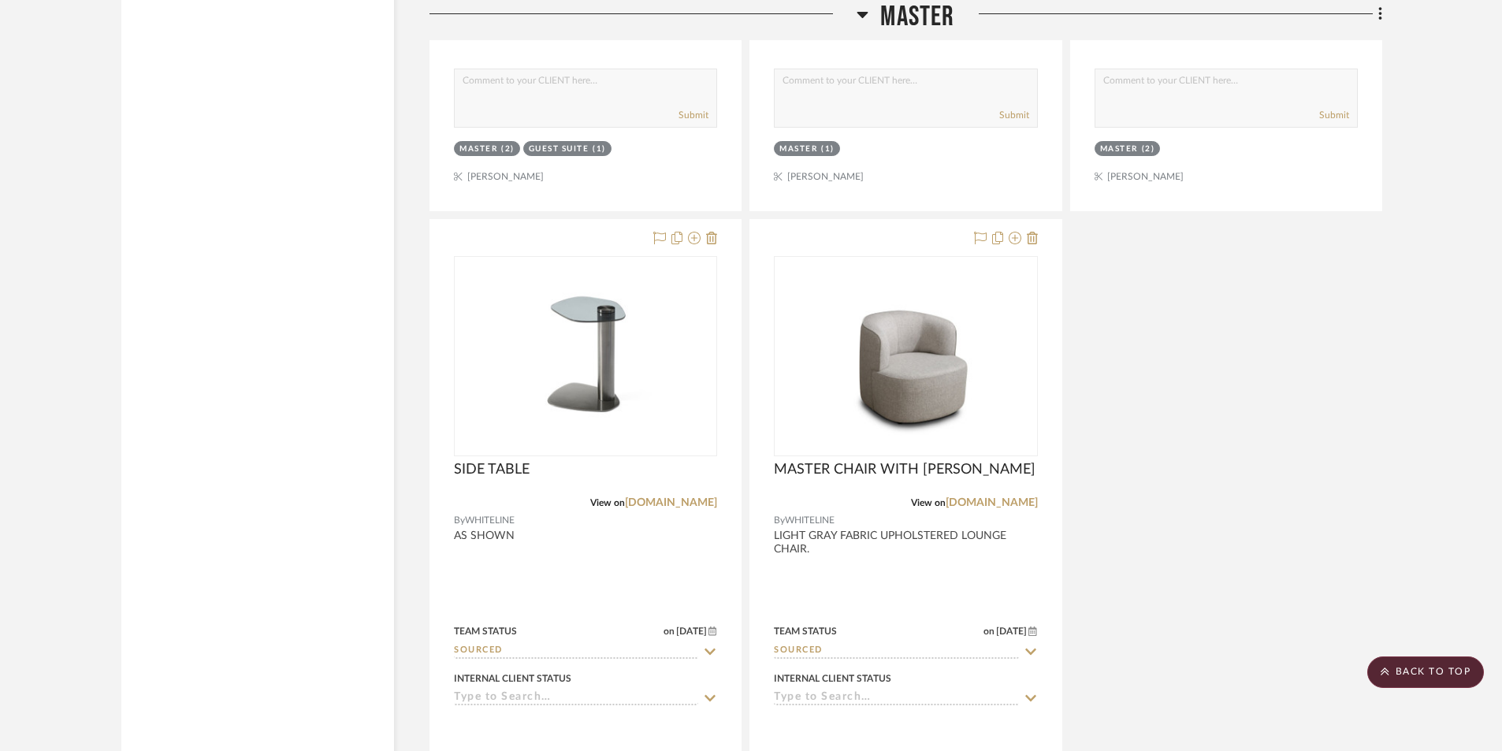
scroll to position [9086, 0]
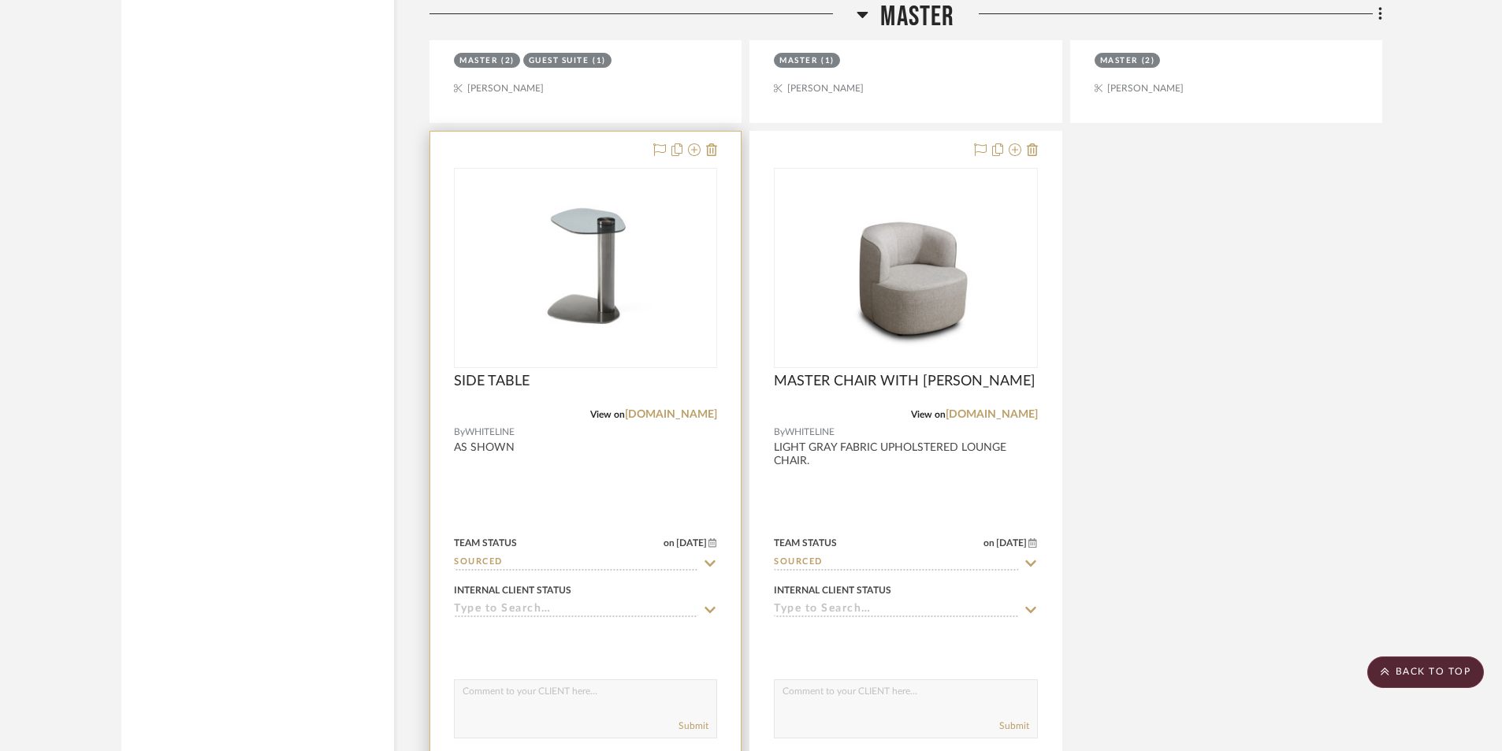
click at [610, 478] on div at bounding box center [585, 476] width 310 height 689
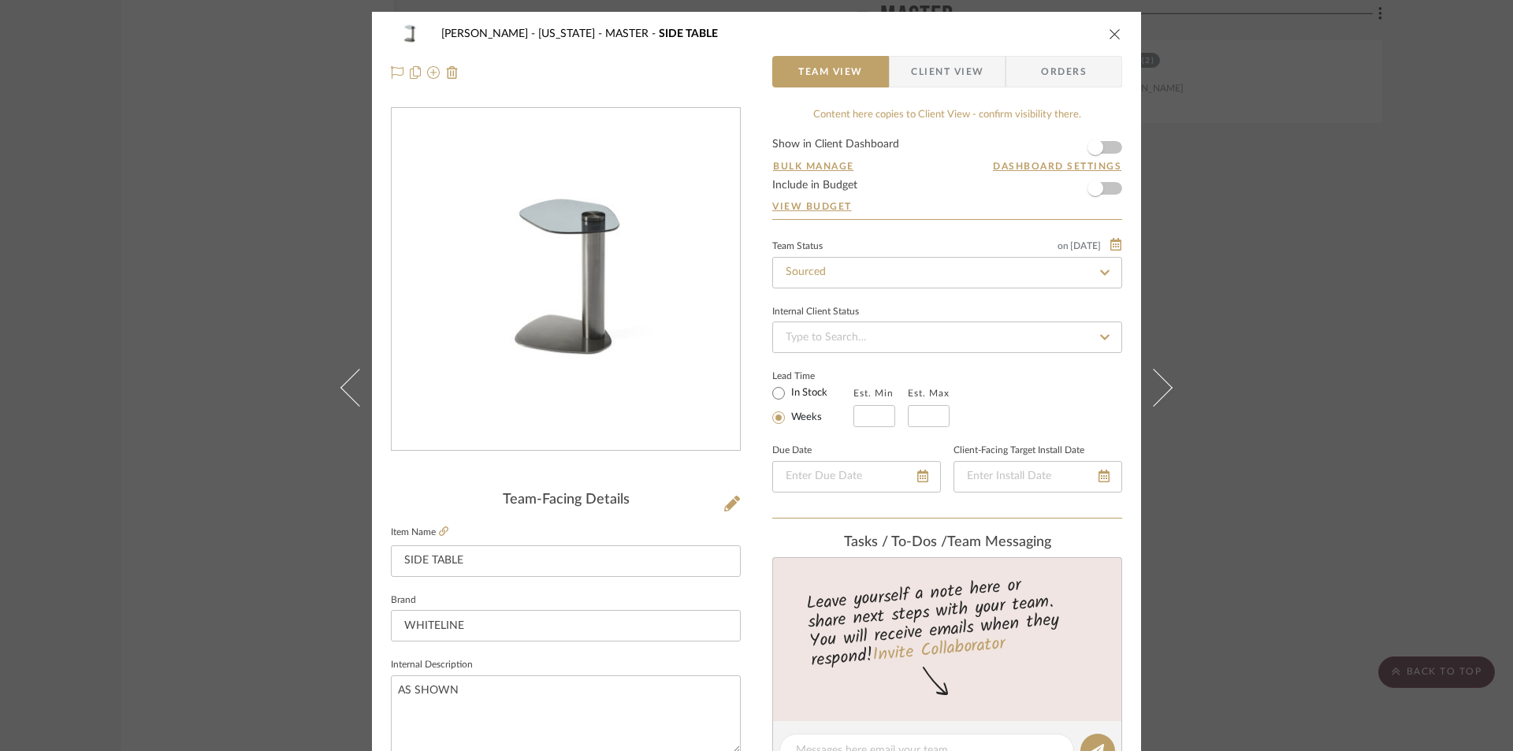
click at [931, 75] on span "Client View" at bounding box center [947, 72] width 72 height 32
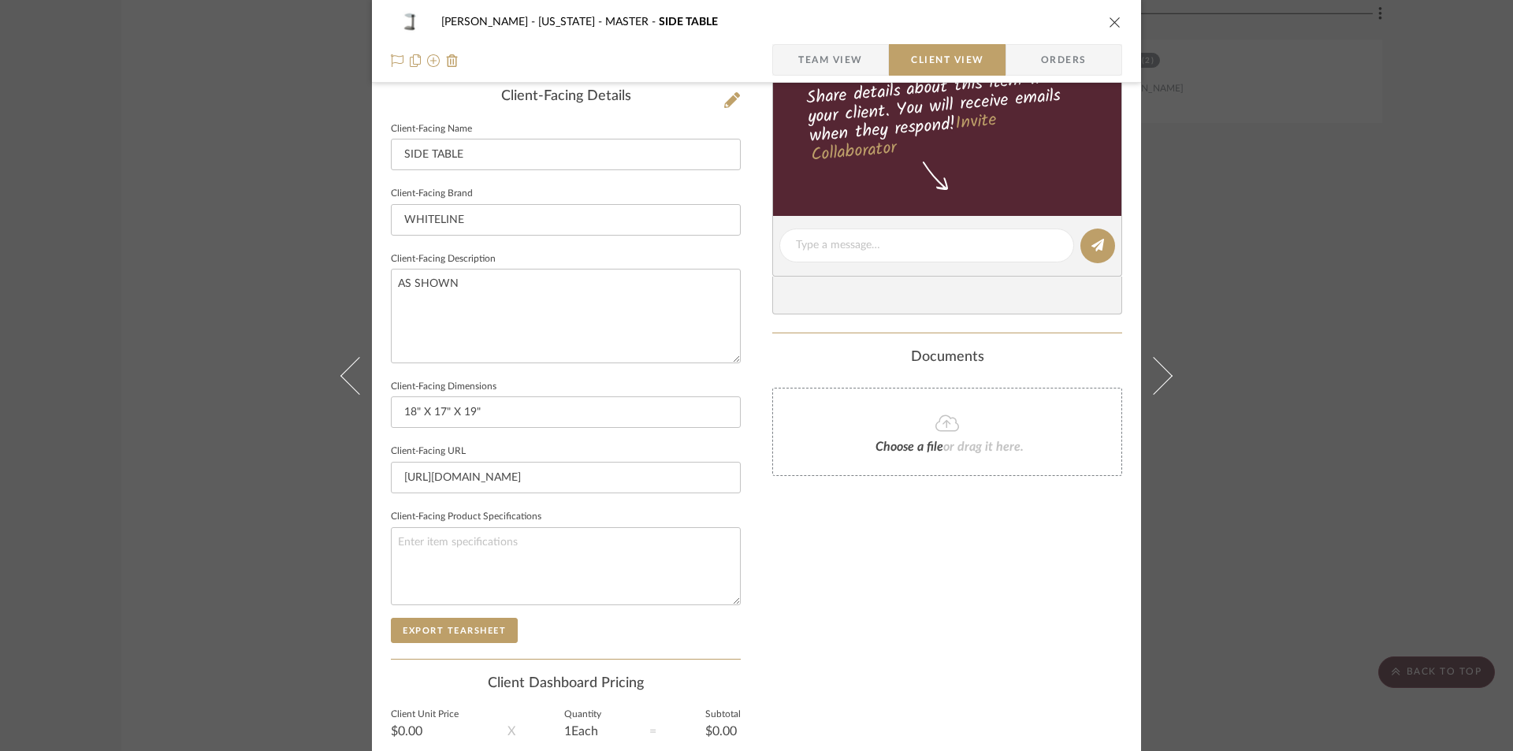
scroll to position [420, 0]
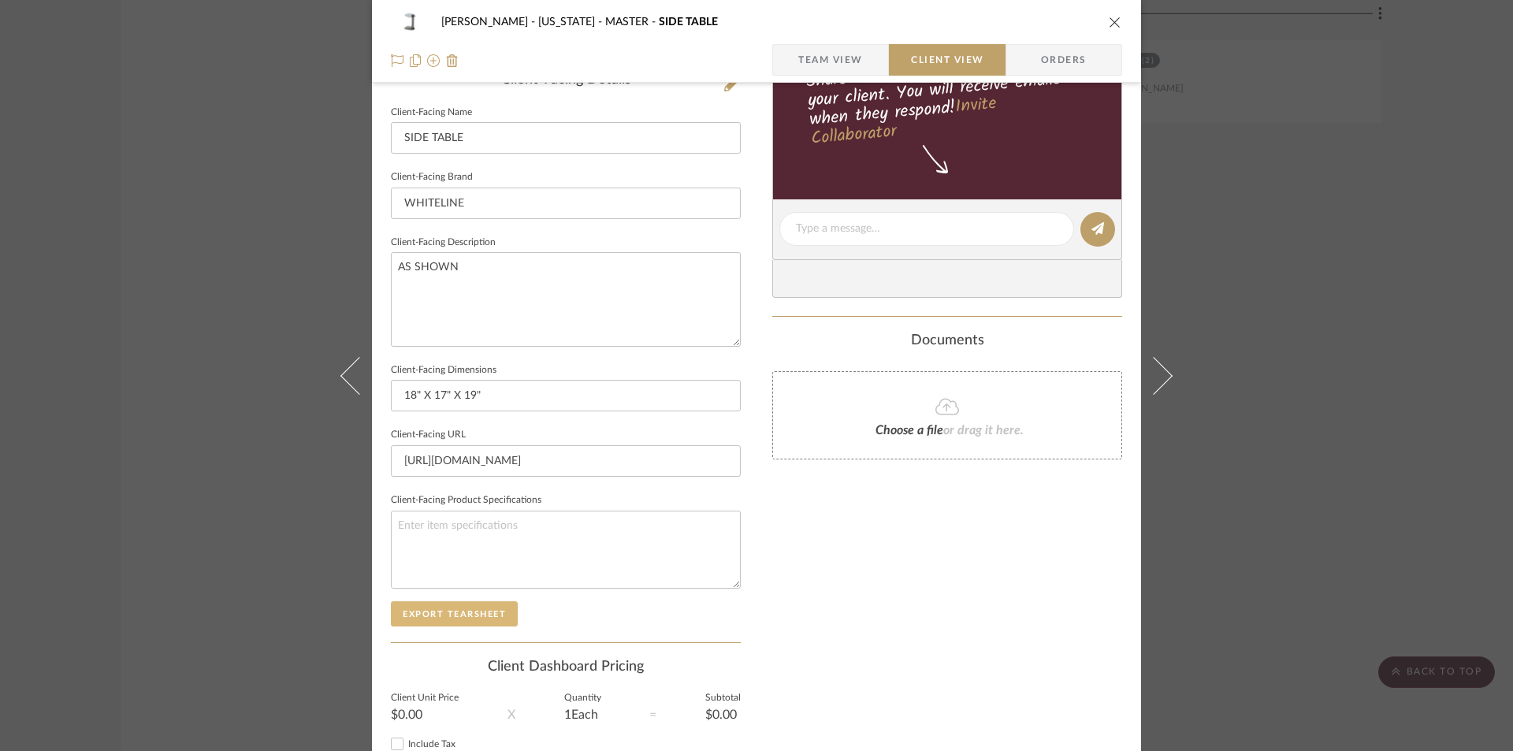
click at [466, 620] on button "Export Tearsheet" at bounding box center [454, 613] width 127 height 25
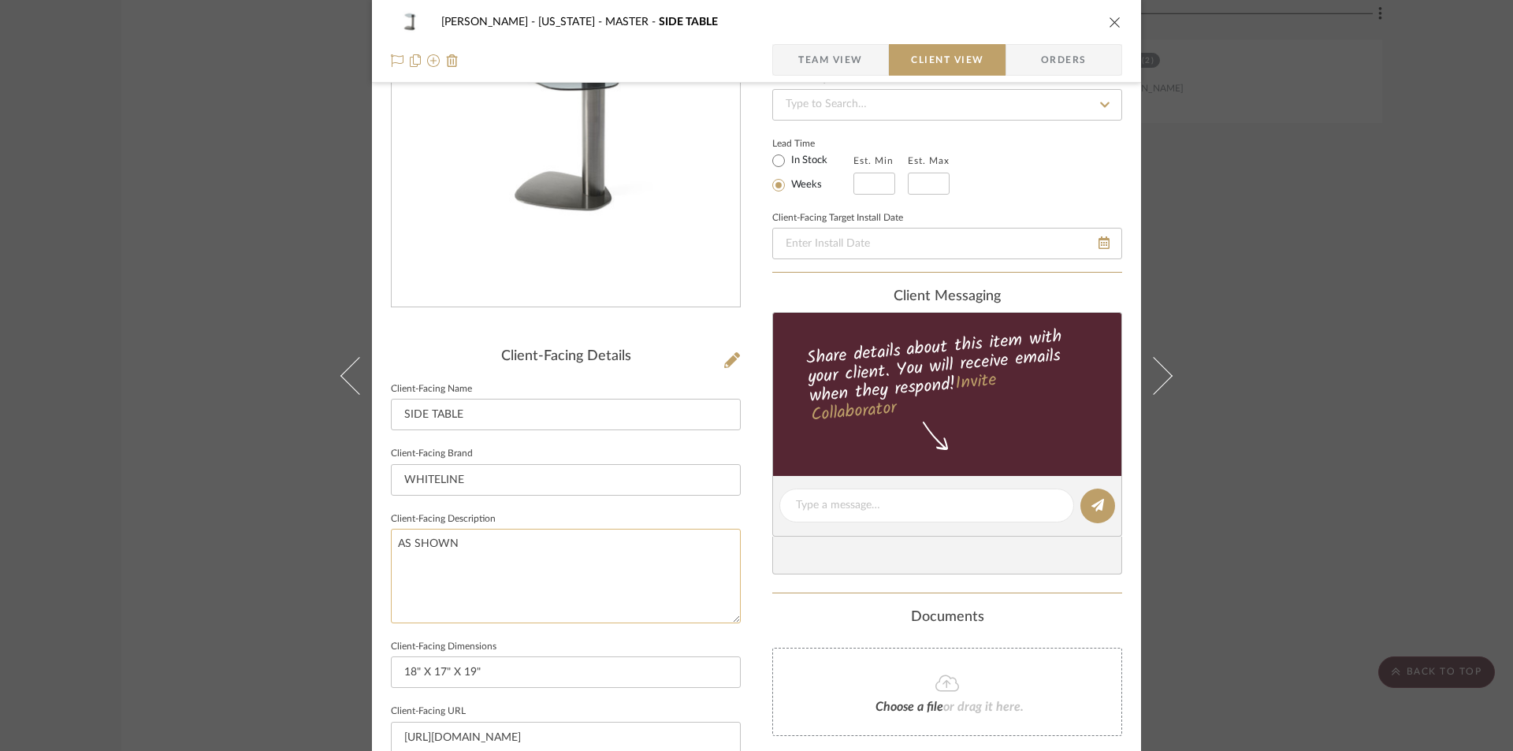
scroll to position [158, 0]
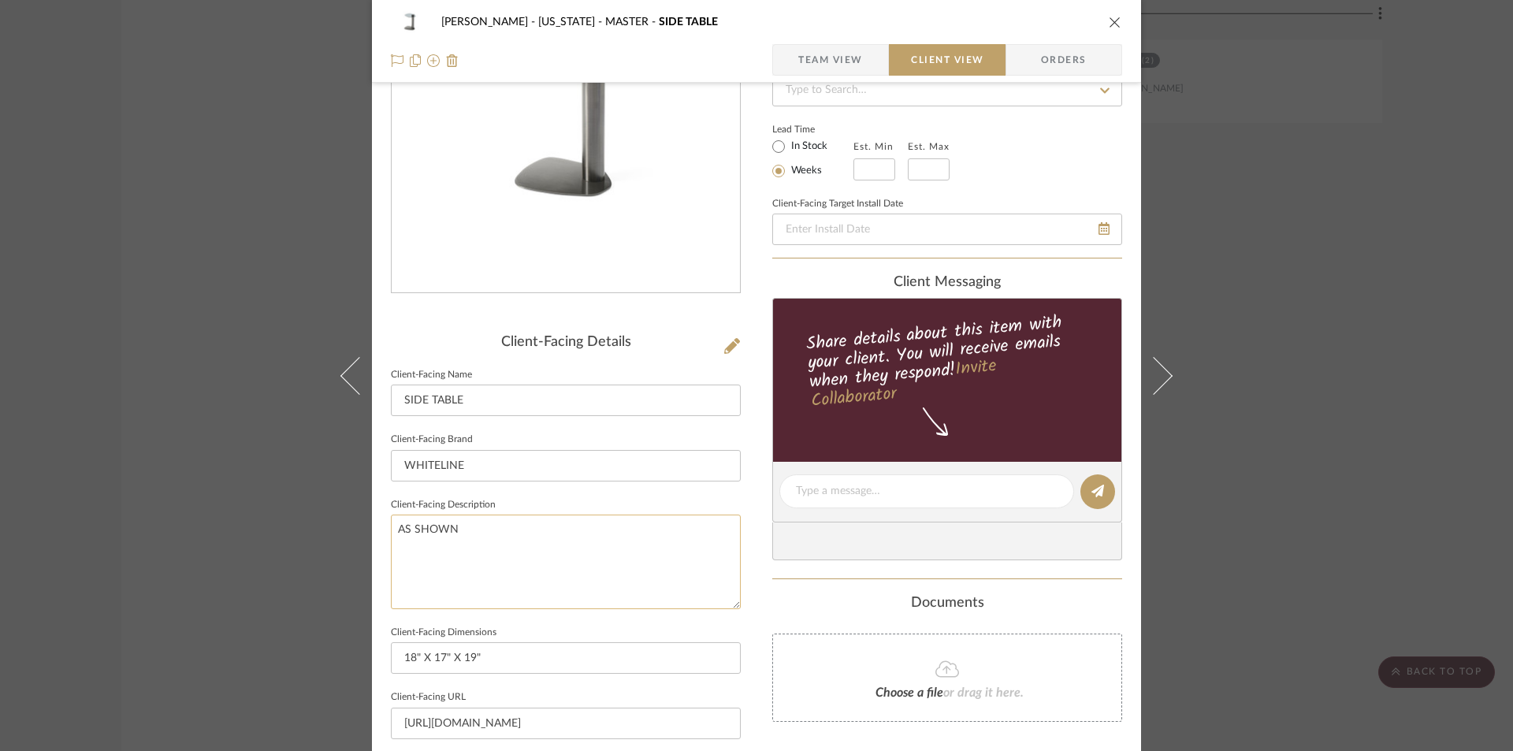
click at [483, 528] on textarea "AS SHOWN" at bounding box center [566, 561] width 350 height 94
click at [391, 526] on textarea "AS SHOWN" at bounding box center [566, 561] width 350 height 94
paste textarea "Grey Glass Top, Brushed Grey Stainless Steel Base."
drag, startPoint x: 705, startPoint y: 535, endPoint x: 635, endPoint y: 539, distance: 70.2
click at [635, 539] on textarea "Grey Glass Top, Brushed Grey Stainless Steel Base.AS SHOWN" at bounding box center [566, 561] width 350 height 94
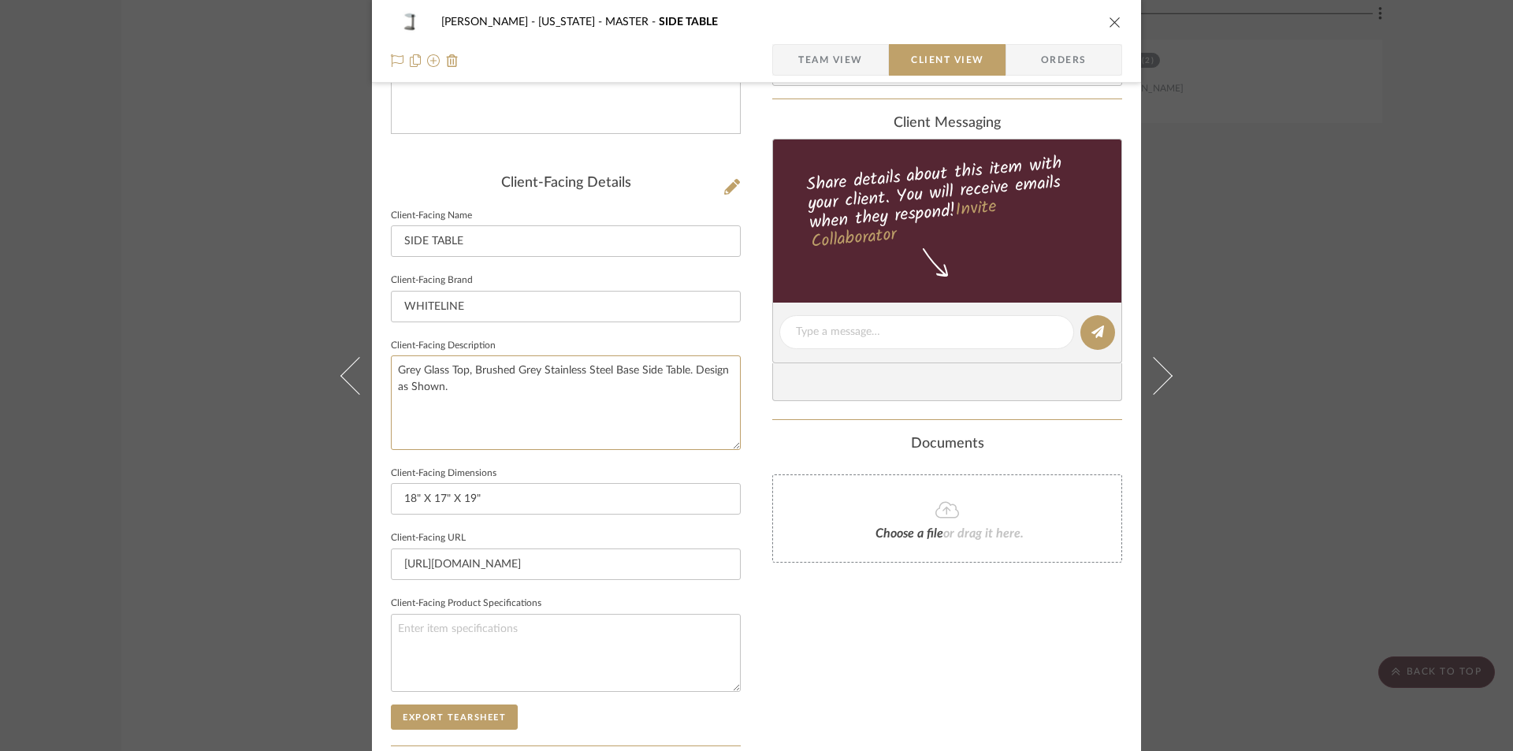
scroll to position [368, 0]
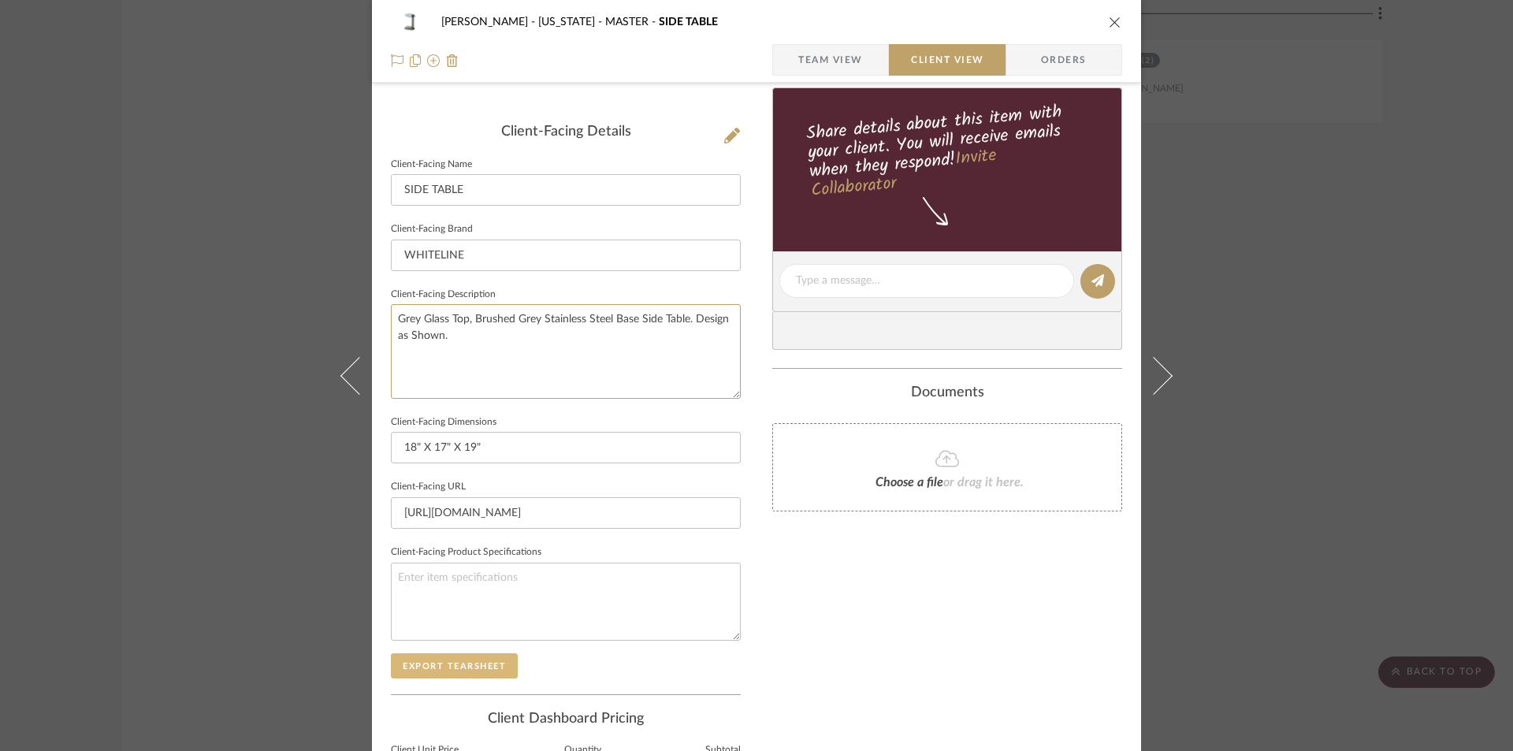
type textarea "Grey Glass Top, Brushed Grey Stainless Steel Base Side Table. Design as Shown."
click at [466, 666] on button "Export Tearsheet" at bounding box center [454, 665] width 127 height 25
click at [1109, 23] on icon "close" at bounding box center [1115, 22] width 13 height 13
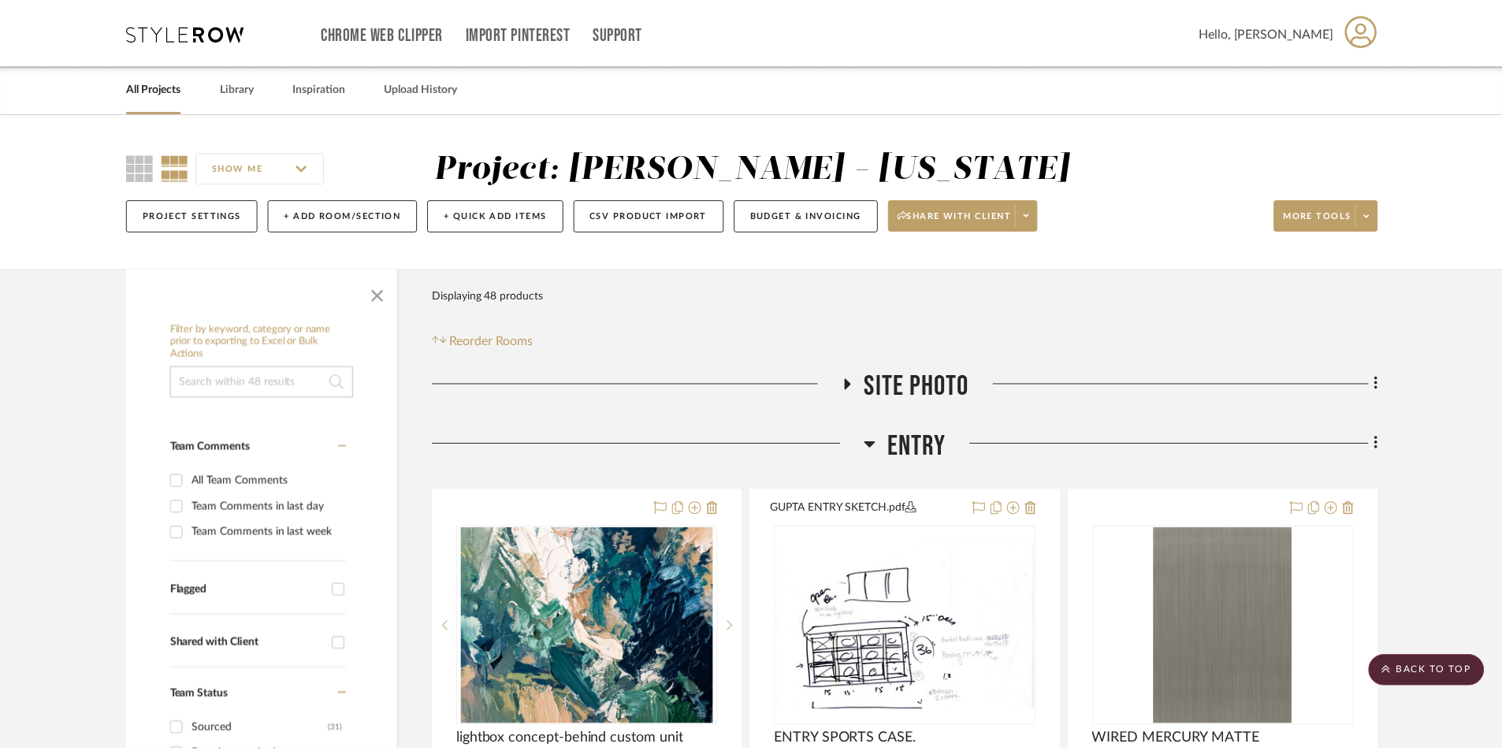
scroll to position [9086, 0]
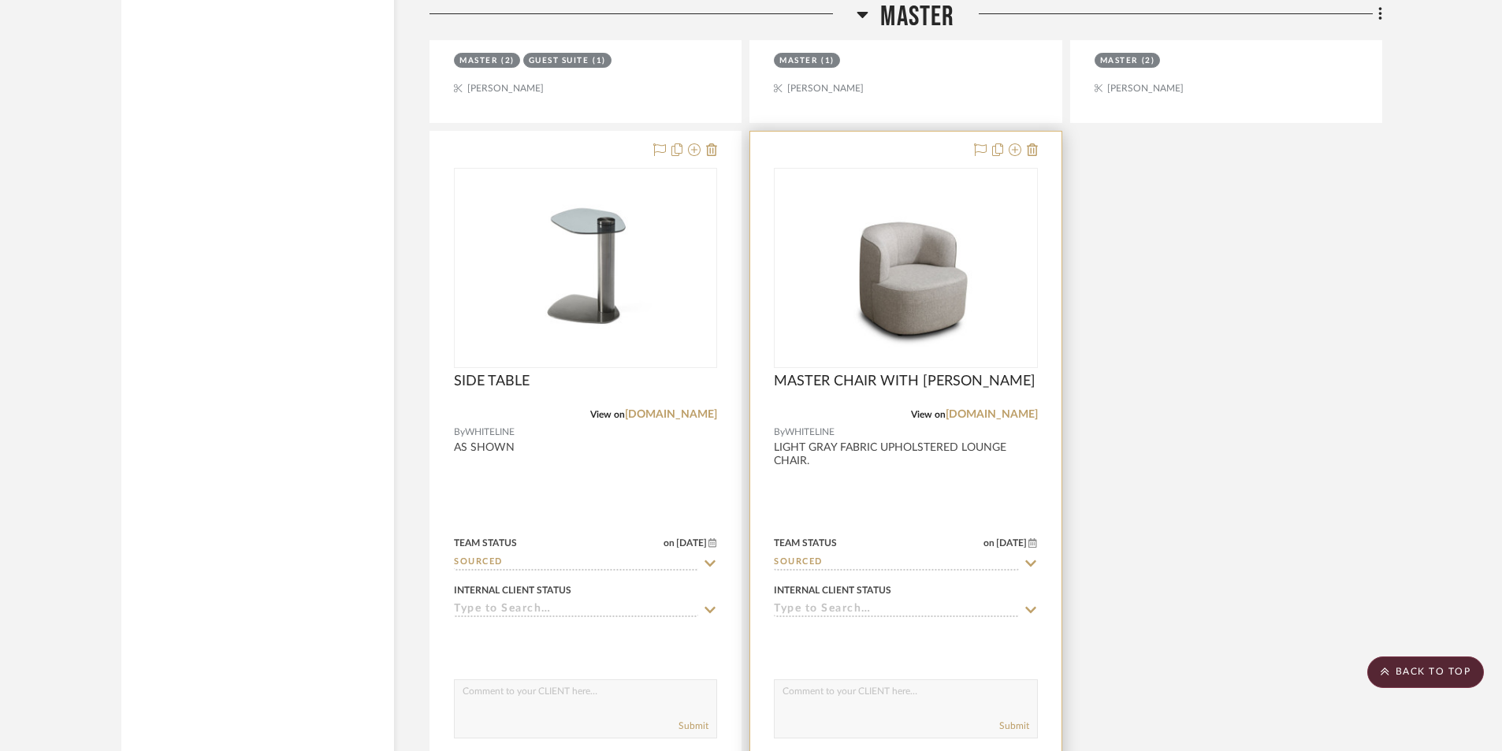
click at [990, 476] on div at bounding box center [905, 476] width 310 height 689
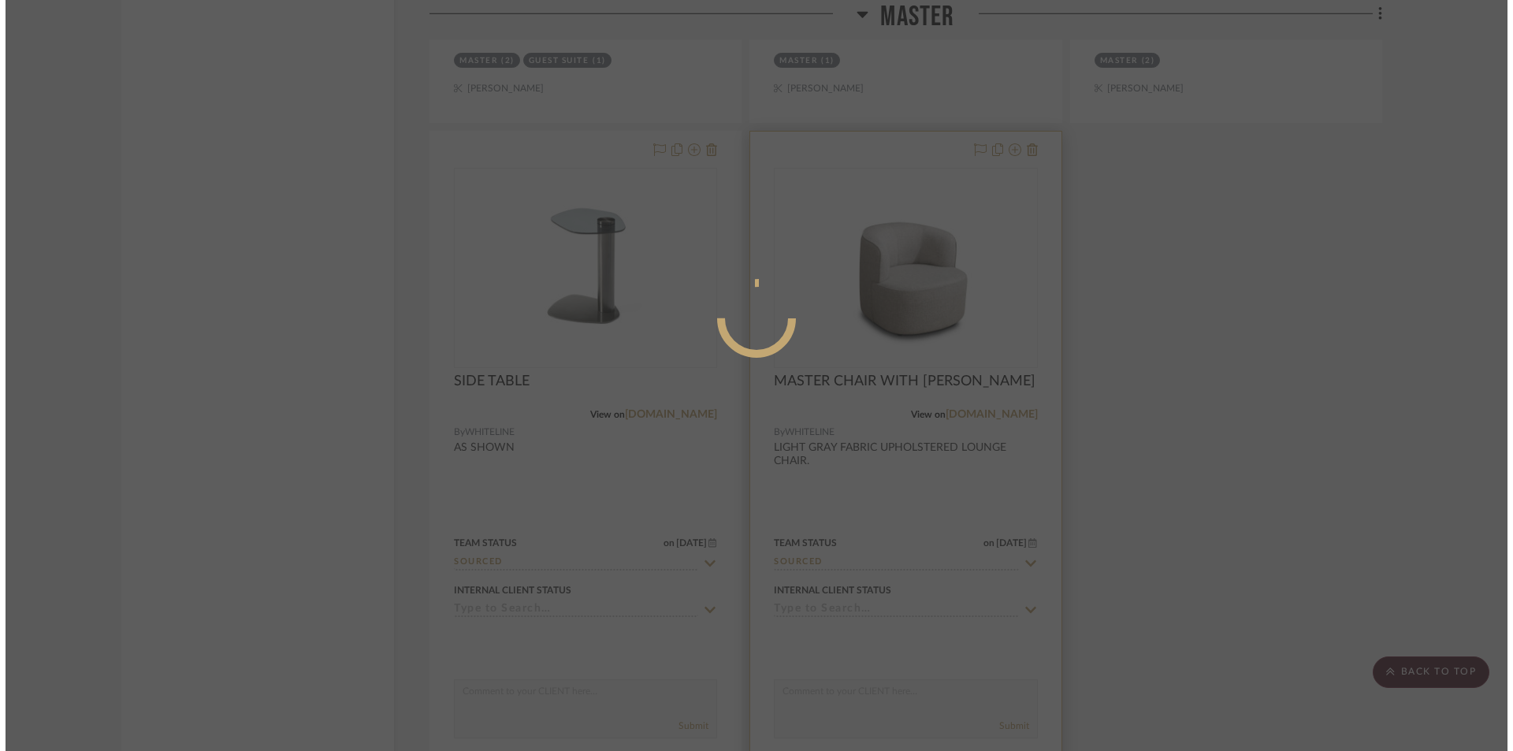
scroll to position [0, 0]
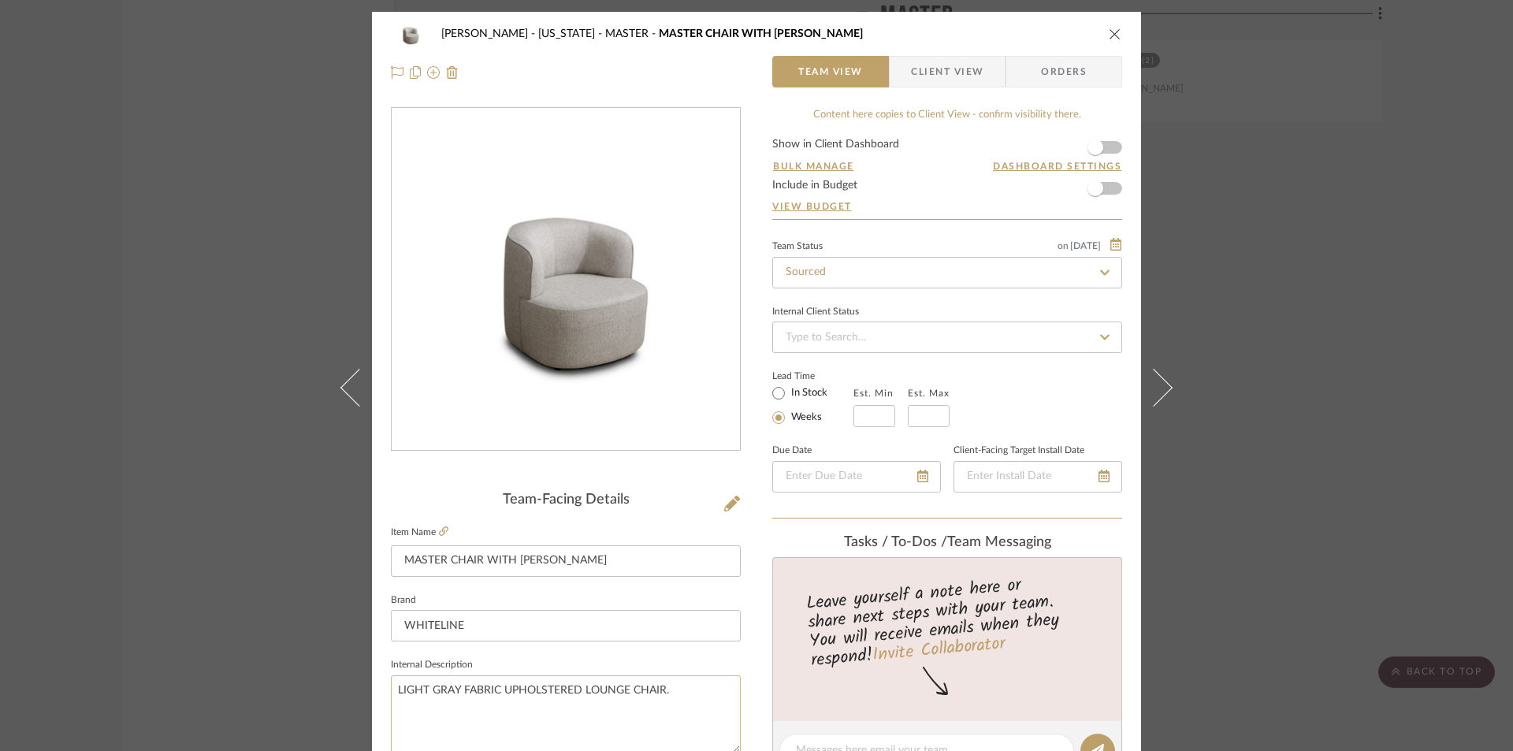
click at [691, 693] on textarea "LIGHT GRAY FABRIC UPHOLSTERED LOUNGE CHAIR." at bounding box center [566, 714] width 350 height 78
type textarea "LIGHT GRAY FABRIC UPHOLSTERED LOUNGE CHAIR. DESIGN AS SHOWN."
click at [948, 66] on span "Client View" at bounding box center [947, 72] width 72 height 32
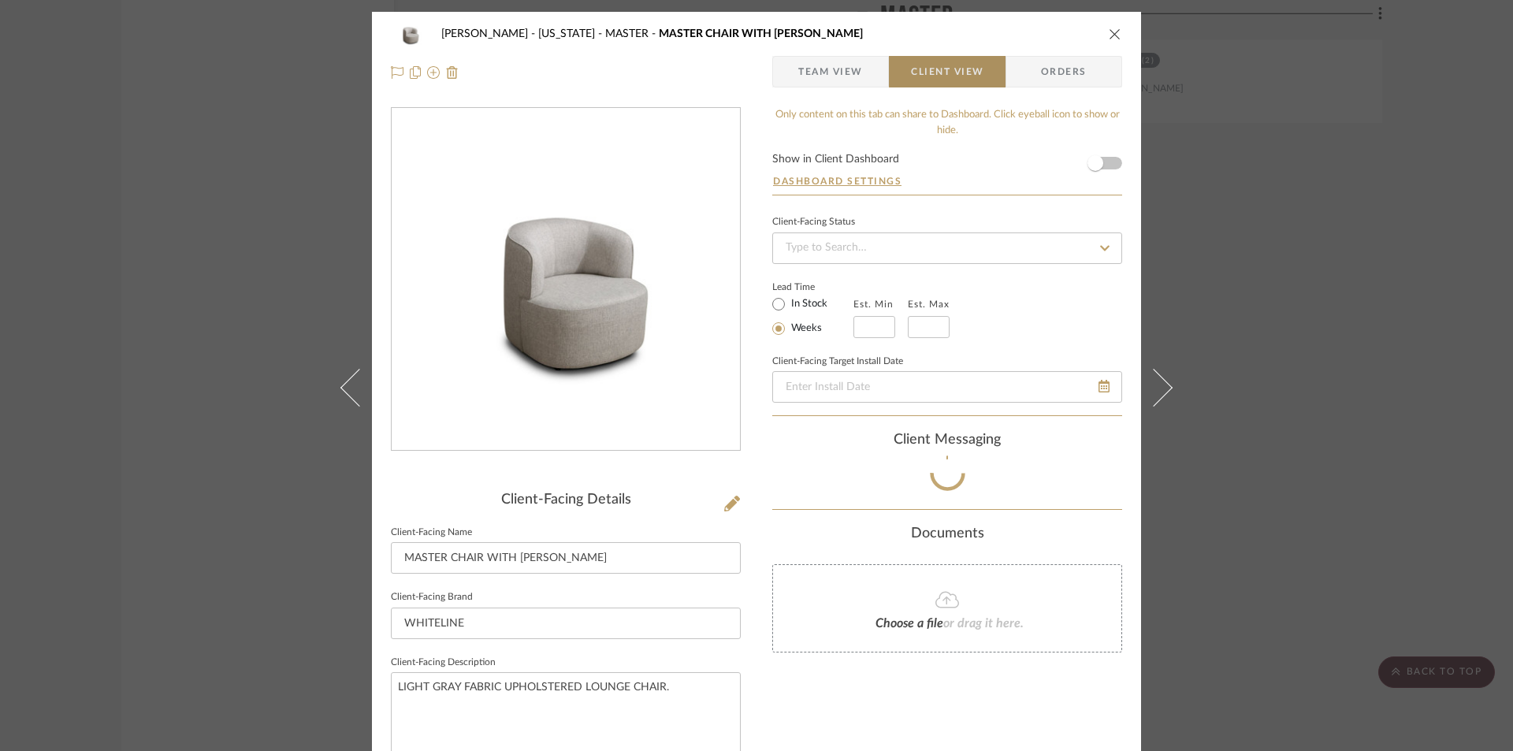
type textarea "LIGHT GRAY FABRIC UPHOLSTERED LOUNGE CHAIR. DESIGN AS SHOWN."
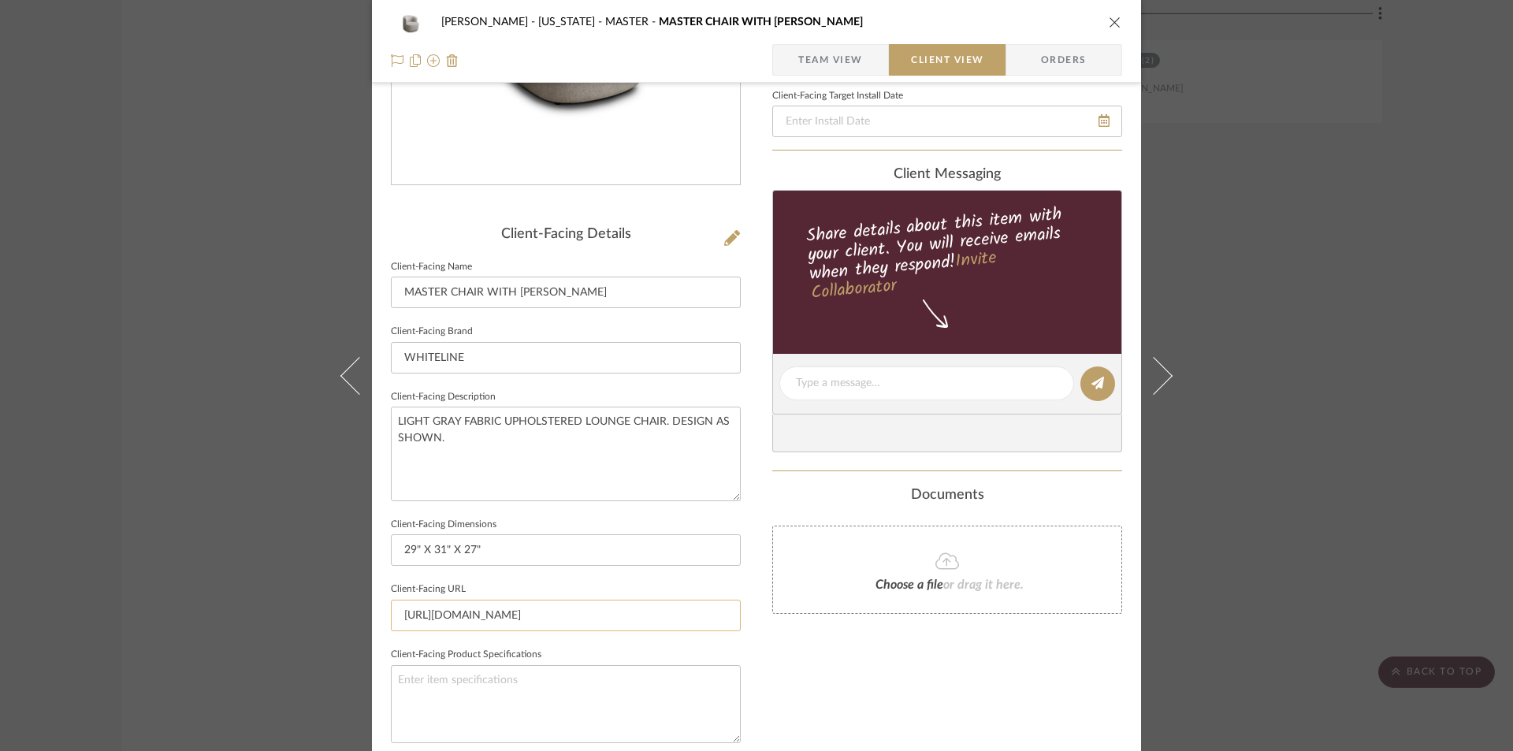
scroll to position [315, 0]
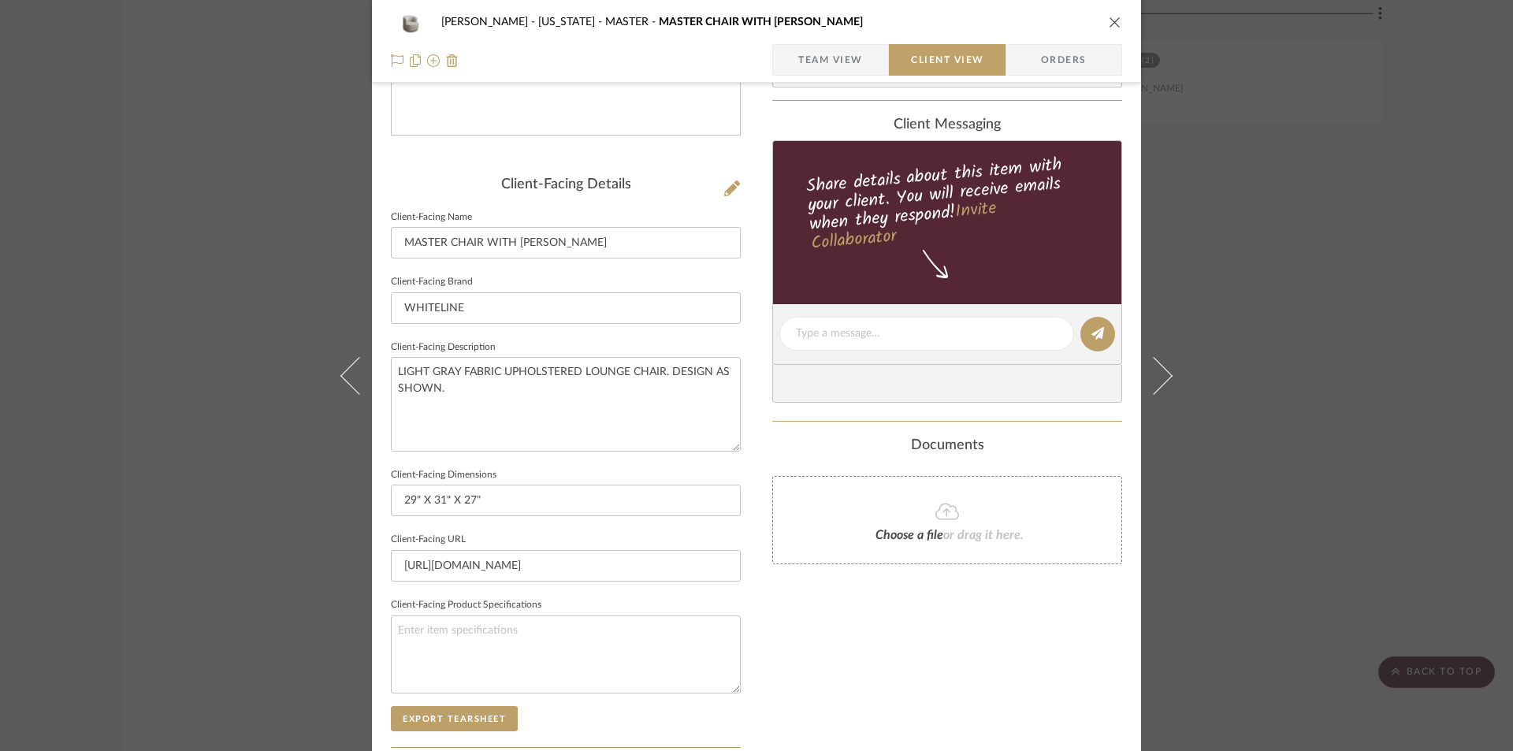
click at [440, 704] on sr-form-field "Client-Facing Product Specifications" at bounding box center [566, 650] width 350 height 112
click at [445, 718] on button "Export Tearsheet" at bounding box center [454, 718] width 127 height 25
click at [1109, 19] on button "close" at bounding box center [1115, 22] width 14 height 14
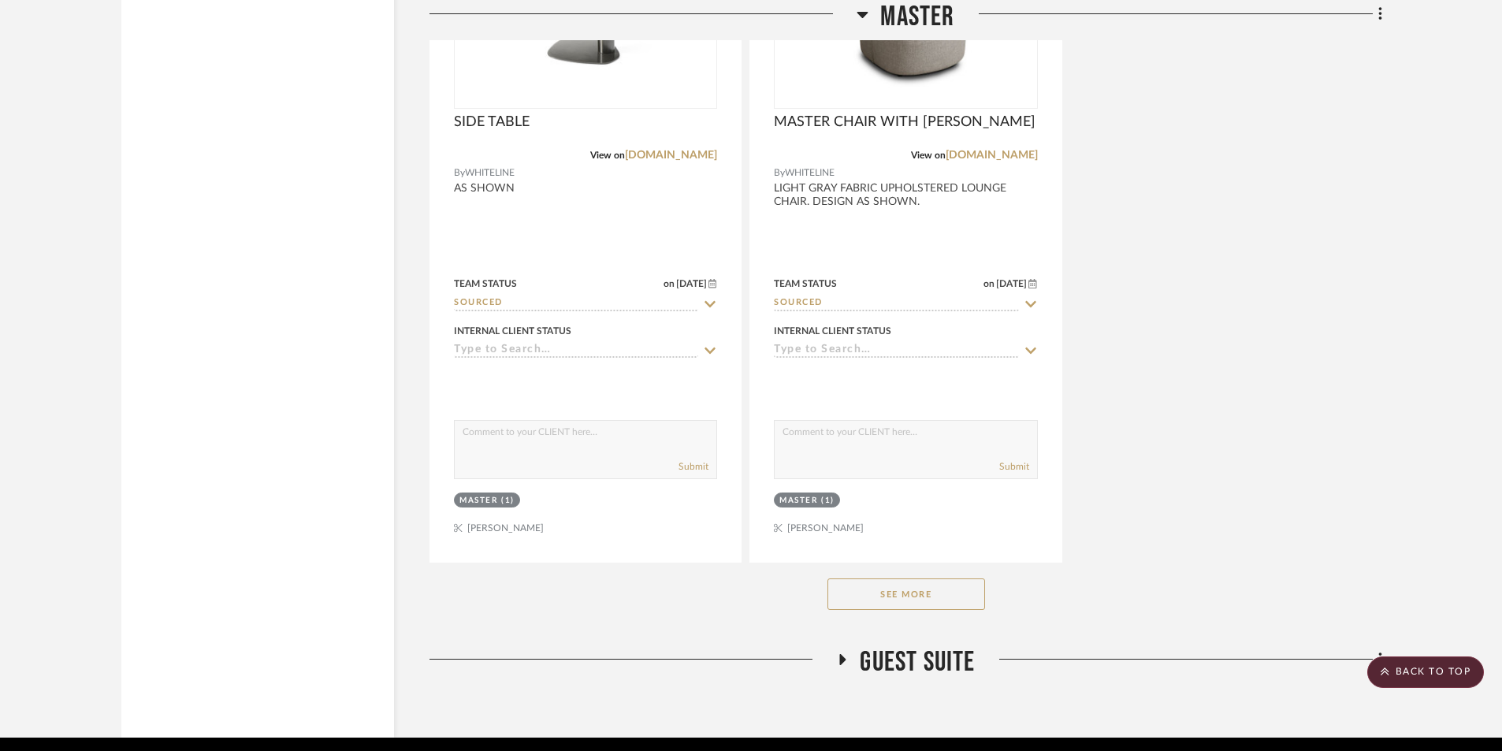
scroll to position [9349, 0]
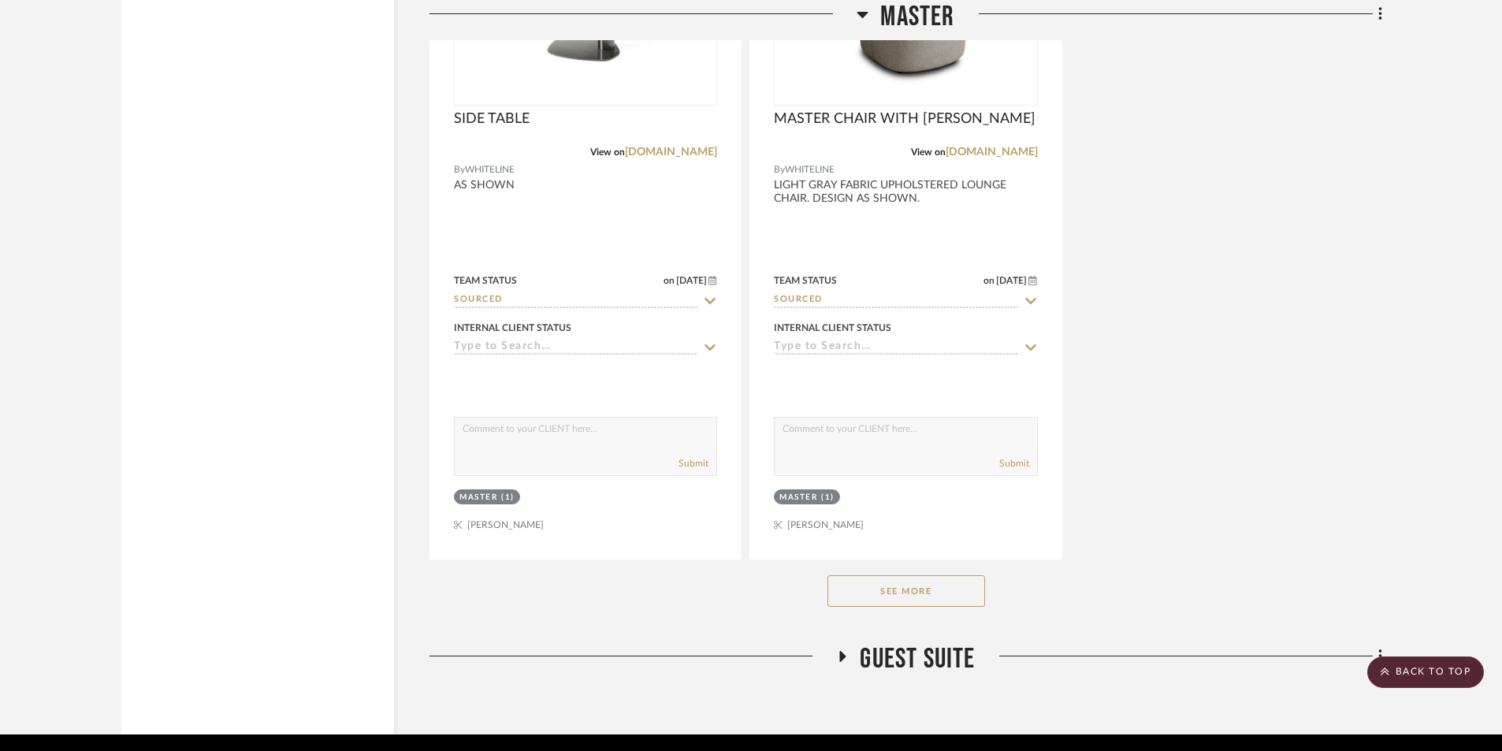
click at [910, 581] on button "See More" at bounding box center [906, 591] width 158 height 32
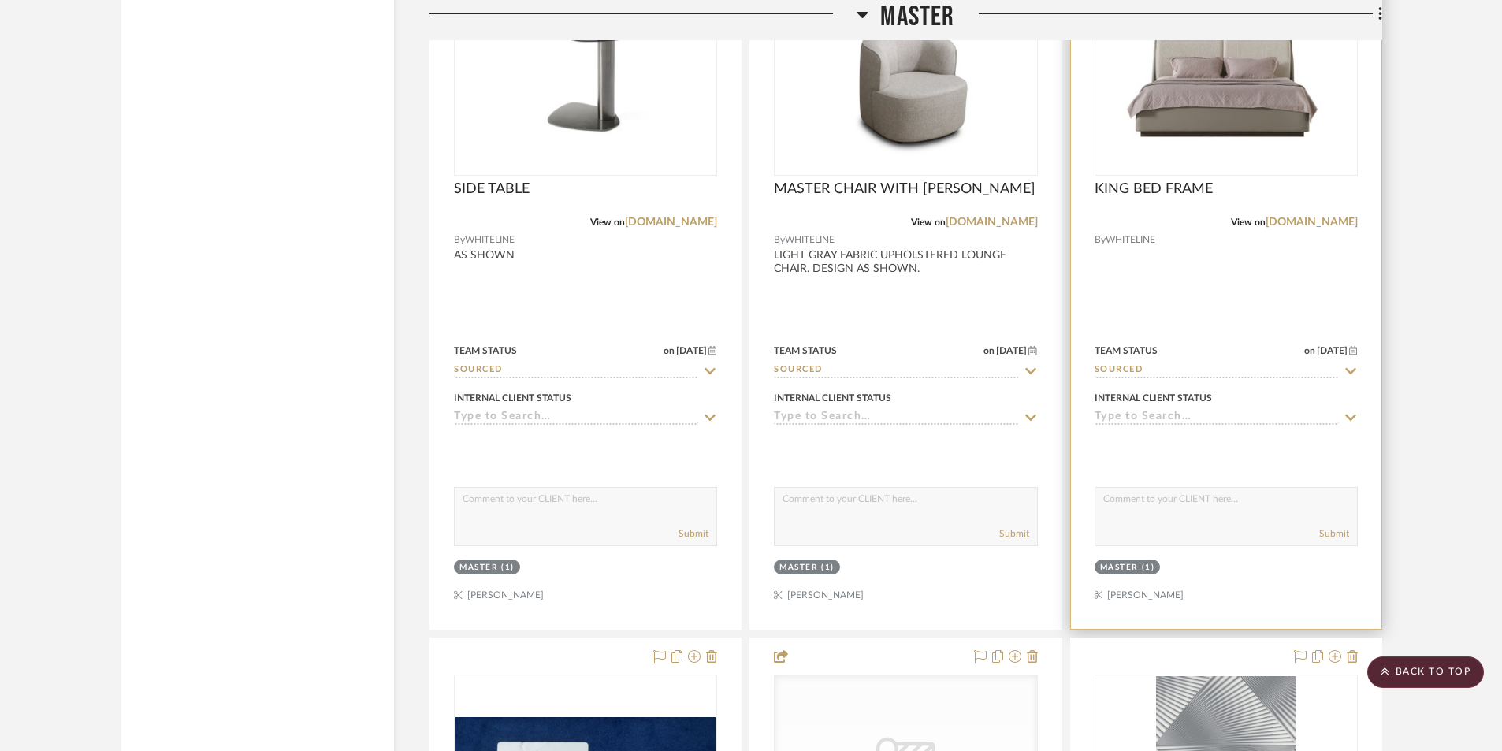
scroll to position [9139, 0]
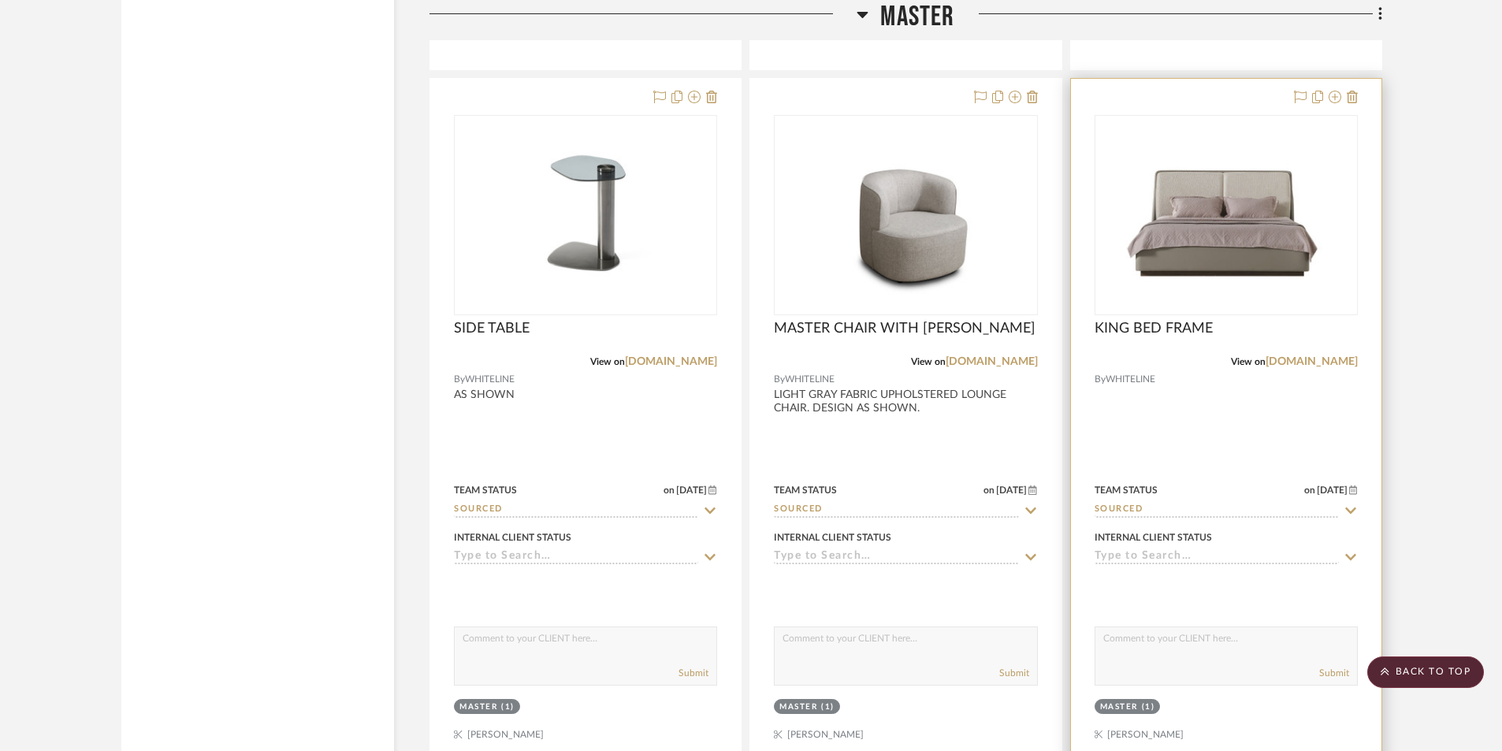
click at [1204, 444] on div at bounding box center [1226, 423] width 310 height 689
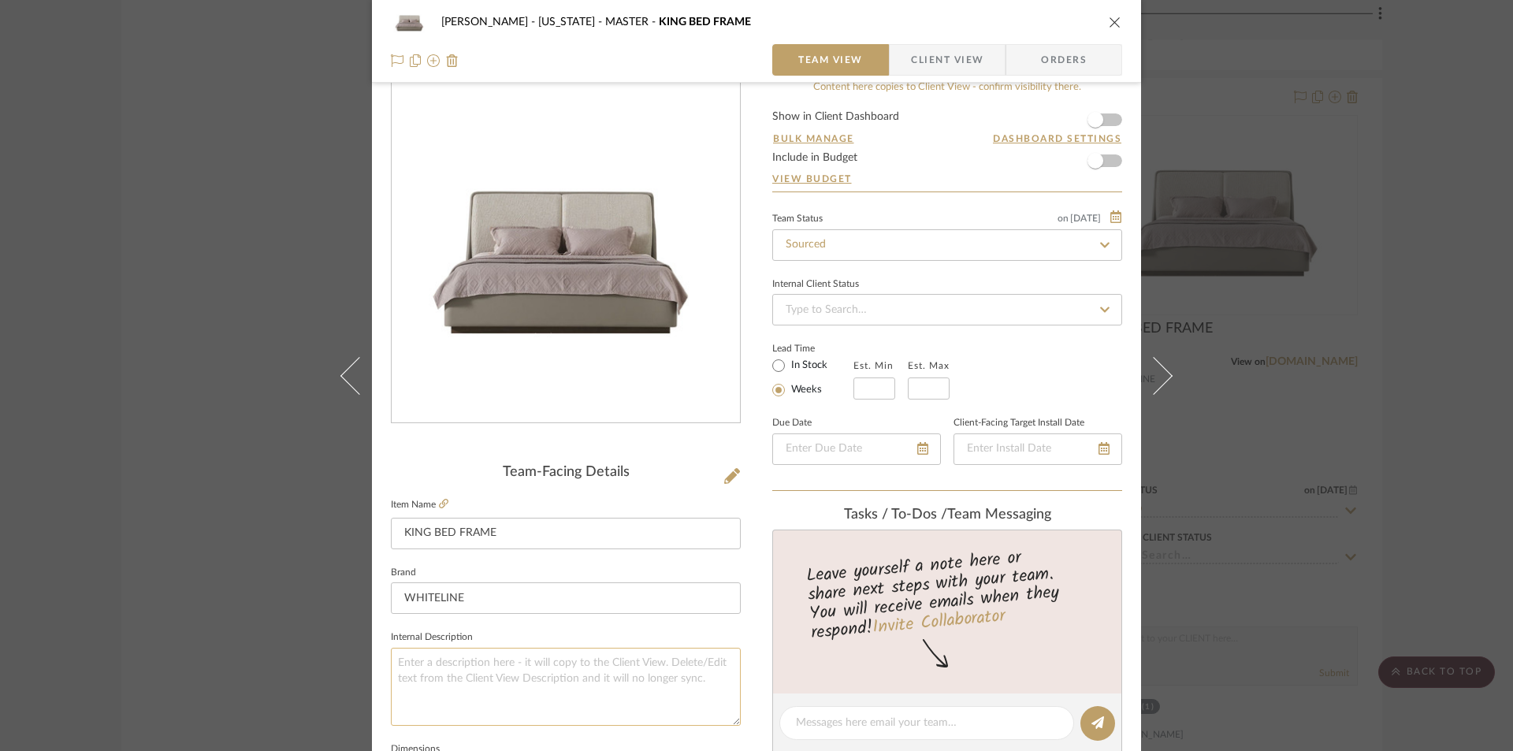
scroll to position [53, 0]
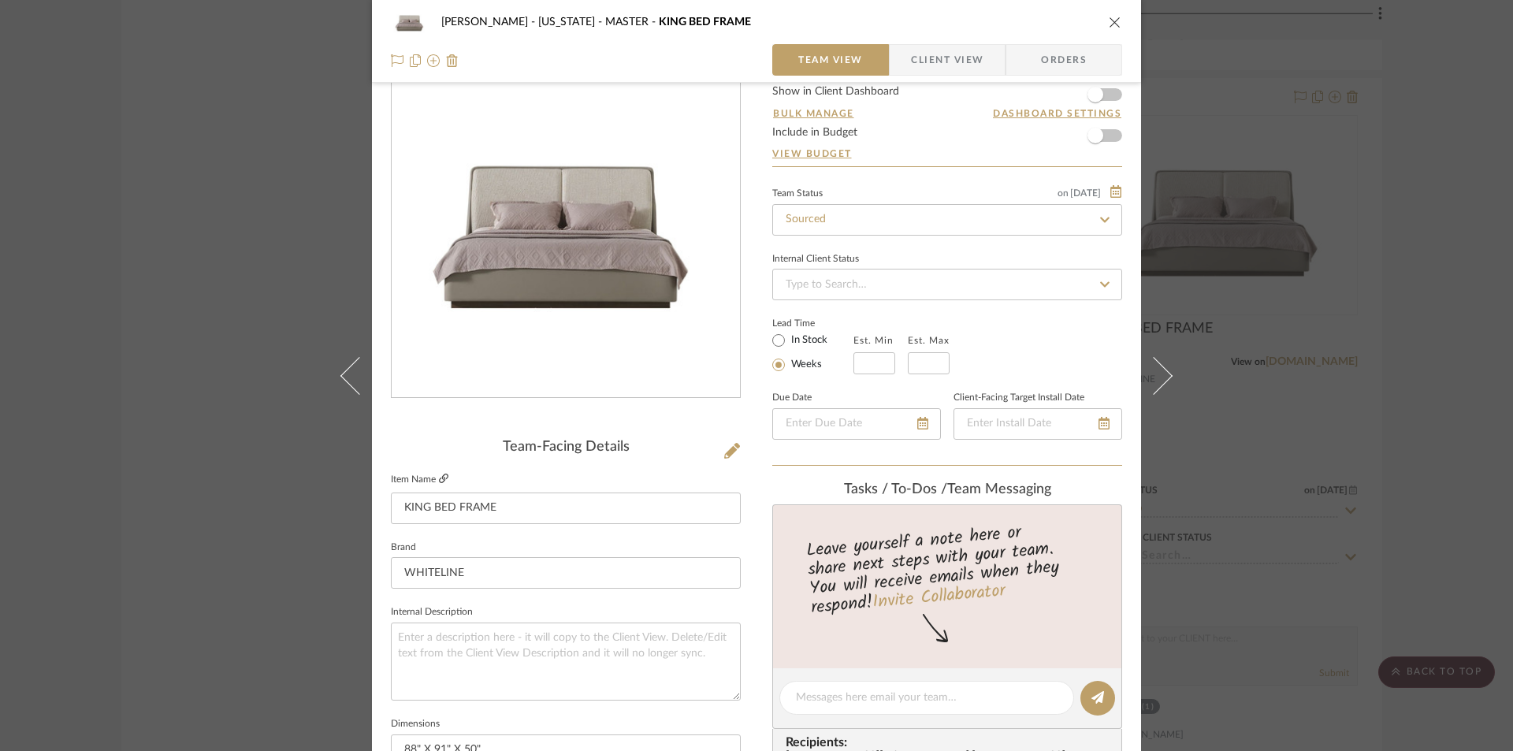
click at [439, 477] on icon at bounding box center [443, 478] width 9 height 9
click at [496, 643] on textarea at bounding box center [566, 661] width 350 height 78
paste textarea "Fully Upholstered in Light Grey Faux Leather and Split Headboard Design in Crea…"
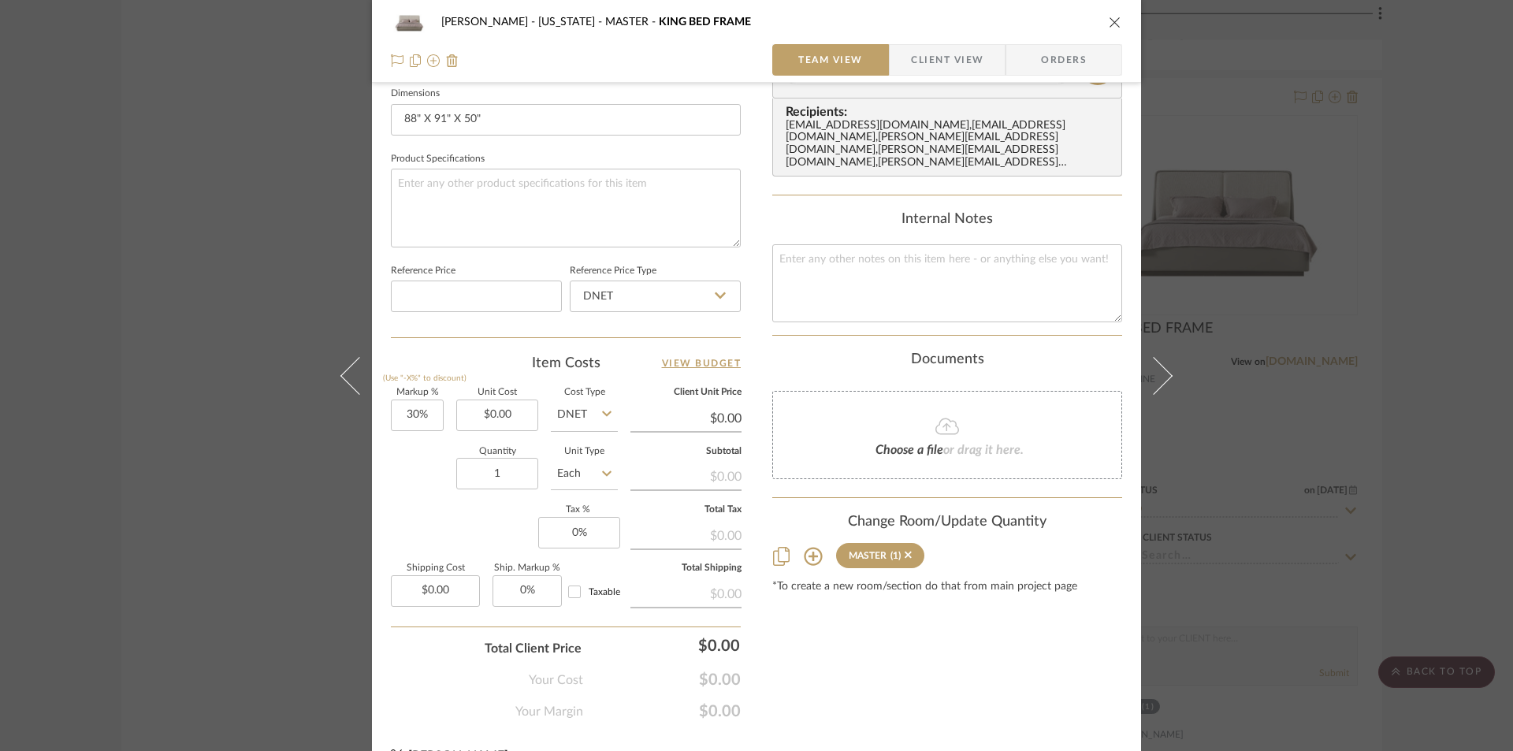
scroll to position [420, 0]
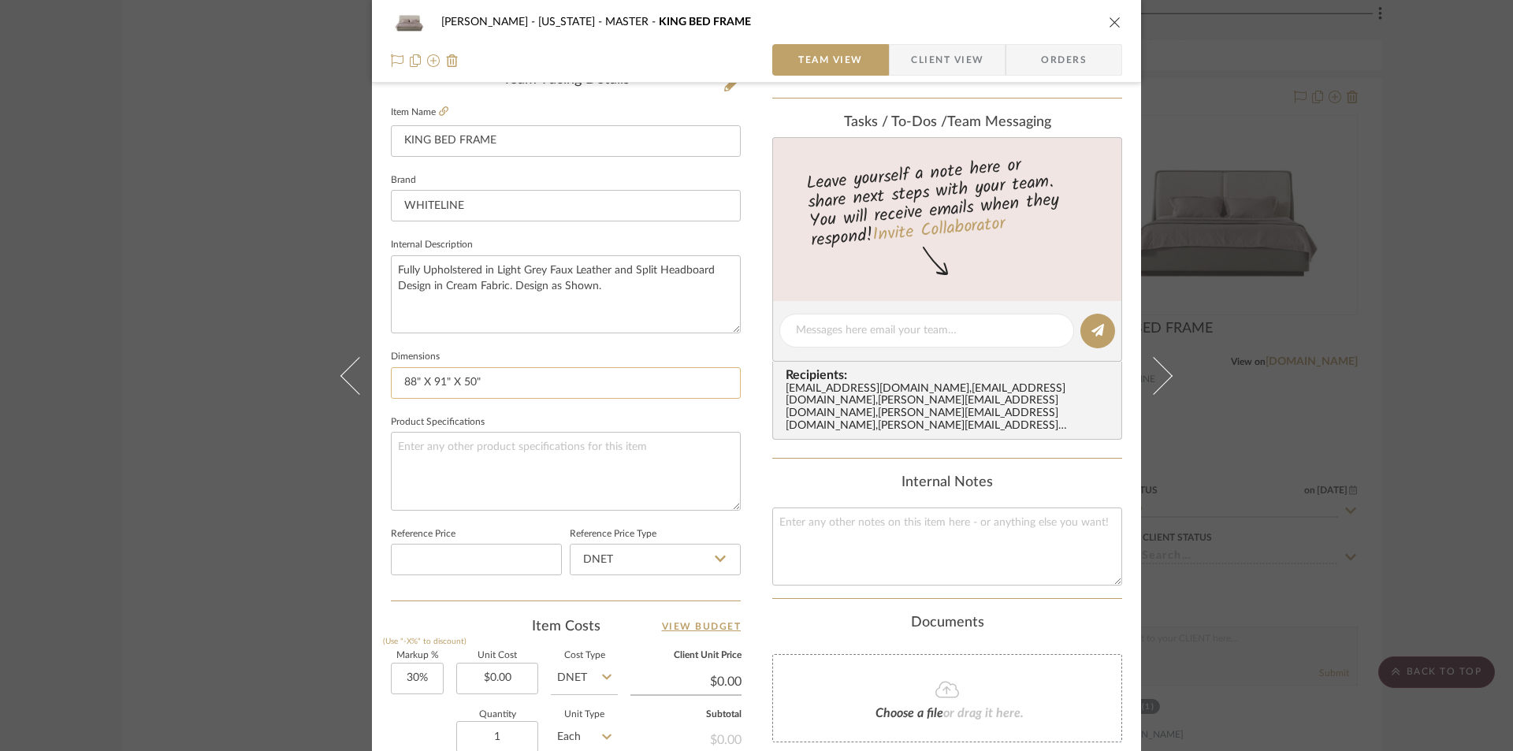
type textarea "Fully Upholstered in Light Grey Faux Leather and Split Headboard Design in Crea…"
click at [508, 387] on input "88" X 91" X 50"" at bounding box center [566, 383] width 350 height 32
click at [961, 62] on span "Client View" at bounding box center [947, 60] width 72 height 32
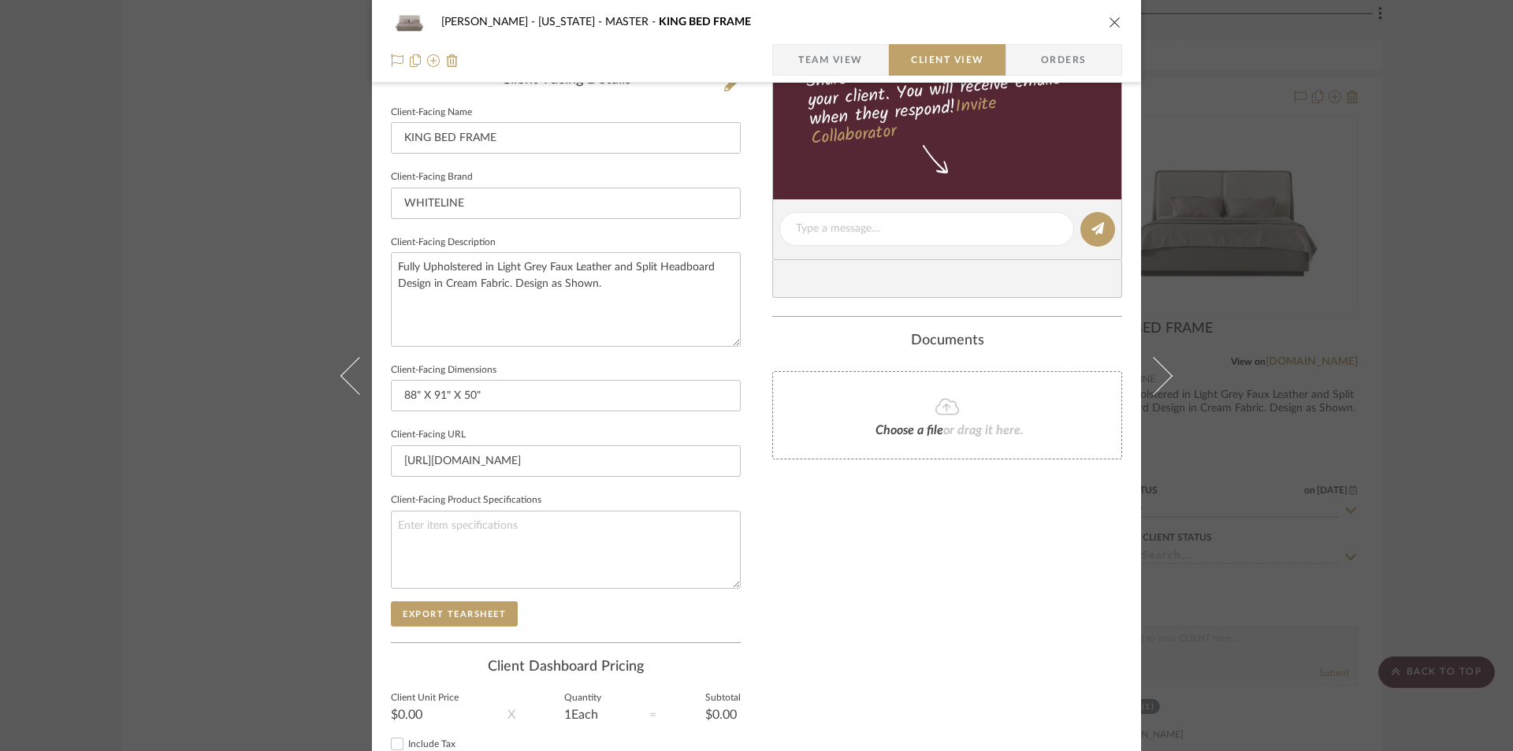
click at [466, 628] on div "Client-Facing Details Client-Facing Name KING BED FRAME Client-Facing Brand WHI…" at bounding box center [566, 357] width 350 height 570
click at [466, 620] on button "Export Tearsheet" at bounding box center [454, 613] width 127 height 25
click at [1112, 20] on icon "close" at bounding box center [1115, 22] width 13 height 13
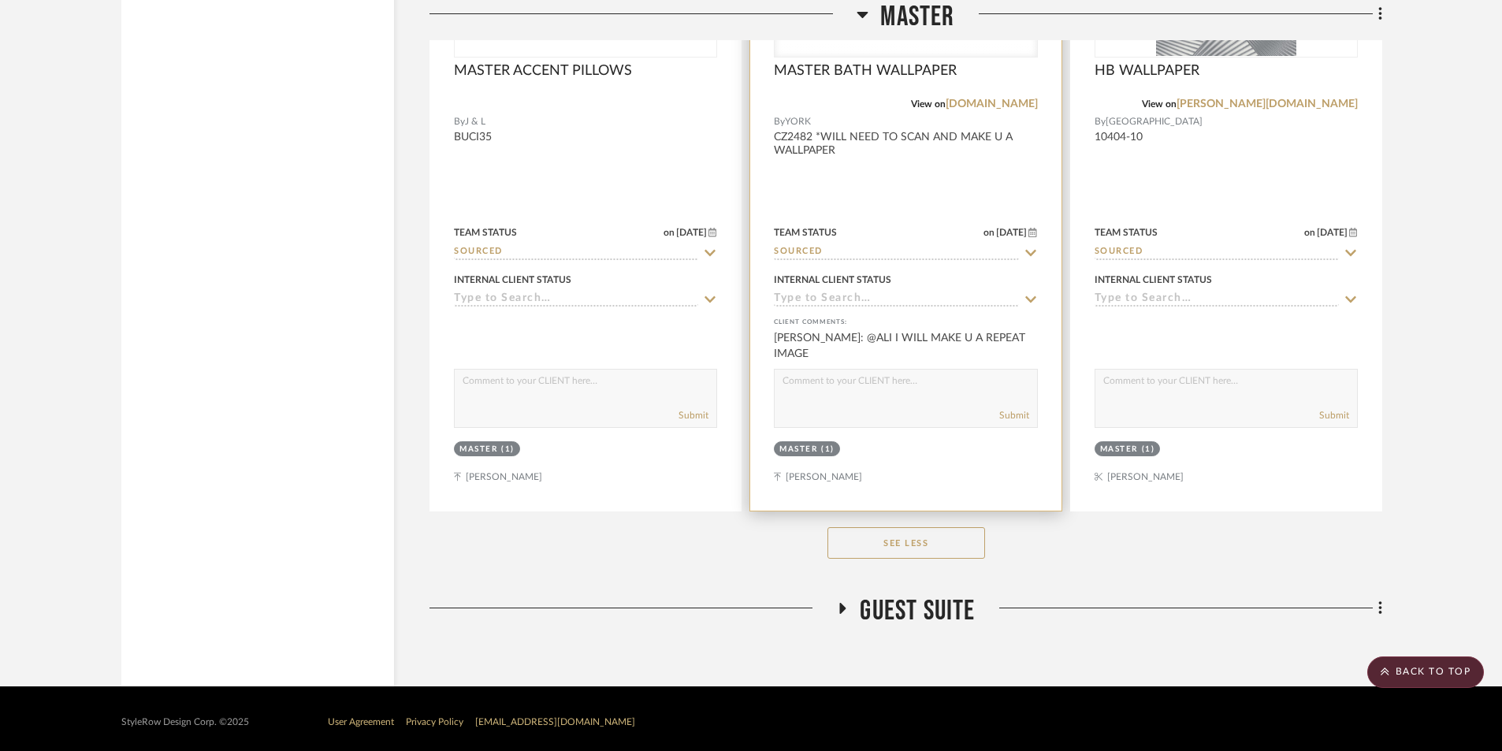
scroll to position [10104, 0]
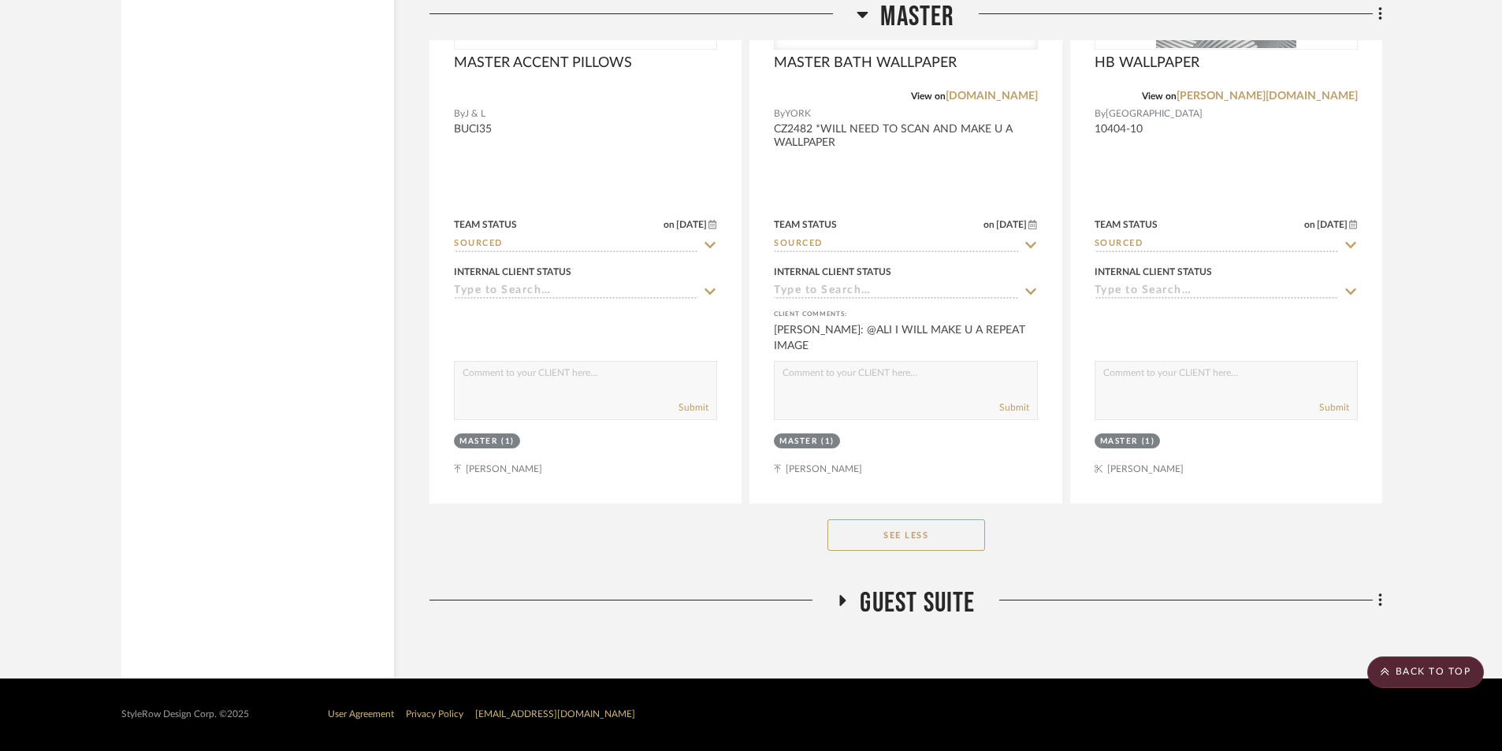
click at [845, 601] on icon at bounding box center [842, 601] width 19 height 12
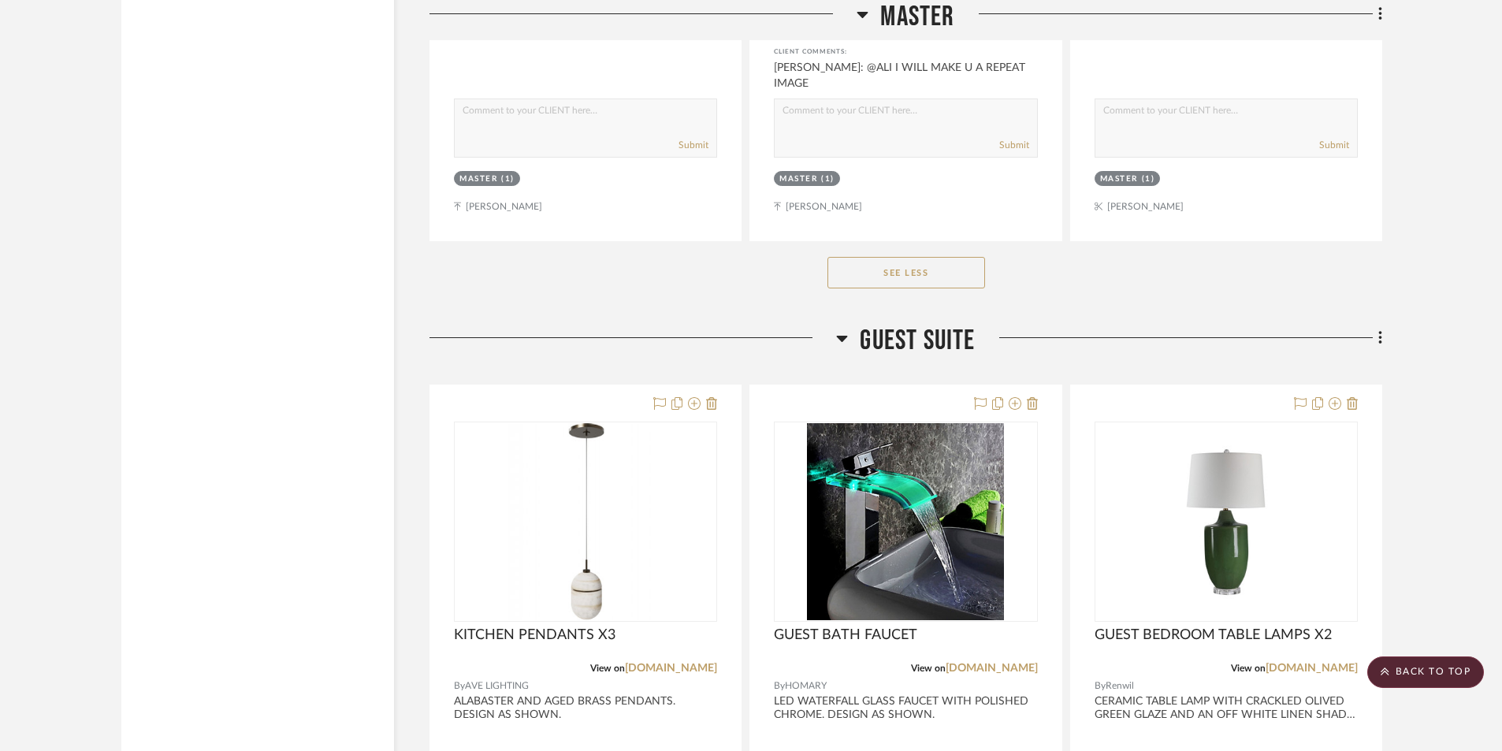
scroll to position [10524, 0]
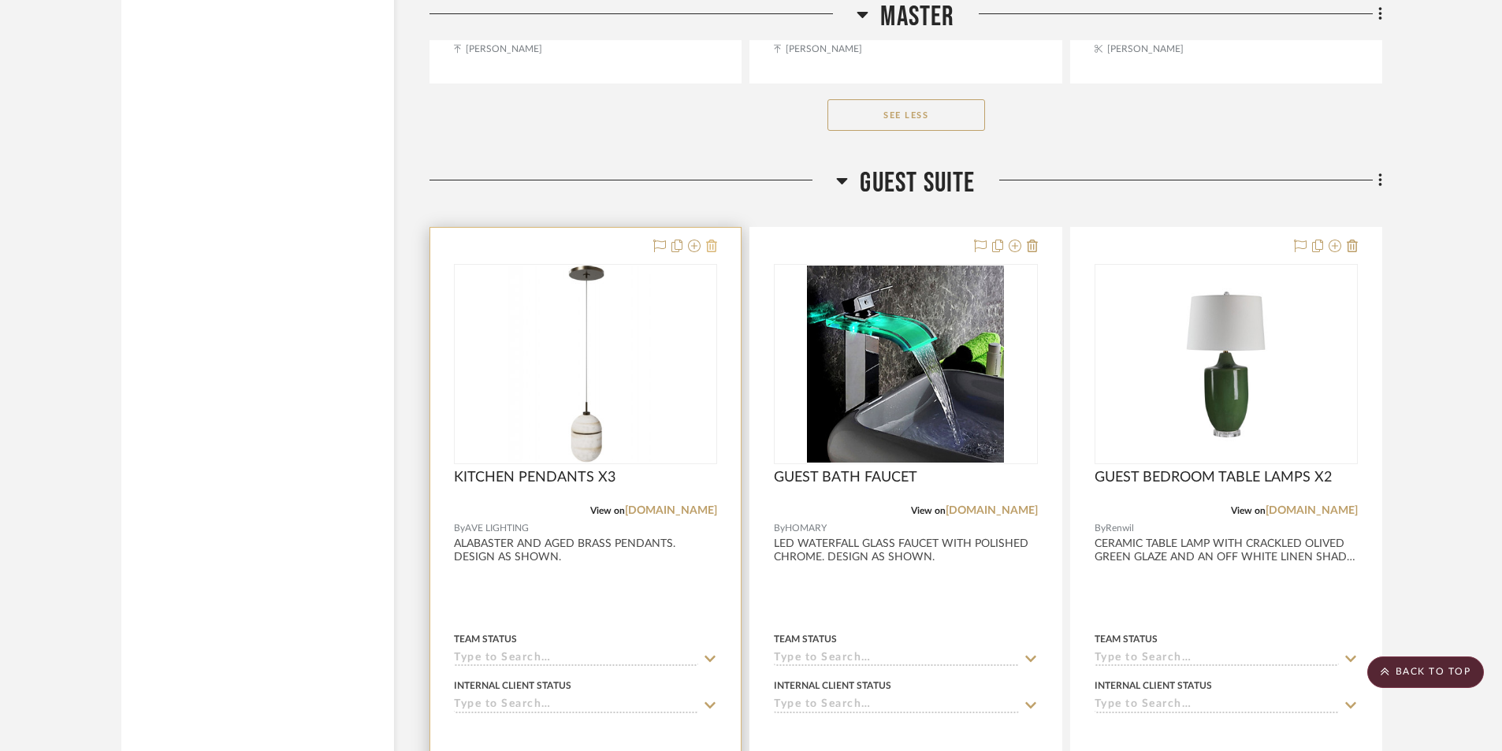
click at [709, 240] on icon at bounding box center [711, 246] width 11 height 13
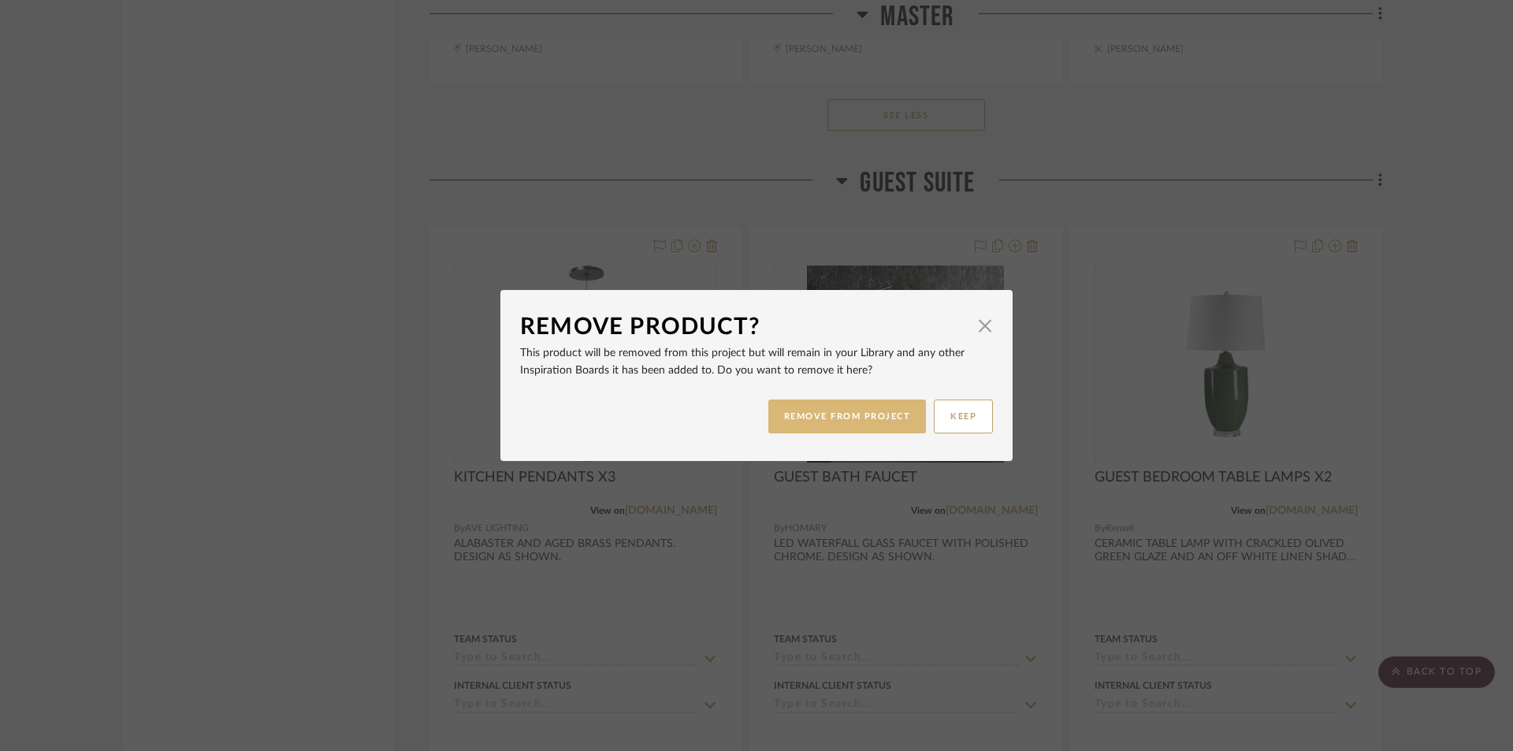
click at [854, 414] on button "REMOVE FROM PROJECT" at bounding box center [847, 416] width 158 height 34
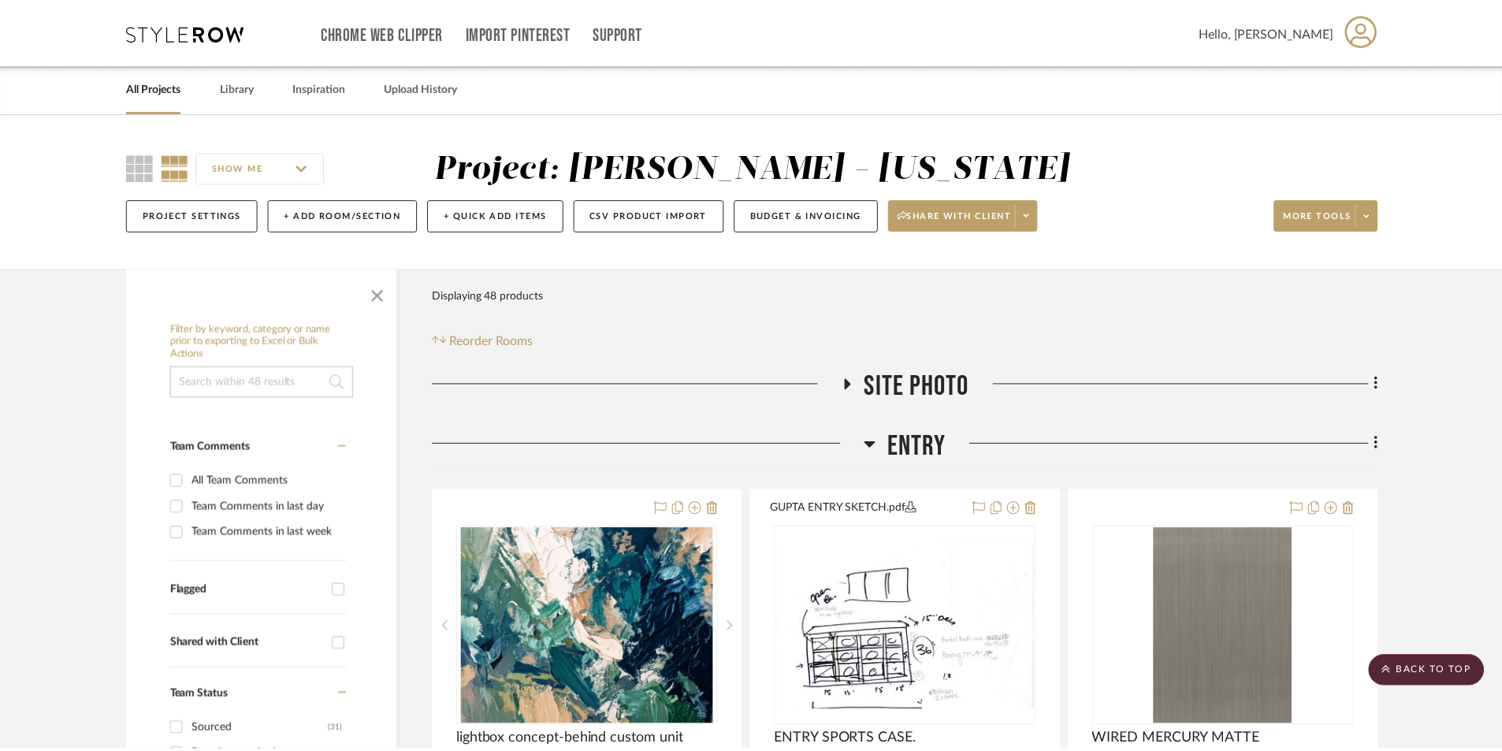
scroll to position [10524, 0]
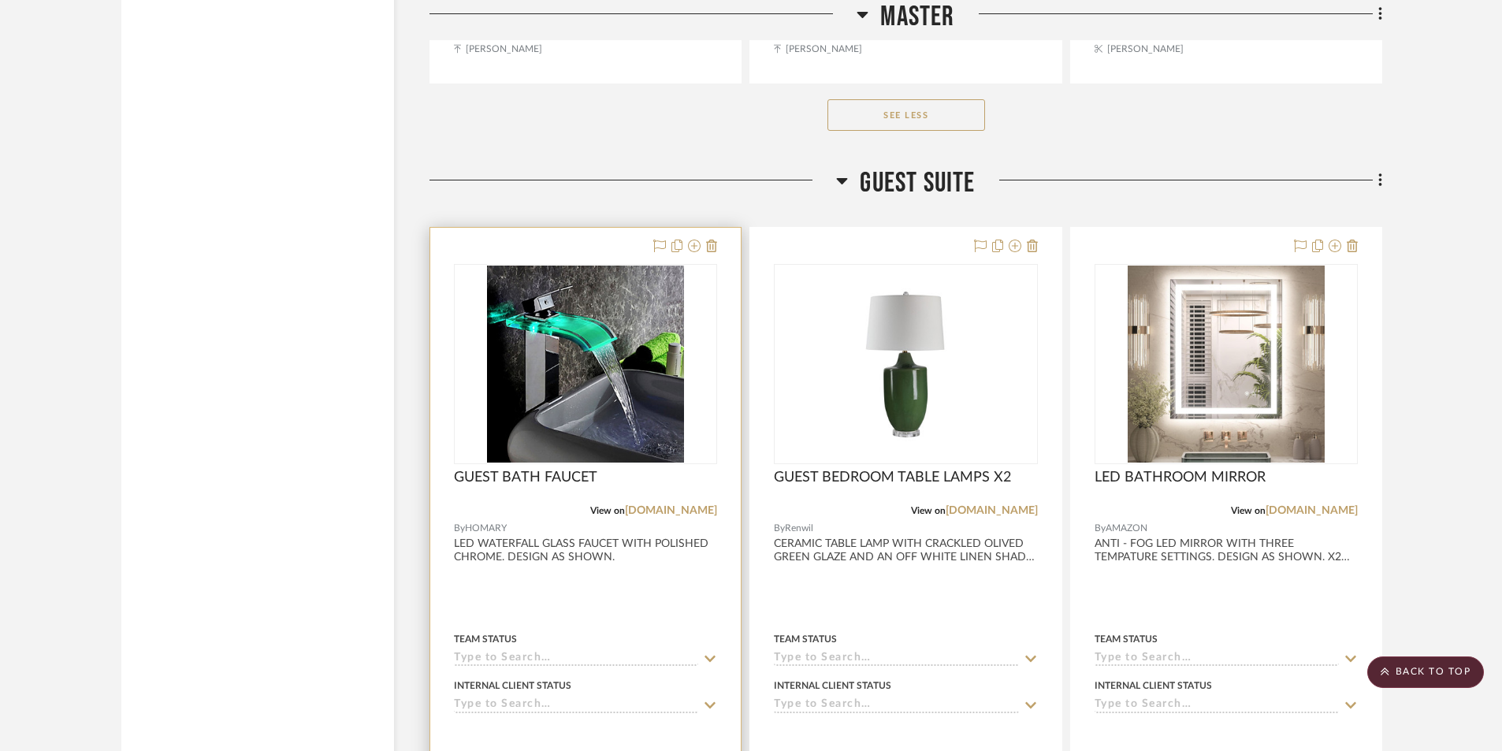
click at [615, 598] on div at bounding box center [585, 572] width 310 height 689
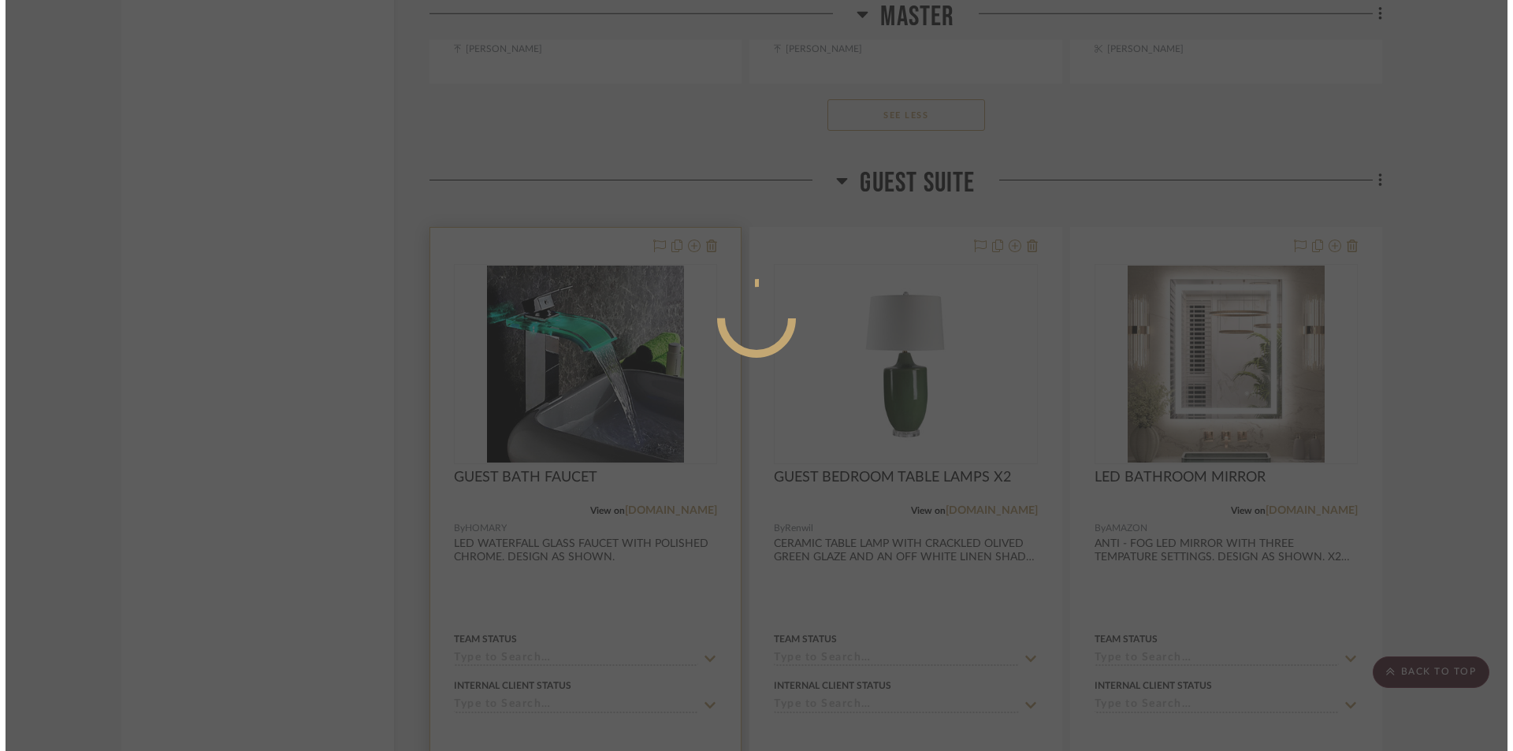
scroll to position [0, 0]
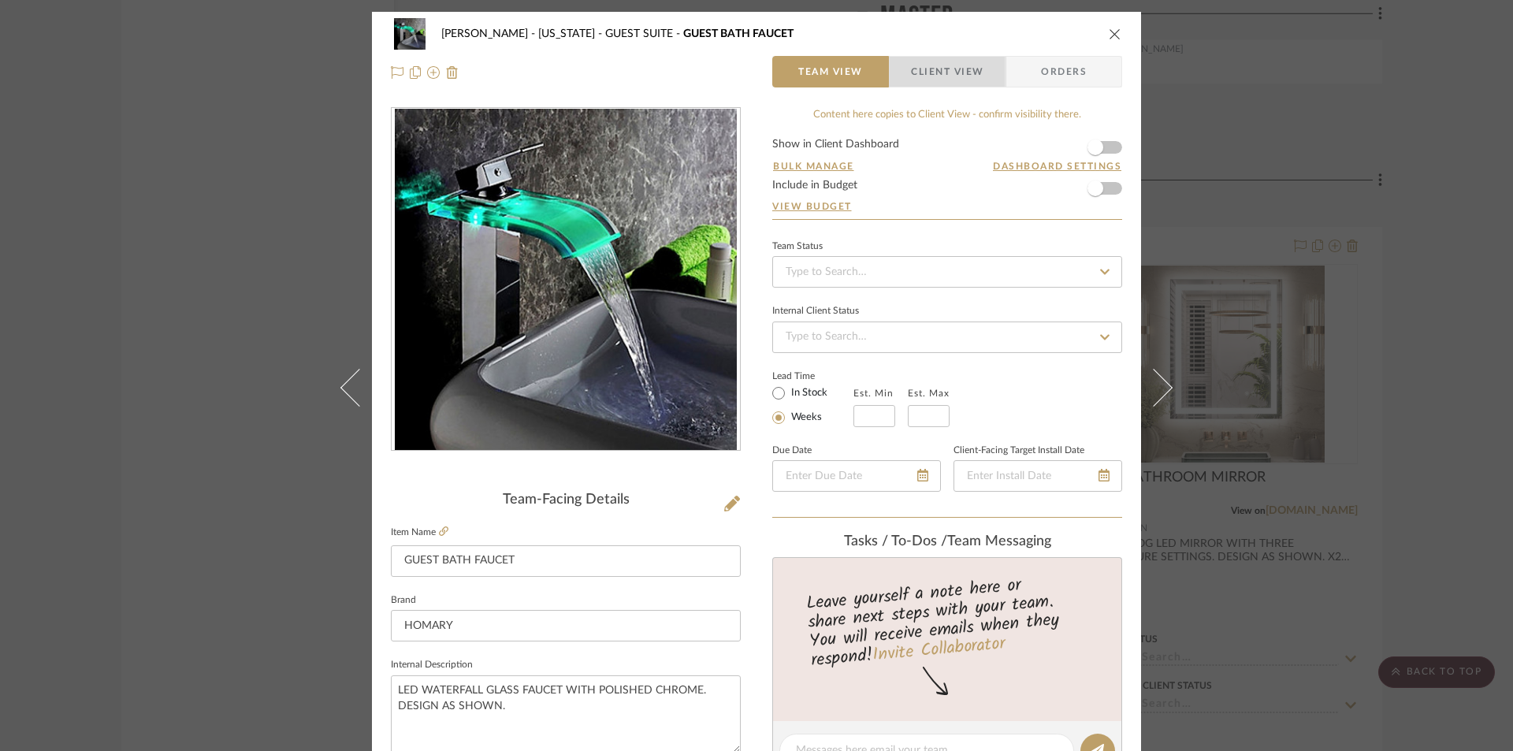
click at [926, 75] on span "Client View" at bounding box center [947, 72] width 72 height 32
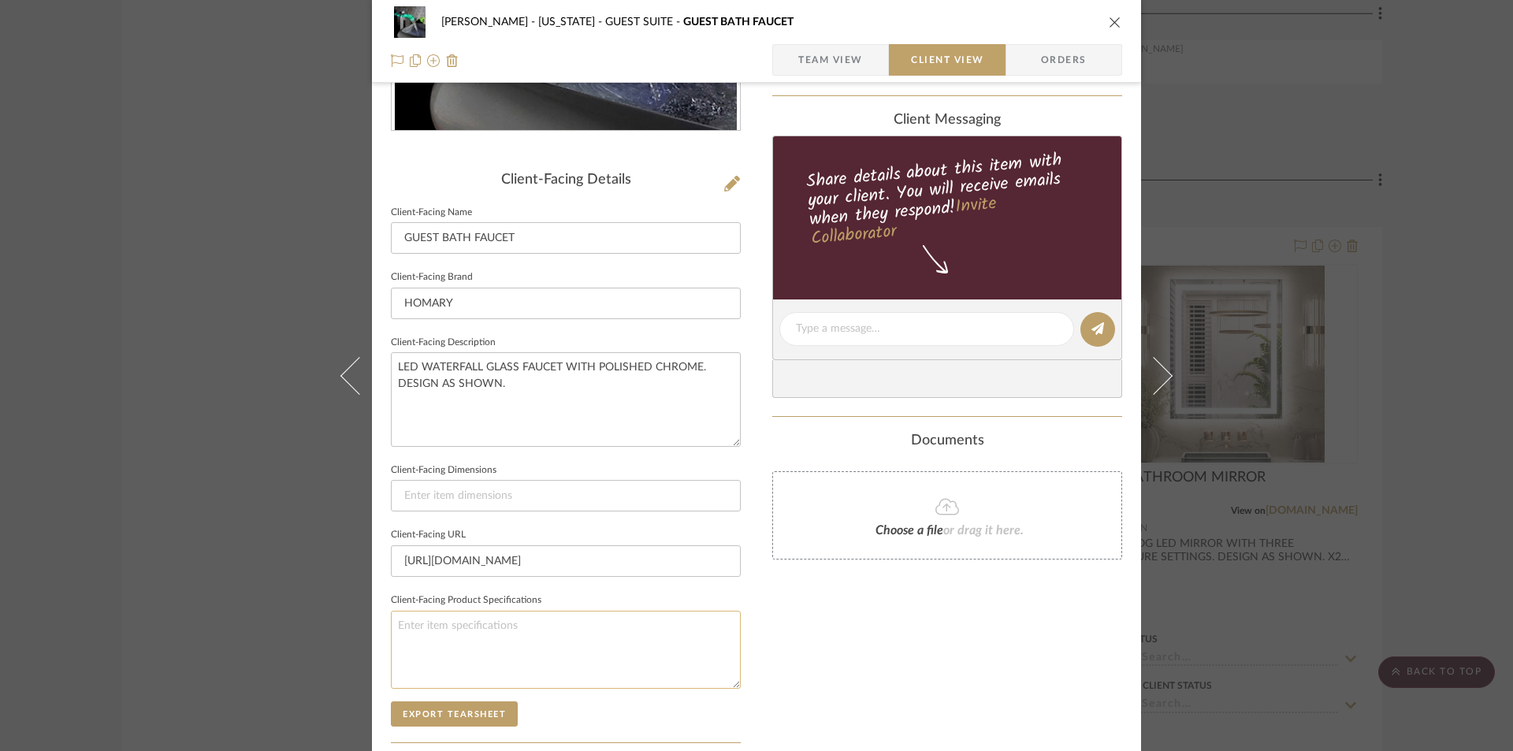
scroll to position [368, 0]
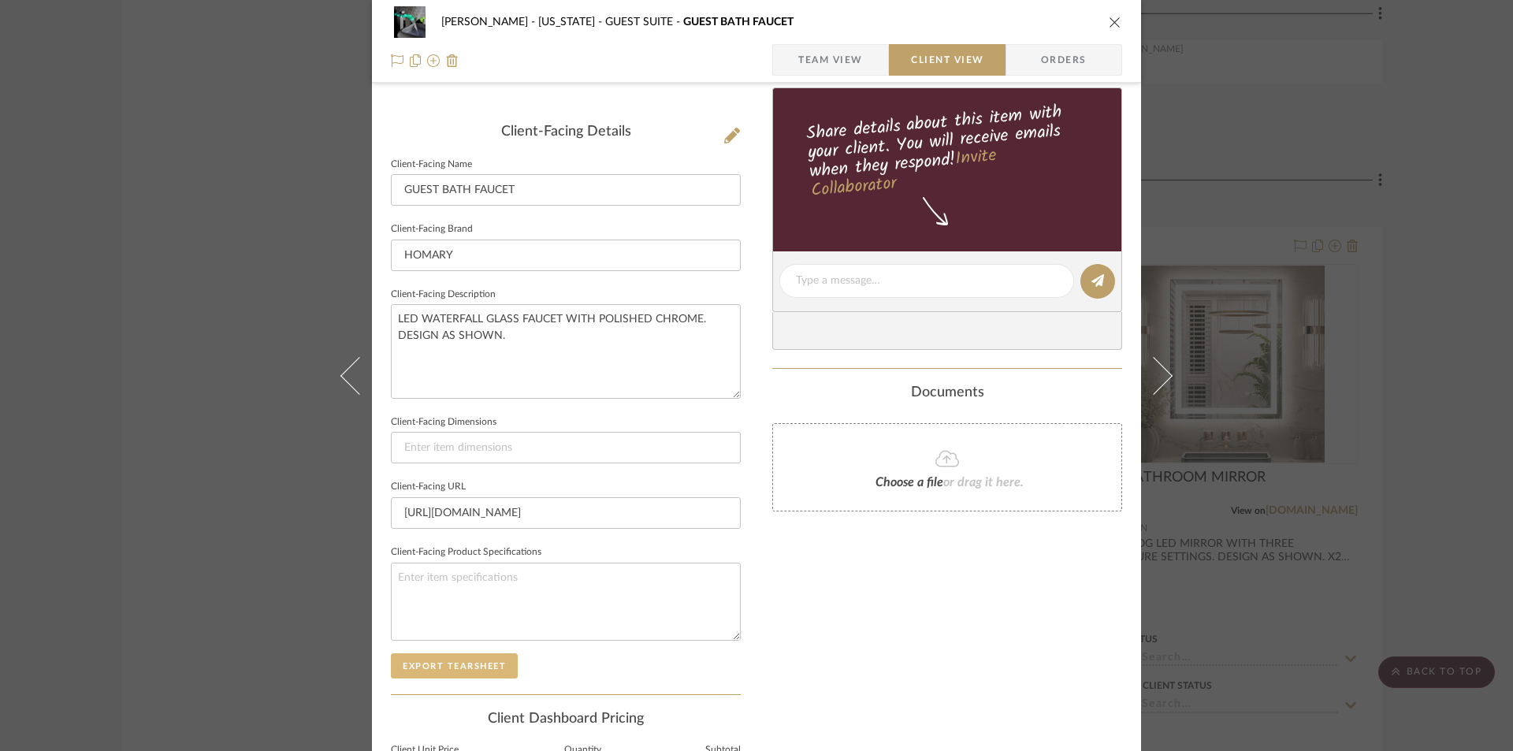
click at [477, 662] on button "Export Tearsheet" at bounding box center [454, 665] width 127 height 25
click at [1115, 23] on icon "close" at bounding box center [1115, 22] width 13 height 13
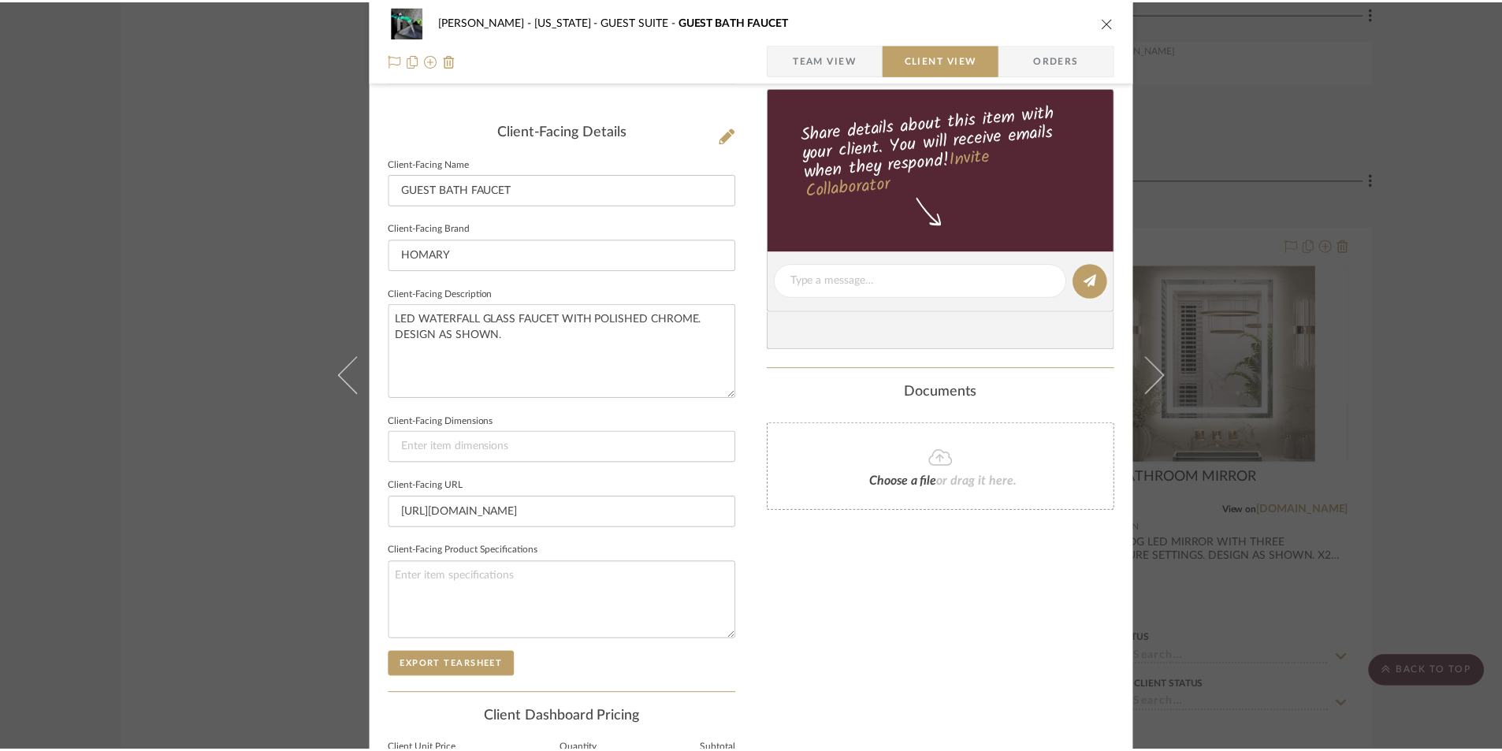
scroll to position [10524, 0]
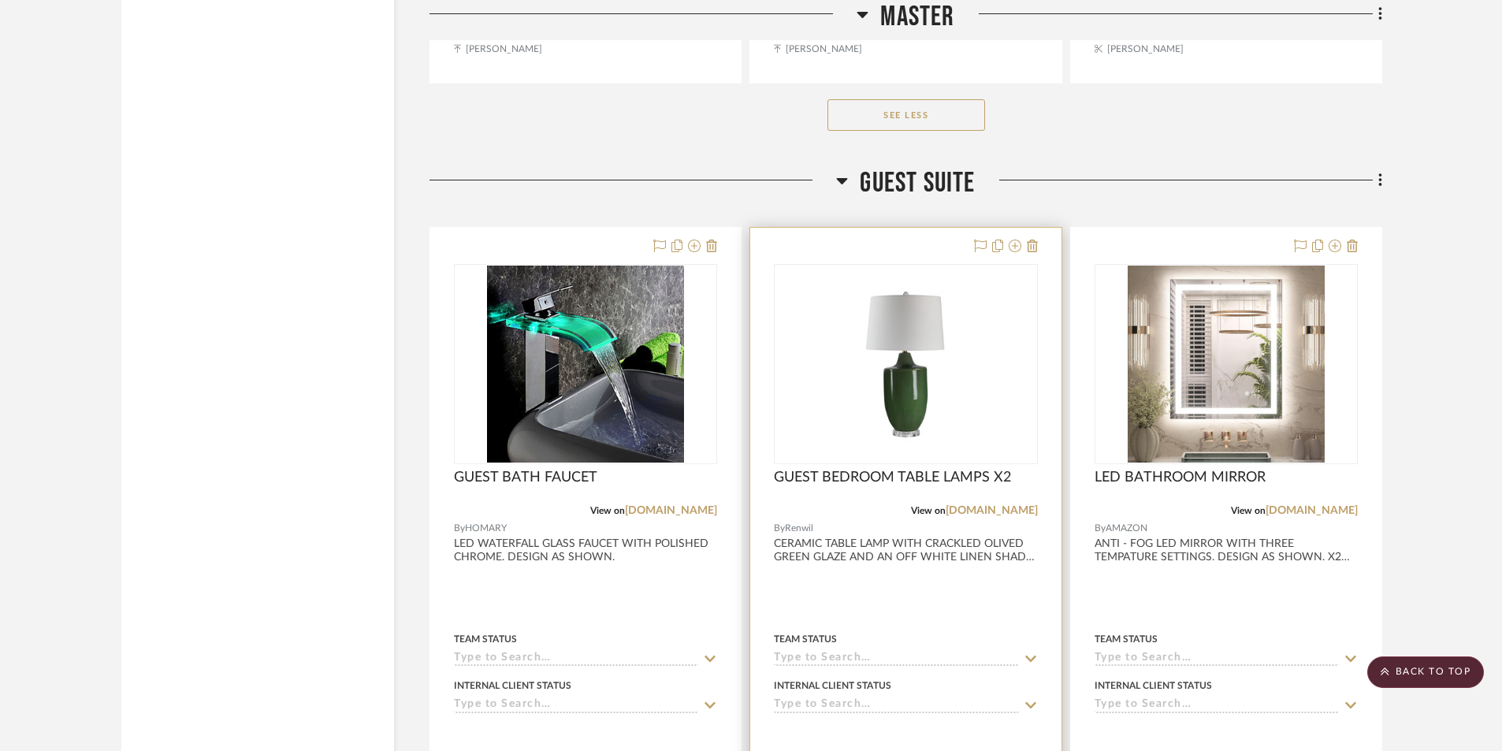
click at [887, 594] on div at bounding box center [905, 572] width 310 height 689
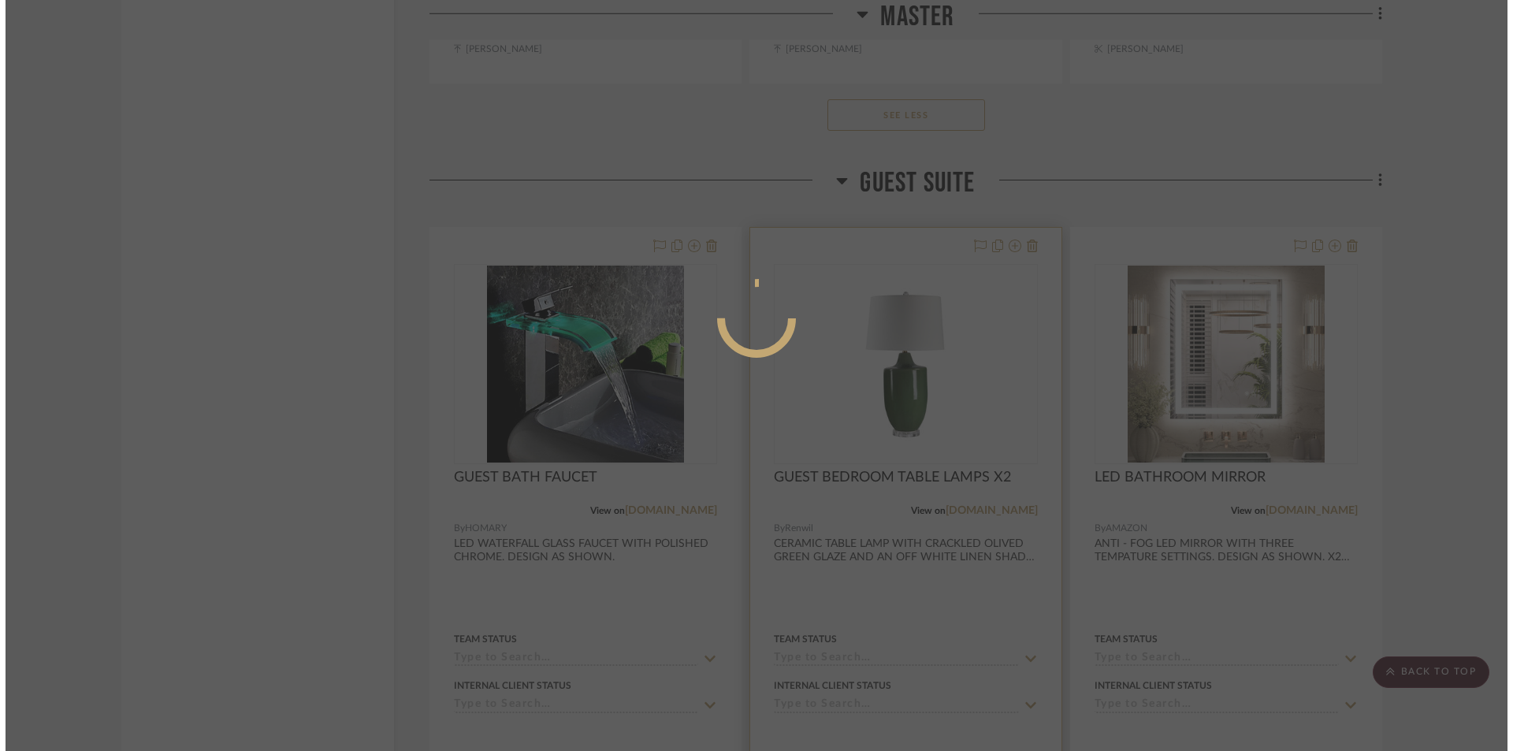
scroll to position [0, 0]
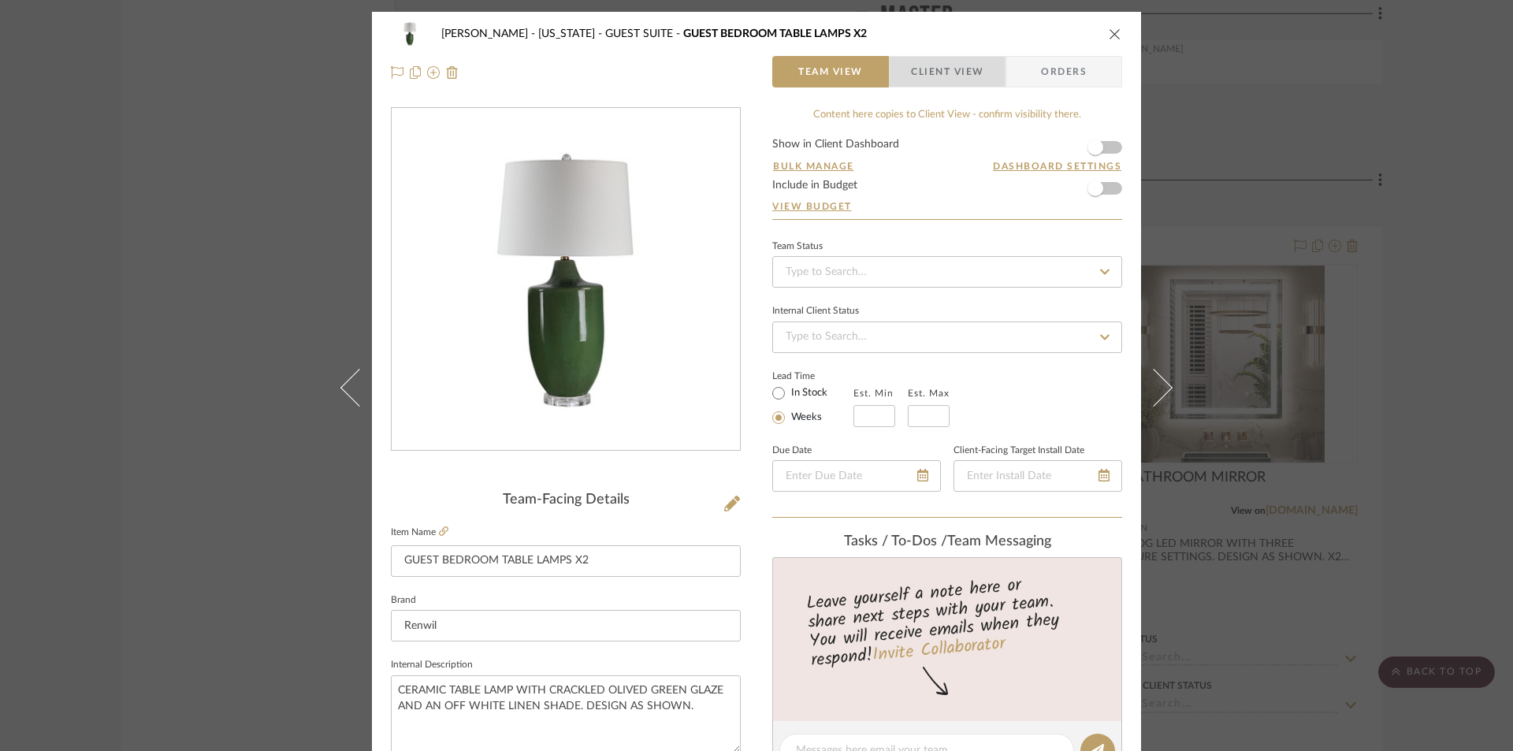
click at [919, 72] on span "Client View" at bounding box center [947, 72] width 72 height 32
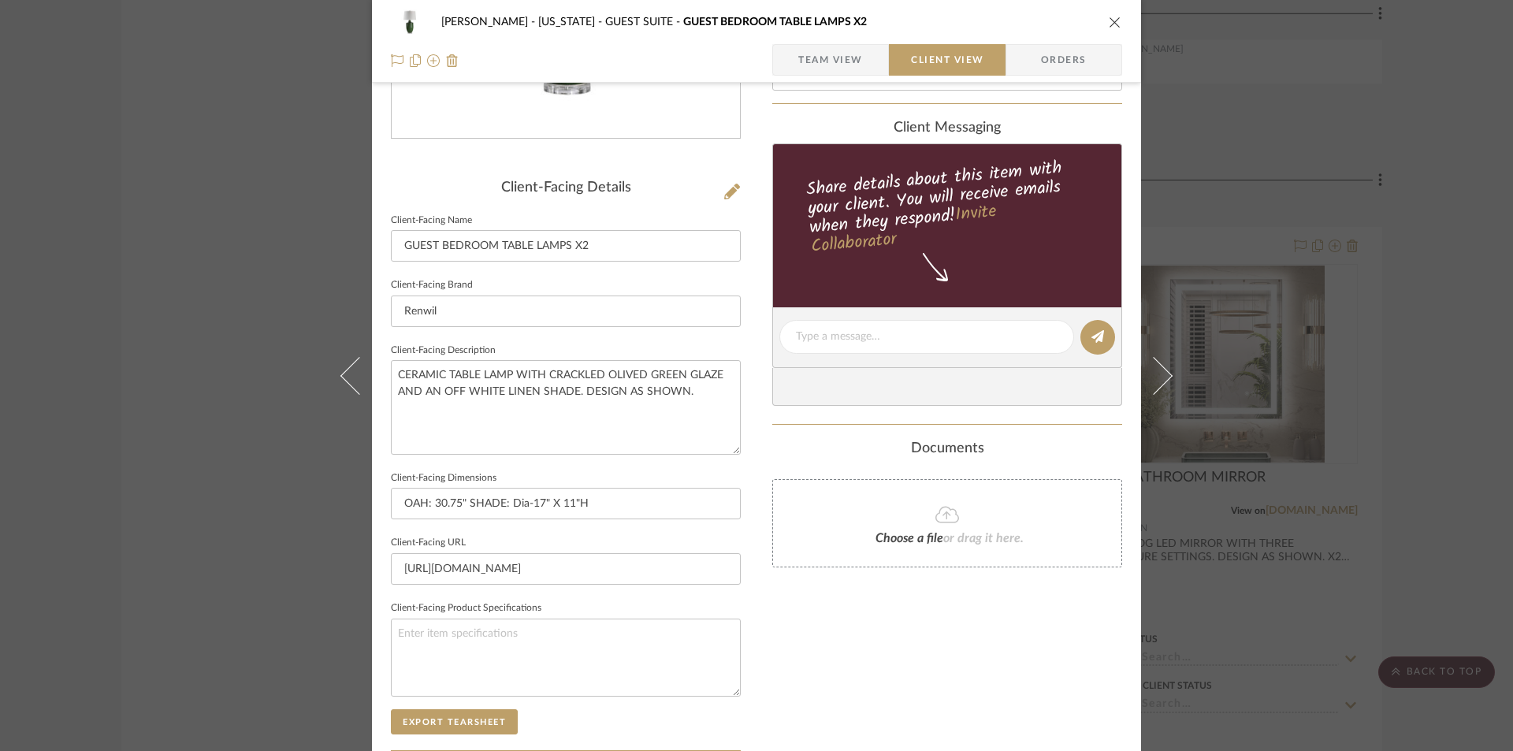
scroll to position [315, 0]
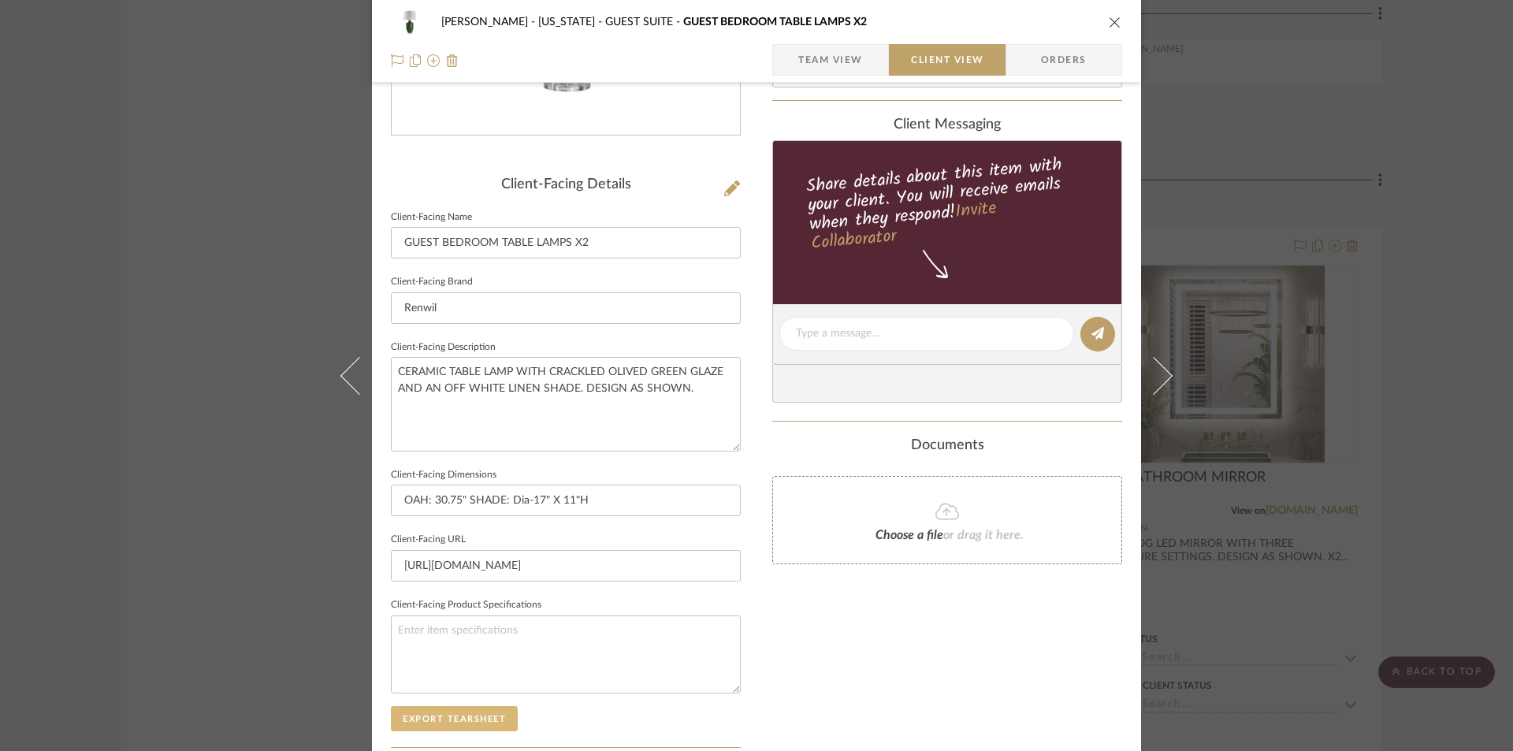
click at [460, 712] on button "Export Tearsheet" at bounding box center [454, 718] width 127 height 25
click at [1109, 20] on icon "close" at bounding box center [1115, 22] width 13 height 13
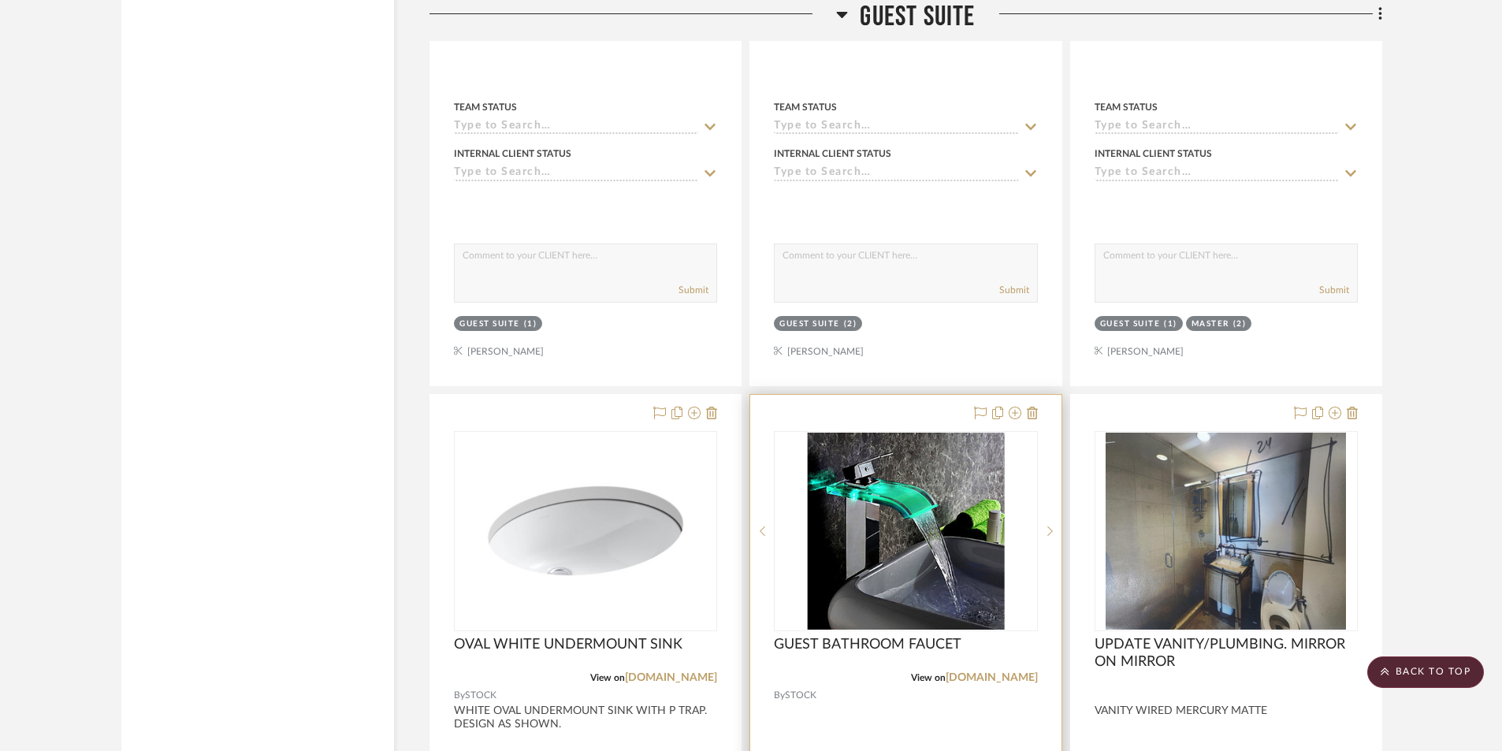
scroll to position [11049, 0]
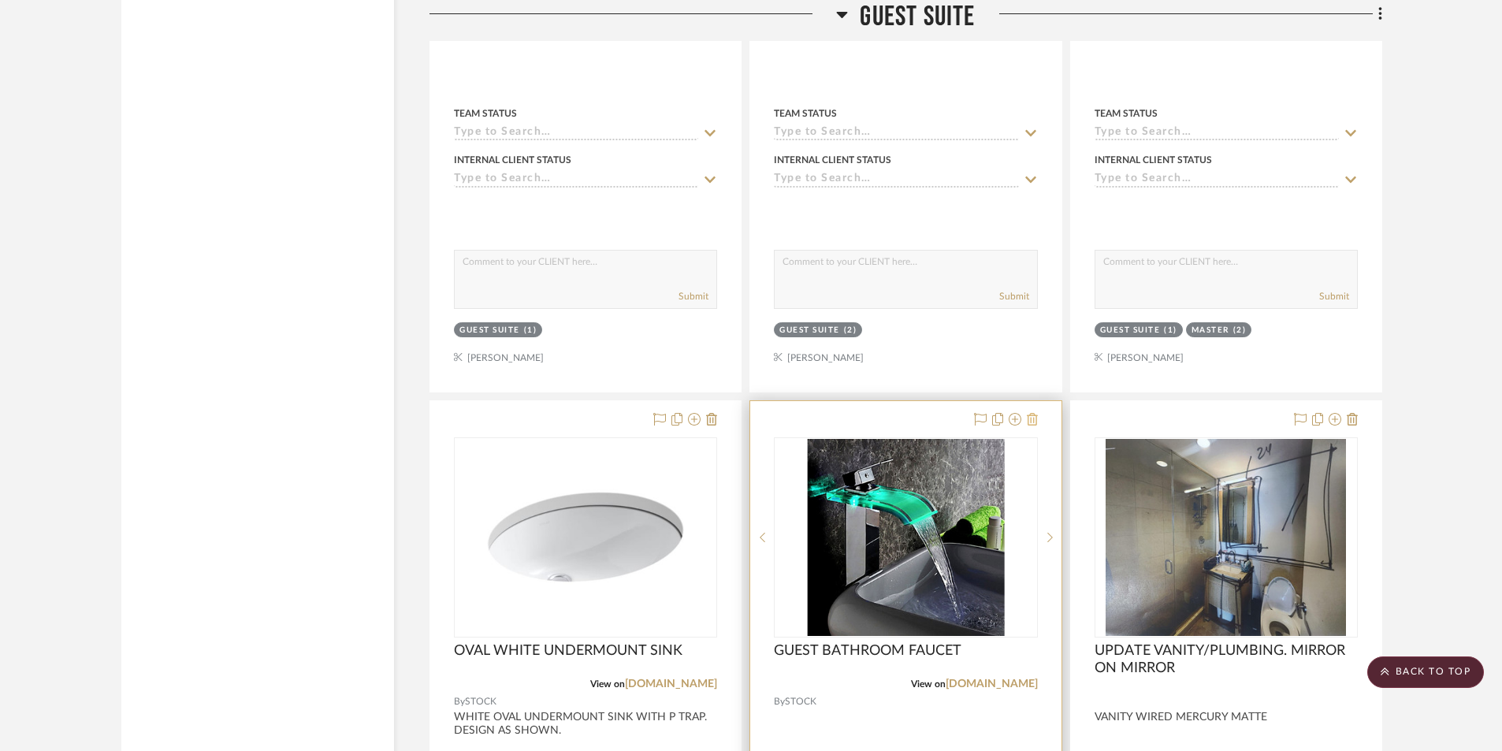
click at [1031, 422] on icon at bounding box center [1032, 419] width 11 height 13
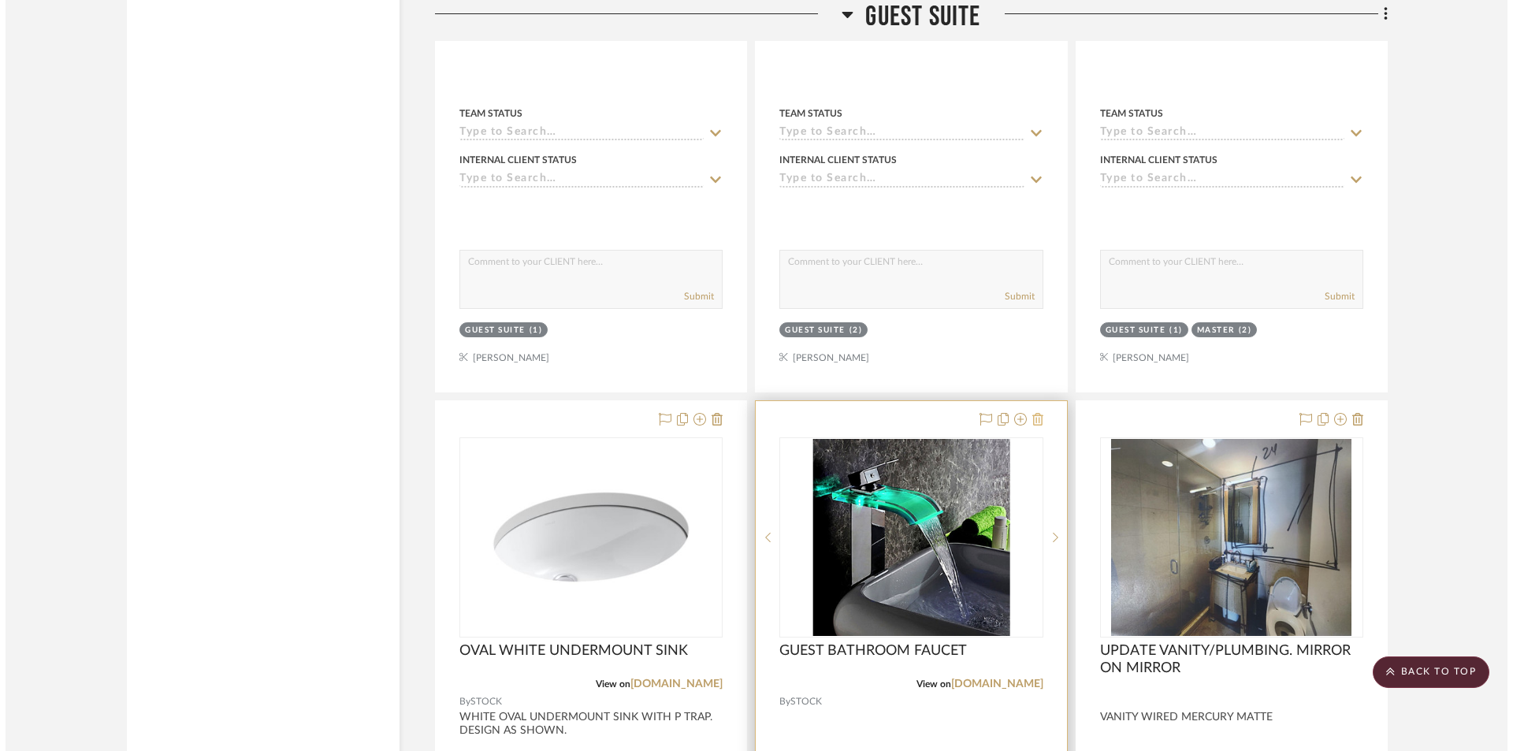
scroll to position [0, 0]
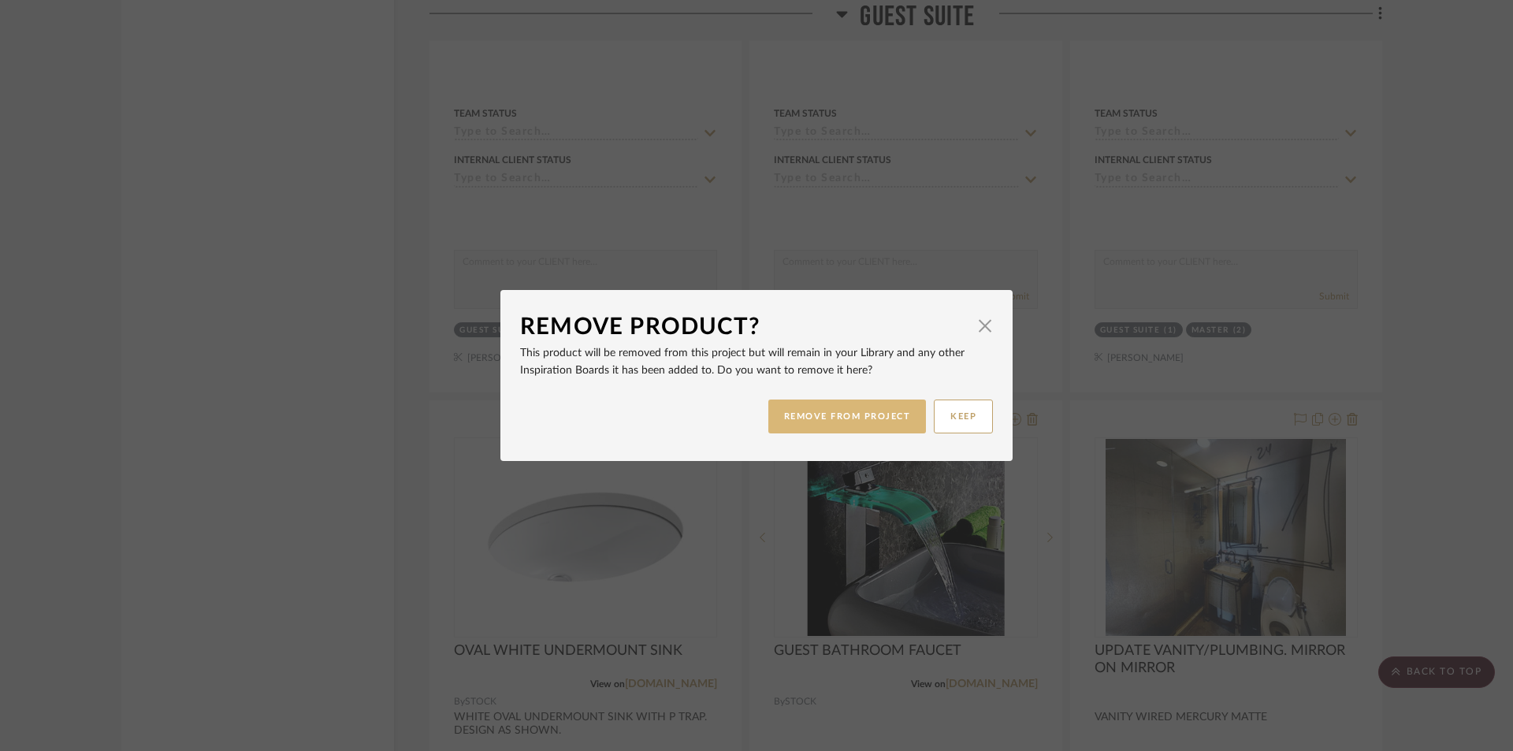
click at [887, 422] on button "REMOVE FROM PROJECT" at bounding box center [847, 416] width 158 height 34
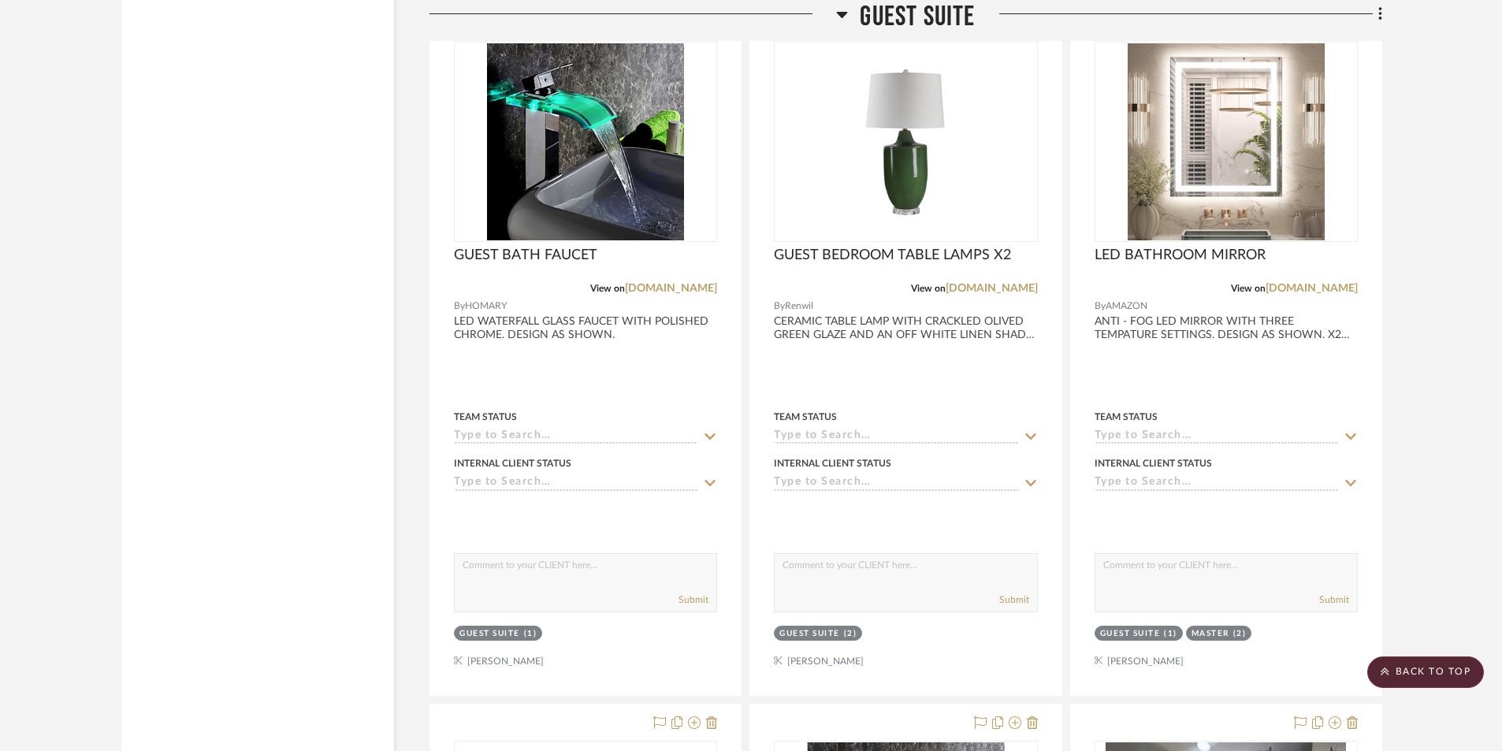
scroll to position [10734, 0]
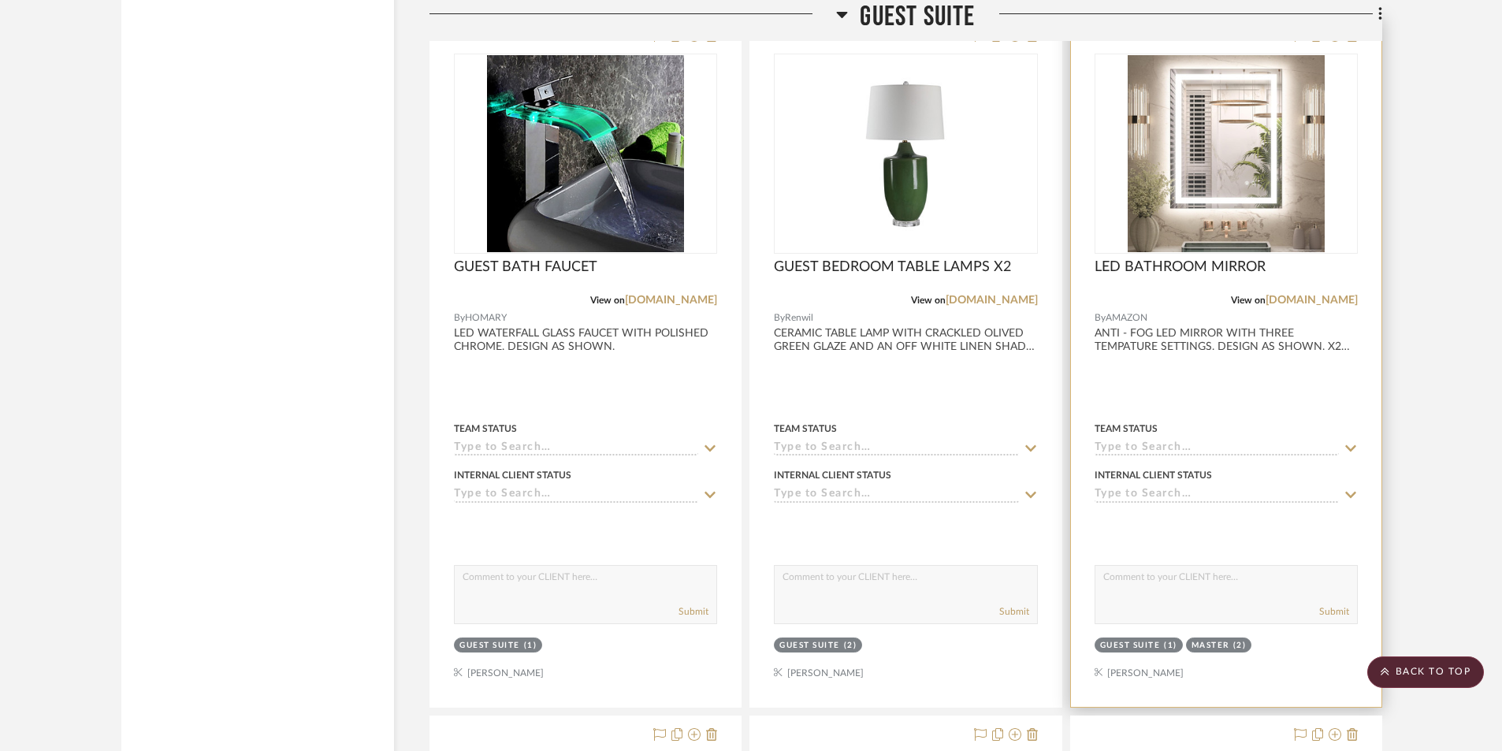
click at [1216, 370] on div at bounding box center [1226, 361] width 310 height 689
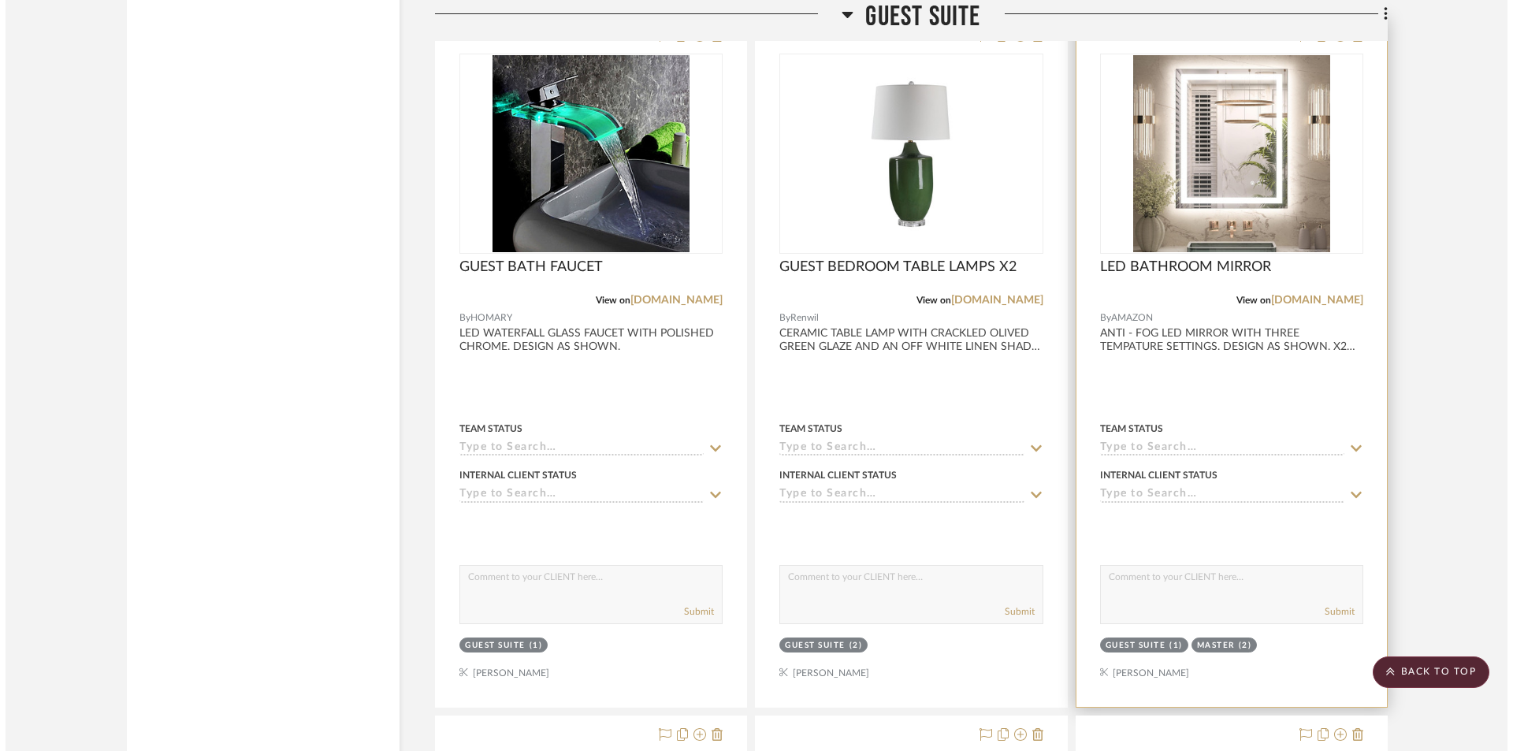
scroll to position [0, 0]
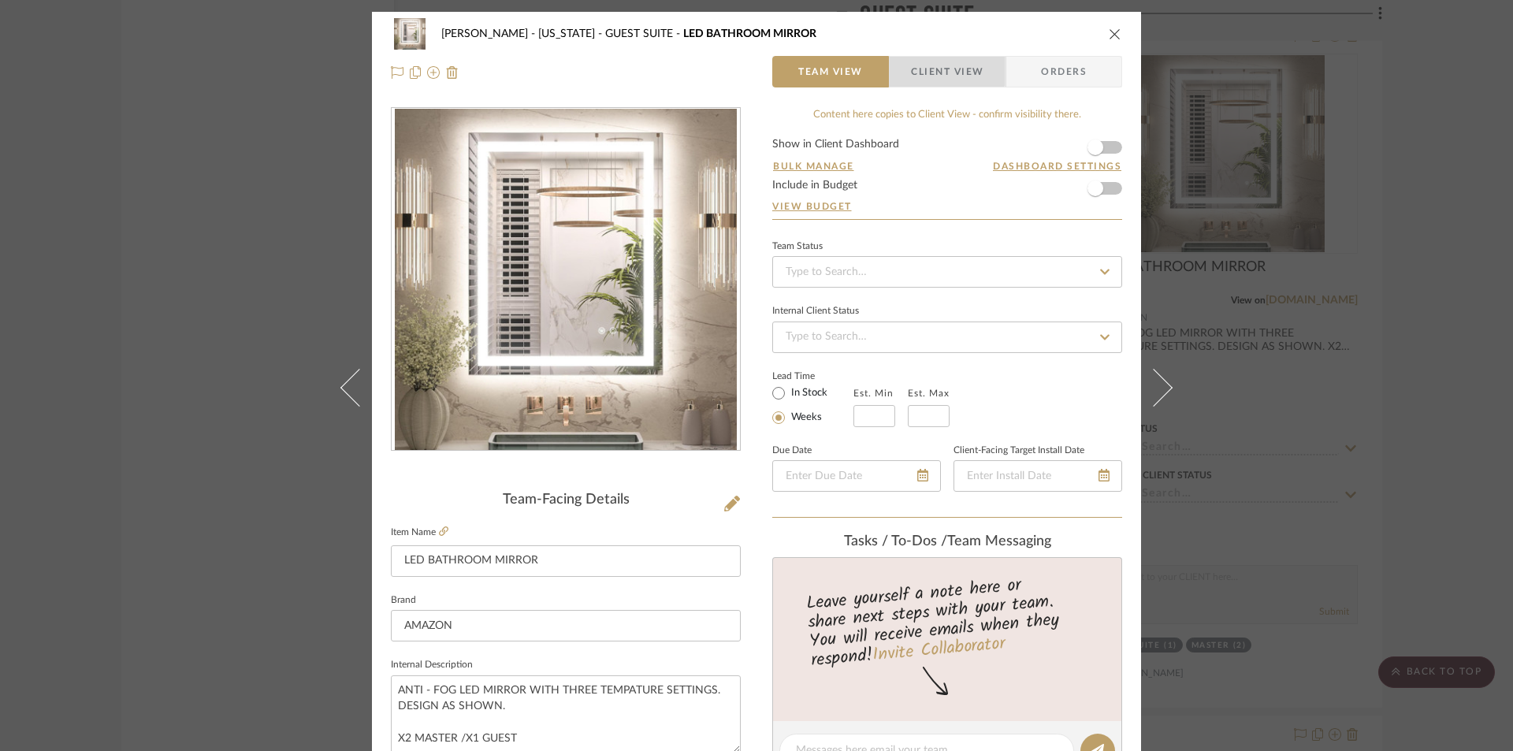
click at [927, 59] on span "Client View" at bounding box center [947, 72] width 72 height 32
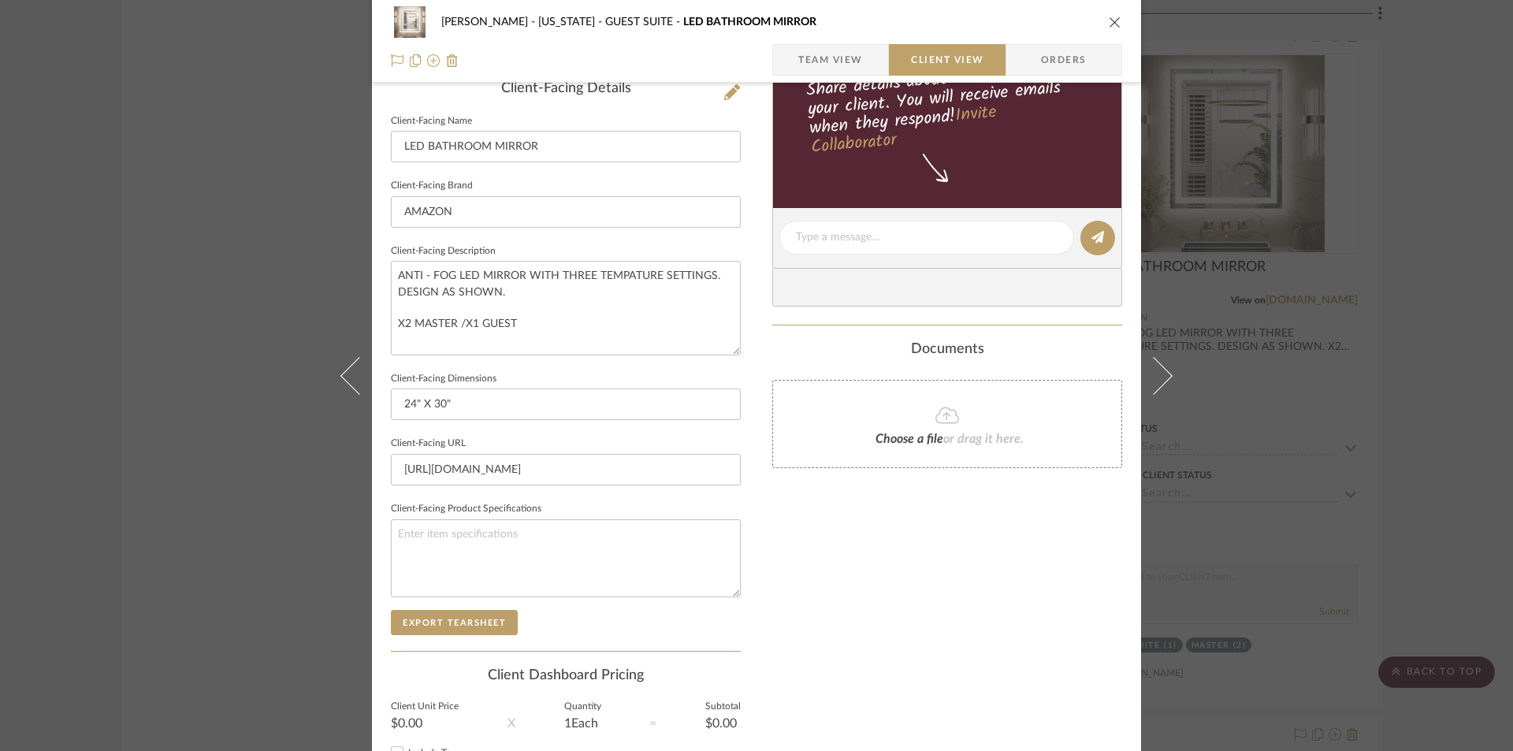
scroll to position [420, 0]
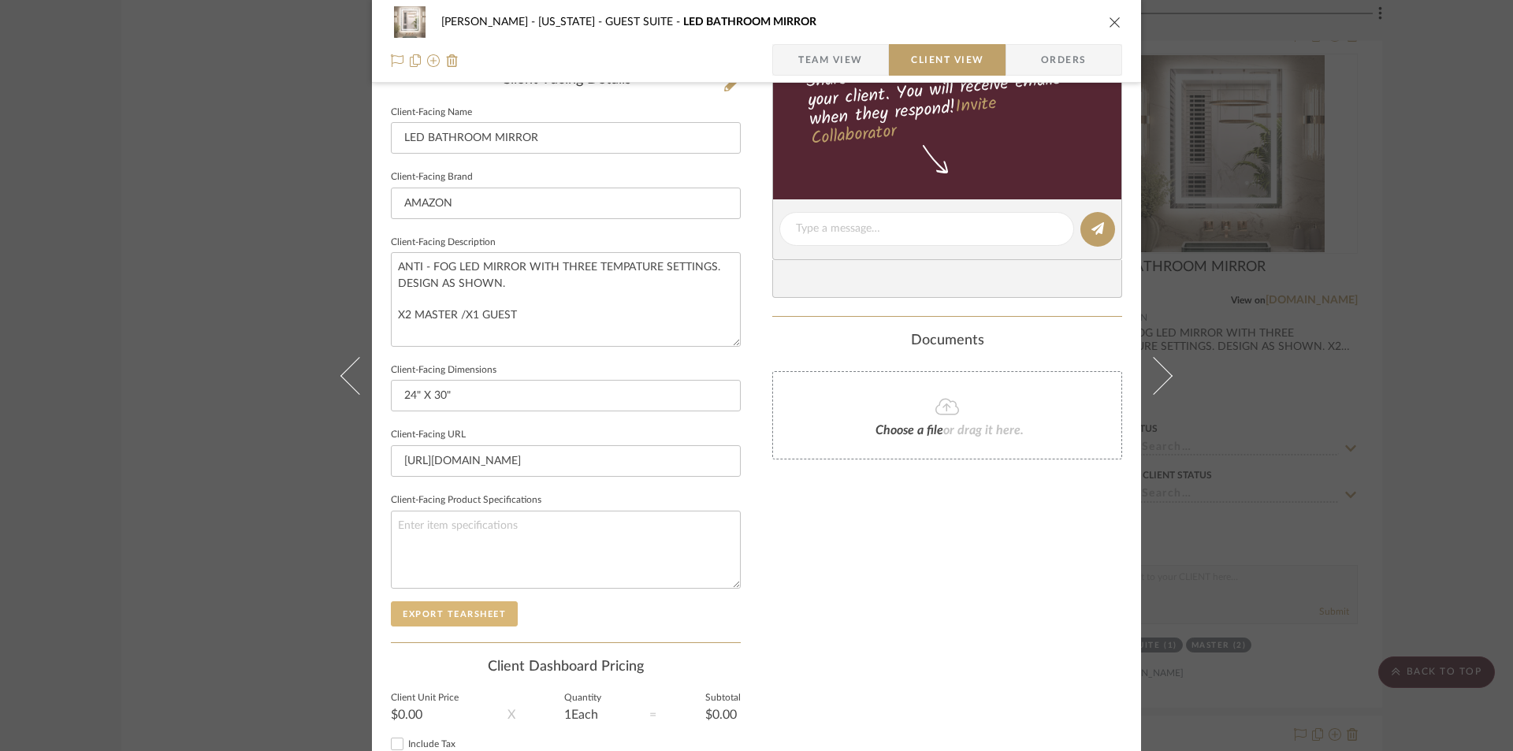
click at [474, 608] on button "Export Tearsheet" at bounding box center [454, 613] width 127 height 25
click at [1112, 19] on icon "close" at bounding box center [1115, 22] width 13 height 13
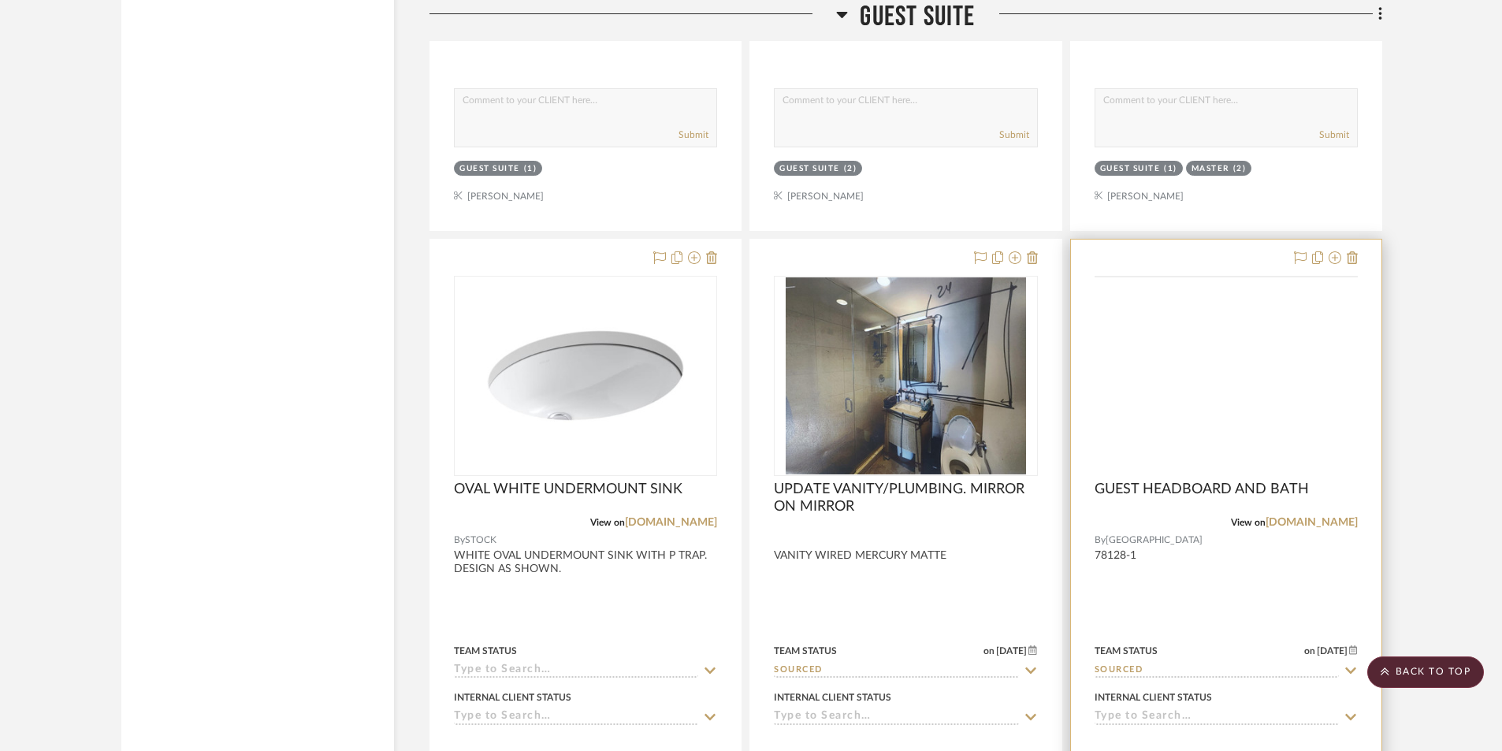
scroll to position [11259, 0]
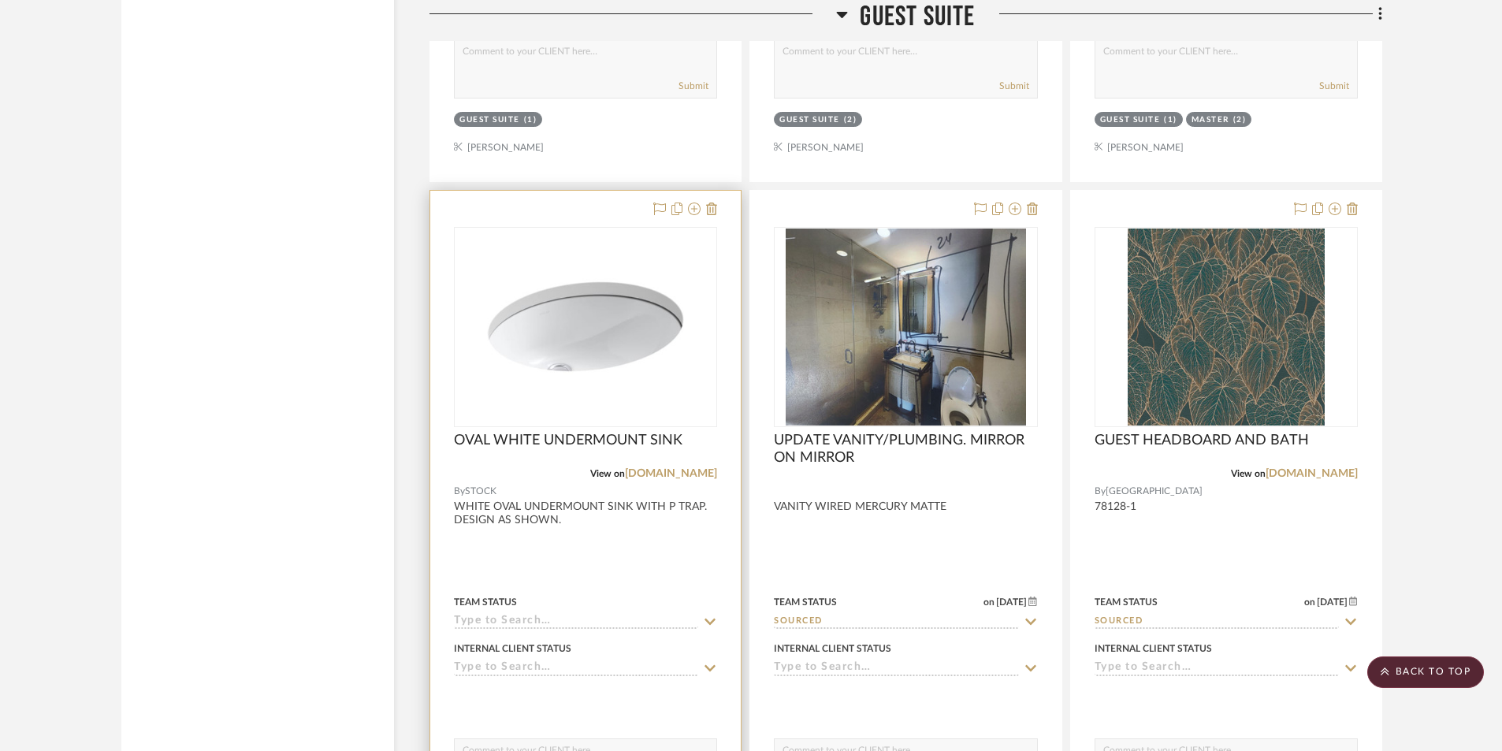
click at [602, 560] on div at bounding box center [585, 535] width 310 height 689
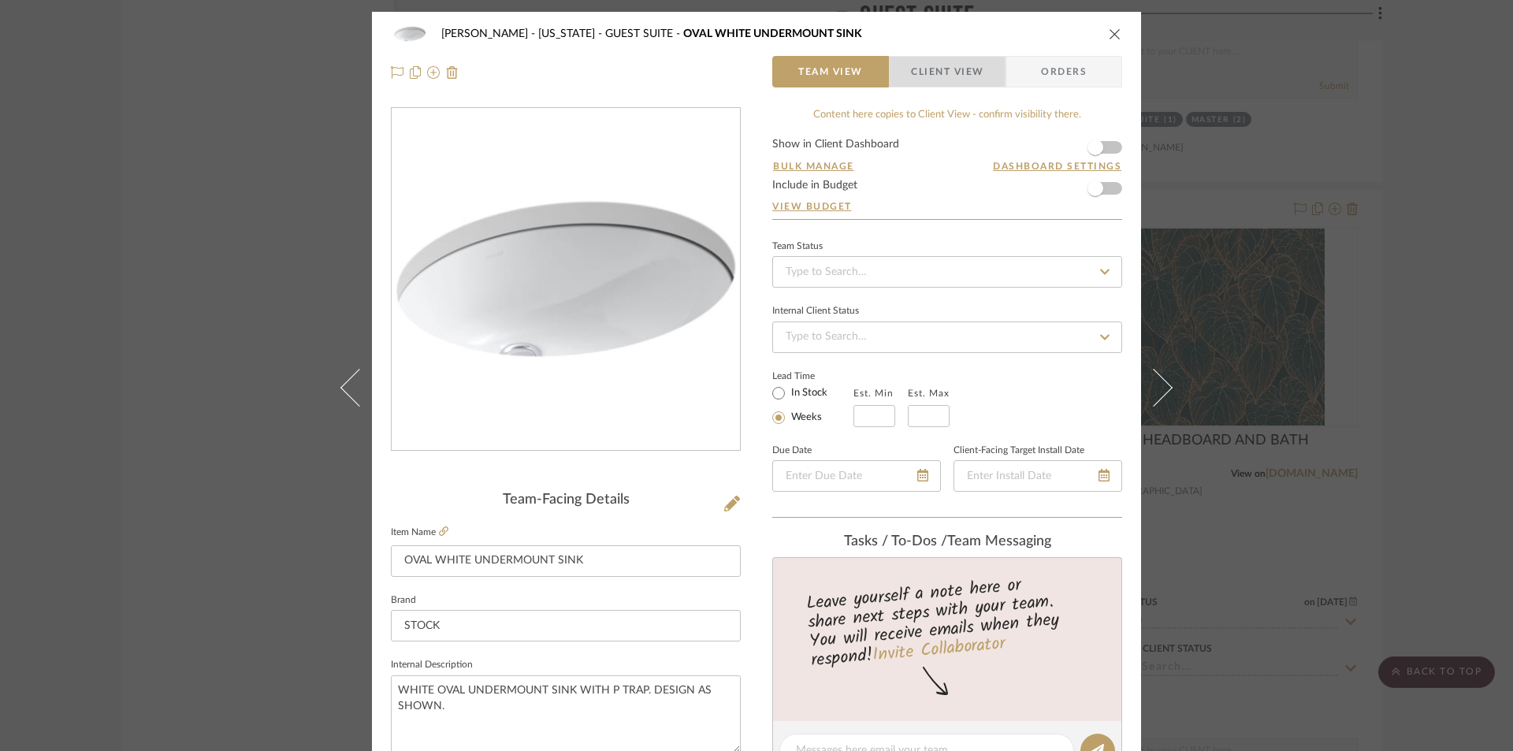
drag, startPoint x: 935, startPoint y: 68, endPoint x: 951, endPoint y: 124, distance: 58.9
click at [935, 69] on span "Client View" at bounding box center [947, 72] width 72 height 32
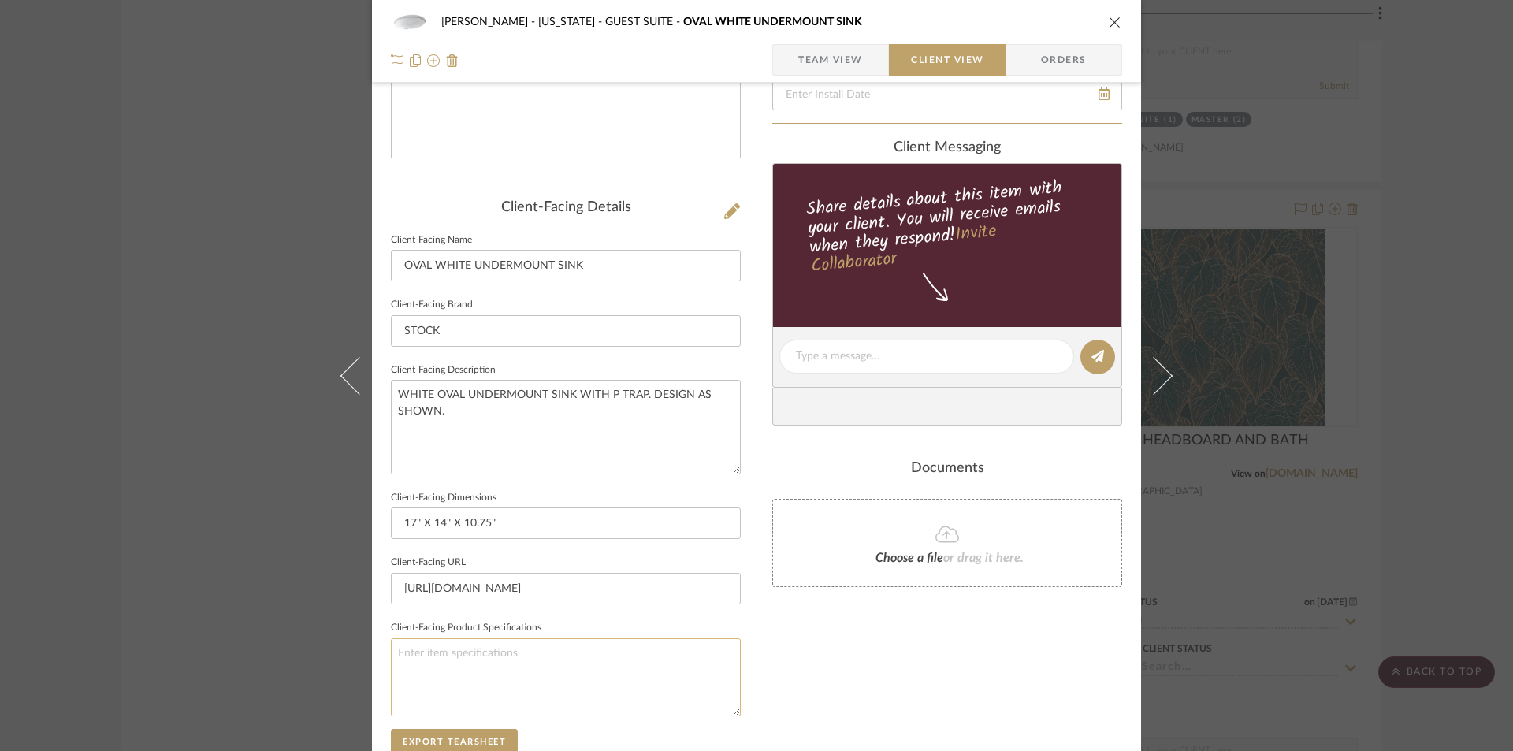
scroll to position [315, 0]
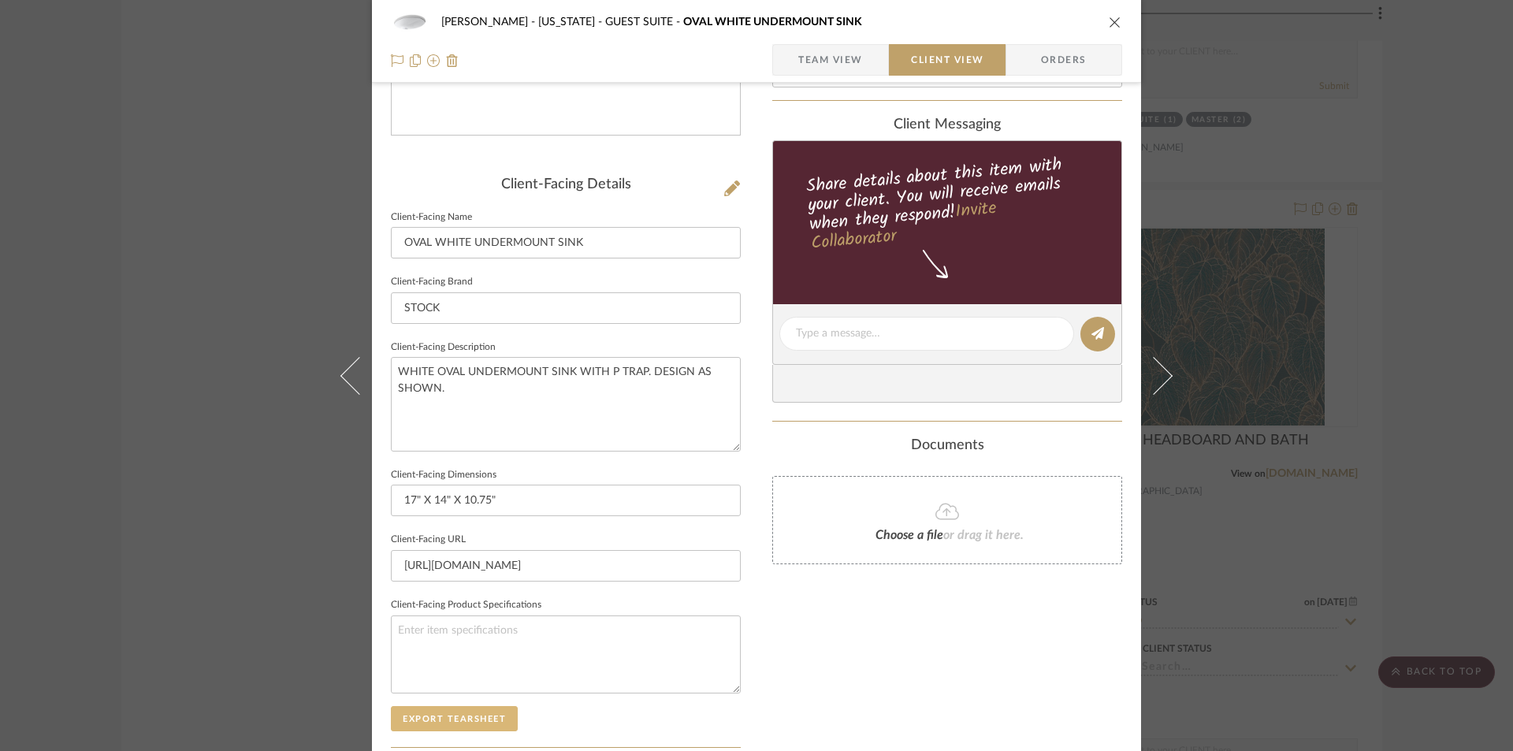
click at [456, 710] on button "Export Tearsheet" at bounding box center [454, 718] width 127 height 25
click at [1104, 16] on div "GUPTA, ANMOL - NEW YORK GUEST SUITE OVAL WHITE UNDERMOUNT SINK" at bounding box center [756, 22] width 731 height 32
drag, startPoint x: 1108, startPoint y: 19, endPoint x: 1260, endPoint y: 213, distance: 246.3
click at [1109, 20] on icon "close" at bounding box center [1115, 22] width 13 height 13
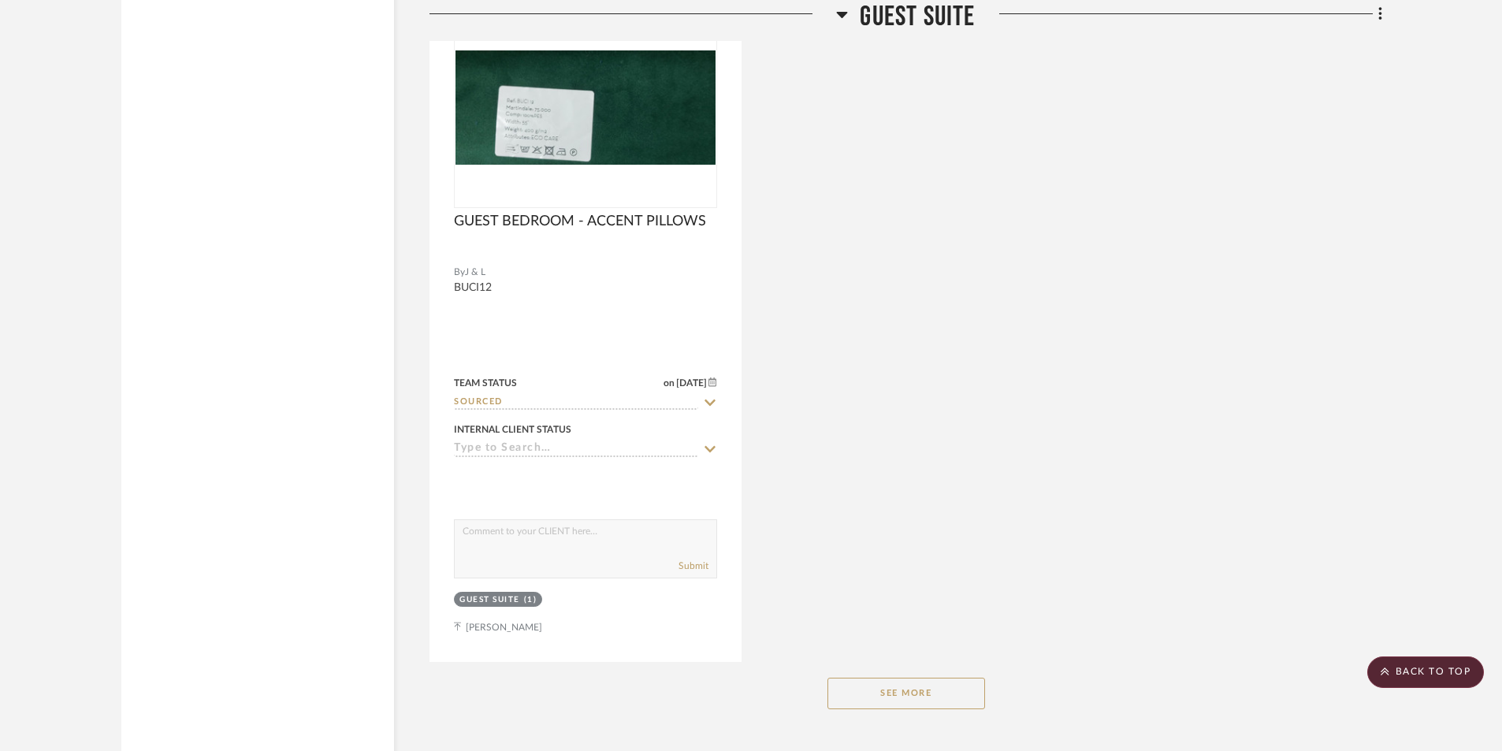
scroll to position [12205, 0]
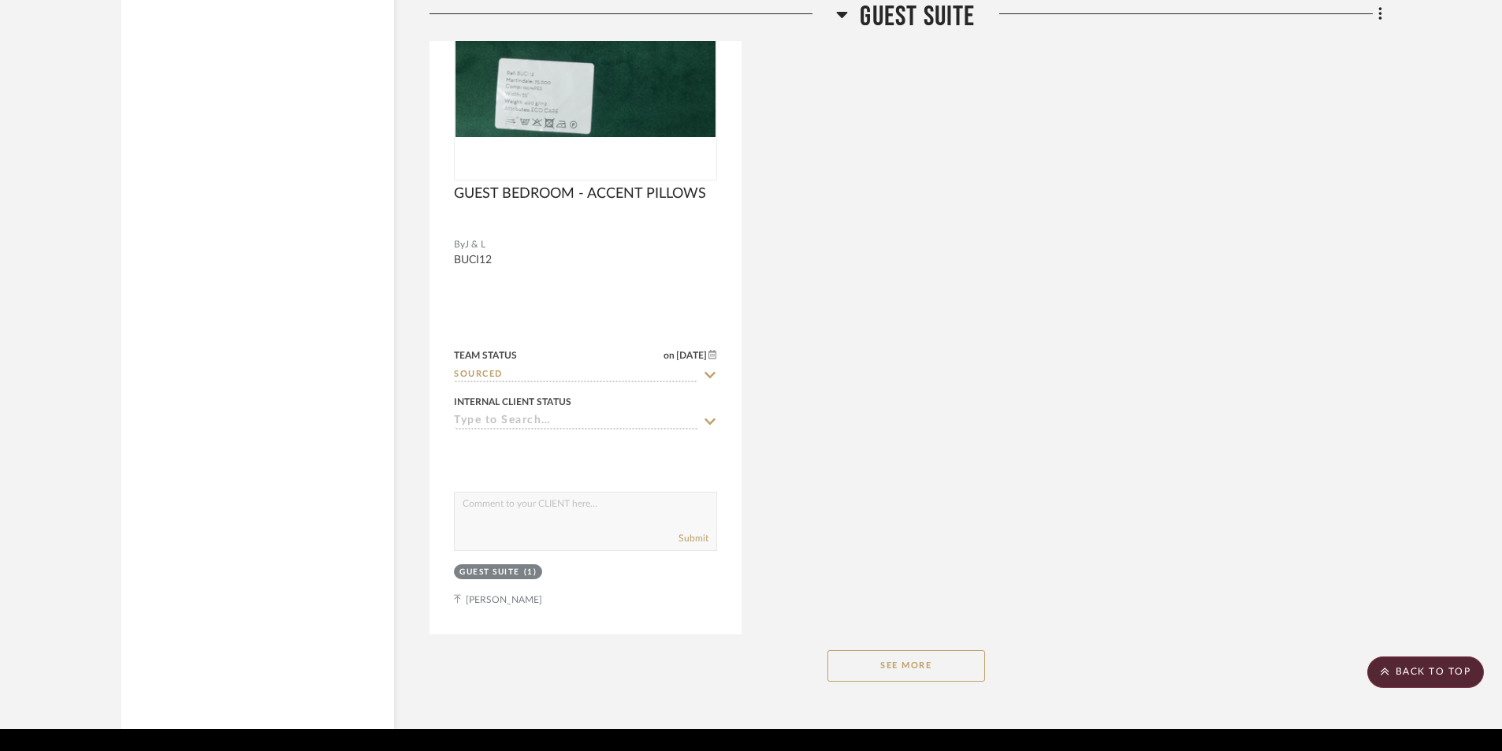
click at [909, 656] on button "See More" at bounding box center [906, 666] width 158 height 32
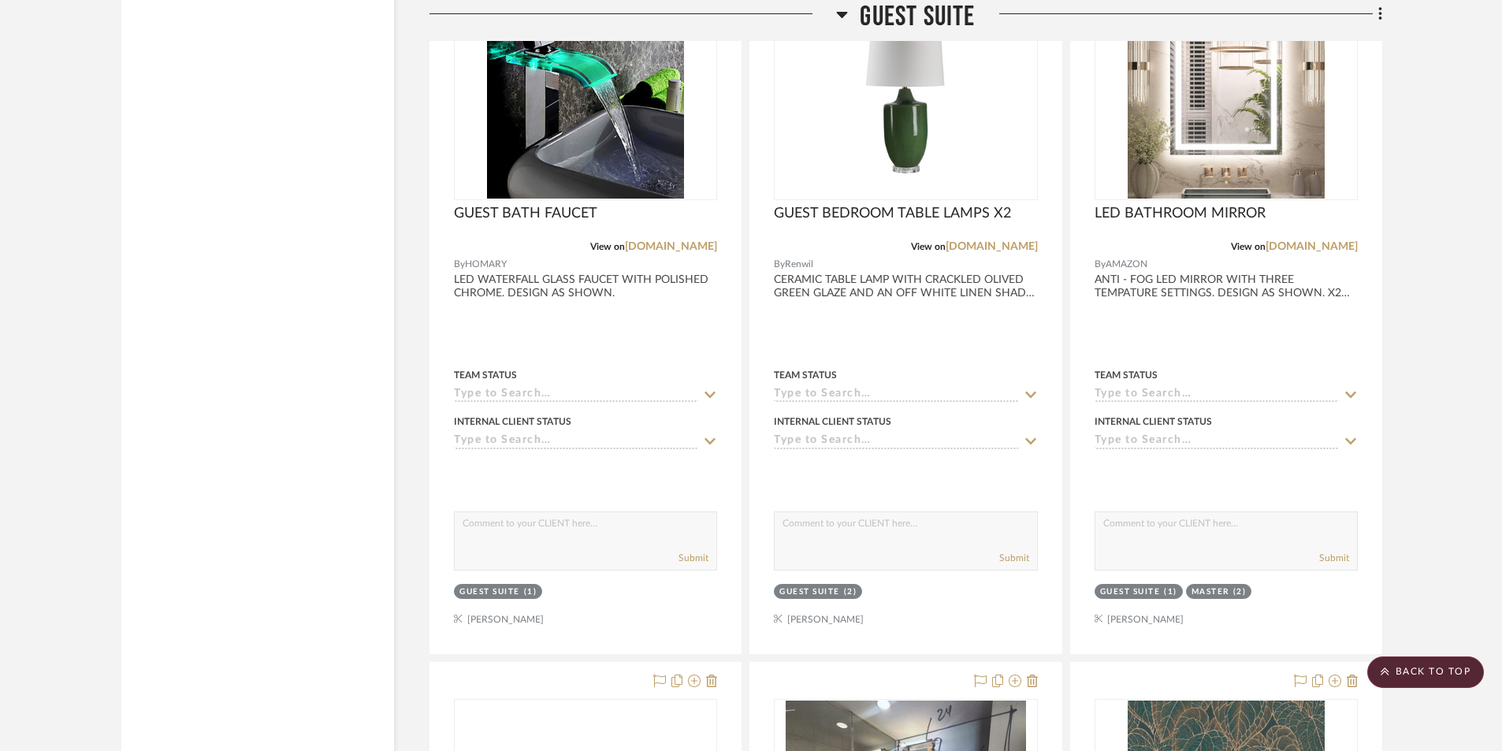
scroll to position [10787, 0]
click at [1433, 672] on scroll-to-top-button "BACK TO TOP" at bounding box center [1425, 672] width 117 height 32
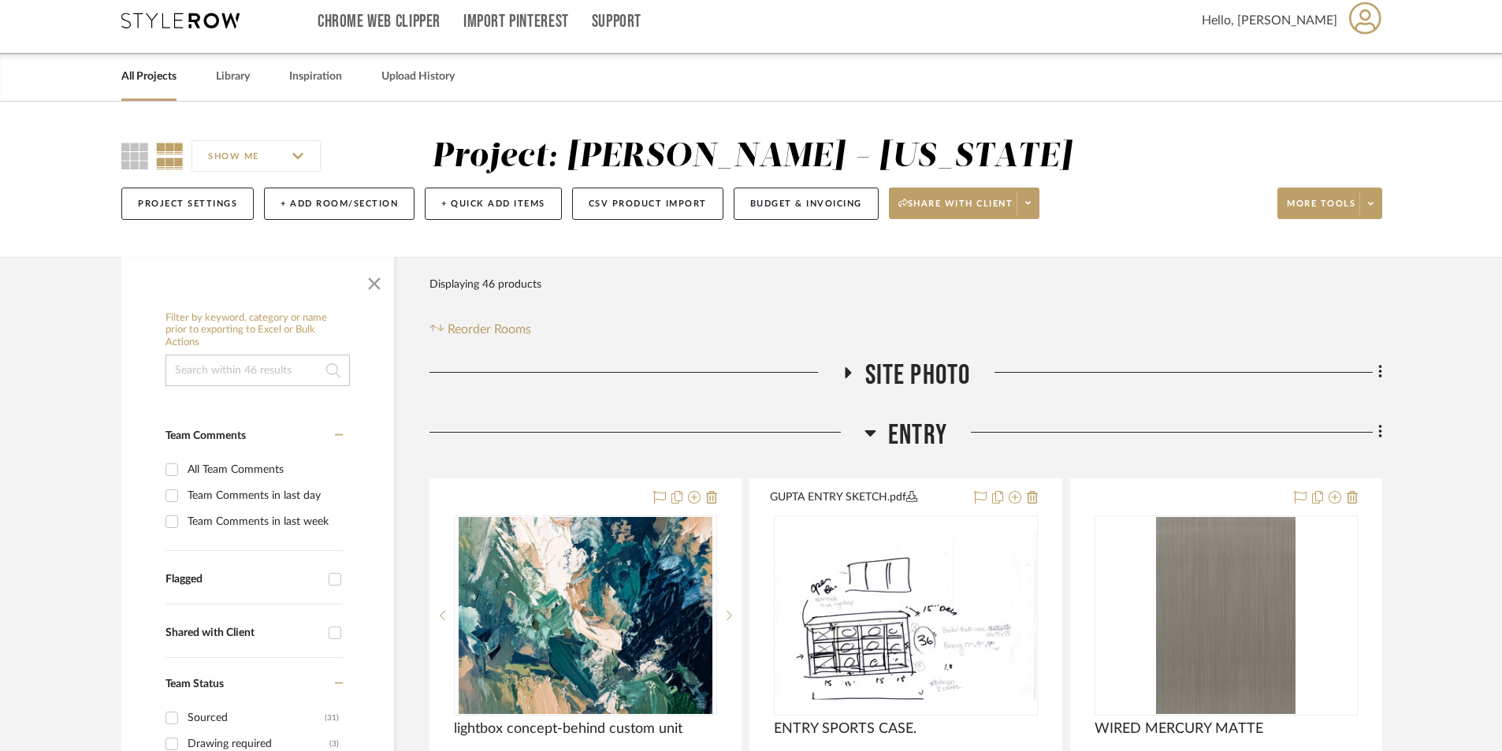
scroll to position [0, 0]
